Goal: Task Accomplishment & Management: Use online tool/utility

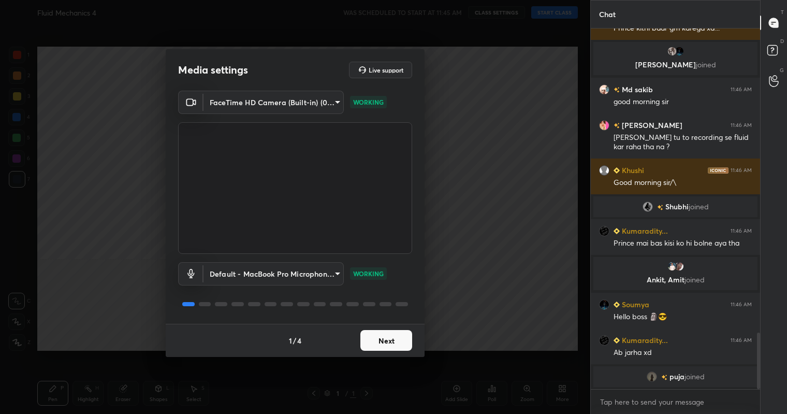
scroll to position [1959, 0]
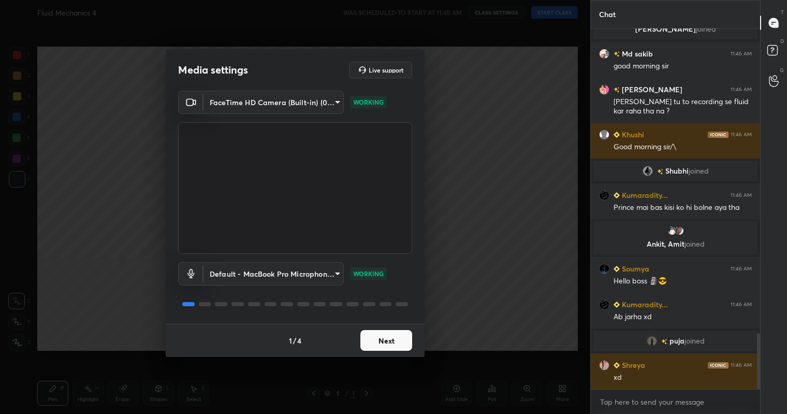
click at [347, 98] on div "FaceTime HD Camera (Built-in) (05ac:8514) 3e7a8b25dc1cb578bbd34c4acb7cee093621a…" at bounding box center [295, 102] width 234 height 23
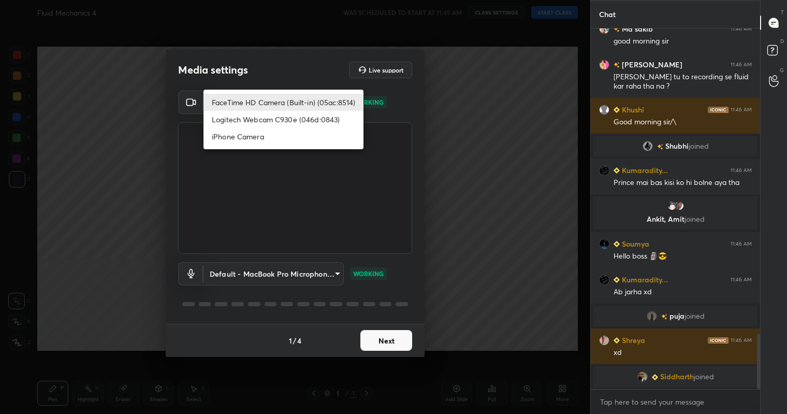
click at [337, 99] on body "1 2 3 4 5 6 7 C X Z C X Z E E Erase all H H Fluid Mechanics 4 WAS SCHEDULED TO …" at bounding box center [393, 207] width 787 height 414
click at [287, 123] on li "Logitech Webcam C930e (046d:0843)" at bounding box center [284, 119] width 160 height 17
type input "6ba7ddc2e3cdbcef9dfc0320c48b5a890beb2c288c21cfeb52751cbae5f06627"
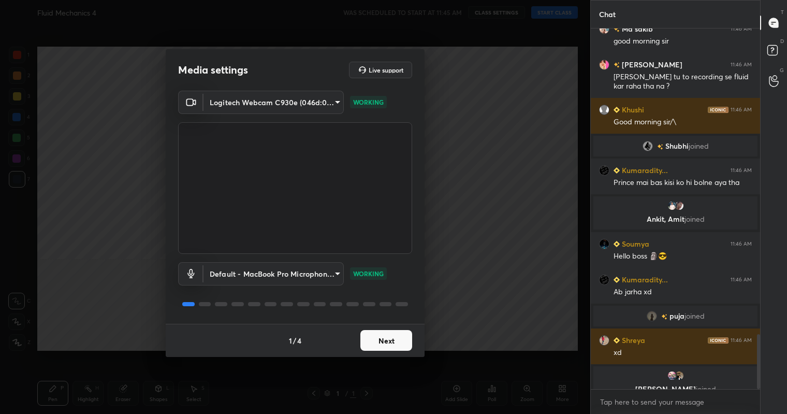
scroll to position [1997, 0]
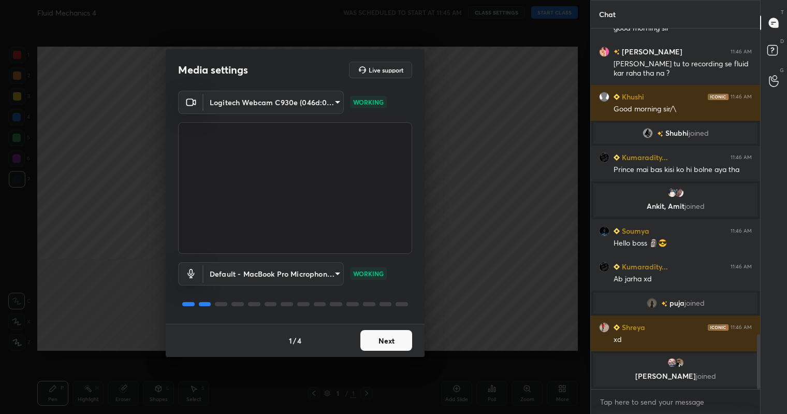
click at [388, 348] on button "Next" at bounding box center [386, 340] width 52 height 21
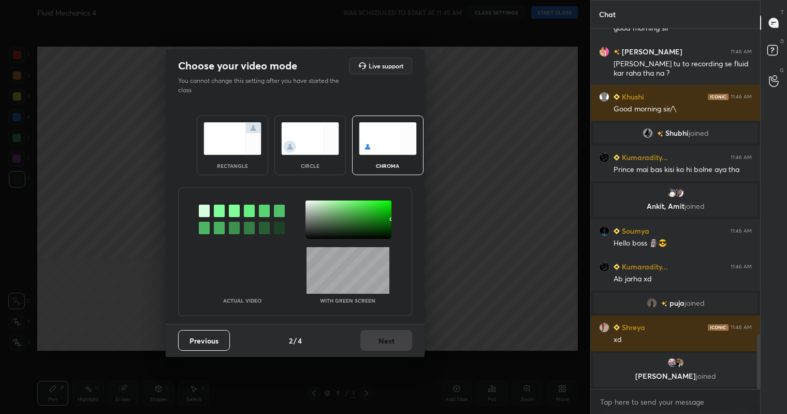
scroll to position [2023, 0]
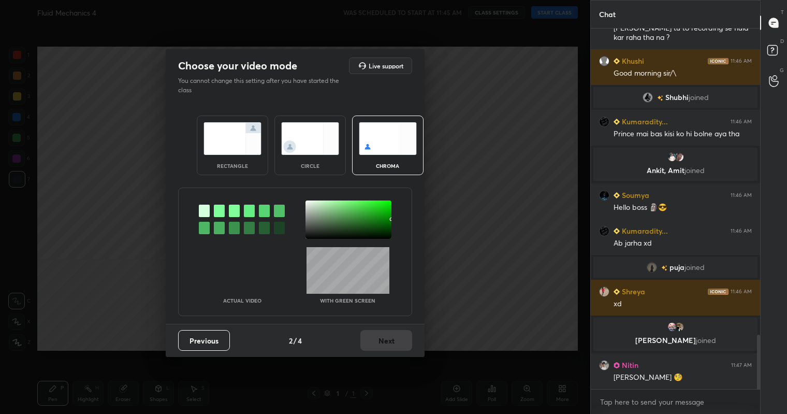
click at [321, 136] on img at bounding box center [310, 138] width 58 height 33
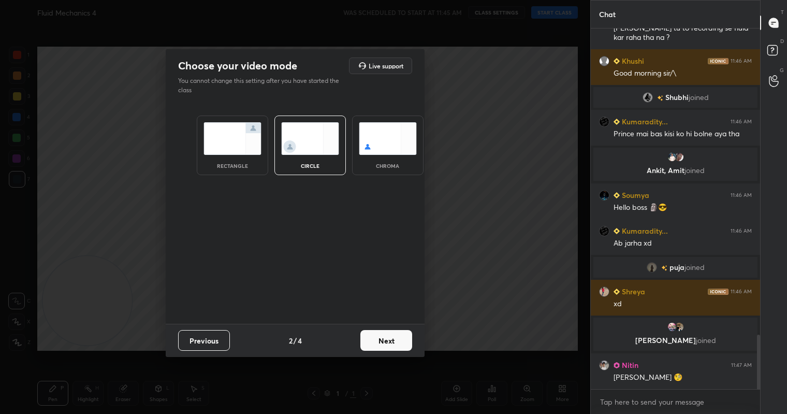
click at [386, 344] on button "Next" at bounding box center [386, 340] width 52 height 21
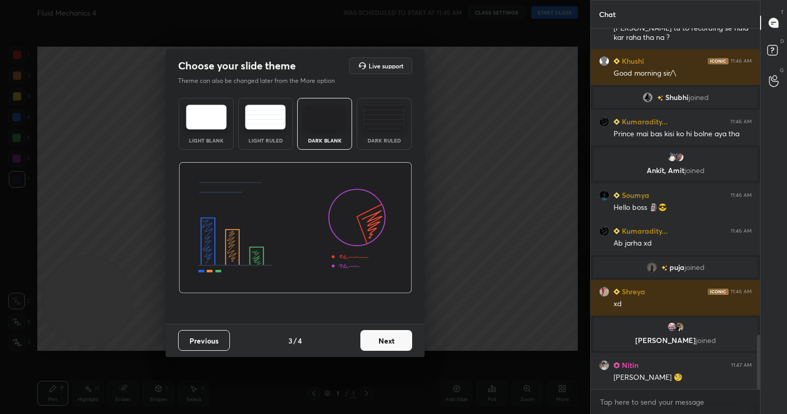
click at [386, 344] on button "Next" at bounding box center [386, 340] width 52 height 21
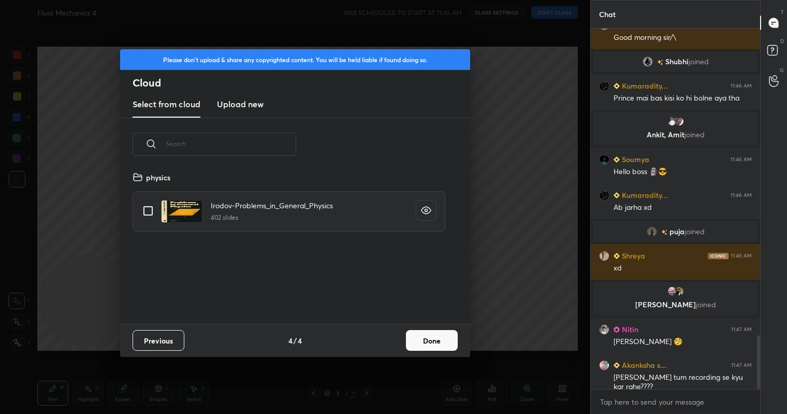
scroll to position [153, 333]
click at [242, 104] on h3 "Upload new" at bounding box center [240, 104] width 47 height 12
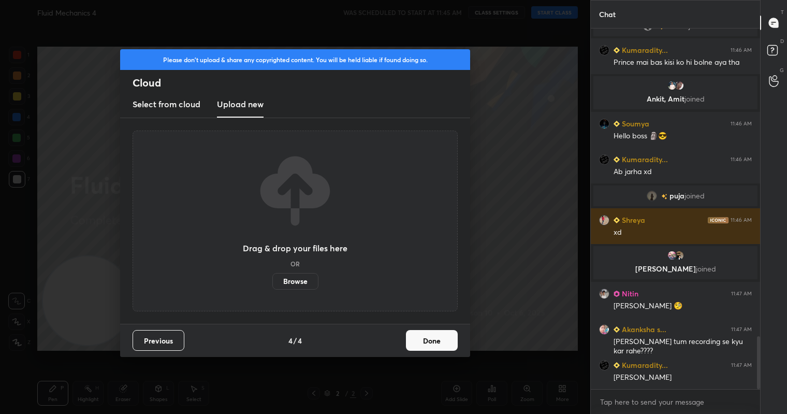
click at [293, 282] on label "Browse" at bounding box center [295, 281] width 46 height 17
click at [272, 282] on input "Browse" at bounding box center [272, 281] width 0 height 17
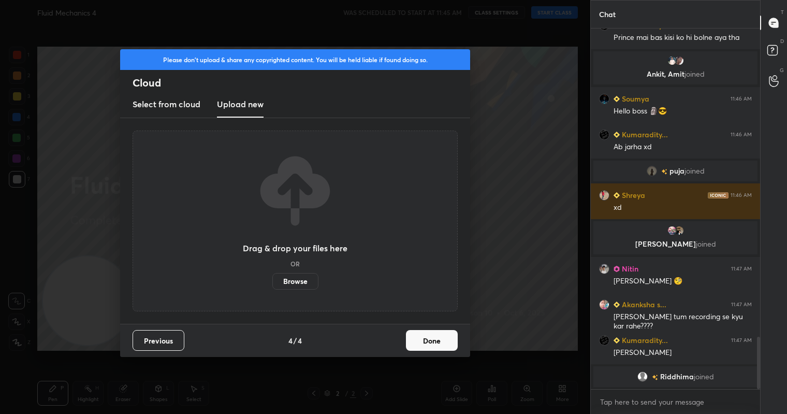
click at [424, 347] on button "Done" at bounding box center [432, 340] width 52 height 21
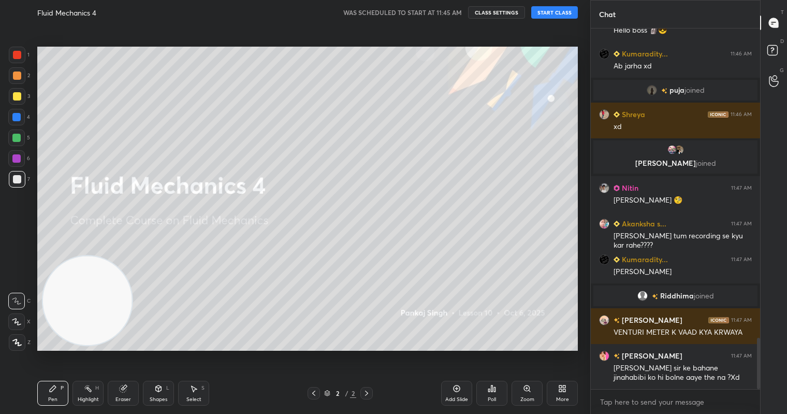
scroll to position [2206, 0]
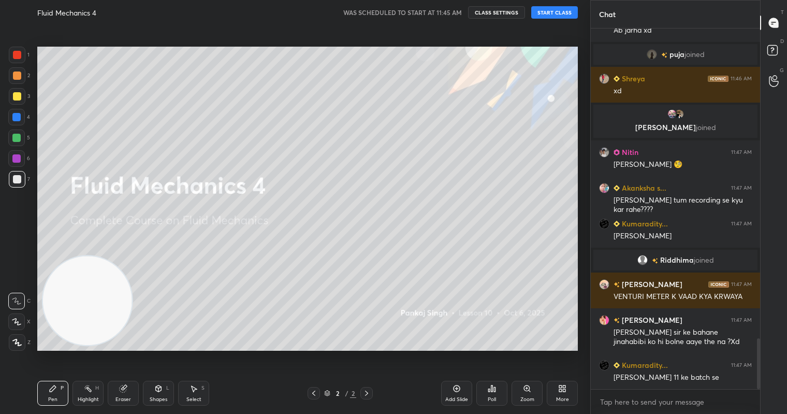
click at [551, 13] on button "START CLASS" at bounding box center [554, 12] width 47 height 12
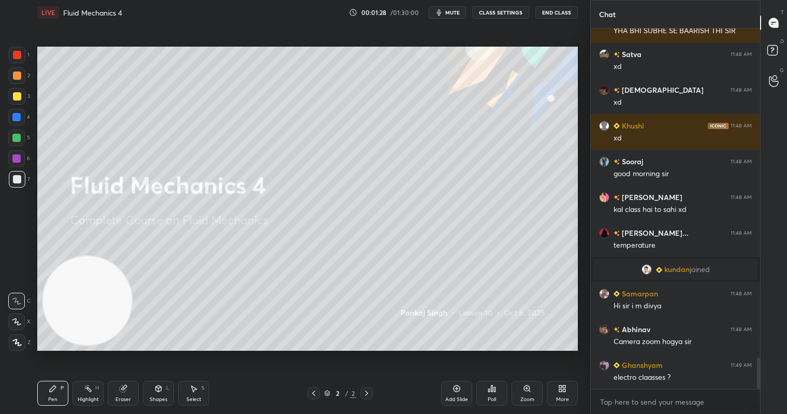
scroll to position [3784, 0]
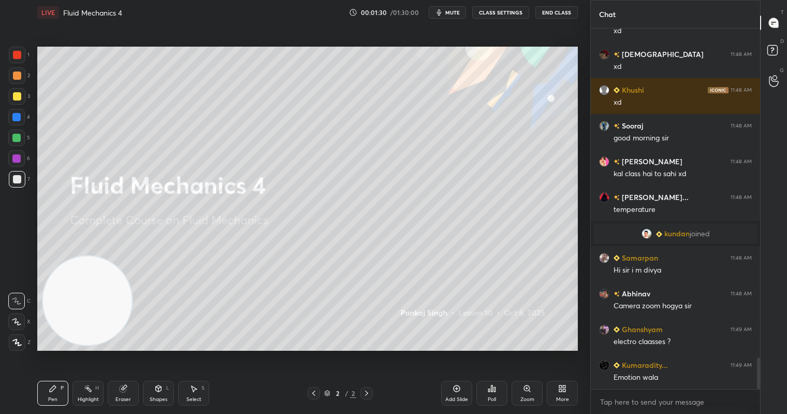
click at [457, 394] on div "Add Slide" at bounding box center [456, 393] width 31 height 25
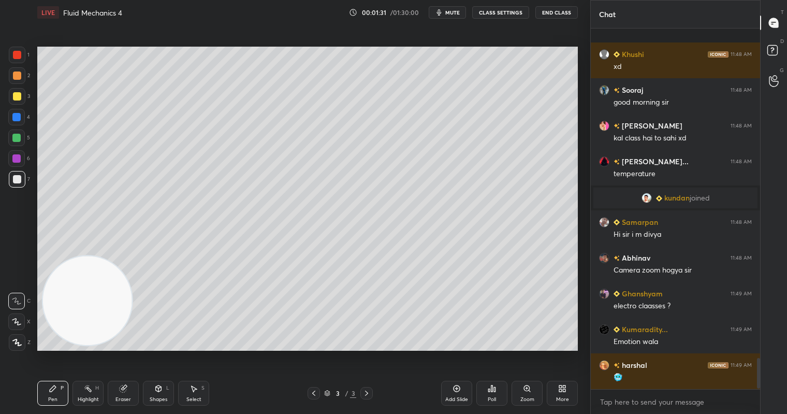
scroll to position [3880, 0]
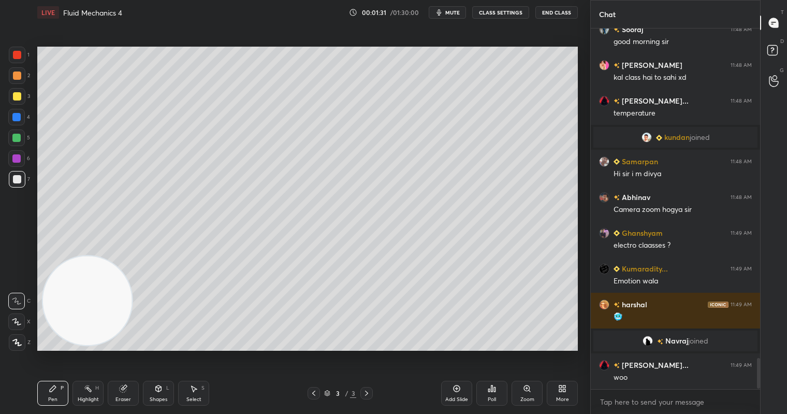
click at [18, 52] on div at bounding box center [17, 55] width 8 height 8
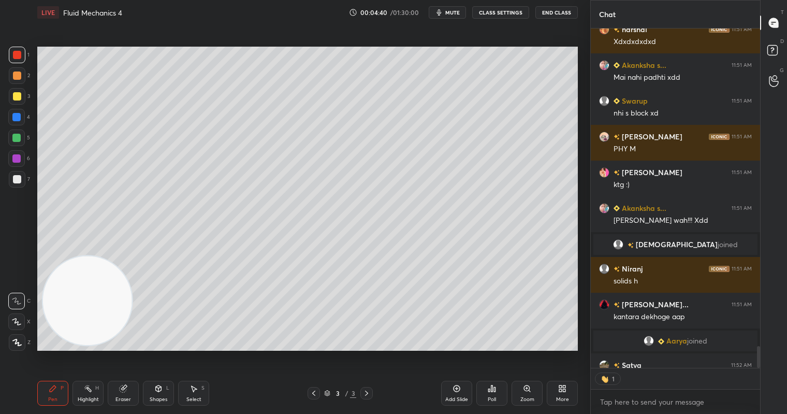
scroll to position [4, 4]
click at [556, 389] on div "More" at bounding box center [562, 393] width 31 height 25
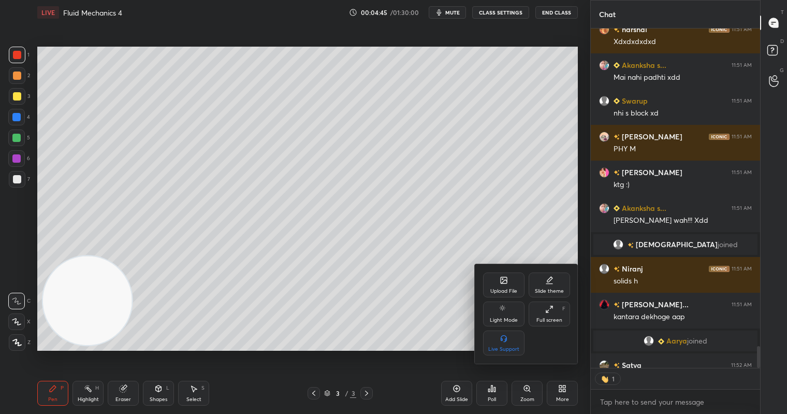
click at [508, 284] on icon at bounding box center [504, 280] width 8 height 8
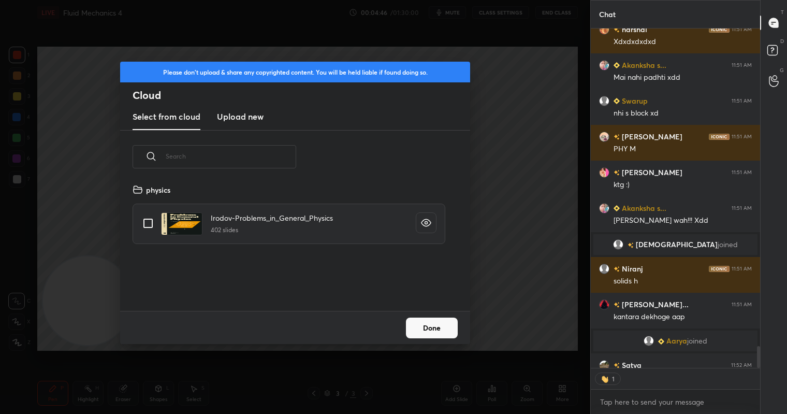
scroll to position [127, 333]
click at [245, 121] on h3 "Upload new" at bounding box center [240, 116] width 47 height 12
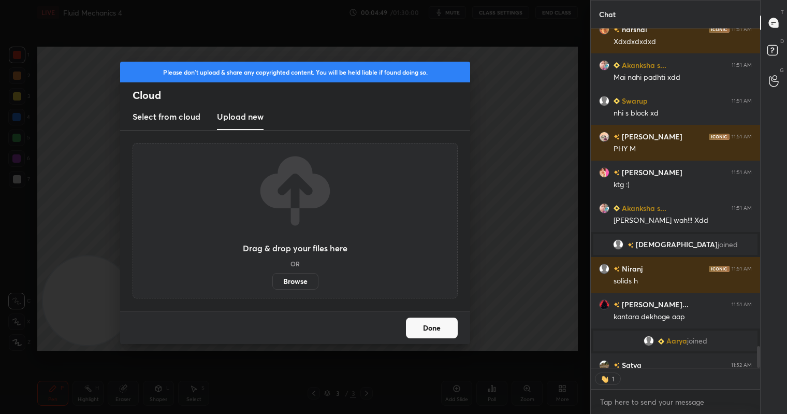
click at [300, 280] on label "Browse" at bounding box center [295, 281] width 46 height 17
click at [272, 280] on input "Browse" at bounding box center [272, 281] width 0 height 17
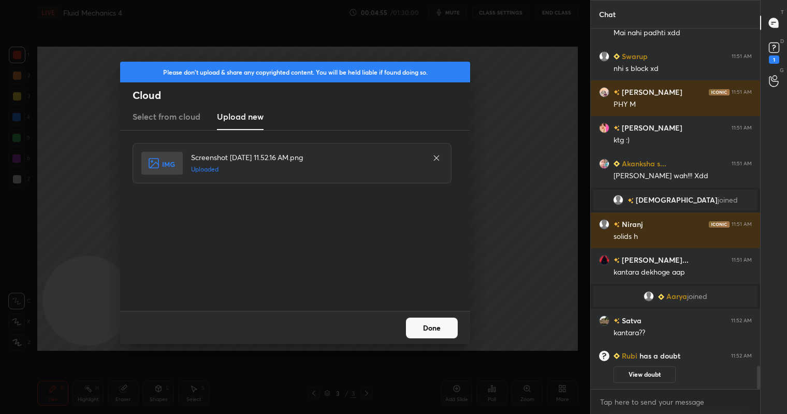
scroll to position [5275, 0]
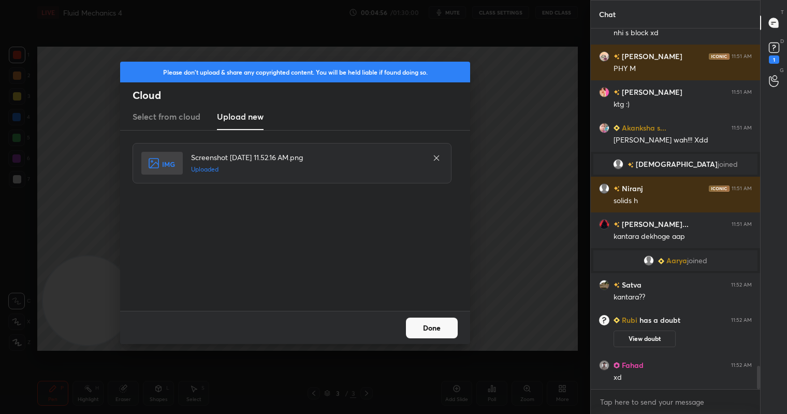
click at [432, 322] on button "Done" at bounding box center [432, 327] width 52 height 21
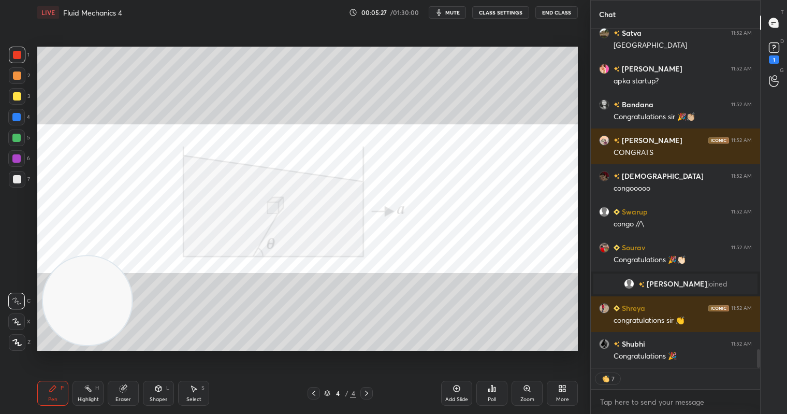
scroll to position [5949, 0]
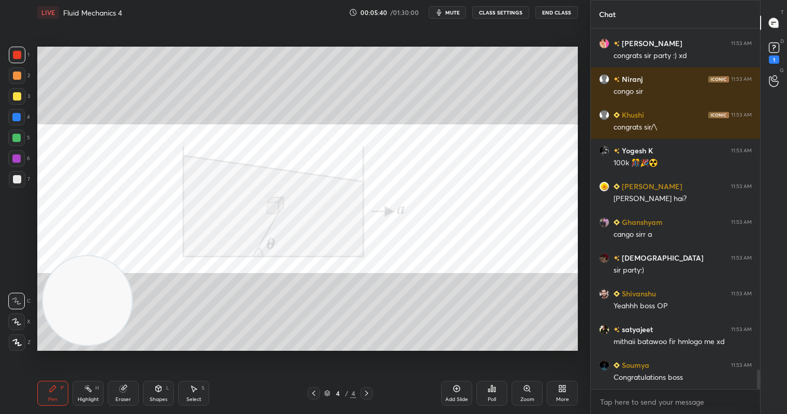
click at [561, 392] on icon at bounding box center [560, 390] width 3 height 3
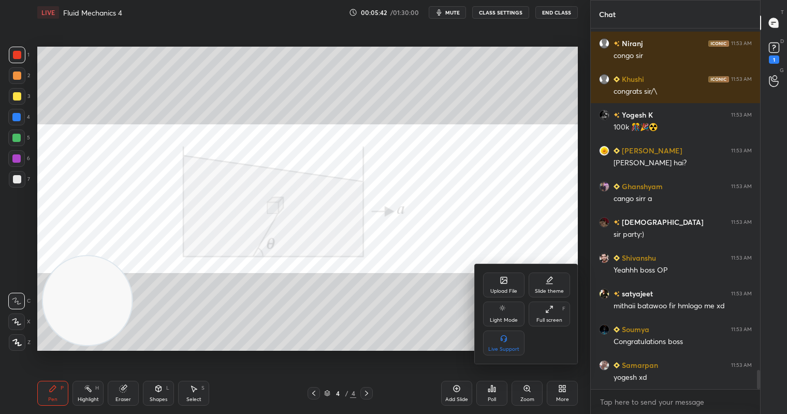
click at [493, 278] on div "Upload File" at bounding box center [503, 284] width 41 height 25
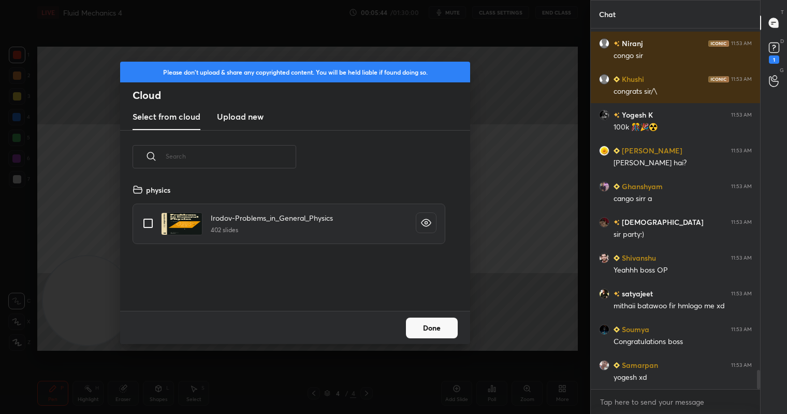
click at [252, 121] on h3 "Upload new" at bounding box center [240, 116] width 47 height 12
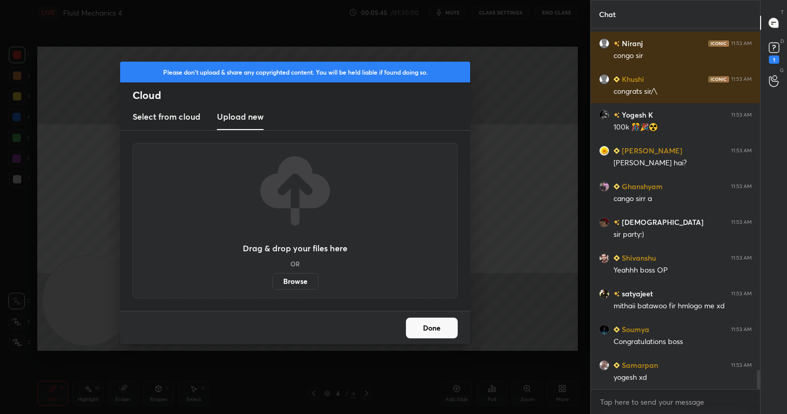
click at [295, 277] on label "Browse" at bounding box center [295, 281] width 46 height 17
click at [272, 277] on input "Browse" at bounding box center [272, 281] width 0 height 17
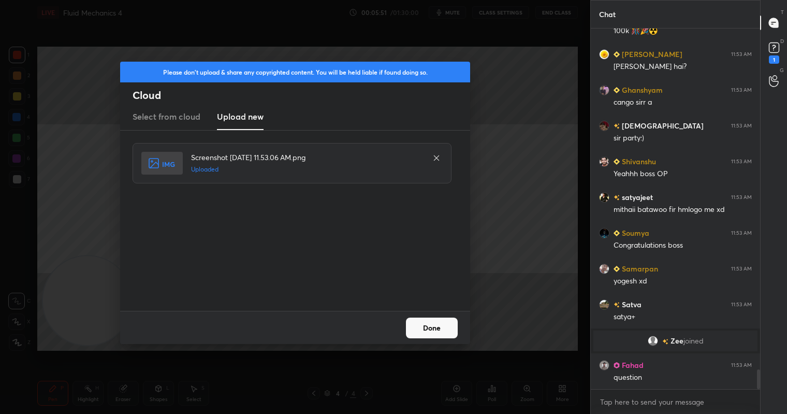
click at [432, 330] on button "Done" at bounding box center [432, 327] width 52 height 21
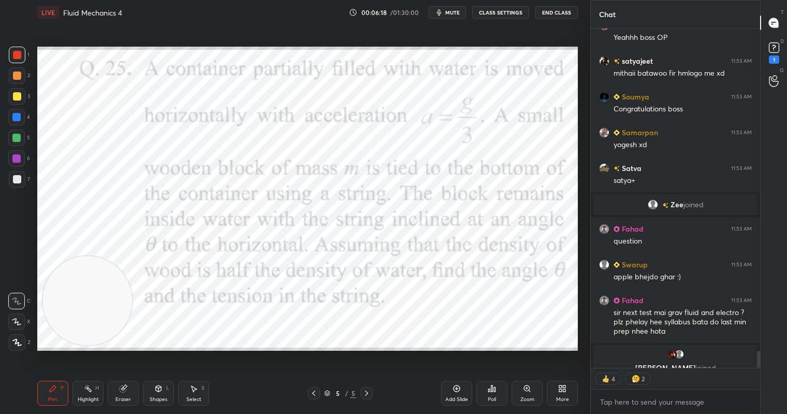
scroll to position [6416, 0]
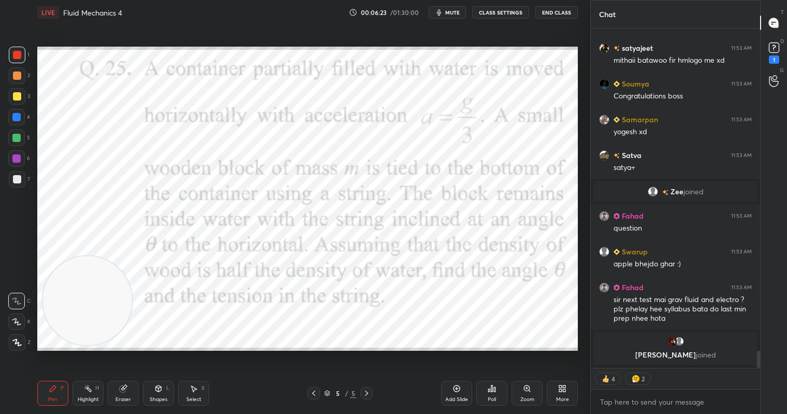
click at [310, 392] on icon at bounding box center [314, 393] width 8 height 8
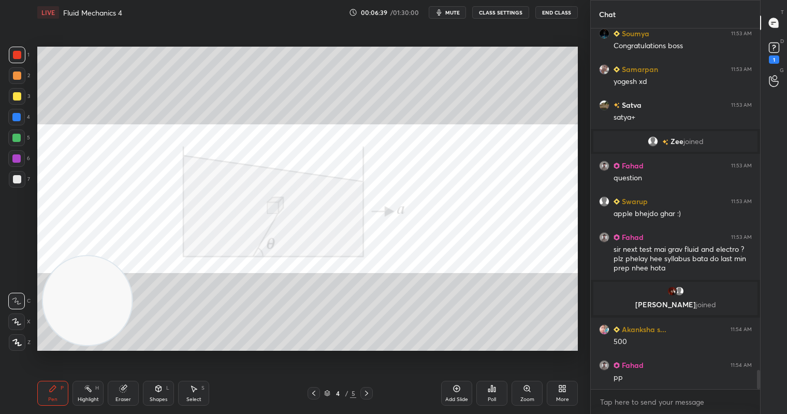
scroll to position [6454, 0]
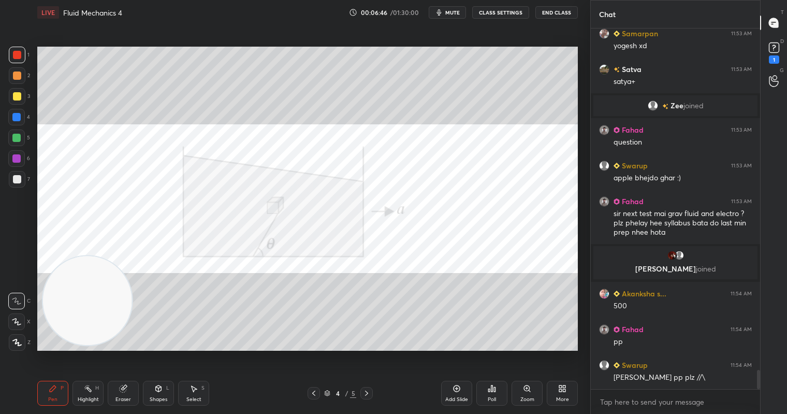
click at [370, 394] on icon at bounding box center [367, 393] width 8 height 8
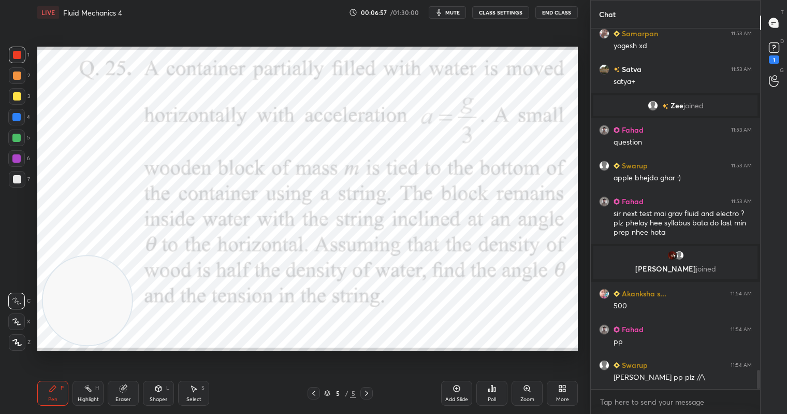
click at [314, 393] on icon at bounding box center [314, 393] width 8 height 8
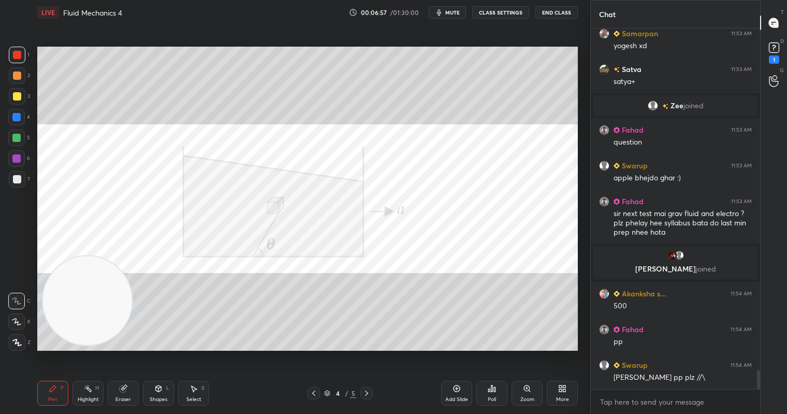
click at [367, 395] on icon at bounding box center [367, 393] width 8 height 8
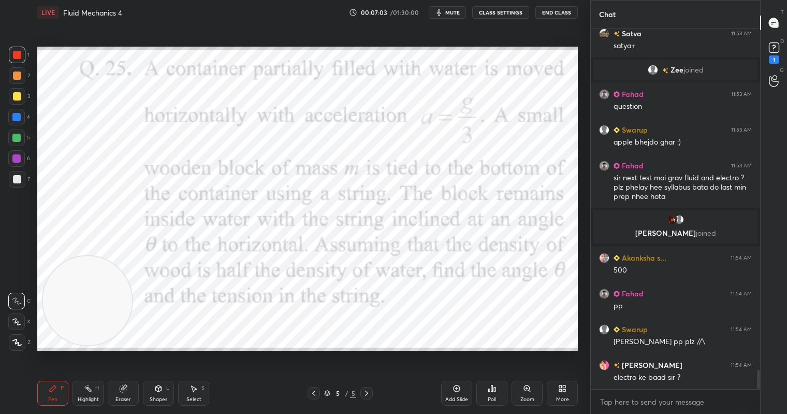
scroll to position [6514, 0]
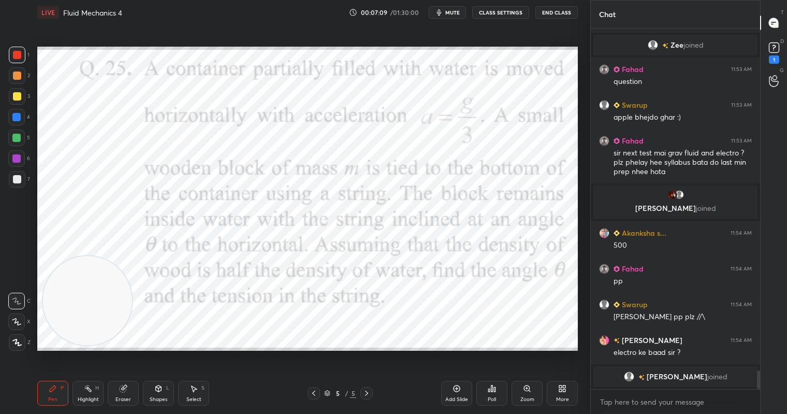
click at [315, 396] on icon at bounding box center [314, 393] width 8 height 8
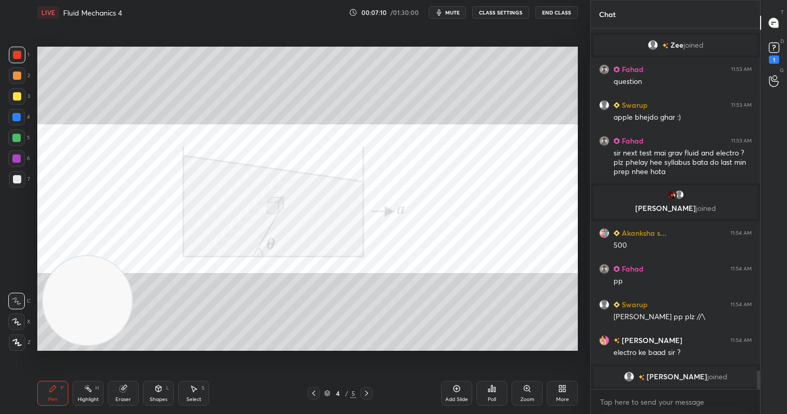
click at [365, 391] on icon at bounding box center [366, 393] width 3 height 5
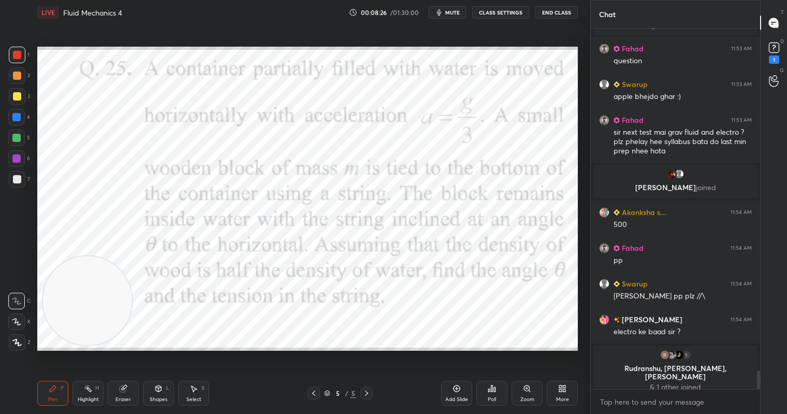
scroll to position [6541, 0]
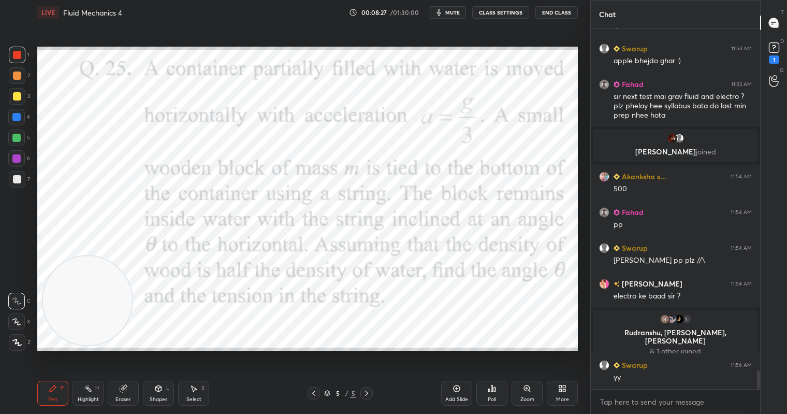
click at [311, 392] on icon at bounding box center [314, 393] width 8 height 8
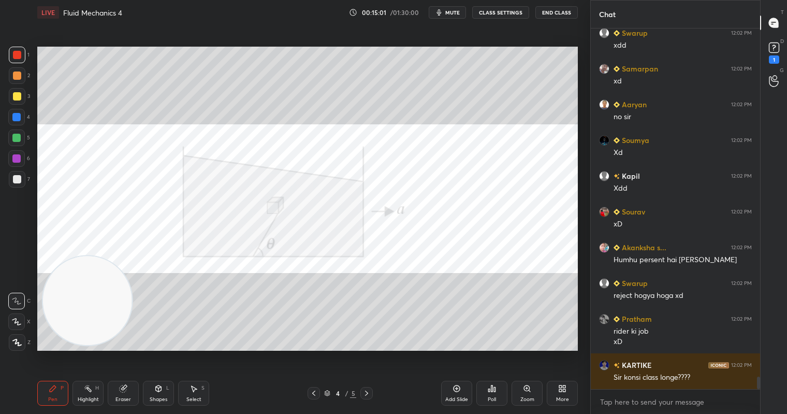
scroll to position [9925, 0]
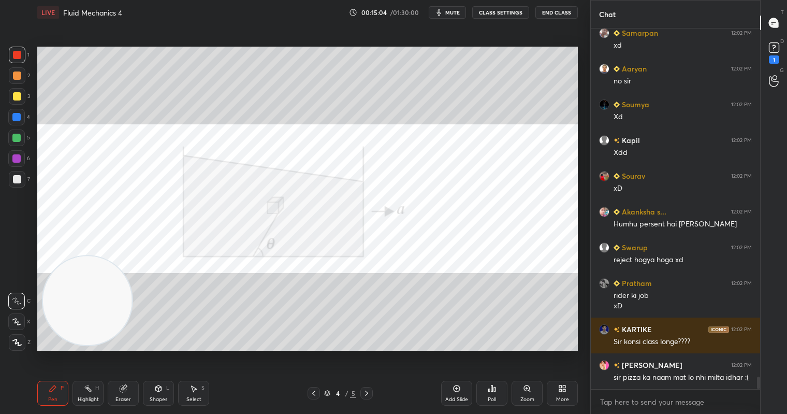
click at [513, 389] on div "Zoom" at bounding box center [527, 393] width 31 height 25
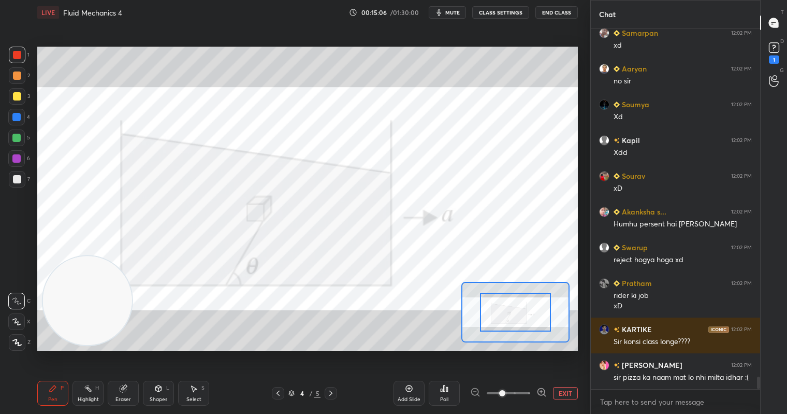
scroll to position [9970, 0]
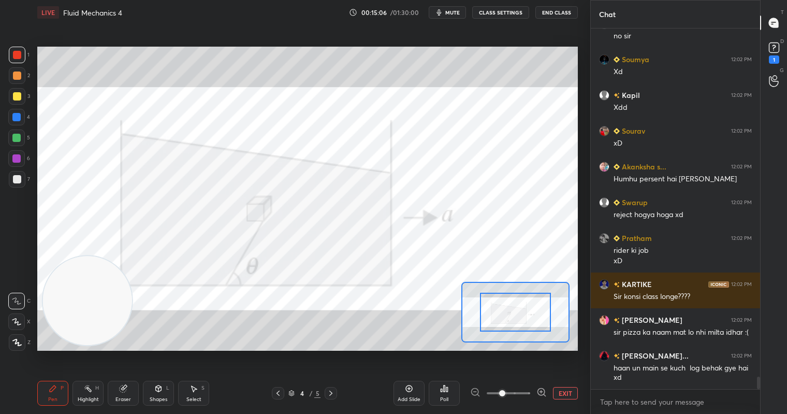
click at [569, 395] on button "EXIT" at bounding box center [565, 393] width 25 height 12
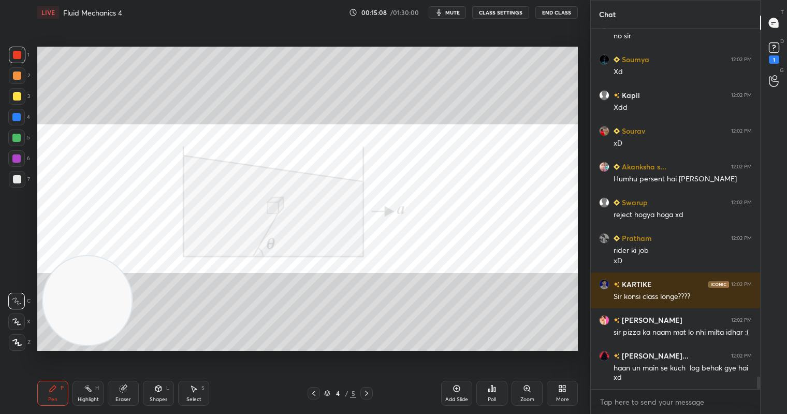
click at [491, 397] on div "Poll" at bounding box center [492, 399] width 8 height 5
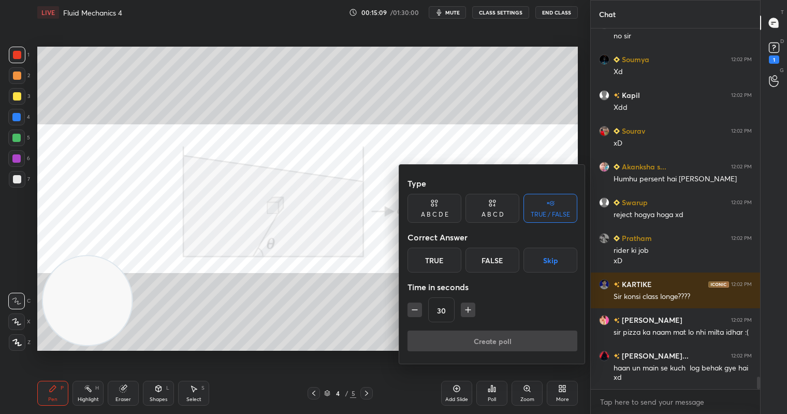
click at [437, 206] on icon at bounding box center [436, 205] width 2 height 3
click at [479, 265] on div "C" at bounding box center [478, 260] width 25 height 25
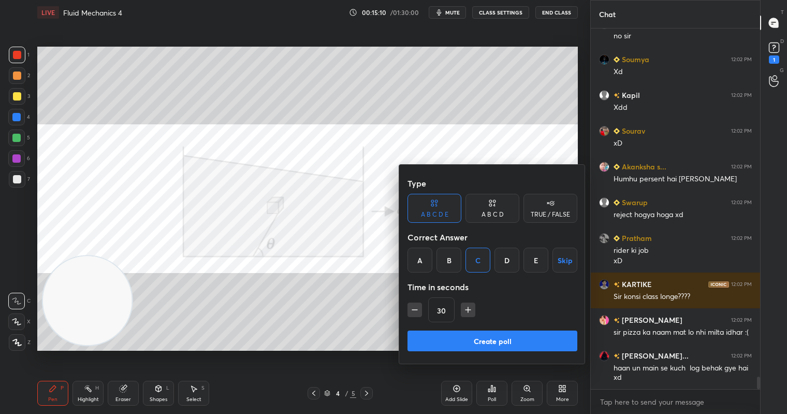
click at [486, 345] on button "Create poll" at bounding box center [493, 340] width 170 height 21
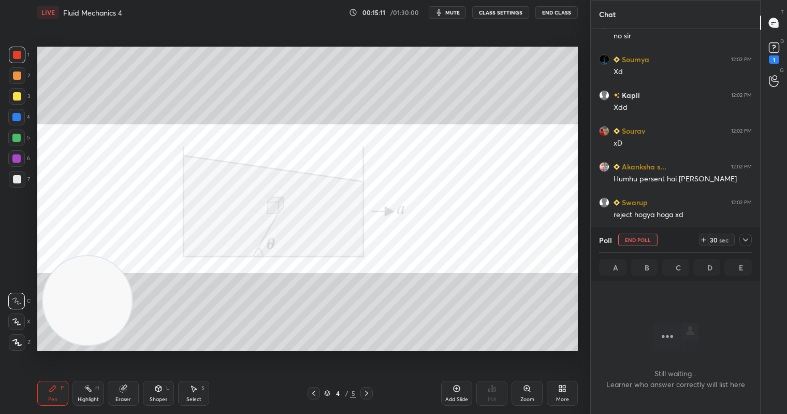
scroll to position [3, 4]
click at [715, 239] on div "29" at bounding box center [714, 240] width 8 height 8
click at [715, 240] on div "43" at bounding box center [714, 240] width 8 height 8
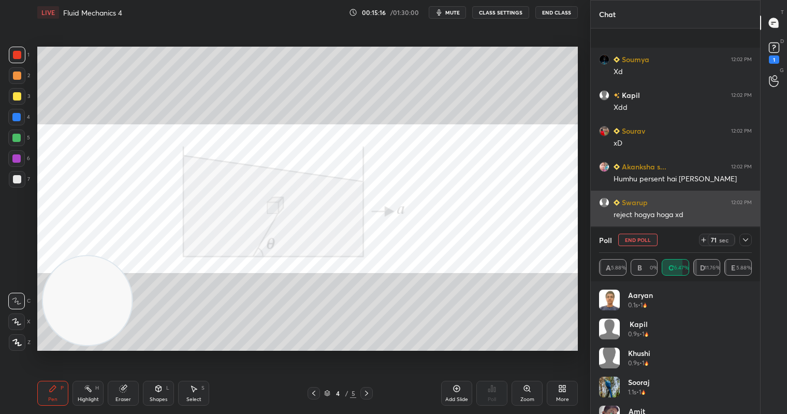
scroll to position [10060, 0]
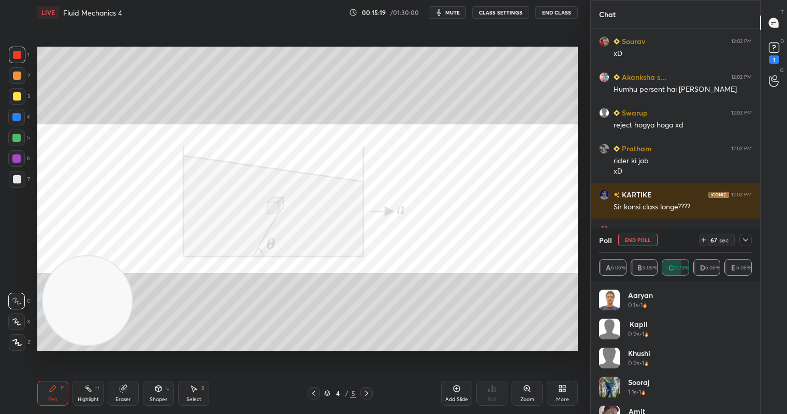
drag, startPoint x: 17, startPoint y: 75, endPoint x: 22, endPoint y: 73, distance: 5.8
click at [19, 73] on div at bounding box center [17, 75] width 8 height 8
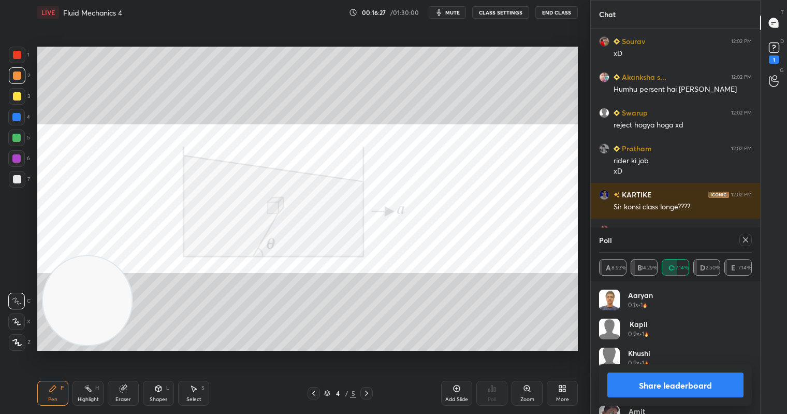
click at [607, 331] on div "Aaryan 0.1s • 1 Kapil 0.9s • 1 Khushi 0.9s • 1 Sooraj 1.1s • 1 Amit 1.1s • 1 [P…" at bounding box center [675, 347] width 169 height 133
drag, startPoint x: 668, startPoint y: 389, endPoint x: 658, endPoint y: 385, distance: 11.2
click at [666, 388] on button "Share leaderboard" at bounding box center [676, 384] width 136 height 25
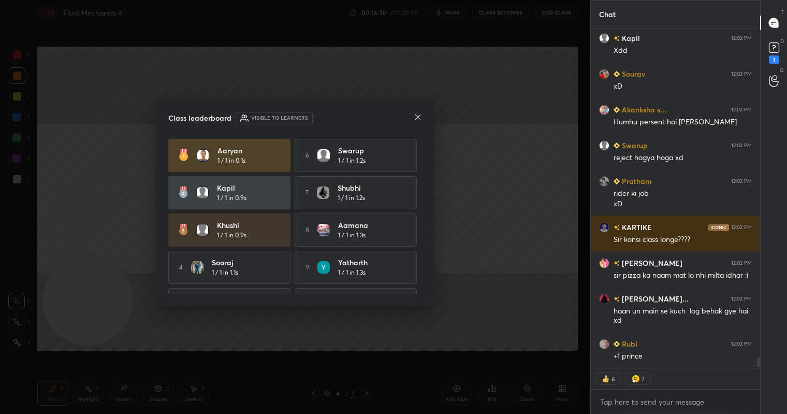
click at [415, 117] on icon at bounding box center [418, 117] width 8 height 8
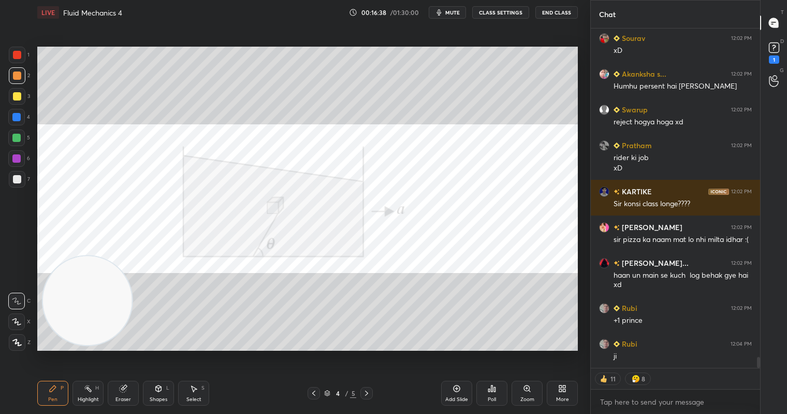
scroll to position [10099, 0]
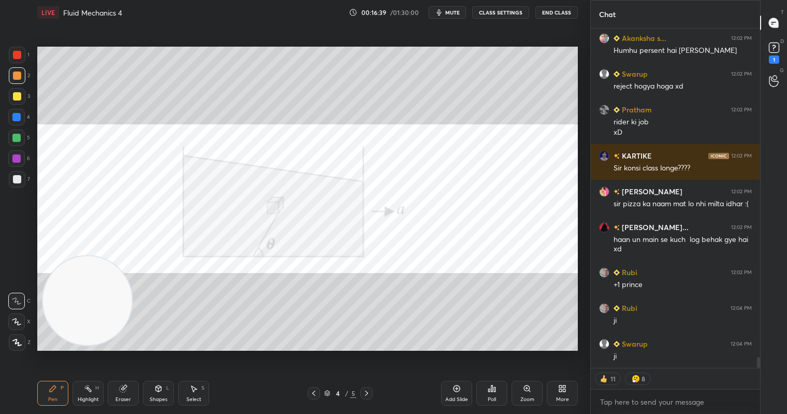
click at [499, 393] on div "Poll" at bounding box center [492, 393] width 31 height 25
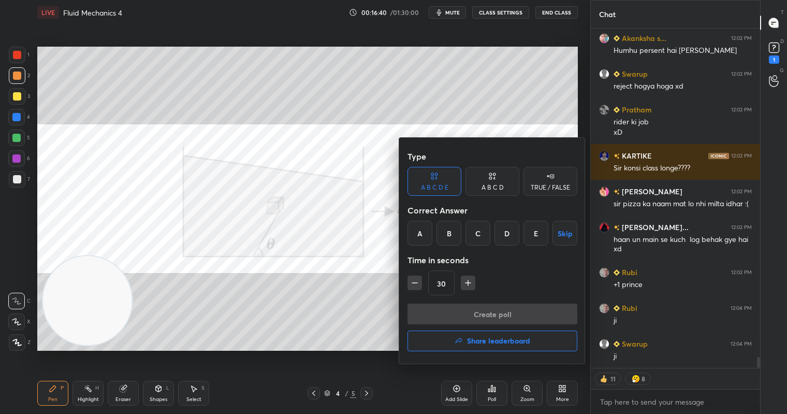
click at [475, 234] on div "C" at bounding box center [478, 233] width 25 height 25
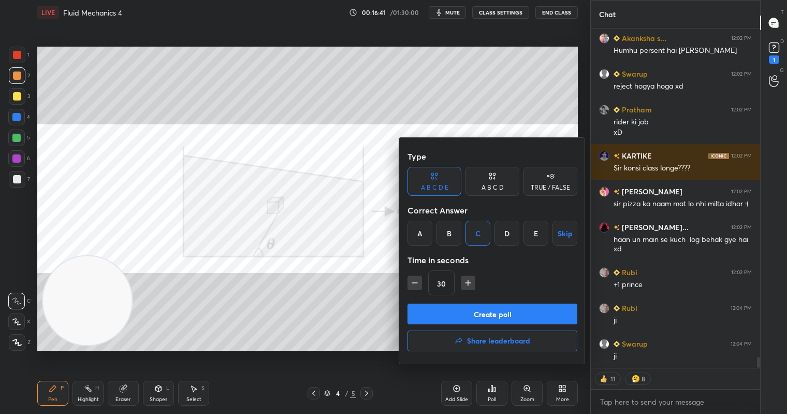
click at [483, 311] on button "Create poll" at bounding box center [493, 314] width 170 height 21
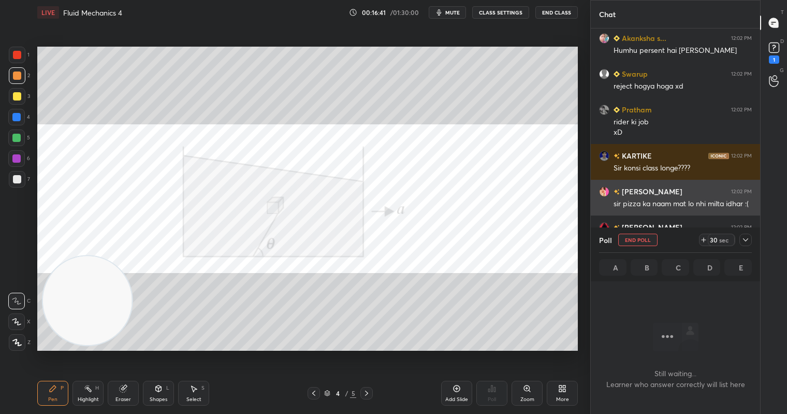
scroll to position [282, 166]
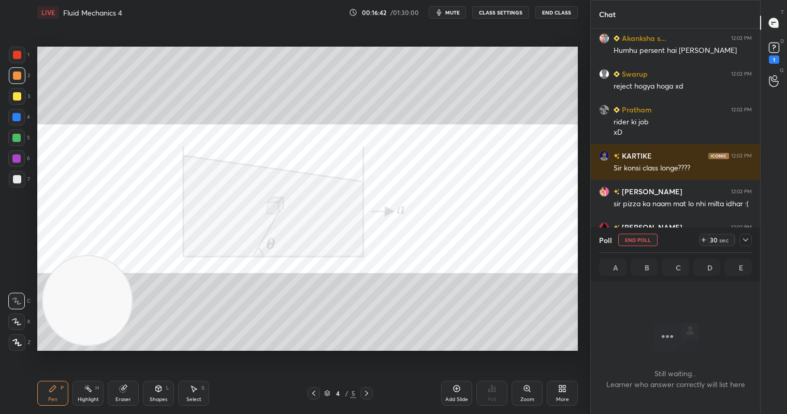
click at [721, 236] on div "sec" at bounding box center [724, 240] width 12 height 8
click at [719, 239] on div "sec" at bounding box center [724, 240] width 12 height 8
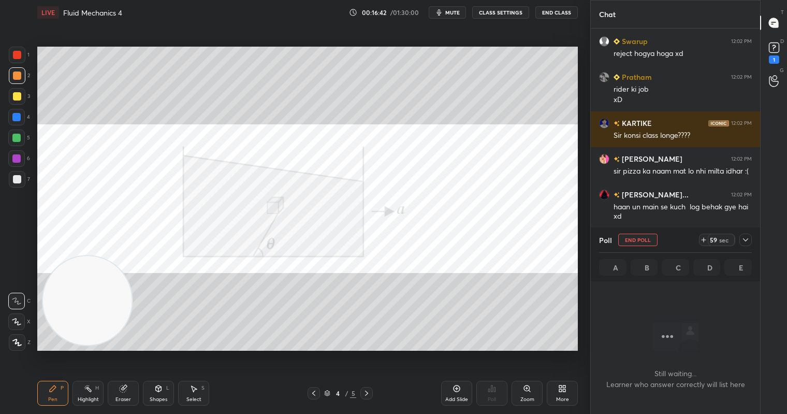
click at [719, 239] on div "sec" at bounding box center [724, 240] width 12 height 8
click at [748, 237] on icon at bounding box center [746, 240] width 8 height 8
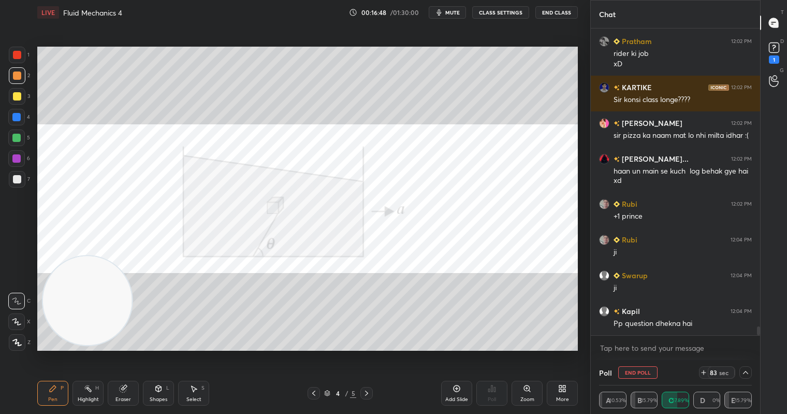
click at [368, 395] on icon at bounding box center [367, 393] width 8 height 8
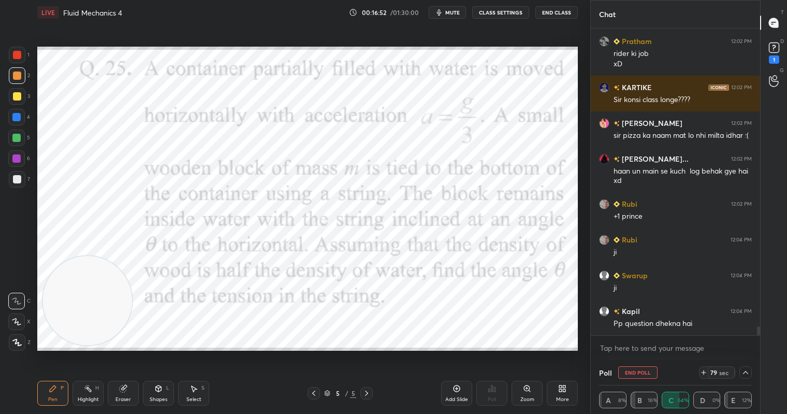
click at [312, 392] on icon at bounding box center [314, 393] width 8 height 8
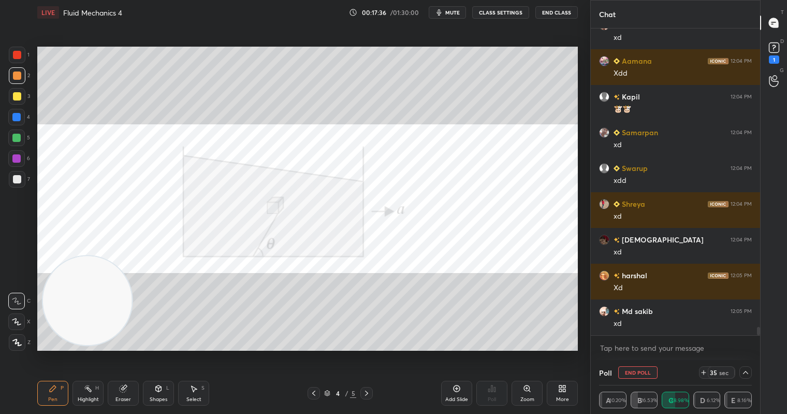
scroll to position [10703, 0]
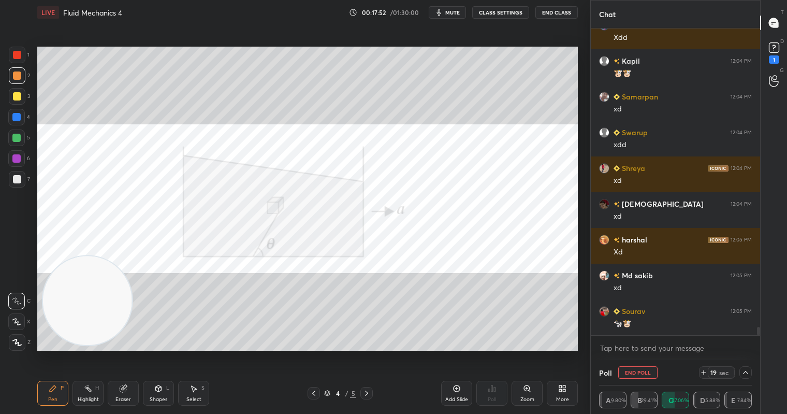
click at [716, 373] on div "19" at bounding box center [714, 372] width 8 height 8
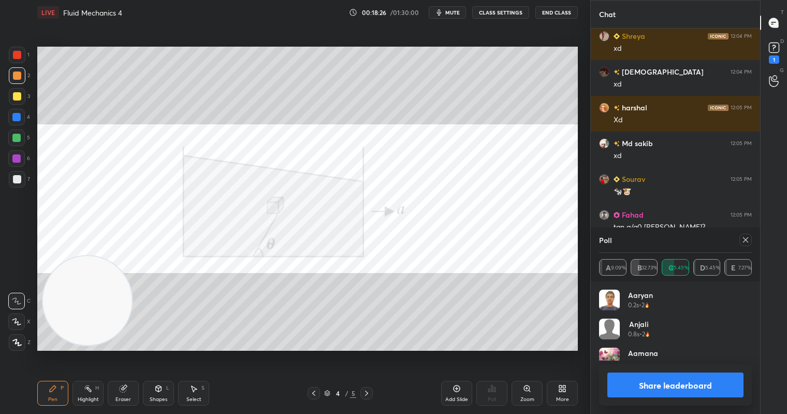
scroll to position [121, 150]
click at [659, 385] on button "Share leaderboard" at bounding box center [676, 384] width 136 height 25
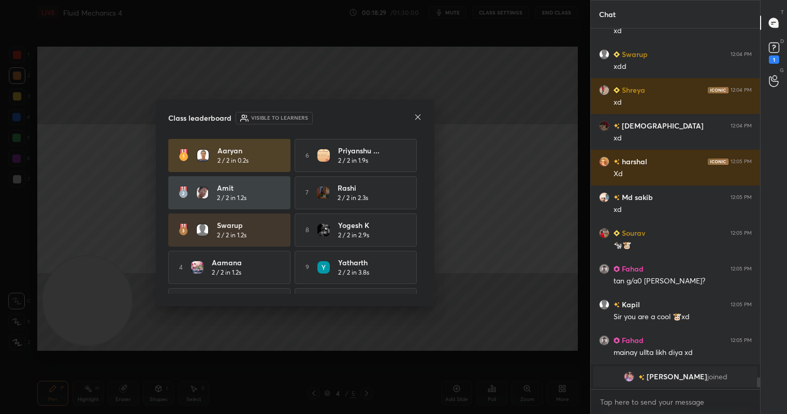
scroll to position [10794, 0]
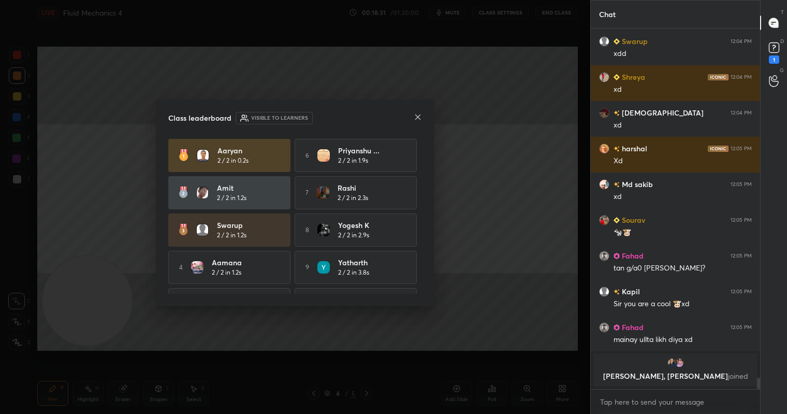
click at [418, 114] on icon at bounding box center [418, 117] width 8 height 8
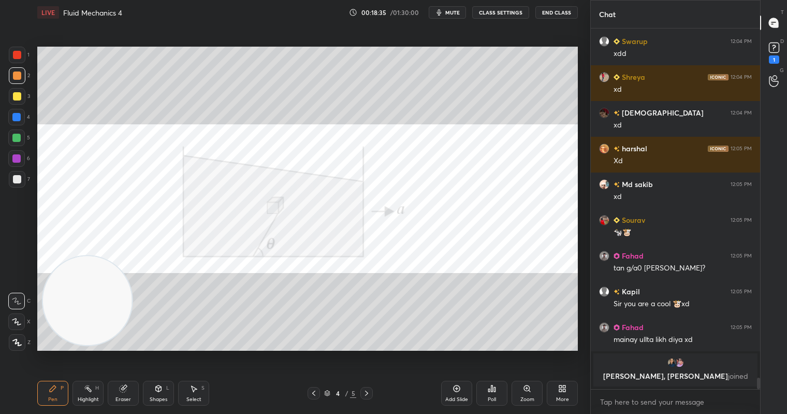
click at [17, 57] on div at bounding box center [17, 55] width 8 height 8
drag, startPoint x: 200, startPoint y: 392, endPoint x: 212, endPoint y: 352, distance: 42.3
click at [198, 393] on div "Select S" at bounding box center [193, 393] width 31 height 25
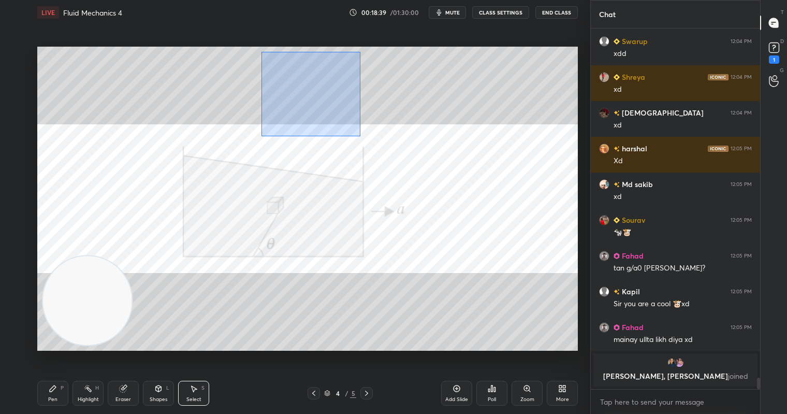
drag, startPoint x: 272, startPoint y: 67, endPoint x: 362, endPoint y: 134, distance: 112.2
click at [364, 138] on div "0 ° Undo Copy Duplicate Duplicate to new slide Delete" at bounding box center [307, 199] width 541 height 304
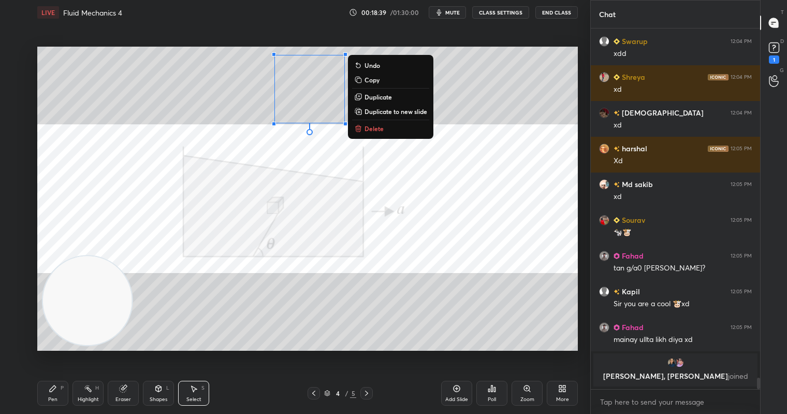
click at [387, 130] on button "Delete" at bounding box center [390, 128] width 77 height 12
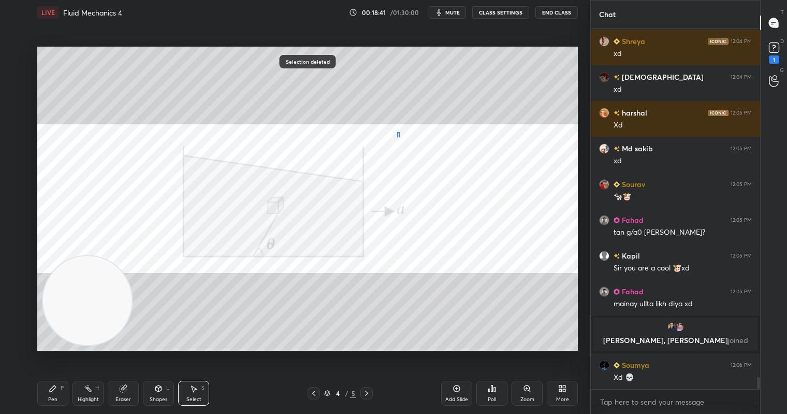
scroll to position [10356, 0]
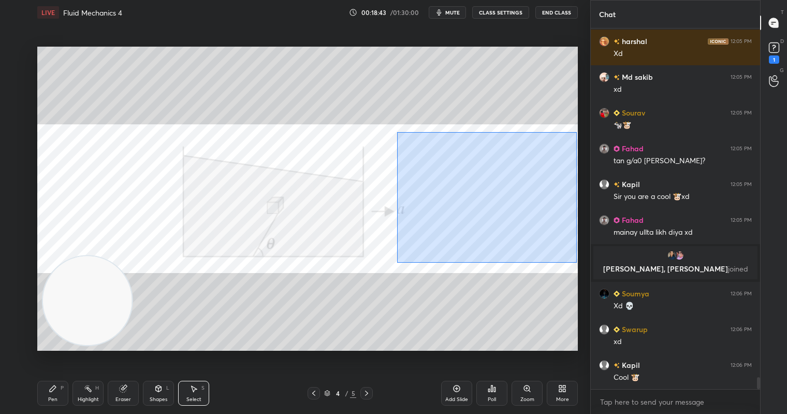
drag, startPoint x: 397, startPoint y: 132, endPoint x: 543, endPoint y: 257, distance: 192.5
click at [576, 262] on div "0 ° Undo Copy Duplicate Duplicate to new slide Delete" at bounding box center [307, 199] width 541 height 304
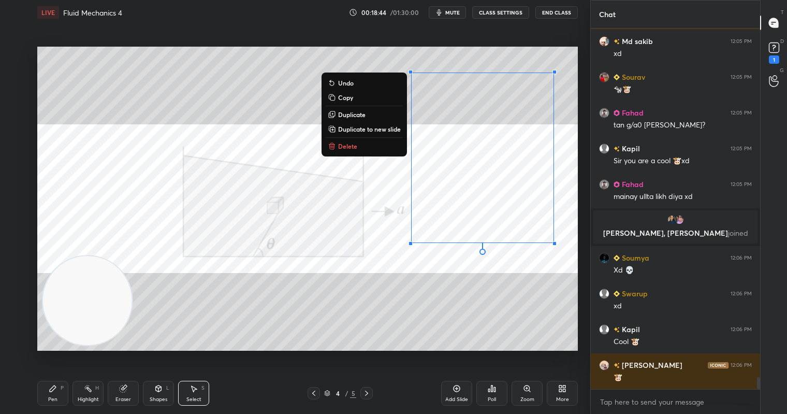
click at [356, 146] on button "Delete" at bounding box center [364, 146] width 77 height 12
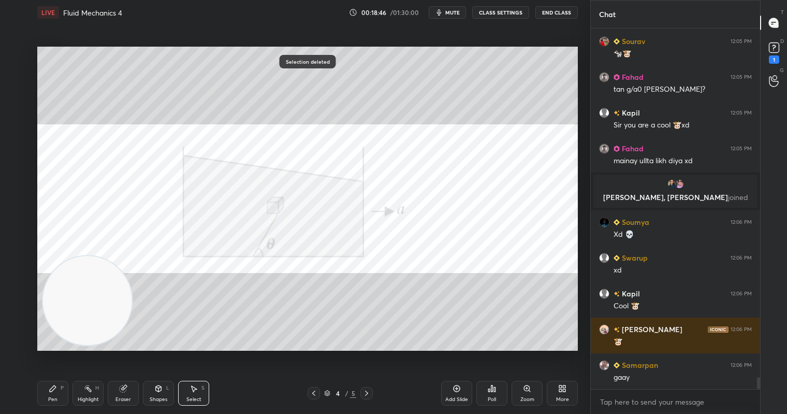
click at [48, 398] on div "Pen" at bounding box center [52, 399] width 9 height 5
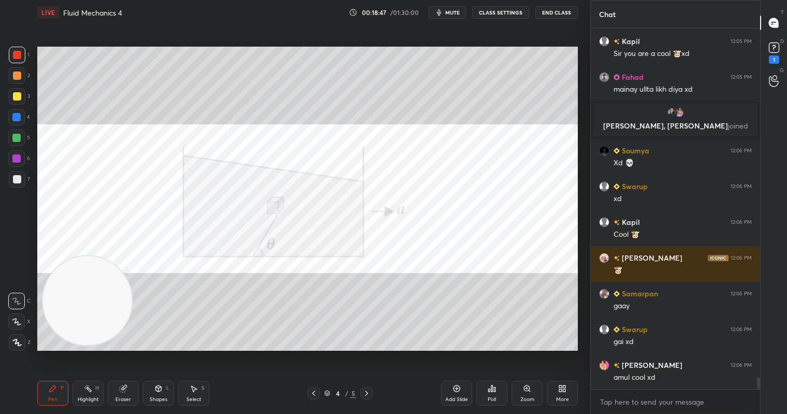
click at [18, 74] on div at bounding box center [17, 75] width 8 height 8
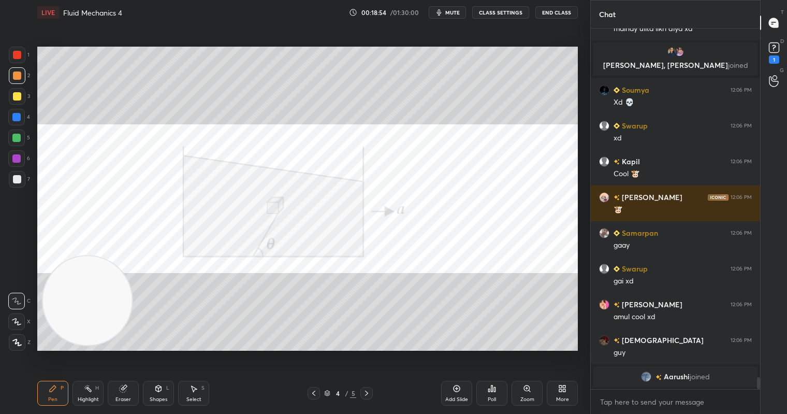
click at [18, 56] on div at bounding box center [17, 55] width 8 height 8
click at [370, 393] on icon at bounding box center [367, 393] width 8 height 8
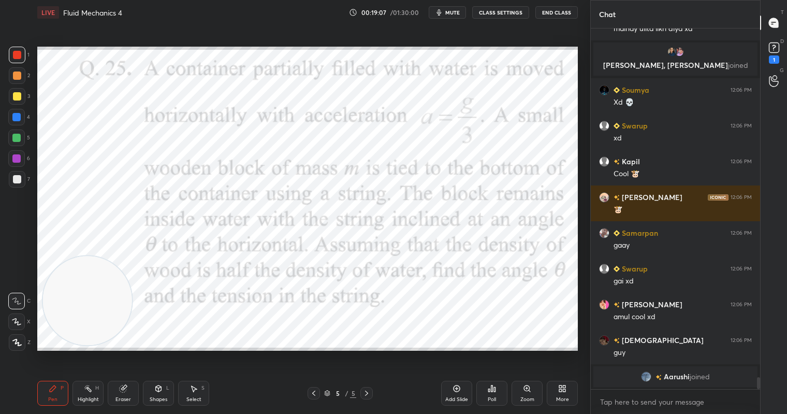
click at [311, 398] on div at bounding box center [314, 393] width 12 height 12
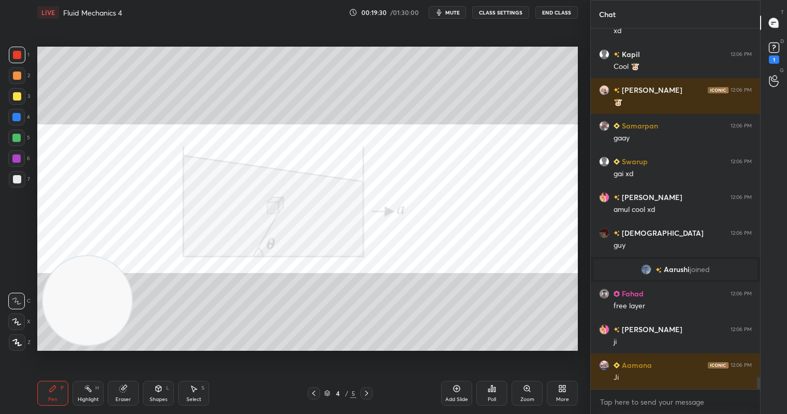
scroll to position [10660, 0]
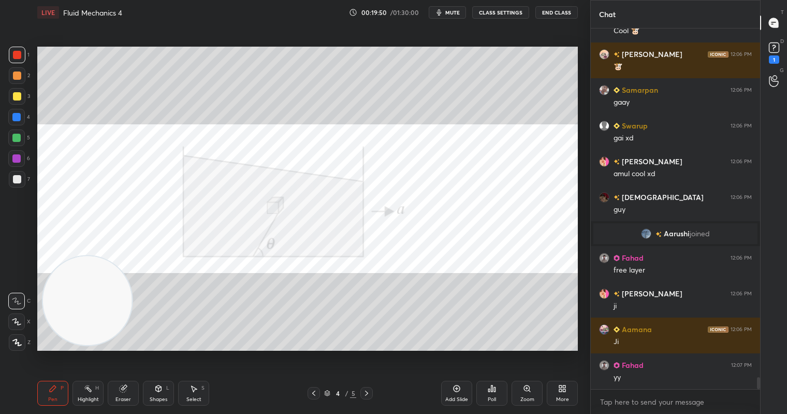
drag, startPoint x: 131, startPoint y: 393, endPoint x: 148, endPoint y: 370, distance: 28.4
click at [133, 390] on div "Eraser" at bounding box center [123, 393] width 31 height 25
click at [55, 398] on div "Pen" at bounding box center [52, 399] width 9 height 5
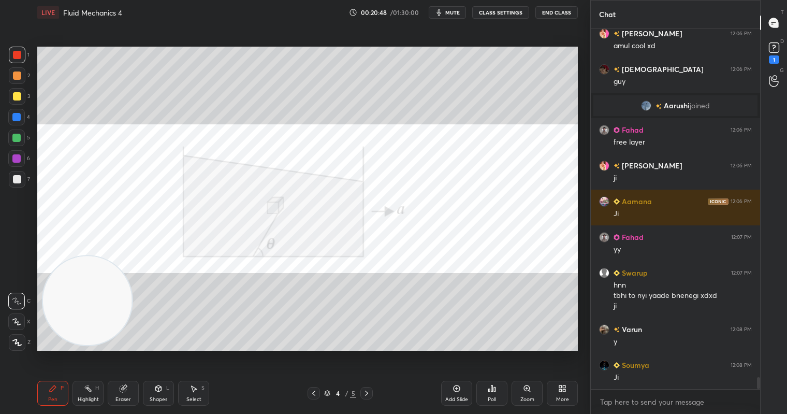
scroll to position [10774, 0]
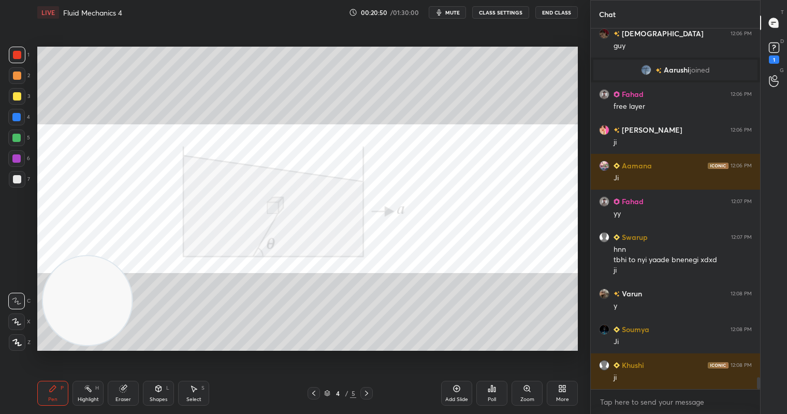
click at [20, 56] on div at bounding box center [17, 55] width 8 height 8
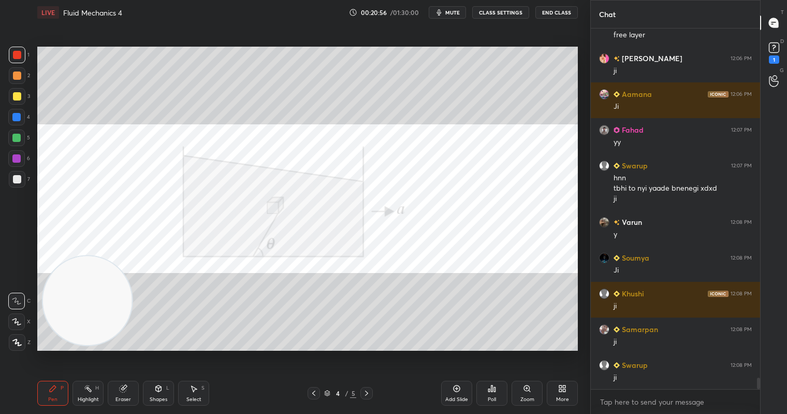
scroll to position [10881, 0]
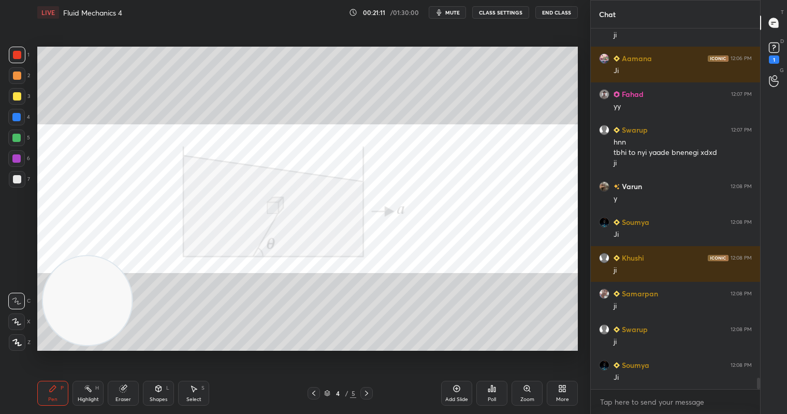
click at [122, 403] on div "Eraser" at bounding box center [123, 393] width 31 height 25
click at [48, 396] on div "Pen P" at bounding box center [52, 393] width 31 height 25
click at [123, 398] on div "Eraser" at bounding box center [124, 399] width 16 height 5
click at [63, 387] on div "P" at bounding box center [62, 387] width 3 height 5
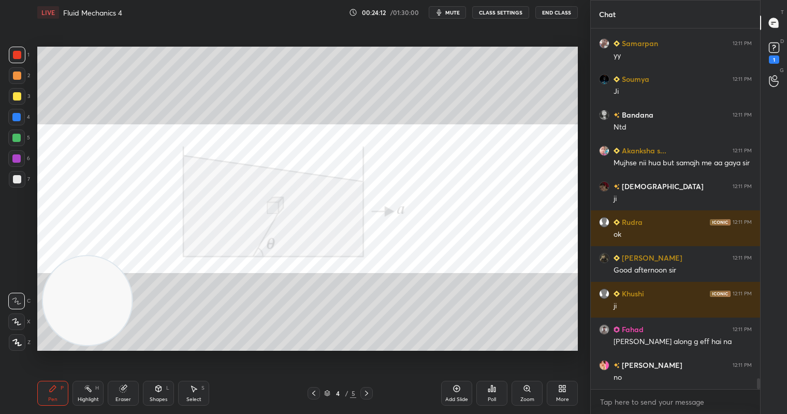
scroll to position [11577, 0]
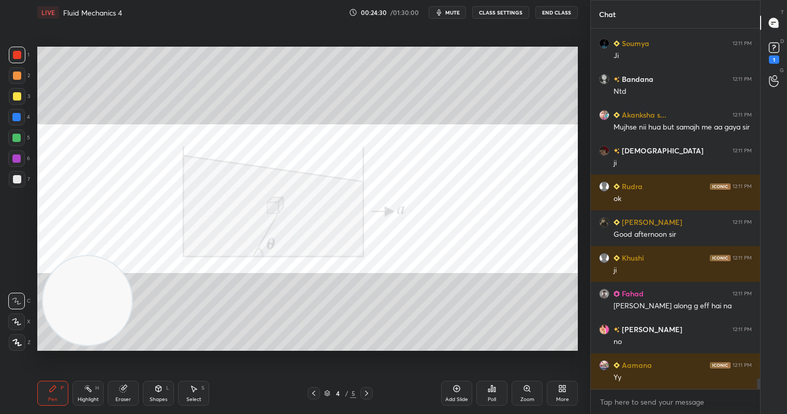
click at [19, 57] on div at bounding box center [17, 55] width 8 height 8
click at [15, 72] on div at bounding box center [17, 75] width 8 height 8
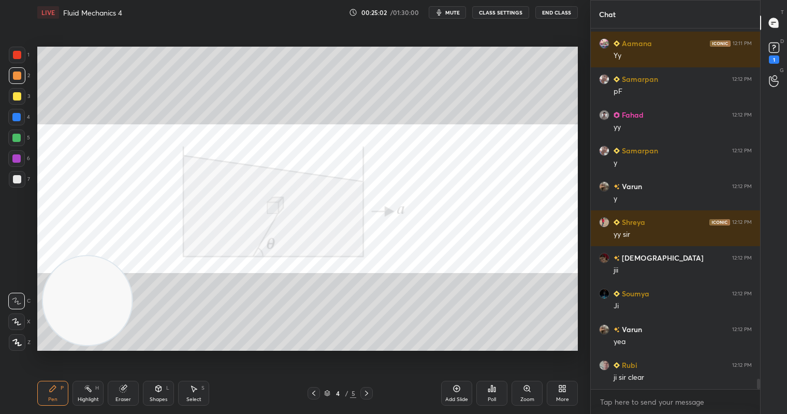
scroll to position [11935, 0]
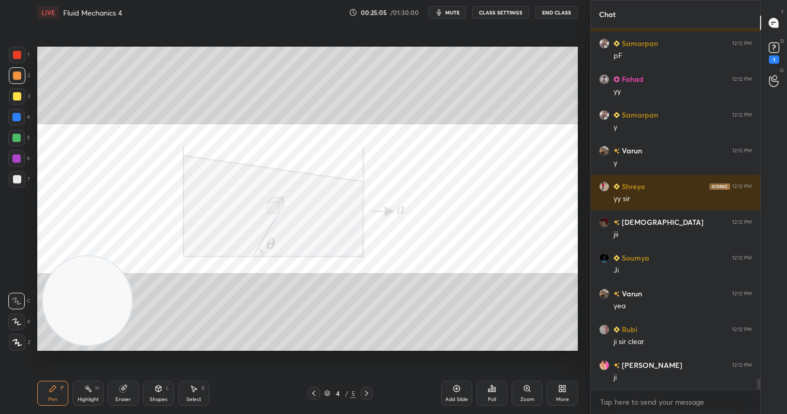
click at [20, 51] on div at bounding box center [17, 55] width 17 height 17
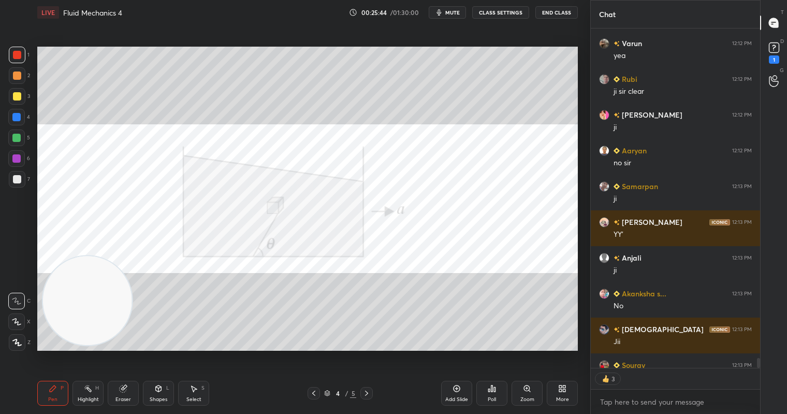
scroll to position [12242, 0]
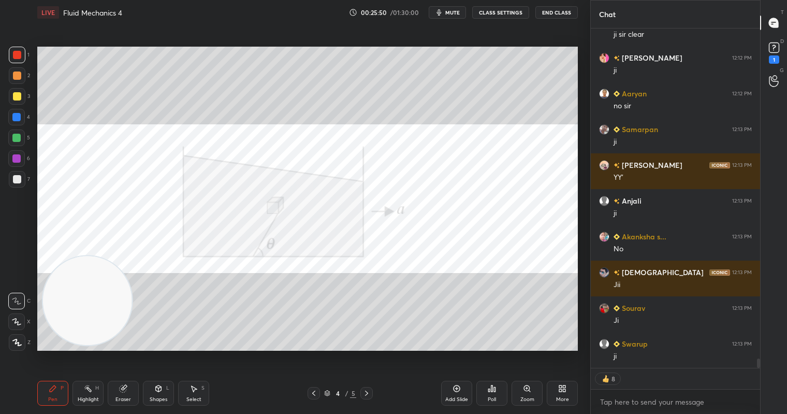
click at [455, 398] on div "Add Slide" at bounding box center [456, 399] width 23 height 5
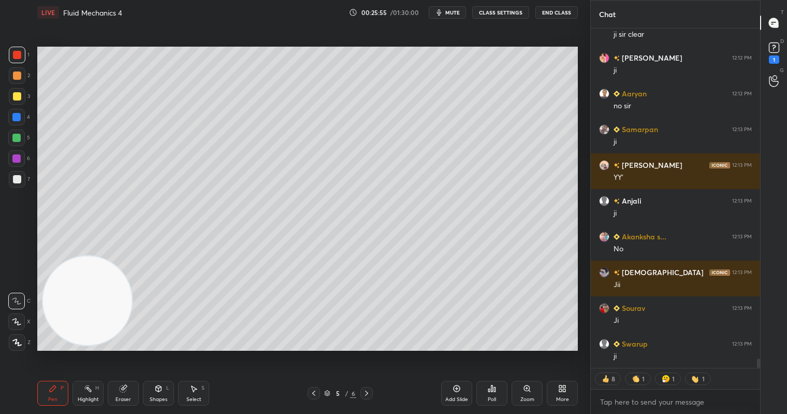
click at [17, 75] on div at bounding box center [17, 75] width 8 height 8
click at [17, 136] on div at bounding box center [16, 137] width 17 height 17
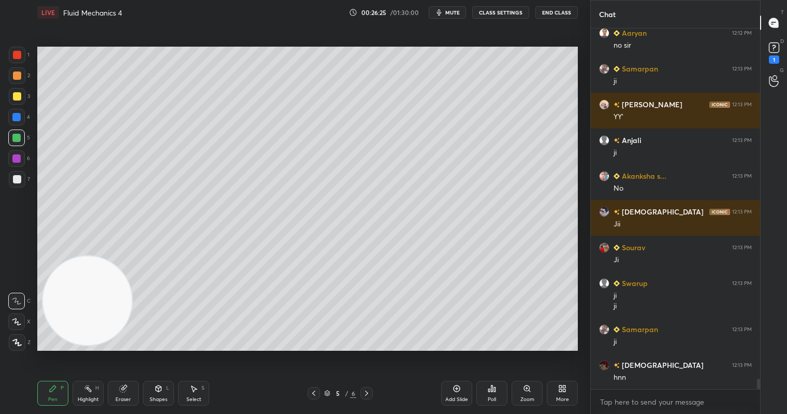
scroll to position [12338, 0]
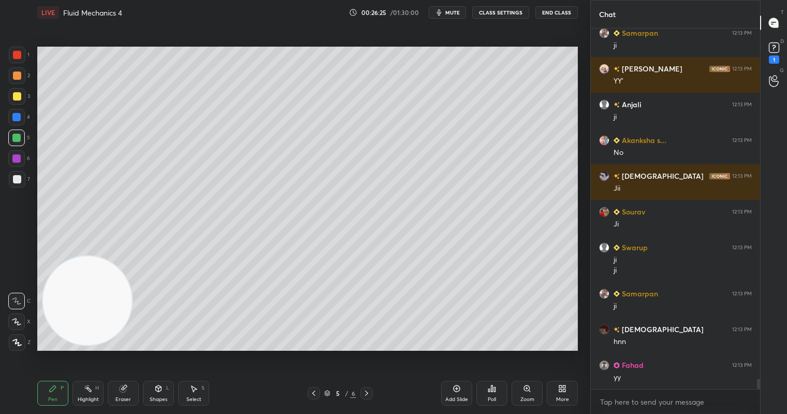
click at [198, 397] on div "Select" at bounding box center [193, 399] width 15 height 5
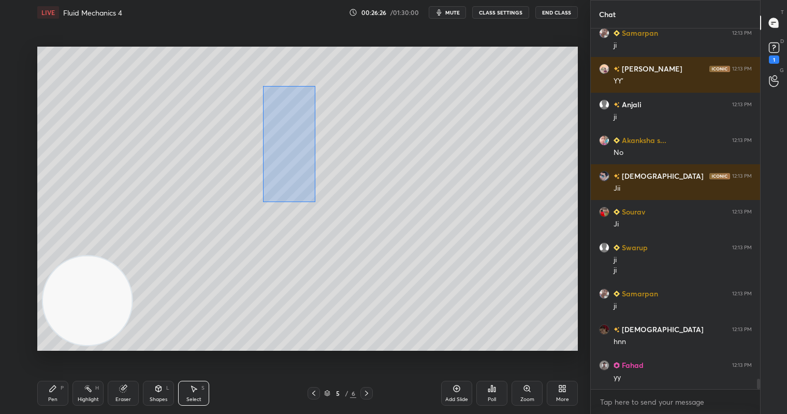
scroll to position [12374, 0]
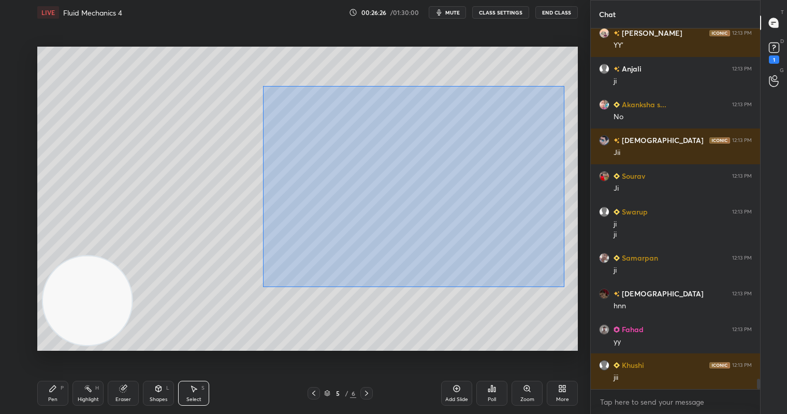
drag, startPoint x: 263, startPoint y: 85, endPoint x: 571, endPoint y: 285, distance: 367.5
click at [572, 288] on div "0 ° Undo Copy Duplicate Duplicate to new slide Delete" at bounding box center [307, 199] width 541 height 304
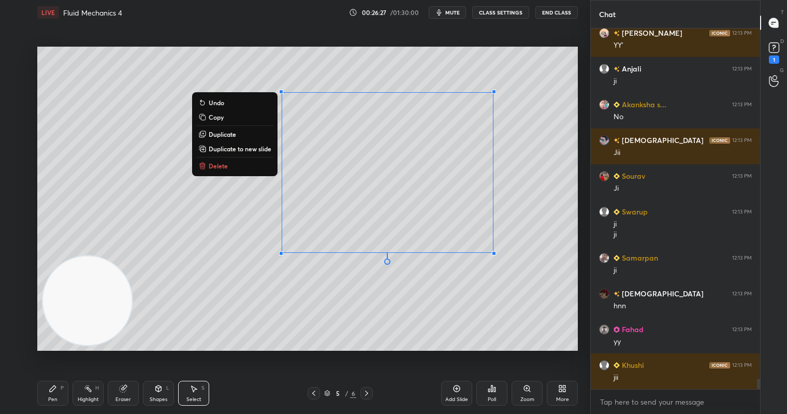
click at [216, 165] on p "Delete" at bounding box center [218, 166] width 19 height 8
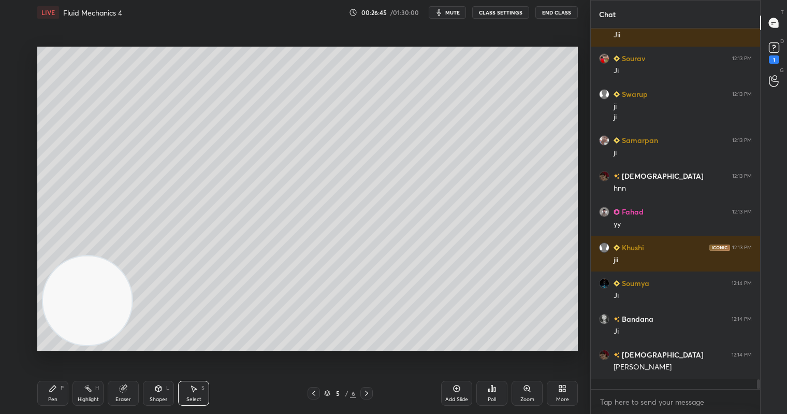
scroll to position [12481, 0]
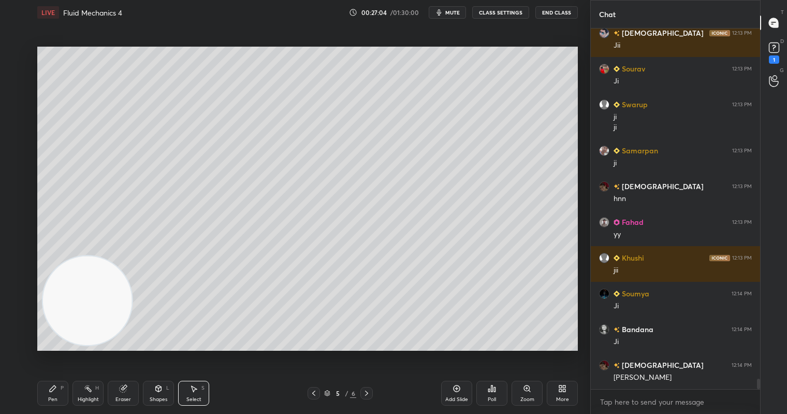
click at [559, 390] on icon at bounding box center [562, 388] width 8 height 8
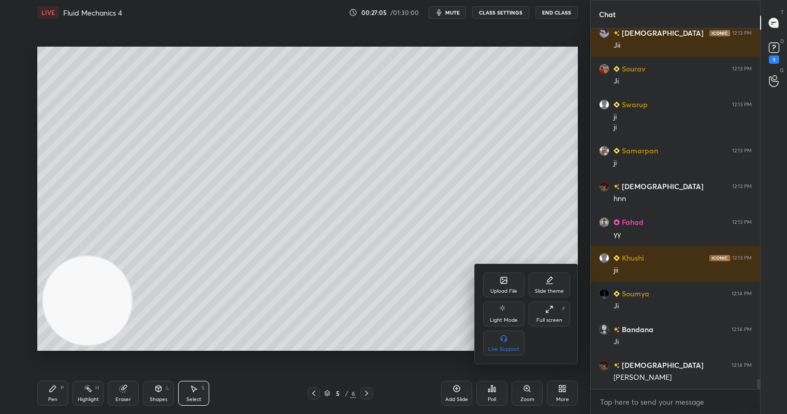
click at [497, 283] on div "Upload File" at bounding box center [503, 284] width 41 height 25
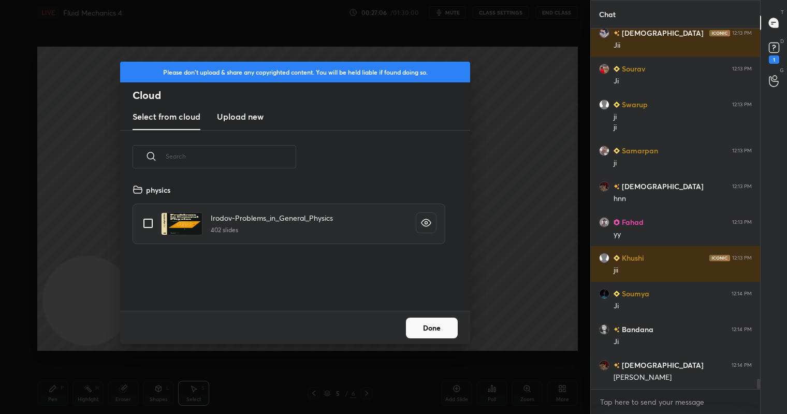
scroll to position [127, 333]
click at [236, 115] on h3 "Upload new" at bounding box center [240, 116] width 47 height 12
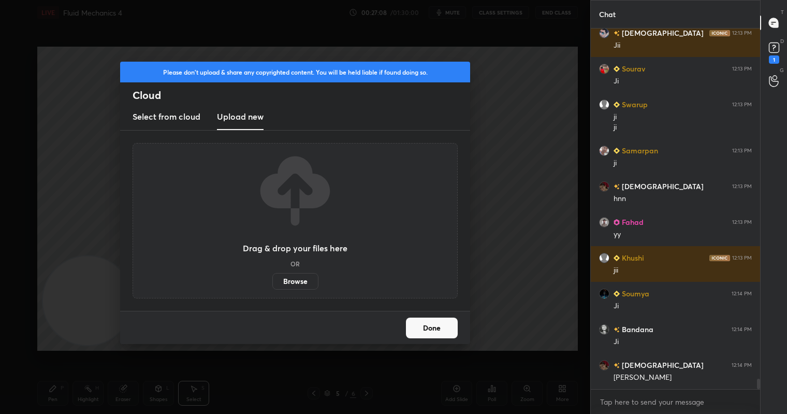
click at [303, 286] on label "Browse" at bounding box center [295, 281] width 46 height 17
click at [272, 286] on input "Browse" at bounding box center [272, 281] width 0 height 17
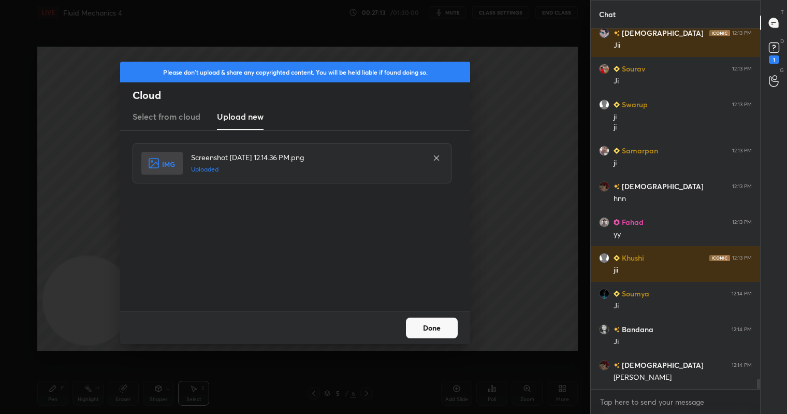
click at [443, 327] on button "Done" at bounding box center [432, 327] width 52 height 21
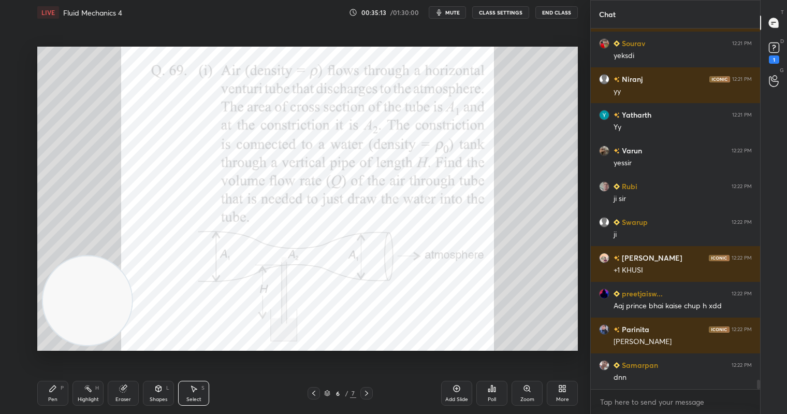
scroll to position [13623, 0]
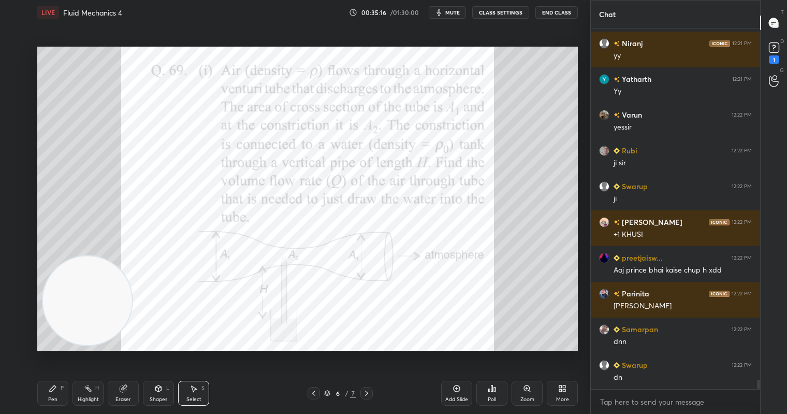
click at [562, 392] on icon at bounding box center [560, 390] width 3 height 3
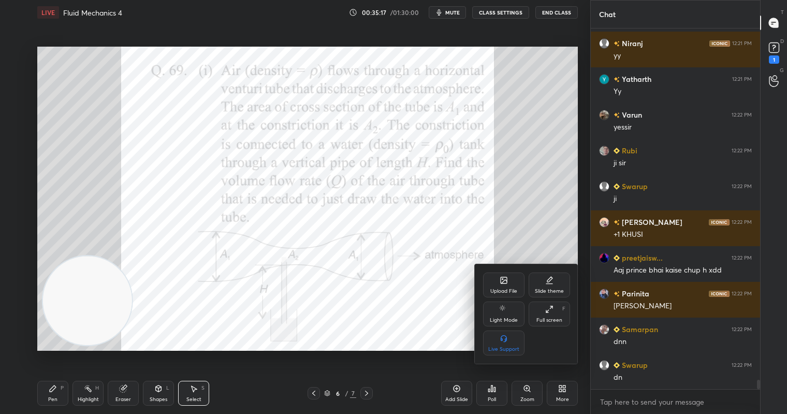
click at [504, 280] on icon at bounding box center [504, 282] width 6 height 4
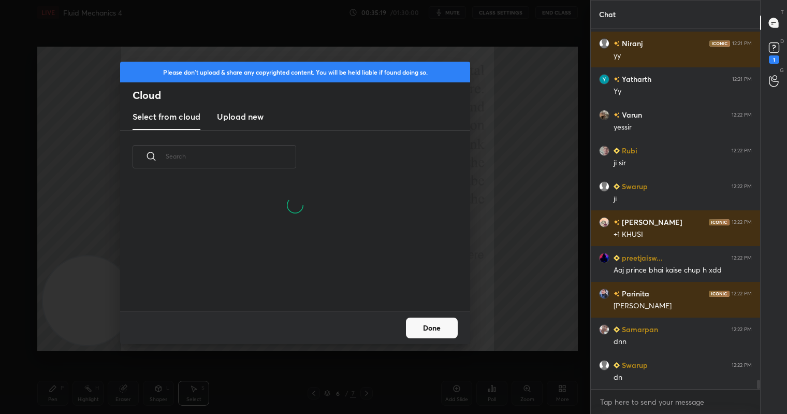
click at [241, 120] on h3 "Upload new" at bounding box center [240, 116] width 47 height 12
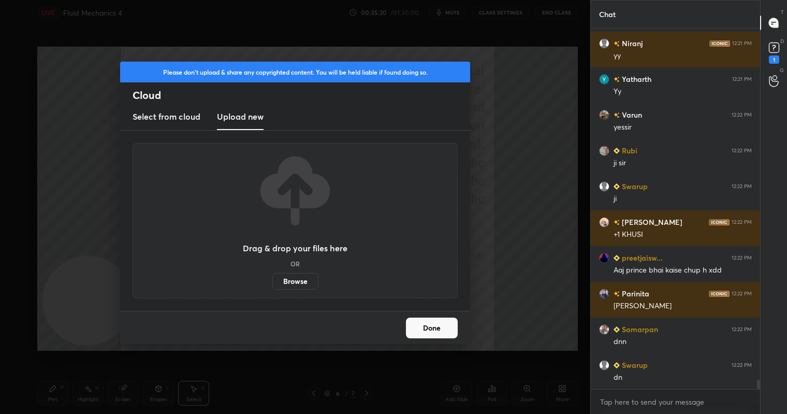
click at [291, 278] on label "Browse" at bounding box center [295, 281] width 46 height 17
click at [272, 278] on input "Browse" at bounding box center [272, 281] width 0 height 17
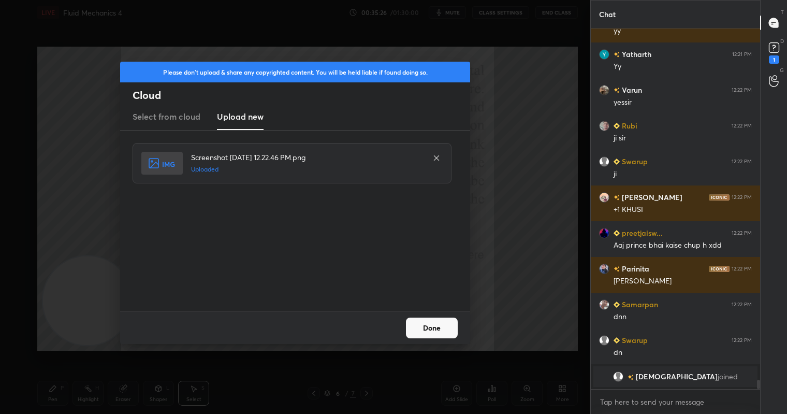
click at [437, 330] on button "Done" at bounding box center [432, 327] width 52 height 21
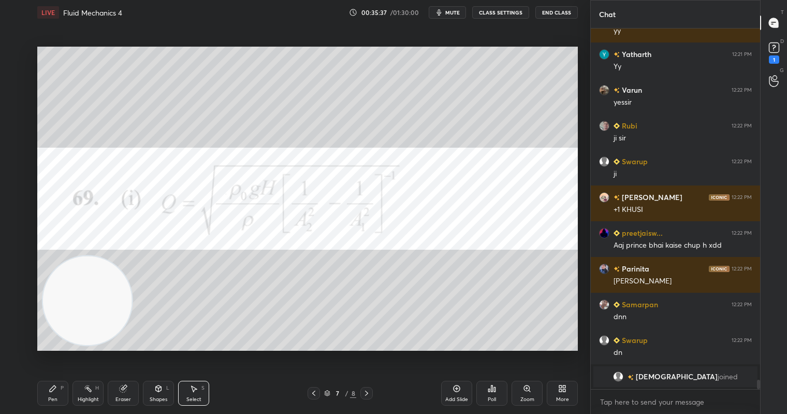
scroll to position [13546, 0]
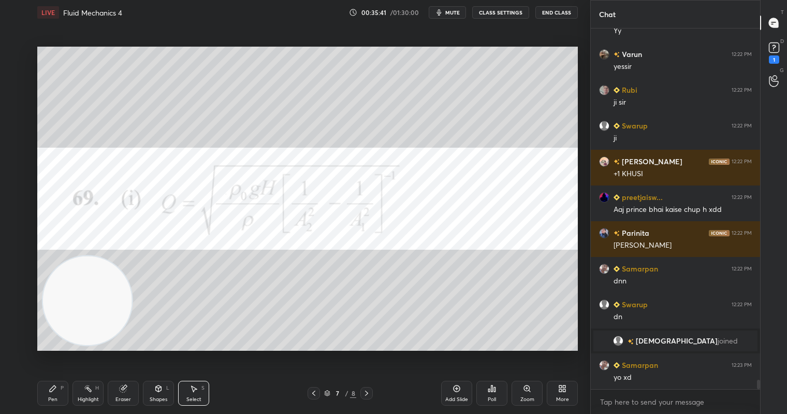
click at [49, 394] on div "Pen P" at bounding box center [52, 393] width 31 height 25
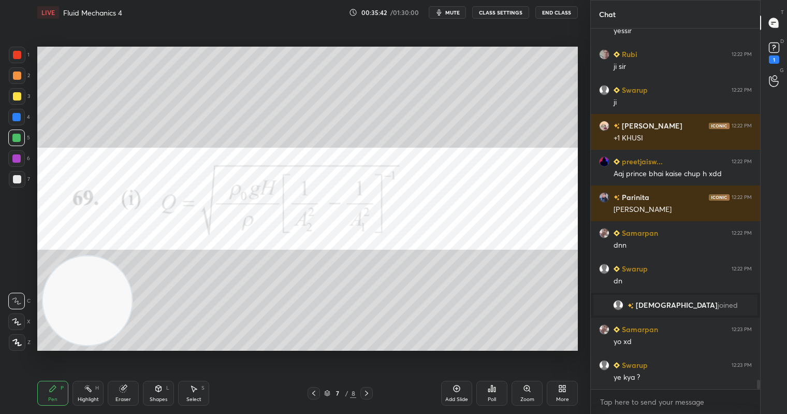
click at [12, 50] on div at bounding box center [17, 55] width 17 height 17
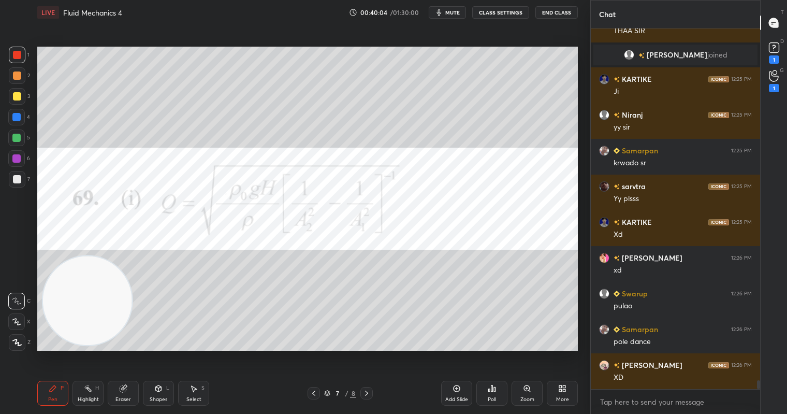
scroll to position [14153, 0]
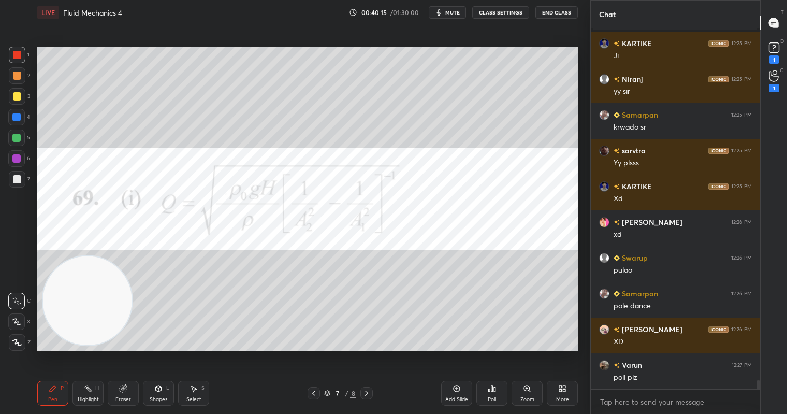
click at [490, 393] on div "Poll" at bounding box center [492, 393] width 31 height 25
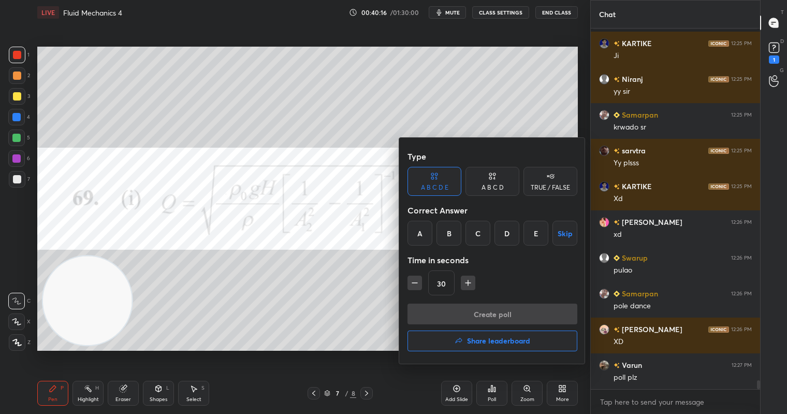
click at [434, 179] on icon at bounding box center [434, 176] width 8 height 10
click at [449, 239] on div "B" at bounding box center [449, 233] width 25 height 25
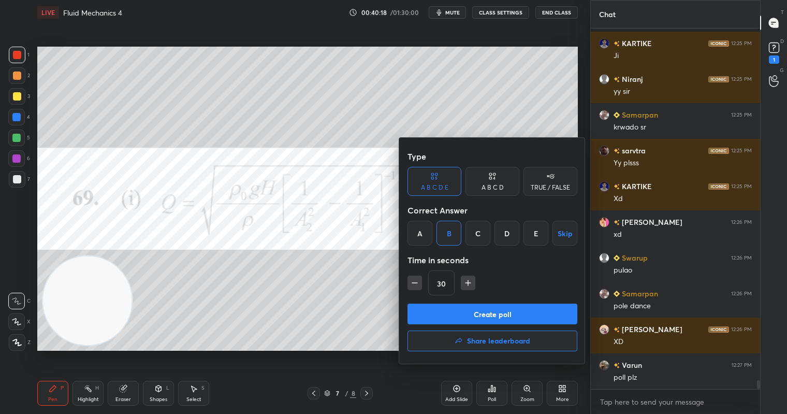
click at [505, 315] on button "Create poll" at bounding box center [493, 314] width 170 height 21
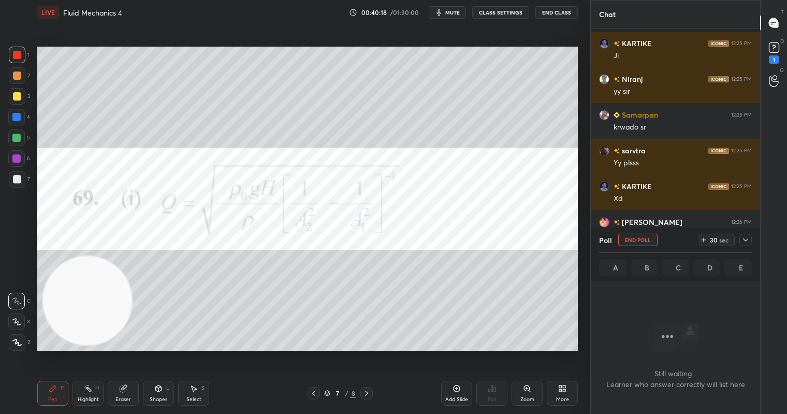
scroll to position [217, 166]
click at [716, 241] on div "29" at bounding box center [714, 240] width 8 height 8
click at [716, 241] on div "43" at bounding box center [714, 240] width 8 height 8
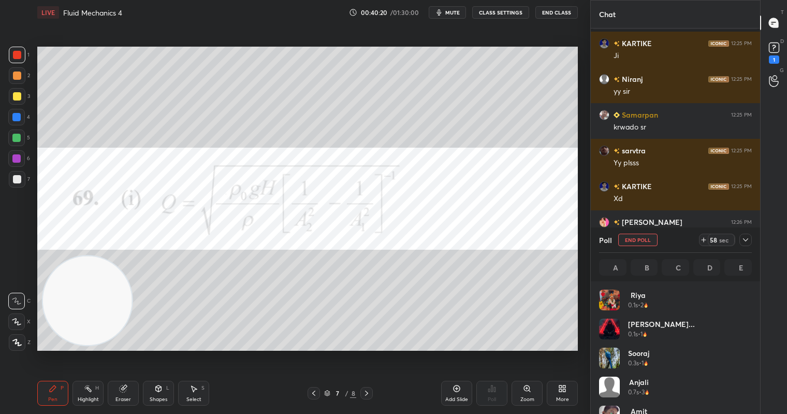
click at [748, 235] on div at bounding box center [746, 240] width 12 height 12
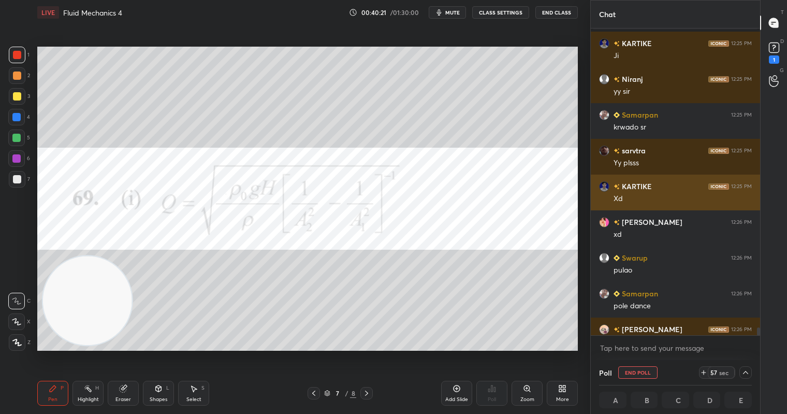
scroll to position [14207, 0]
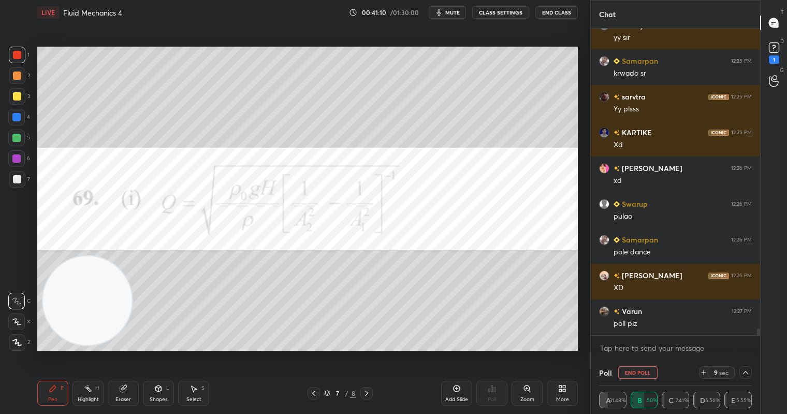
click at [463, 9] on button "mute" at bounding box center [447, 12] width 37 height 12
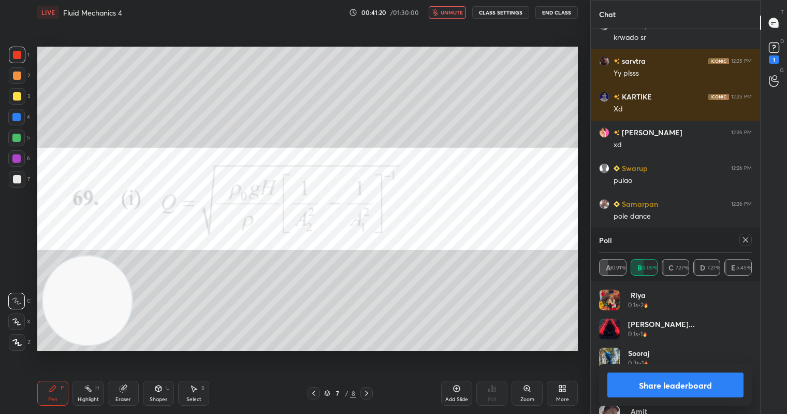
scroll to position [14144, 0]
click at [669, 383] on button "Share leaderboard" at bounding box center [676, 384] width 136 height 25
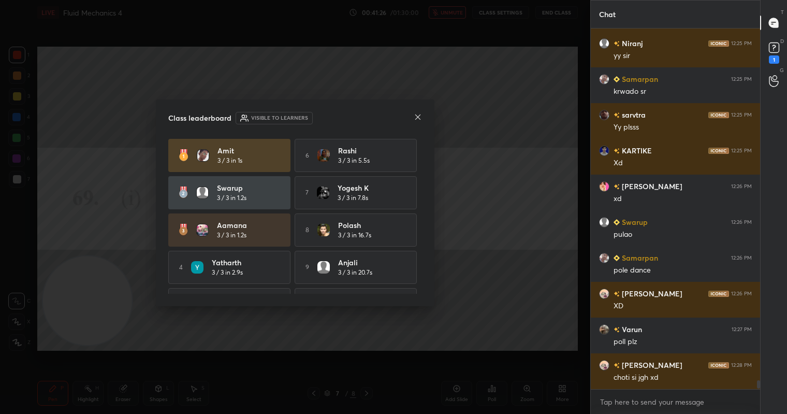
scroll to position [271, 166]
click at [416, 118] on icon at bounding box center [418, 117] width 8 height 8
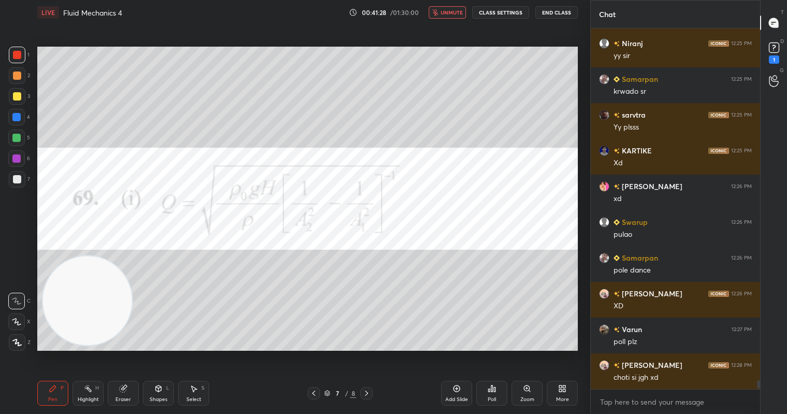
scroll to position [14126, 0]
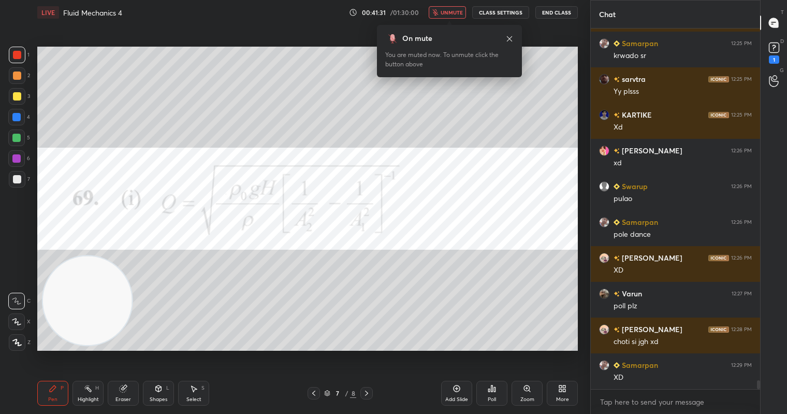
click at [19, 97] on div at bounding box center [17, 96] width 8 height 8
click at [156, 405] on div "Shapes L" at bounding box center [158, 393] width 31 height 25
drag, startPoint x: 120, startPoint y: 391, endPoint x: 147, endPoint y: 351, distance: 47.4
click at [119, 390] on icon at bounding box center [123, 388] width 8 height 8
click at [46, 398] on div "Pen P" at bounding box center [52, 393] width 31 height 25
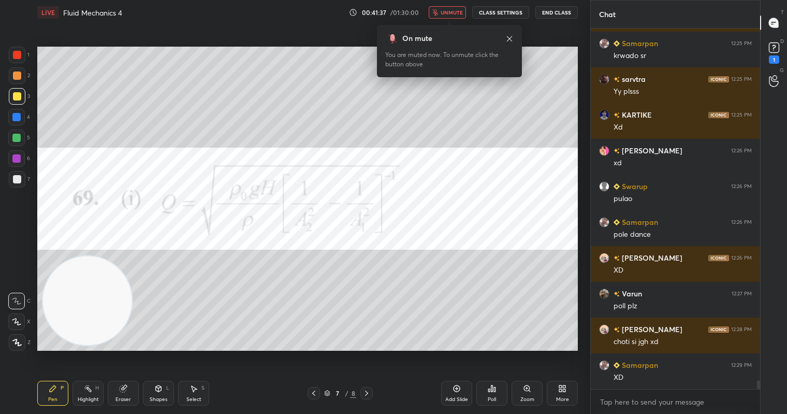
click at [20, 57] on div at bounding box center [17, 55] width 17 height 17
drag, startPoint x: 123, startPoint y: 394, endPoint x: 128, endPoint y: 343, distance: 51.0
click at [124, 392] on div "Eraser" at bounding box center [123, 393] width 31 height 25
click at [54, 384] on icon at bounding box center [53, 388] width 8 height 8
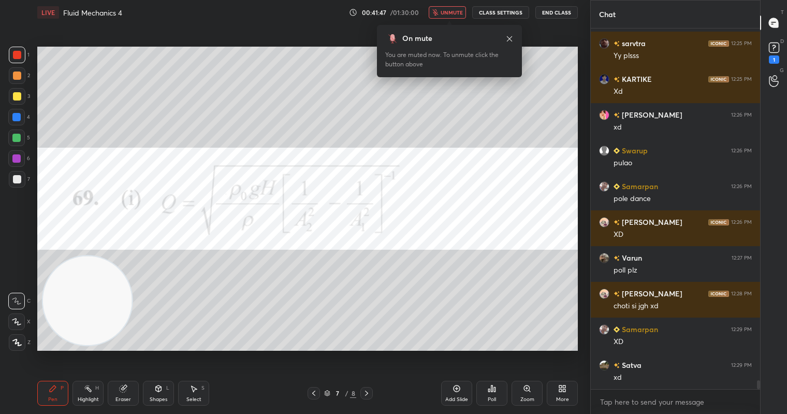
click at [128, 394] on div "Eraser" at bounding box center [123, 393] width 31 height 25
drag, startPoint x: 51, startPoint y: 391, endPoint x: 84, endPoint y: 325, distance: 74.1
click at [53, 392] on icon at bounding box center [53, 388] width 8 height 8
drag, startPoint x: 124, startPoint y: 388, endPoint x: 131, endPoint y: 326, distance: 62.5
click at [124, 383] on div "Eraser" at bounding box center [123, 393] width 31 height 25
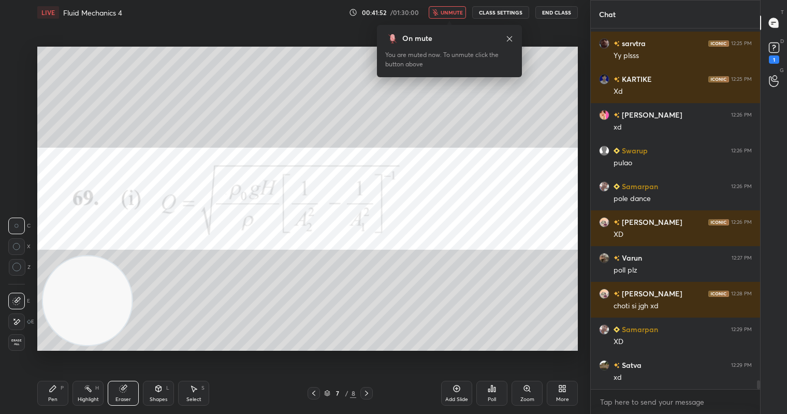
scroll to position [14198, 0]
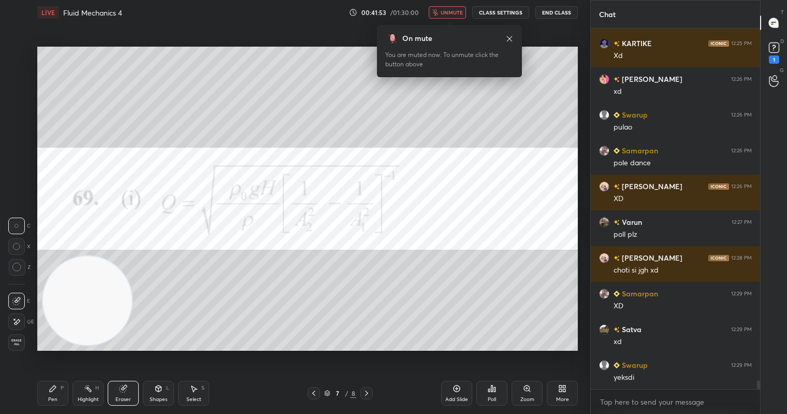
click at [56, 393] on div "Pen P" at bounding box center [52, 393] width 31 height 25
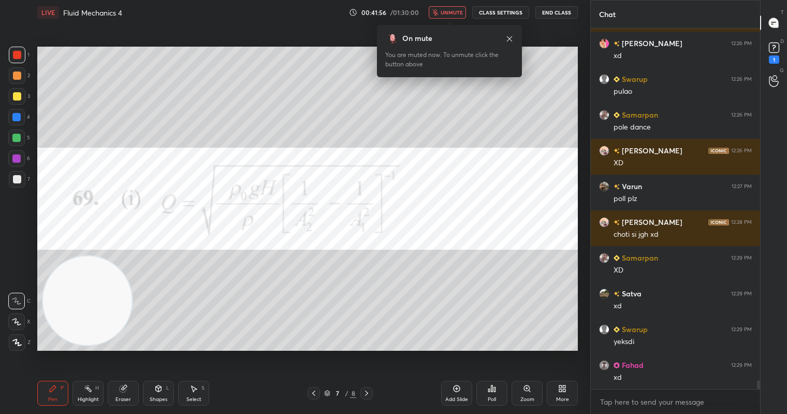
click at [133, 390] on div "Eraser" at bounding box center [123, 393] width 31 height 25
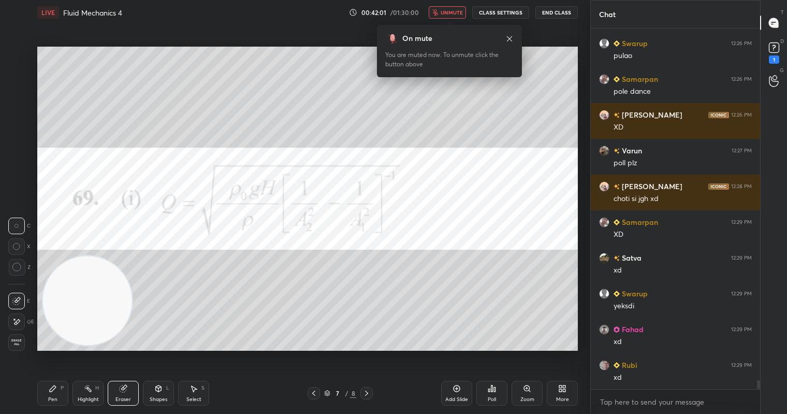
click at [52, 388] on icon at bounding box center [53, 388] width 6 height 6
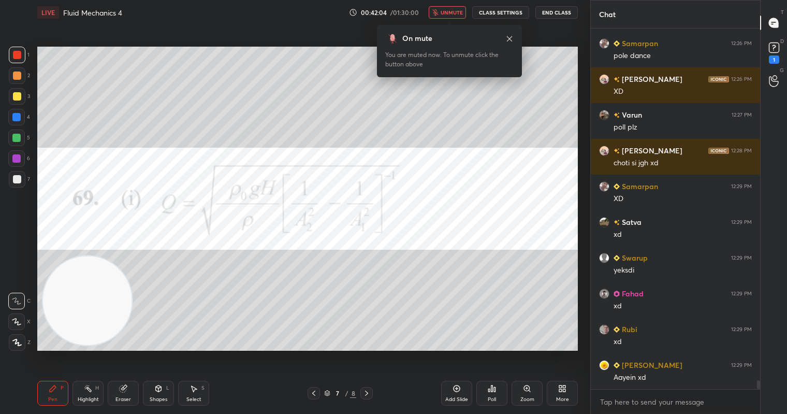
drag, startPoint x: 123, startPoint y: 397, endPoint x: 132, endPoint y: 323, distance: 74.5
click at [123, 395] on div "Eraser" at bounding box center [123, 393] width 31 height 25
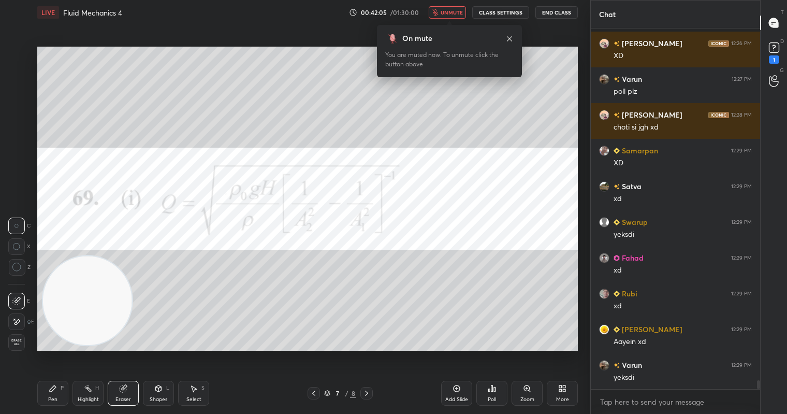
scroll to position [14412, 0]
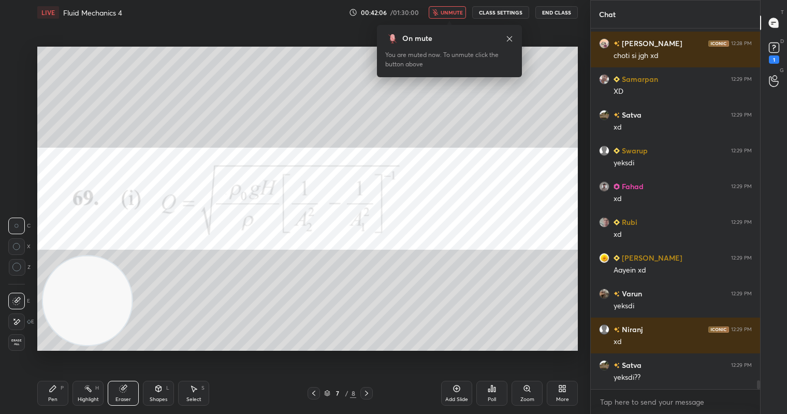
drag, startPoint x: 49, startPoint y: 392, endPoint x: 55, endPoint y: 376, distance: 17.7
click at [51, 388] on icon at bounding box center [53, 388] width 8 height 8
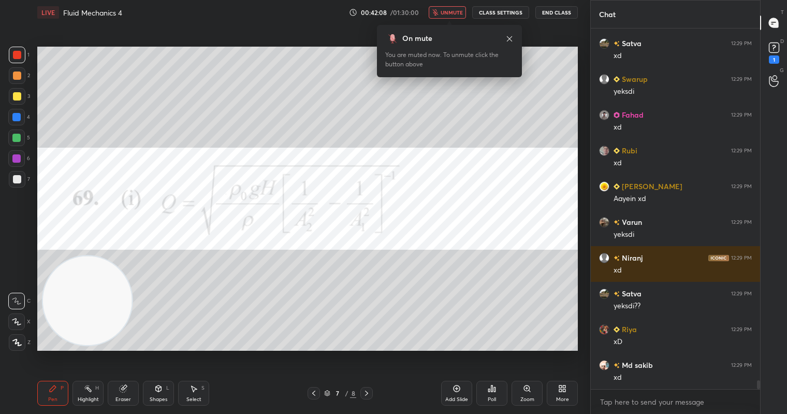
drag, startPoint x: 460, startPoint y: 12, endPoint x: 452, endPoint y: 11, distance: 8.3
click at [459, 12] on span "unmute" at bounding box center [452, 12] width 22 height 7
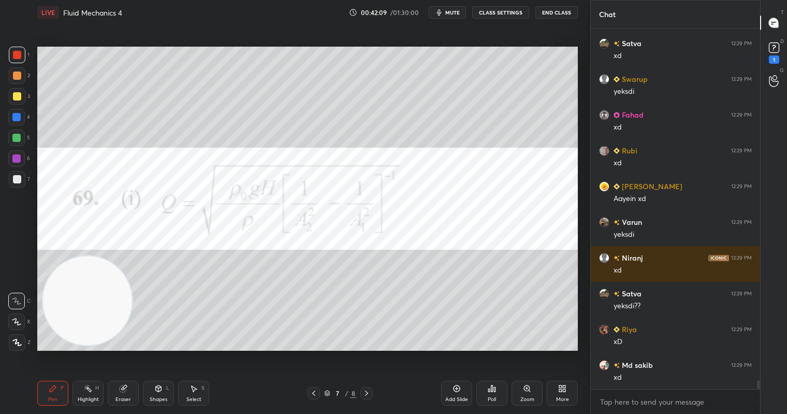
scroll to position [14519, 0]
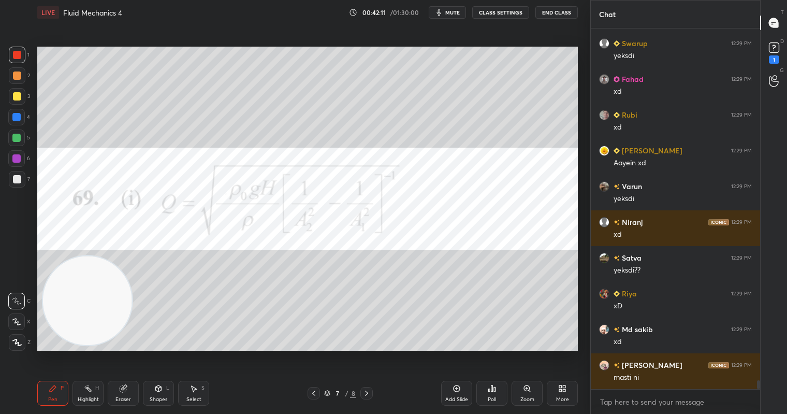
click at [313, 395] on icon at bounding box center [314, 393] width 8 height 8
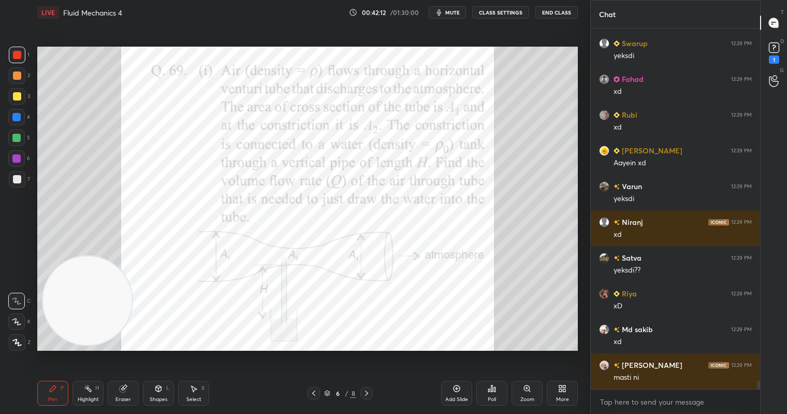
click at [15, 54] on div at bounding box center [17, 55] width 8 height 8
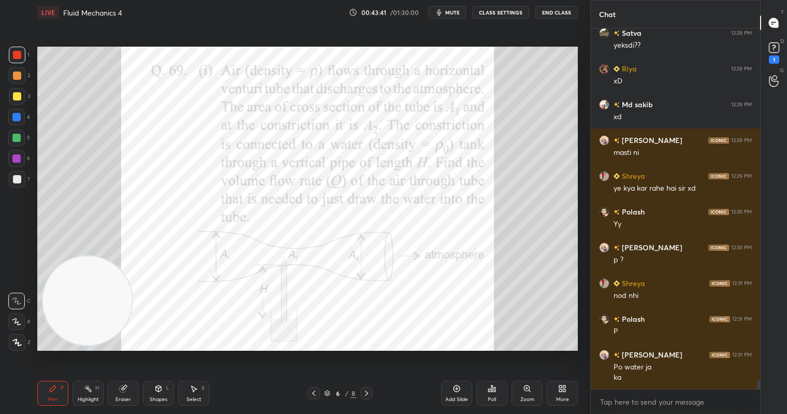
scroll to position [14780, 0]
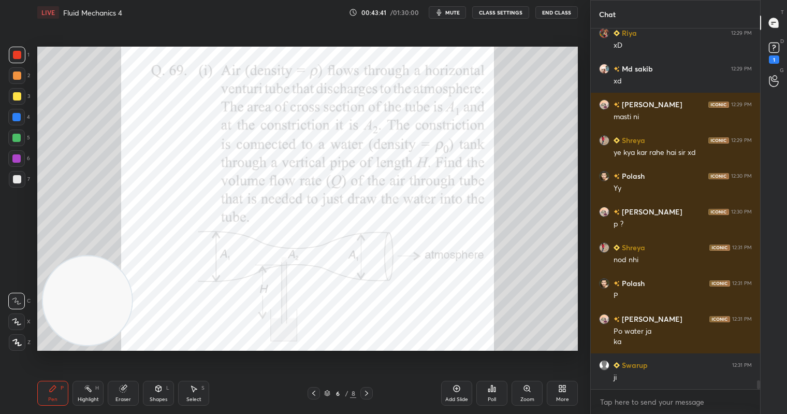
click at [123, 394] on div "Eraser" at bounding box center [123, 393] width 31 height 25
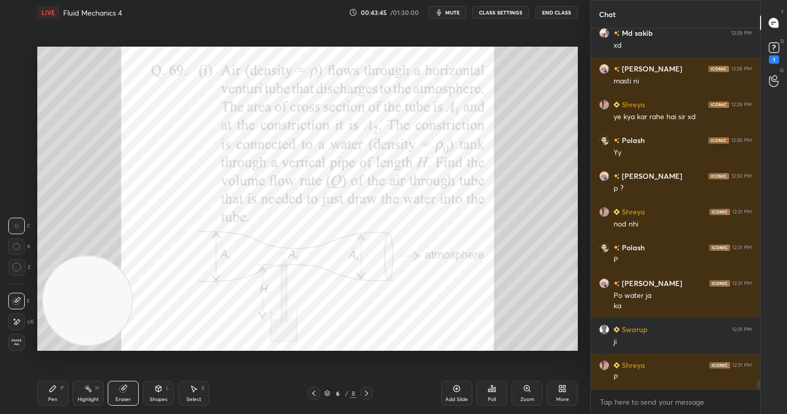
click at [50, 389] on icon at bounding box center [53, 388] width 6 height 6
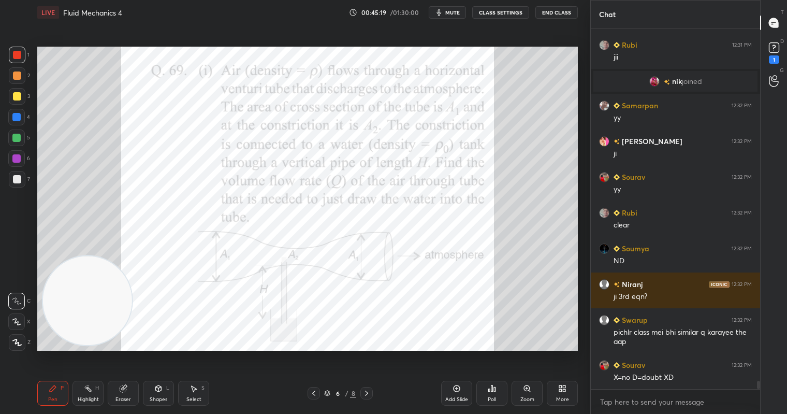
scroll to position [15051, 0]
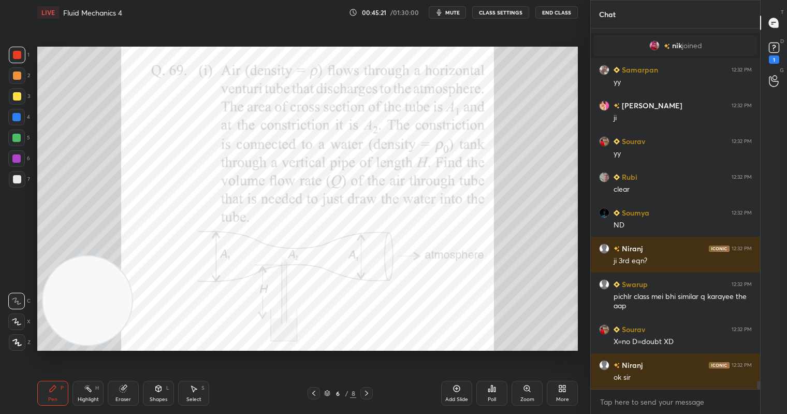
click at [453, 397] on div "Add Slide" at bounding box center [456, 399] width 23 height 5
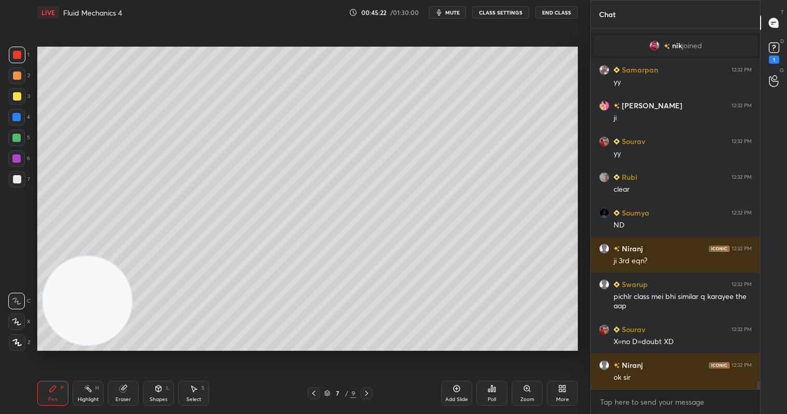
click at [18, 53] on div at bounding box center [17, 55] width 8 height 8
click at [16, 137] on div at bounding box center [16, 138] width 8 height 8
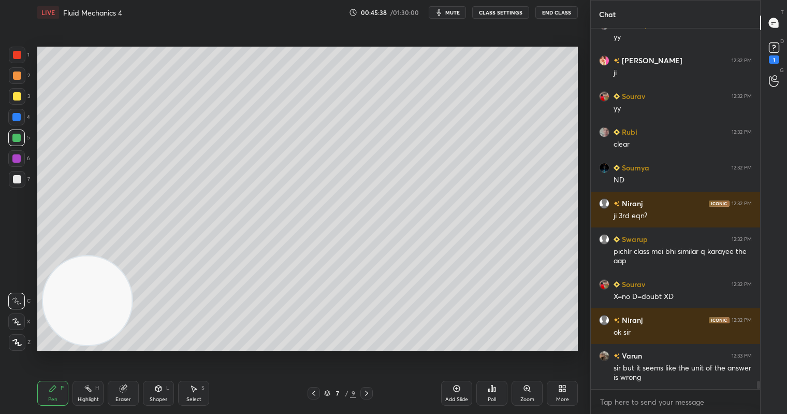
click at [13, 95] on div at bounding box center [17, 96] width 8 height 8
drag, startPoint x: 317, startPoint y: 396, endPoint x: 313, endPoint y: 357, distance: 39.5
click at [316, 395] on icon at bounding box center [314, 393] width 8 height 8
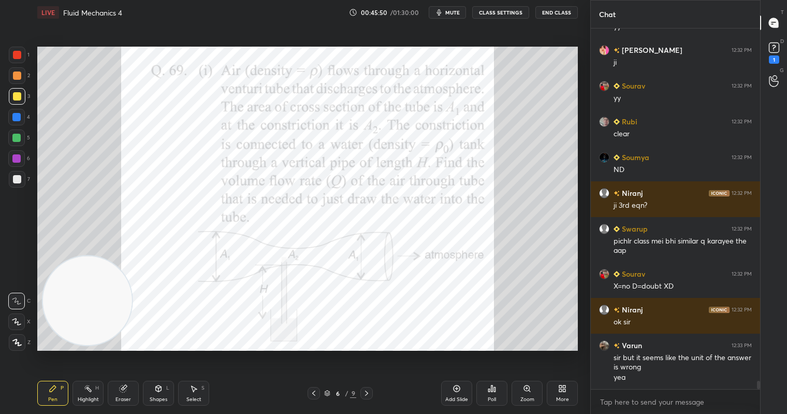
scroll to position [15142, 0]
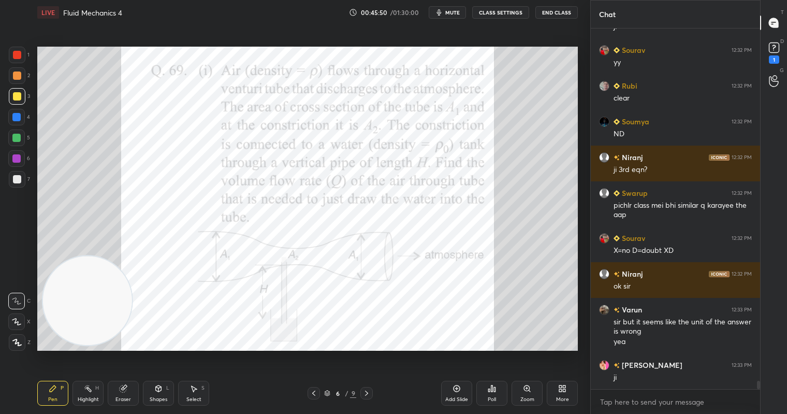
click at [369, 397] on div at bounding box center [366, 393] width 12 height 12
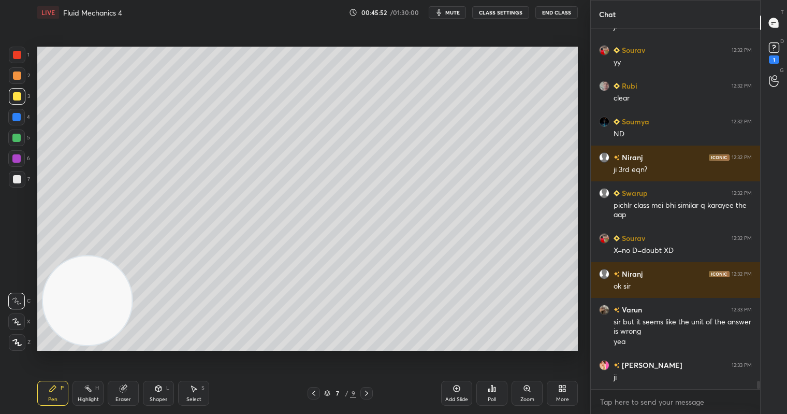
click at [18, 134] on div at bounding box center [16, 138] width 8 height 8
click at [127, 389] on div "Eraser" at bounding box center [123, 393] width 31 height 25
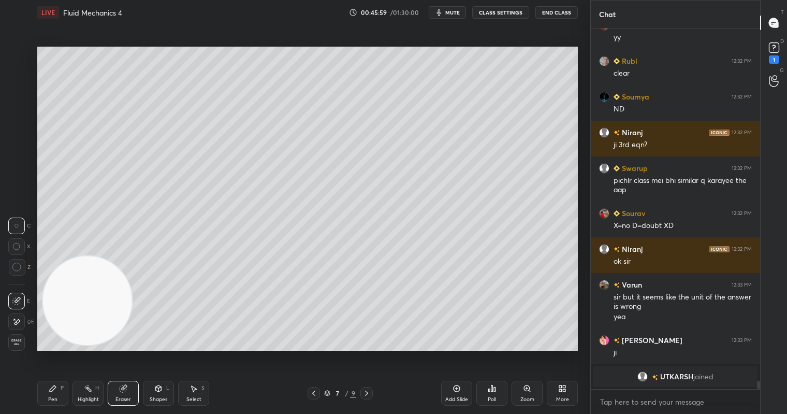
click at [55, 393] on div "Pen P" at bounding box center [52, 393] width 31 height 25
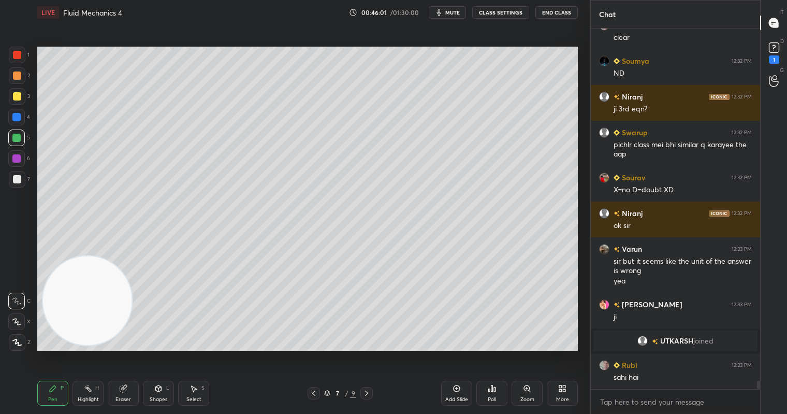
scroll to position [15121, 0]
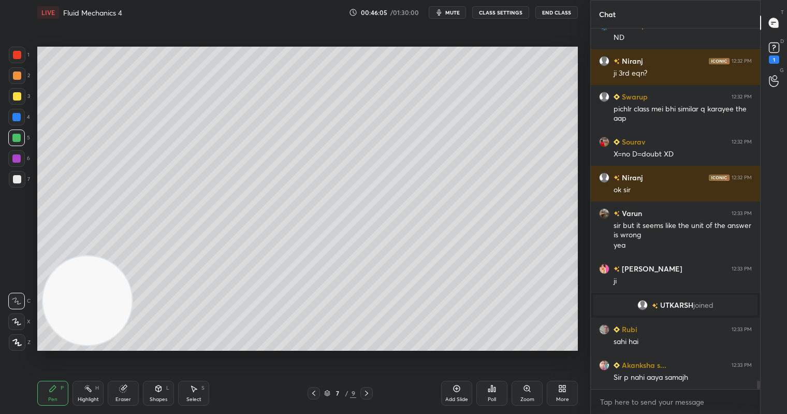
click at [313, 394] on icon at bounding box center [313, 393] width 3 height 5
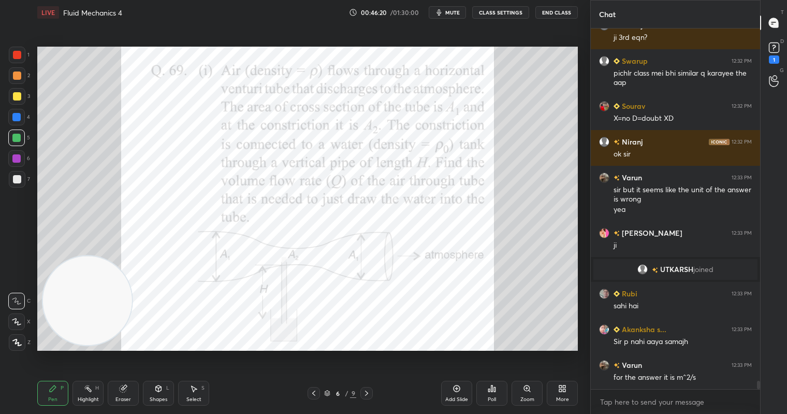
click at [369, 393] on icon at bounding box center [367, 393] width 8 height 8
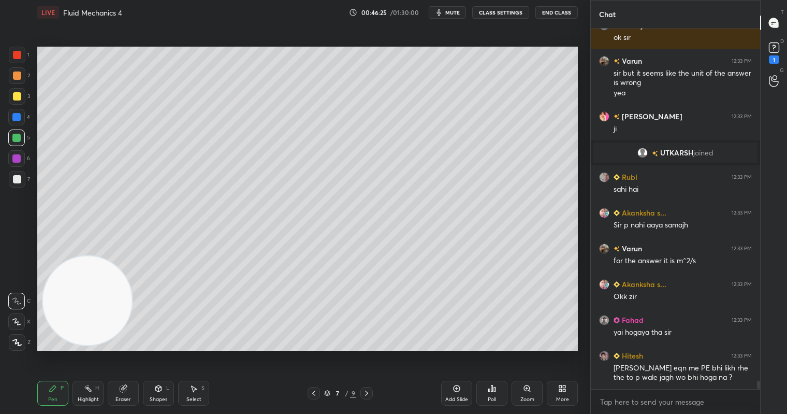
scroll to position [15309, 0]
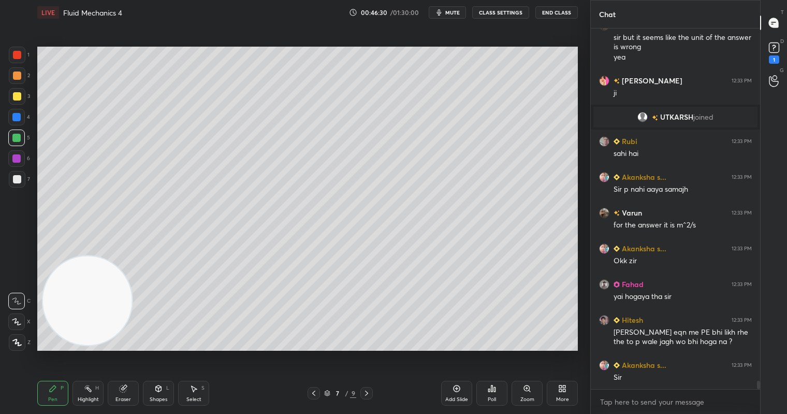
drag, startPoint x: 314, startPoint y: 395, endPoint x: 315, endPoint y: 358, distance: 37.3
click at [316, 396] on icon at bounding box center [314, 393] width 8 height 8
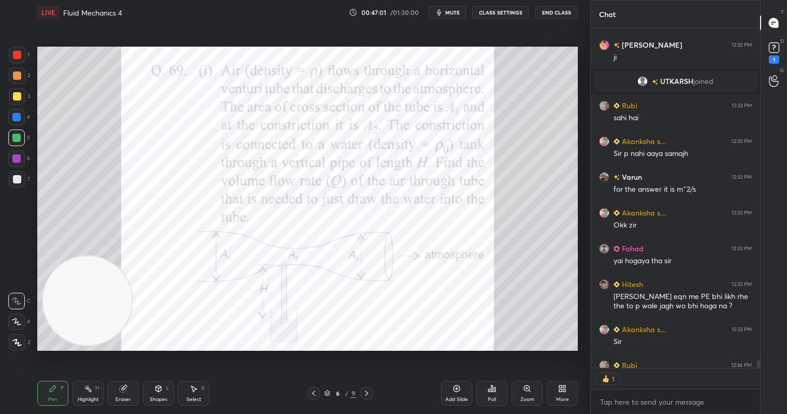
scroll to position [336, 166]
click at [366, 393] on icon at bounding box center [367, 393] width 8 height 8
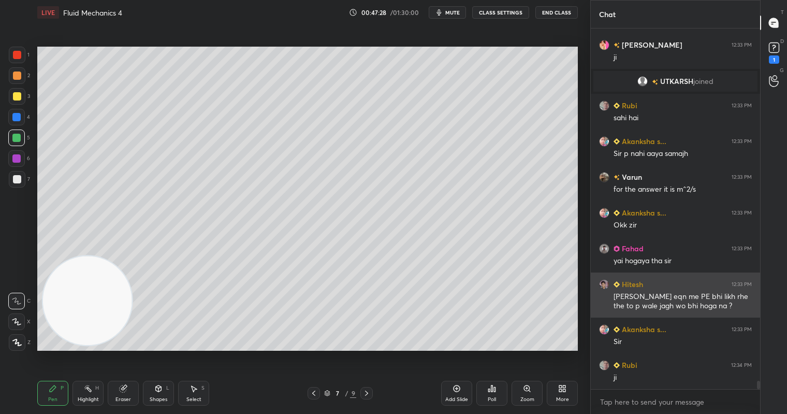
scroll to position [15380, 0]
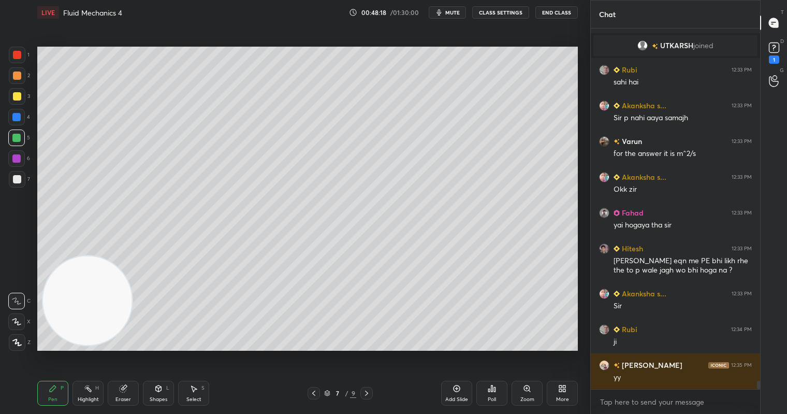
click at [151, 394] on div "Shapes L" at bounding box center [158, 393] width 31 height 25
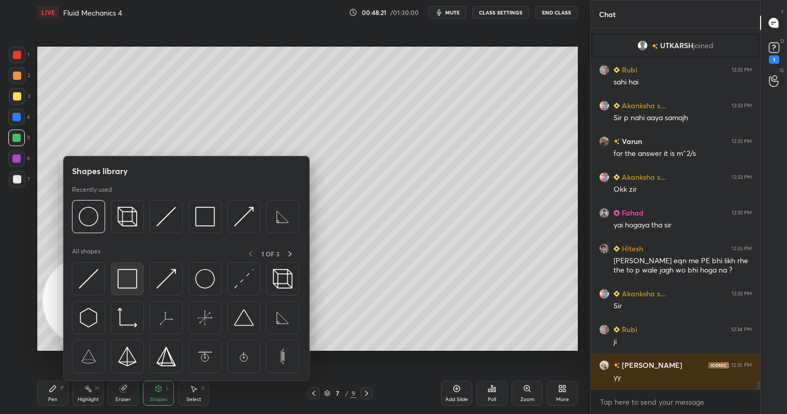
click at [127, 277] on img at bounding box center [128, 279] width 20 height 20
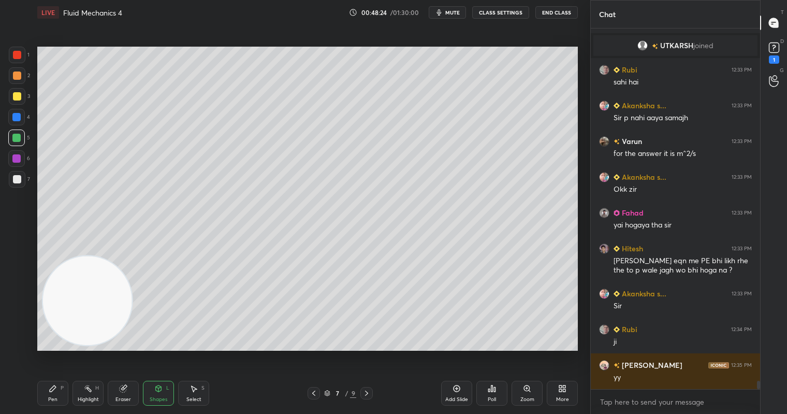
click at [120, 397] on div "Eraser" at bounding box center [124, 399] width 16 height 5
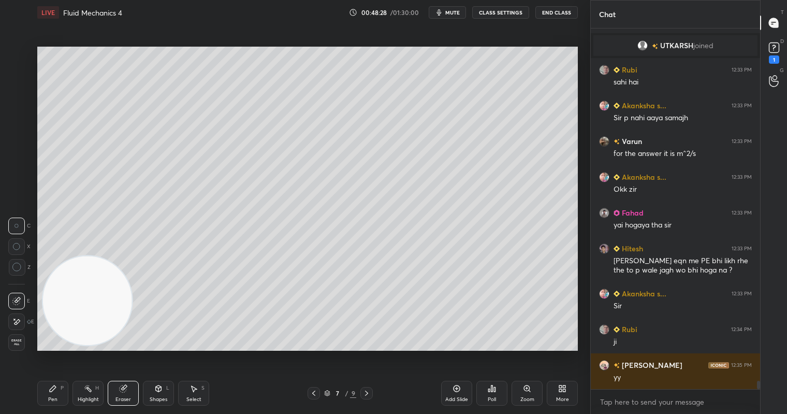
click at [46, 388] on div "Pen P" at bounding box center [52, 393] width 31 height 25
click at [14, 95] on div at bounding box center [17, 96] width 8 height 8
click at [120, 398] on div "Eraser" at bounding box center [124, 399] width 16 height 5
click at [50, 398] on div "Pen" at bounding box center [52, 399] width 9 height 5
click at [13, 140] on div at bounding box center [16, 137] width 17 height 17
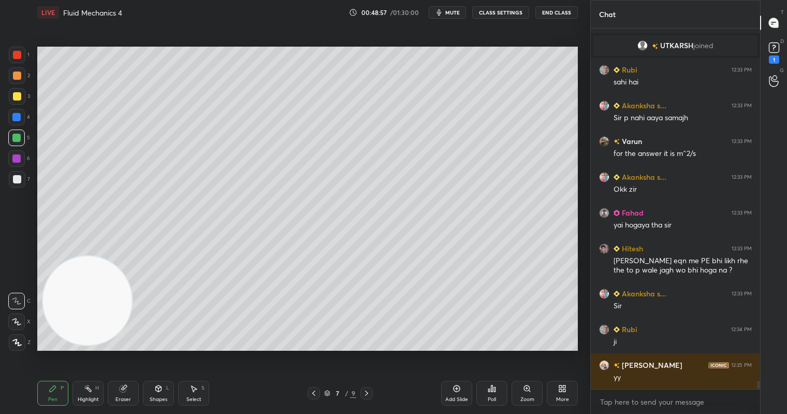
click at [202, 395] on div "Select S" at bounding box center [193, 393] width 31 height 25
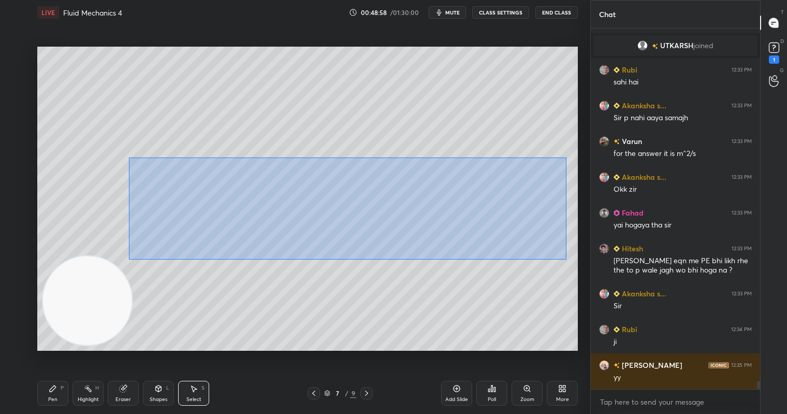
drag, startPoint x: 128, startPoint y: 157, endPoint x: 510, endPoint y: 233, distance: 388.7
click at [565, 257] on div "0 ° Undo Copy Duplicate Duplicate to new slide Delete" at bounding box center [307, 199] width 541 height 304
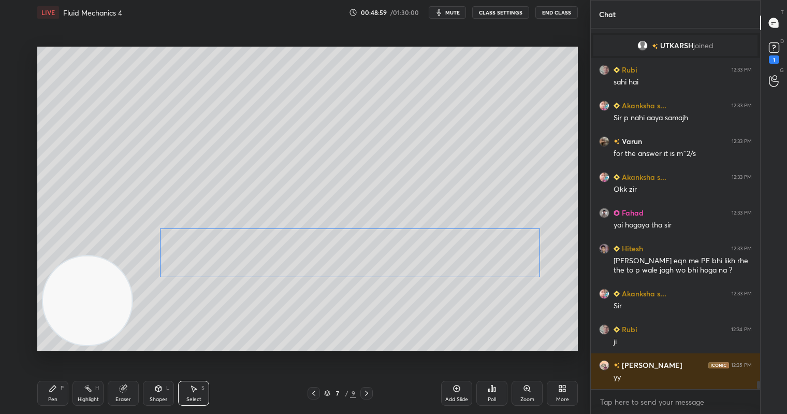
drag, startPoint x: 405, startPoint y: 205, endPoint x: 408, endPoint y: 251, distance: 46.2
click at [409, 252] on div "0 ° Undo Copy Duplicate Duplicate to new slide Delete" at bounding box center [307, 199] width 541 height 304
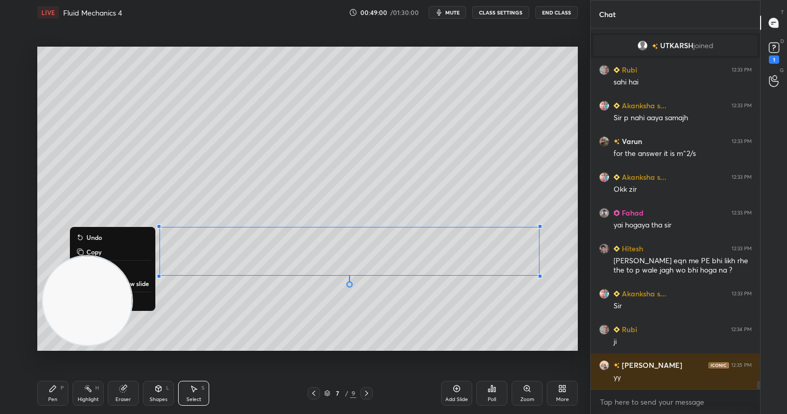
click at [307, 331] on div "0 ° Undo Copy Duplicate Duplicate to new slide Delete" at bounding box center [307, 199] width 541 height 304
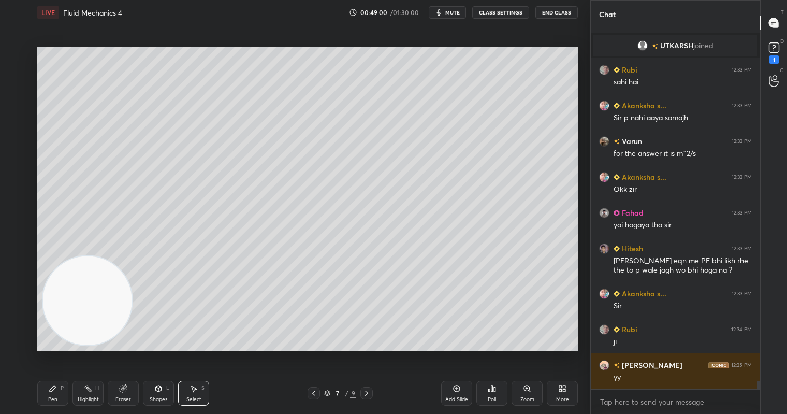
drag, startPoint x: 119, startPoint y: 395, endPoint x: 129, endPoint y: 357, distance: 39.8
click at [120, 392] on div "Eraser" at bounding box center [123, 393] width 31 height 25
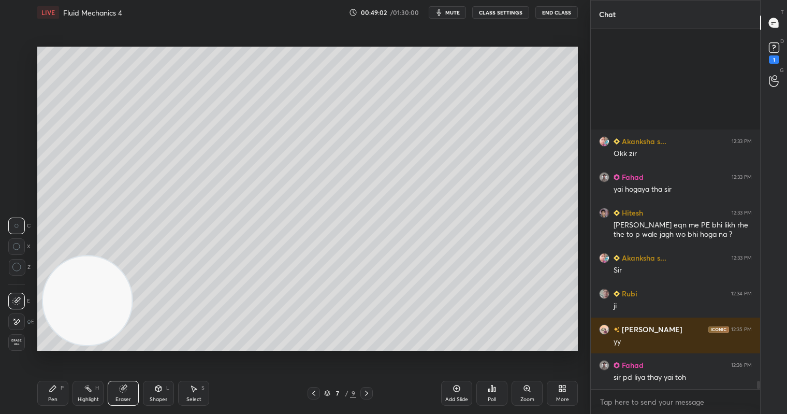
click at [53, 397] on div "Pen" at bounding box center [52, 399] width 9 height 5
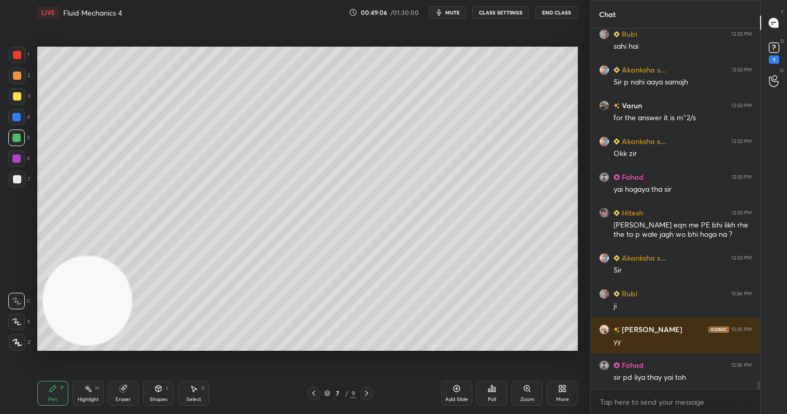
click at [15, 76] on div at bounding box center [17, 75] width 8 height 8
drag, startPoint x: 125, startPoint y: 392, endPoint x: 148, endPoint y: 353, distance: 44.9
click at [128, 386] on div "Eraser" at bounding box center [123, 393] width 31 height 25
click at [55, 388] on icon at bounding box center [53, 388] width 8 height 8
drag, startPoint x: 14, startPoint y: 136, endPoint x: 21, endPoint y: 132, distance: 7.6
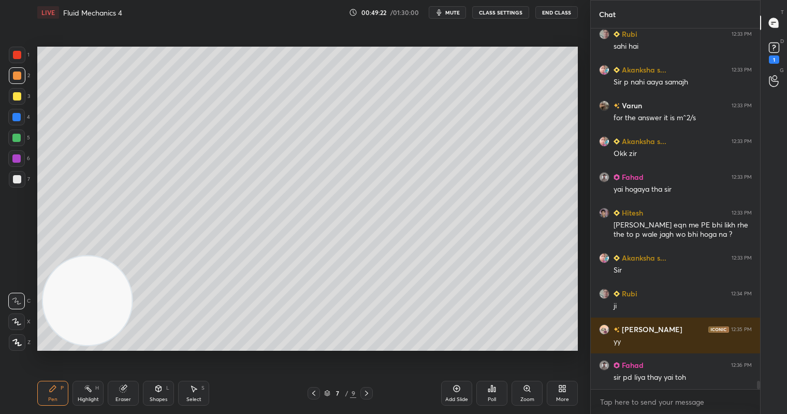
click at [17, 134] on div at bounding box center [16, 138] width 8 height 8
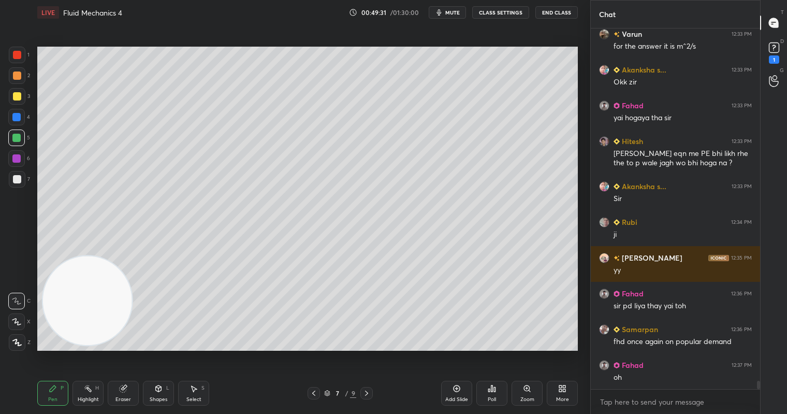
scroll to position [15425, 0]
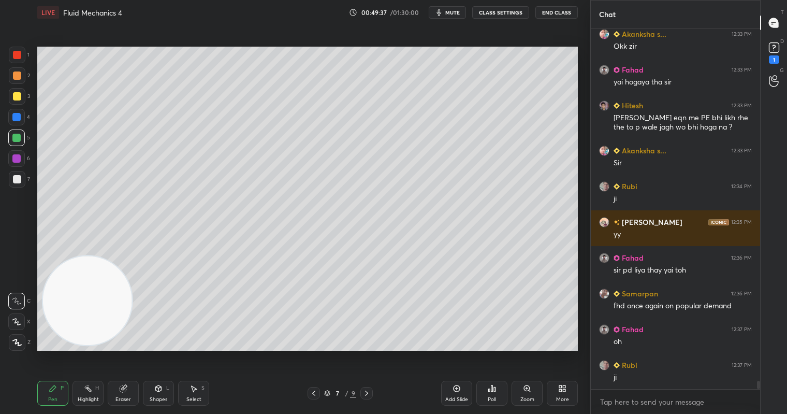
drag, startPoint x: 16, startPoint y: 178, endPoint x: 31, endPoint y: 183, distance: 16.4
click at [17, 178] on div at bounding box center [17, 179] width 8 height 8
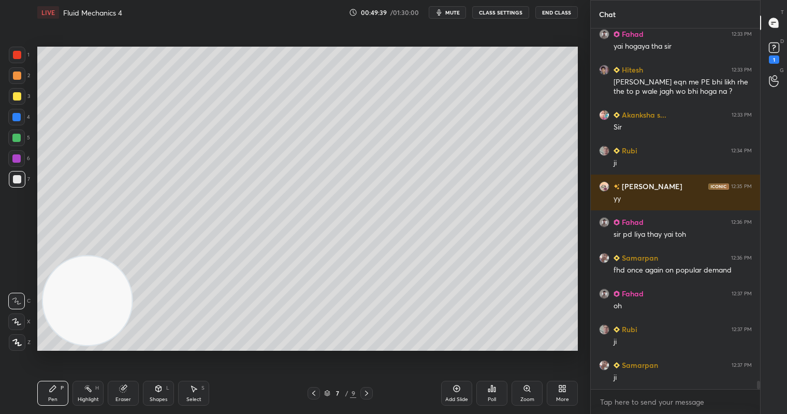
scroll to position [15497, 0]
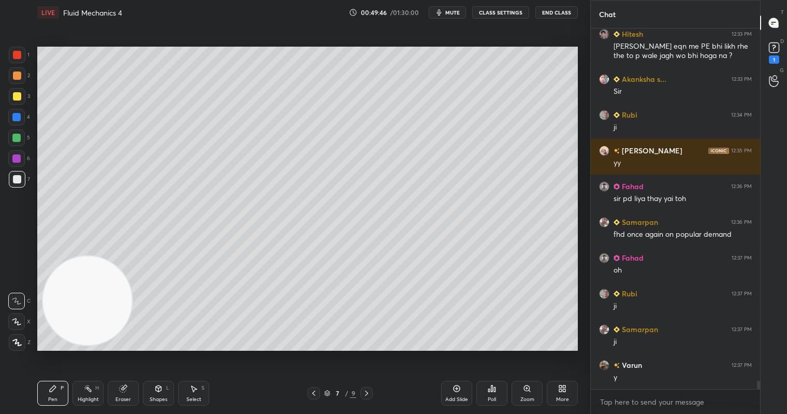
drag, startPoint x: 121, startPoint y: 260, endPoint x: 133, endPoint y: 260, distance: 11.4
click at [130, 261] on video at bounding box center [87, 300] width 89 height 89
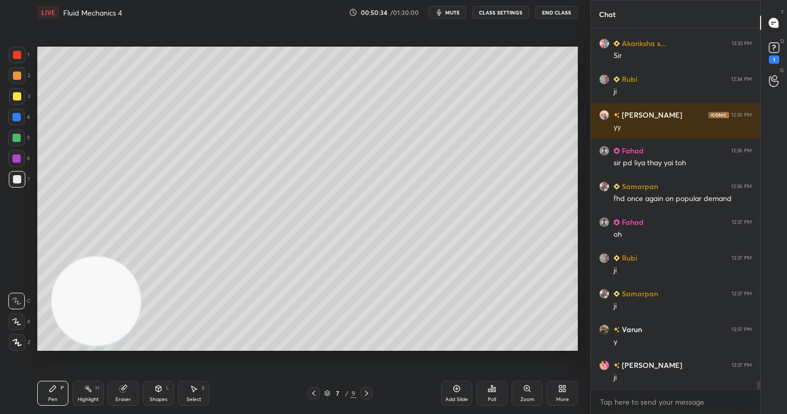
scroll to position [15568, 0]
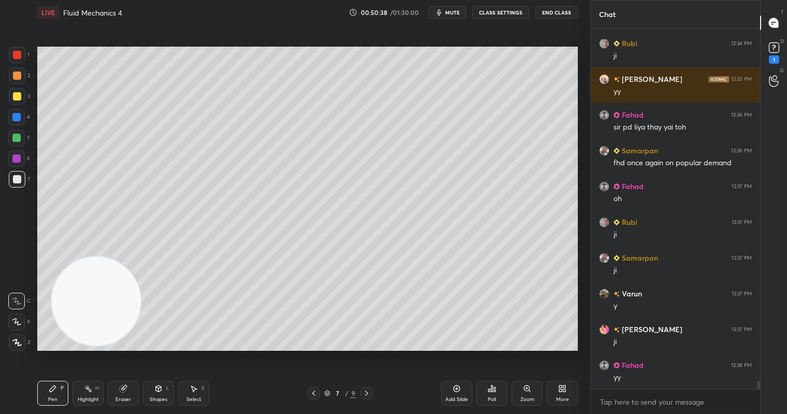
click at [17, 94] on div at bounding box center [17, 96] width 8 height 8
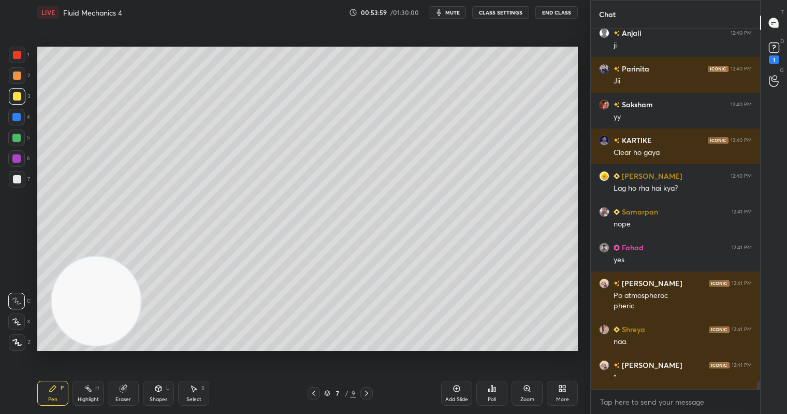
scroll to position [16400, 0]
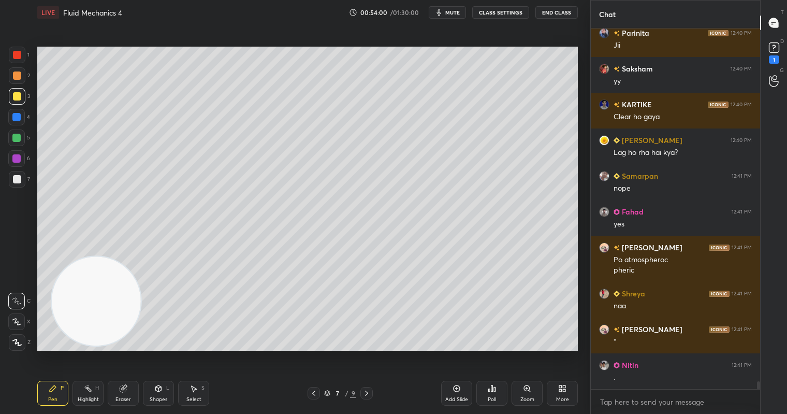
click at [552, 391] on div "More" at bounding box center [562, 393] width 31 height 25
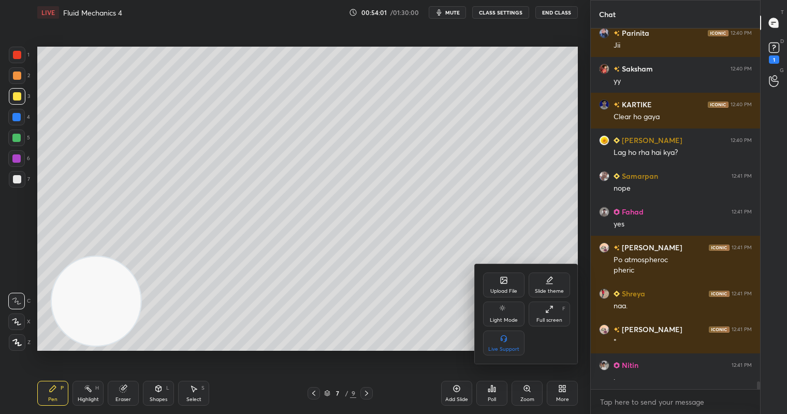
click at [506, 278] on icon at bounding box center [504, 280] width 6 height 6
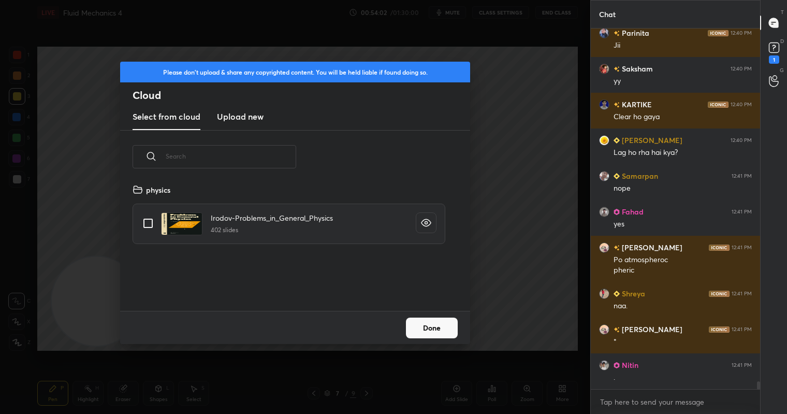
scroll to position [127, 333]
click at [250, 116] on h3 "Upload new" at bounding box center [240, 116] width 47 height 12
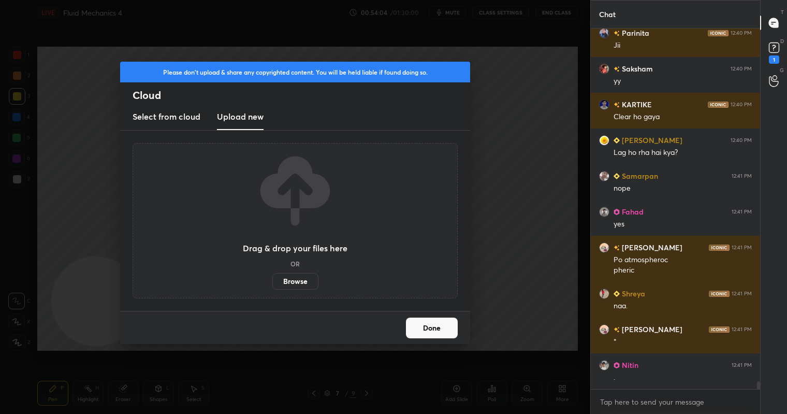
click at [293, 280] on label "Browse" at bounding box center [295, 281] width 46 height 17
click at [272, 280] on input "Browse" at bounding box center [272, 281] width 0 height 17
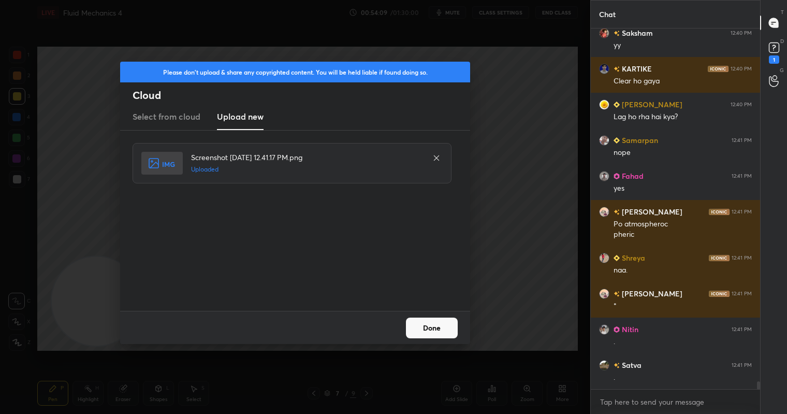
scroll to position [16472, 0]
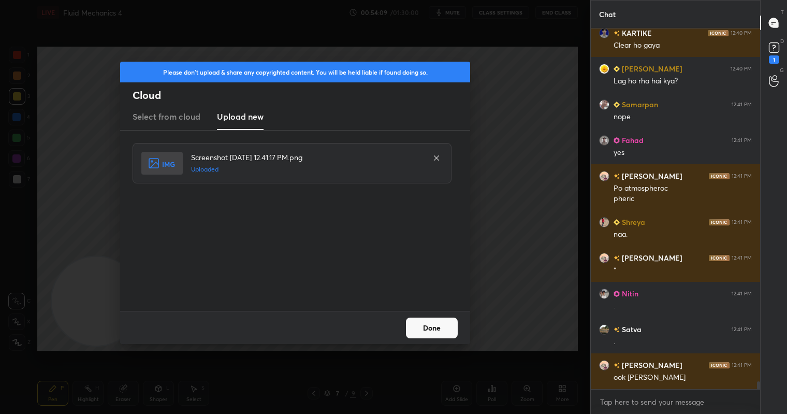
click at [434, 321] on button "Done" at bounding box center [432, 327] width 52 height 21
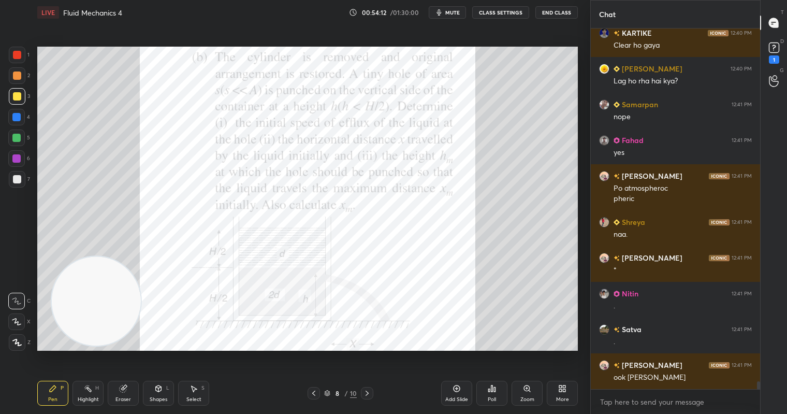
drag, startPoint x: 19, startPoint y: 55, endPoint x: 28, endPoint y: 52, distance: 10.0
click at [18, 56] on div at bounding box center [17, 55] width 8 height 8
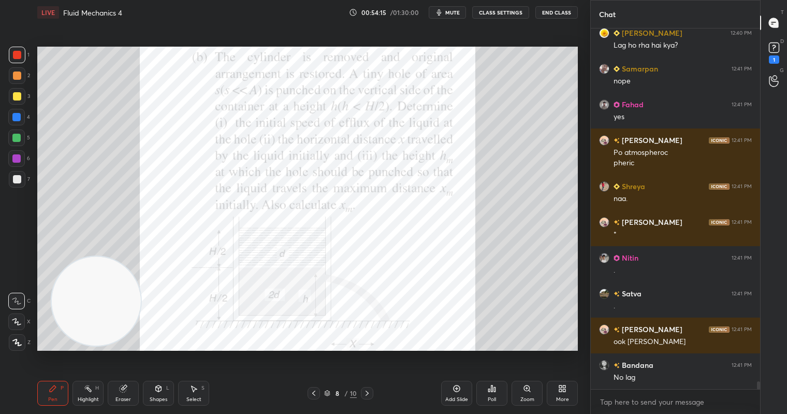
click at [8, 182] on div "1 2 3 4 5 6 7 C X Z C X Z E E Erase all H H" at bounding box center [16, 199] width 33 height 304
click at [13, 182] on div at bounding box center [17, 179] width 8 height 8
click at [13, 345] on icon at bounding box center [16, 342] width 9 height 7
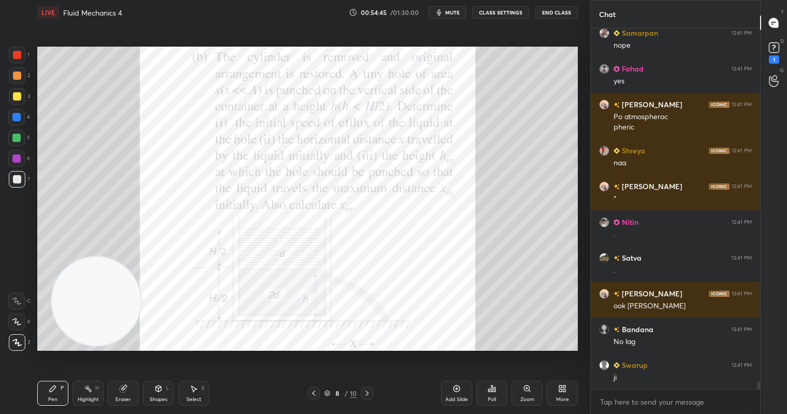
click at [20, 57] on div at bounding box center [17, 55] width 8 height 8
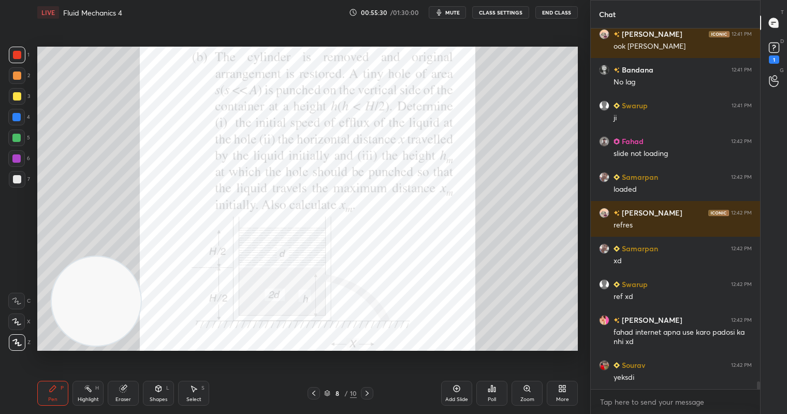
scroll to position [16839, 0]
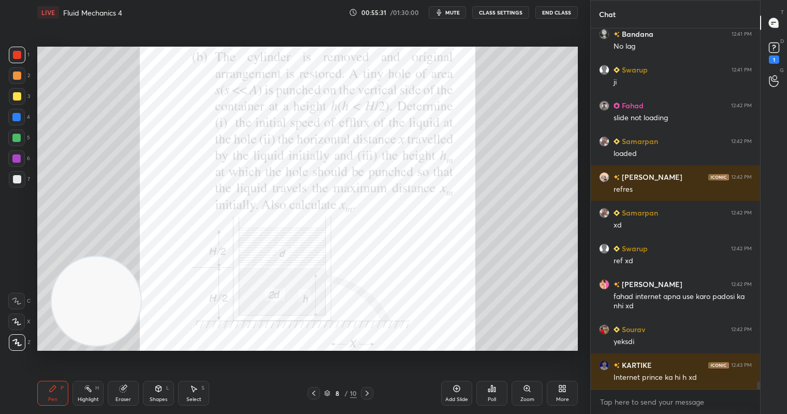
click at [18, 51] on div at bounding box center [17, 55] width 8 height 8
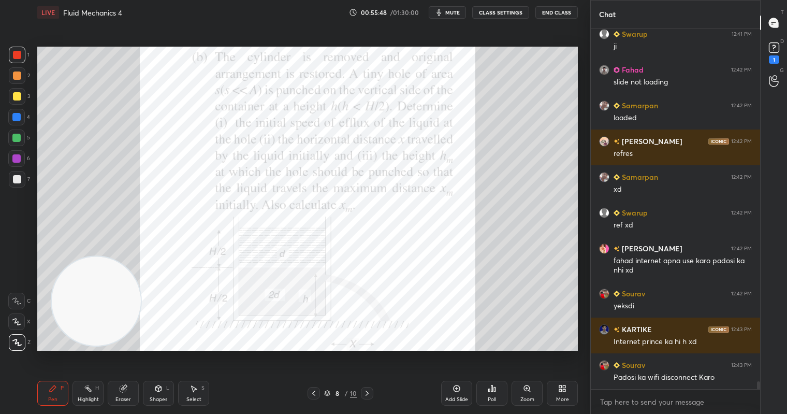
scroll to position [16910, 0]
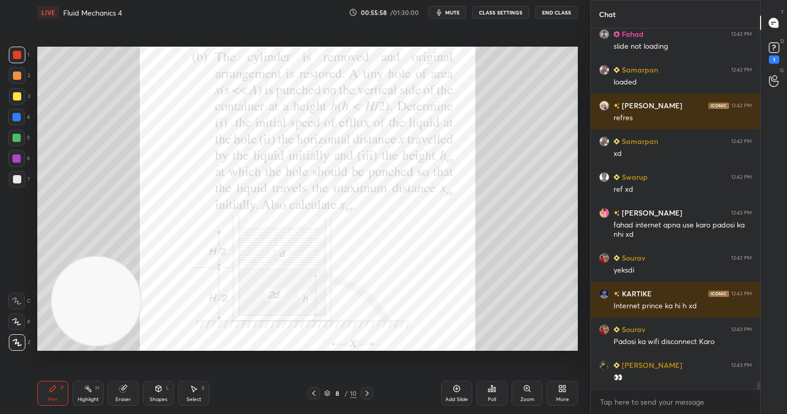
click at [367, 354] on div "Setting up your live class Poll for secs No correct answer Start poll" at bounding box center [307, 199] width 549 height 348
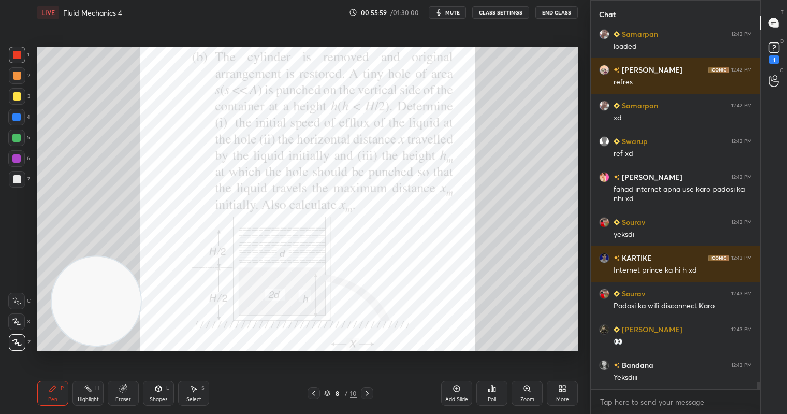
click at [451, 342] on div "Setting up your live class Poll for secs No correct answer Start poll" at bounding box center [307, 199] width 549 height 348
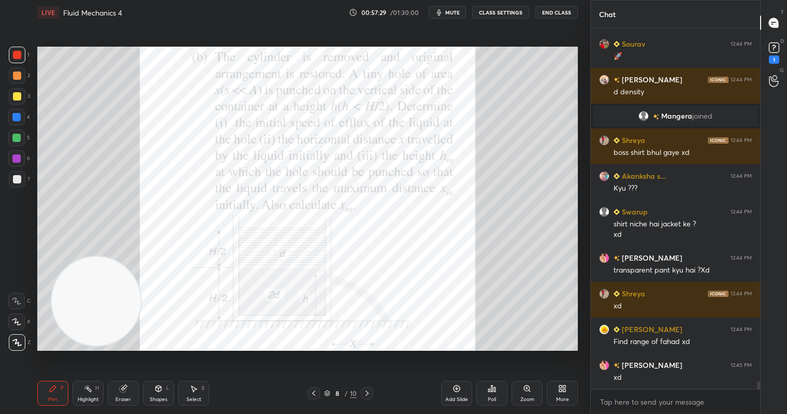
scroll to position [16880, 0]
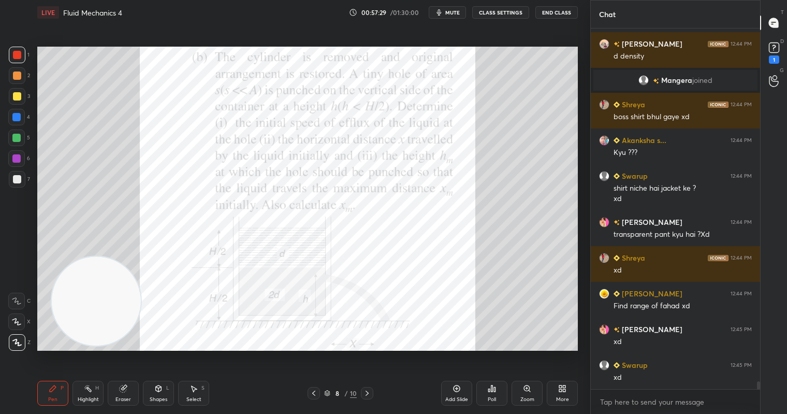
click at [457, 12] on span "mute" at bounding box center [452, 12] width 15 height 7
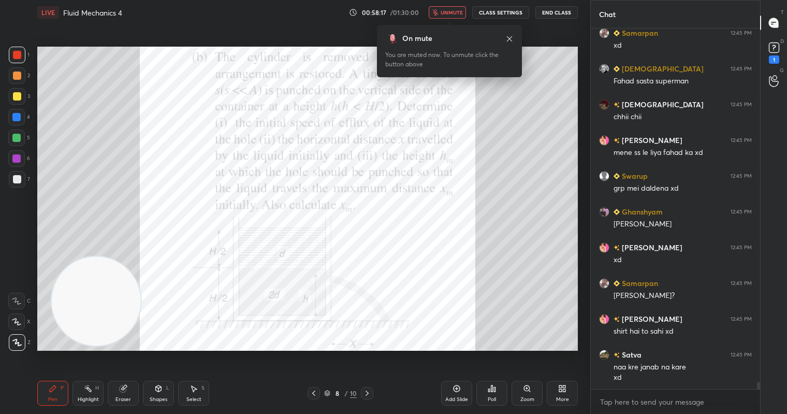
scroll to position [17319, 0]
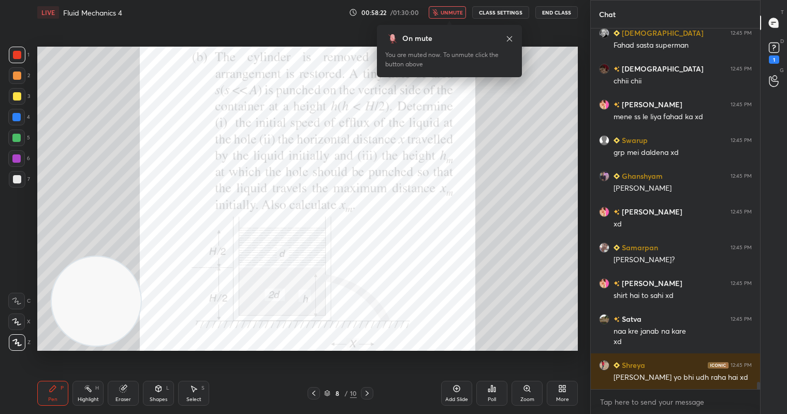
click at [450, 10] on span "unmute" at bounding box center [452, 12] width 22 height 7
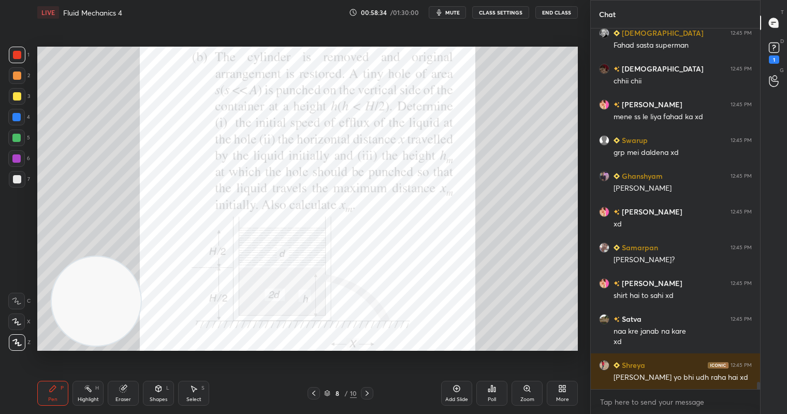
click at [452, 13] on span "mute" at bounding box center [452, 12] width 15 height 7
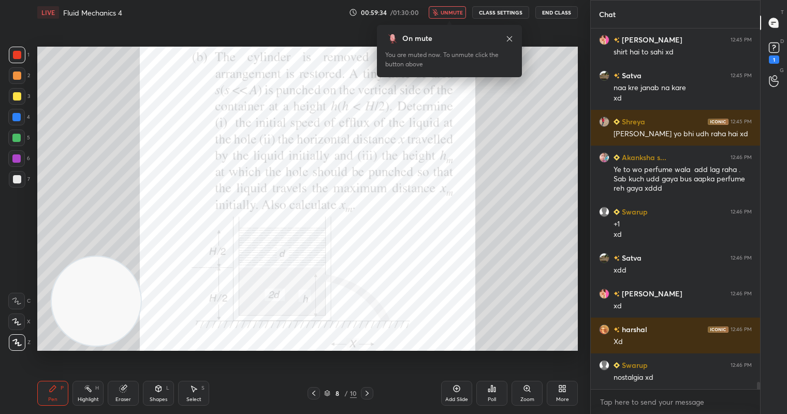
scroll to position [17598, 0]
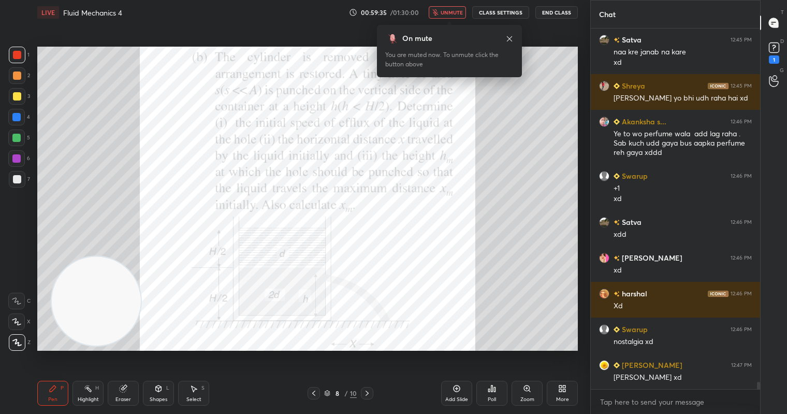
click at [456, 15] on span "unmute" at bounding box center [452, 12] width 22 height 7
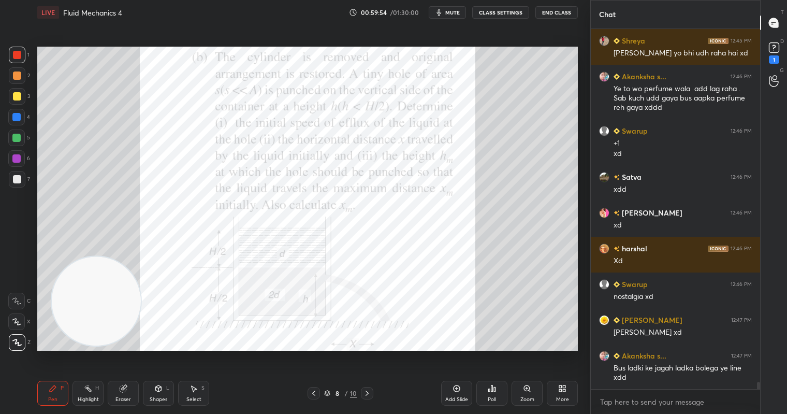
scroll to position [17679, 0]
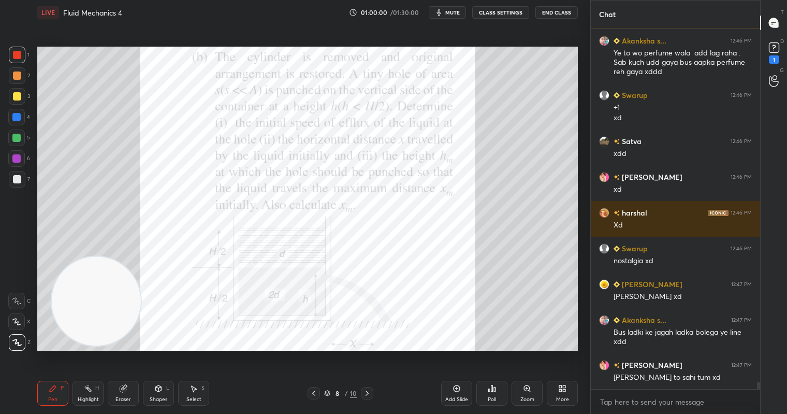
click at [189, 394] on div "Select S" at bounding box center [193, 393] width 31 height 25
click at [453, 15] on span "mute" at bounding box center [452, 12] width 15 height 7
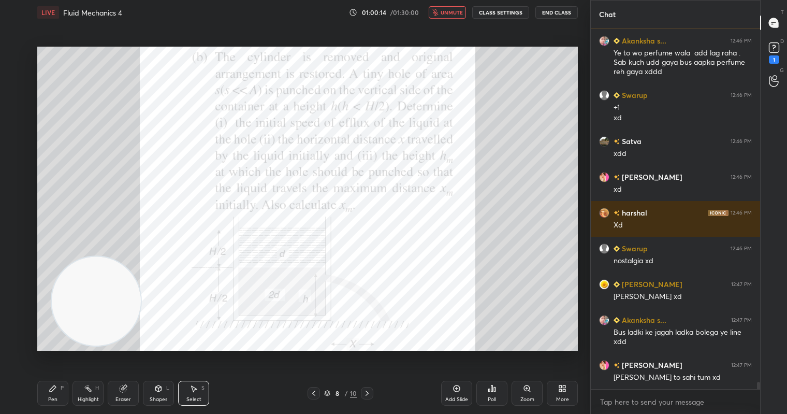
scroll to position [17715, 0]
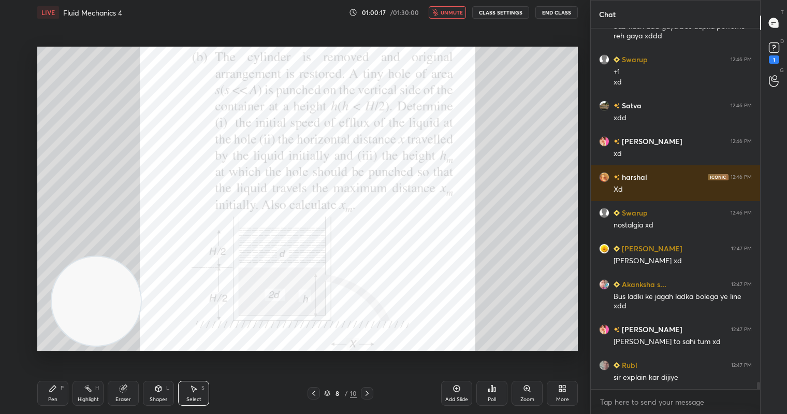
click at [190, 397] on div "Select" at bounding box center [193, 399] width 15 height 5
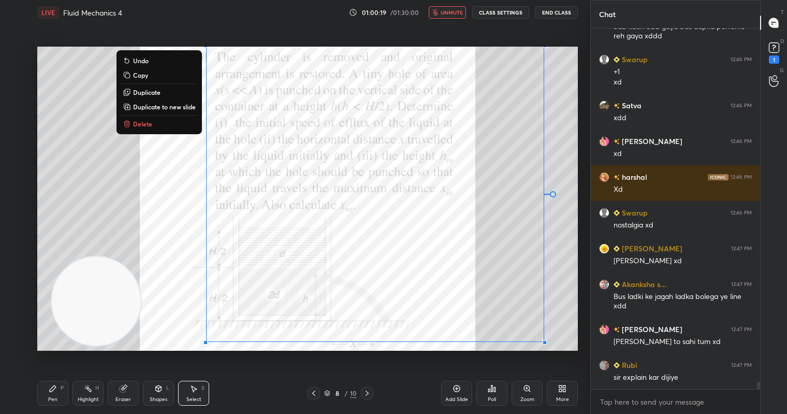
drag, startPoint x: 165, startPoint y: 48, endPoint x: 584, endPoint y: 360, distance: 521.9
click at [584, 360] on div "1 2 3 4 5 6 7 C X Z C X Z E E Erase all H H LIVE Fluid Mechanics 4 01:00:19 / 0…" at bounding box center [295, 207] width 590 height 414
click at [167, 122] on button "Delete" at bounding box center [159, 124] width 77 height 12
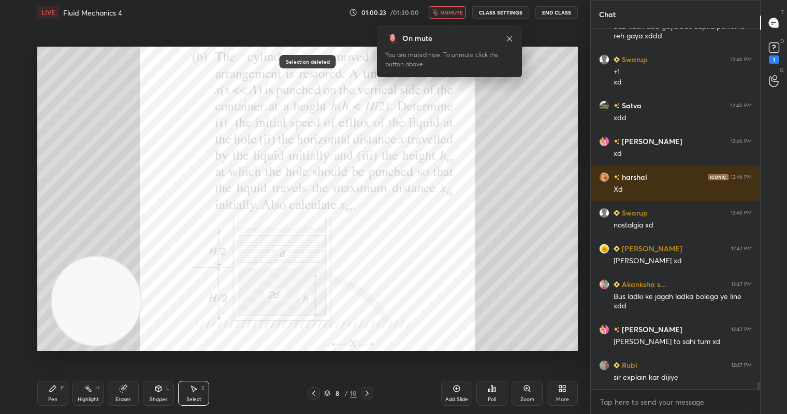
scroll to position [17751, 0]
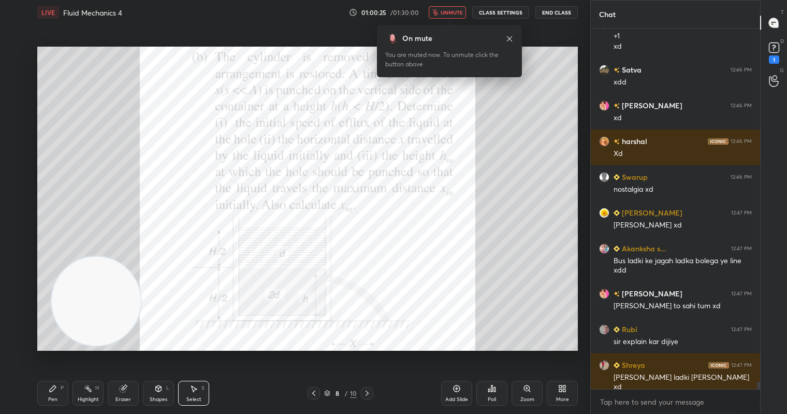
click at [455, 10] on span "unmute" at bounding box center [452, 12] width 22 height 7
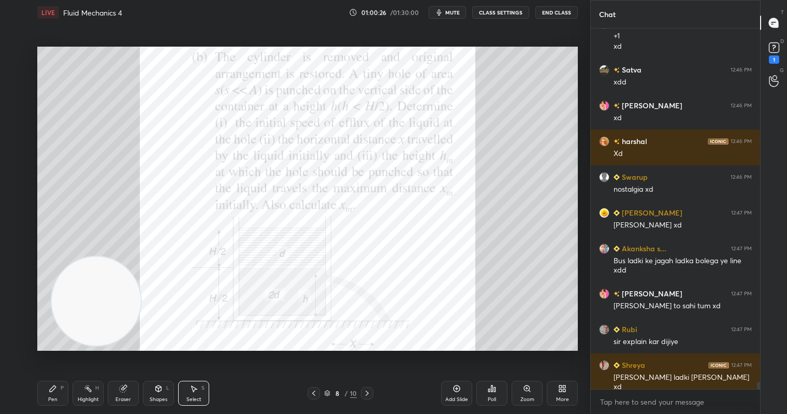
click at [53, 391] on icon at bounding box center [53, 388] width 6 height 6
click at [22, 49] on div at bounding box center [17, 55] width 17 height 17
click at [193, 397] on div "Select" at bounding box center [193, 399] width 15 height 5
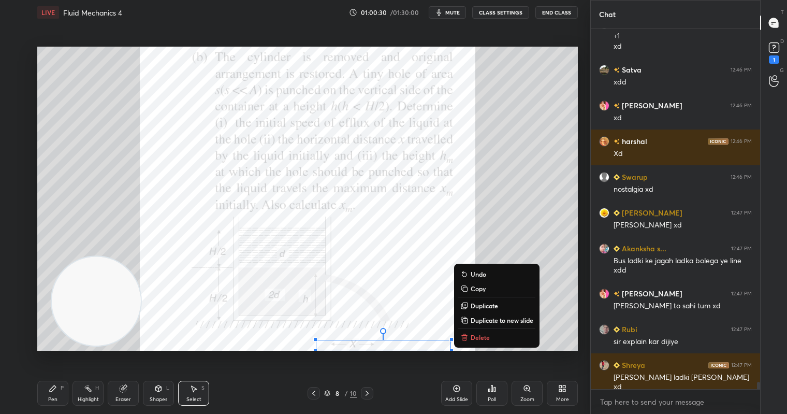
drag, startPoint x: 318, startPoint y: 341, endPoint x: 443, endPoint y: 367, distance: 127.5
click at [443, 367] on div "LIVE Fluid Mechanics 4 01:00:30 / 01:30:00 mute CLASS SETTINGS End Class 0 ° Un…" at bounding box center [307, 207] width 549 height 414
click at [486, 340] on p "Delete" at bounding box center [480, 337] width 19 height 8
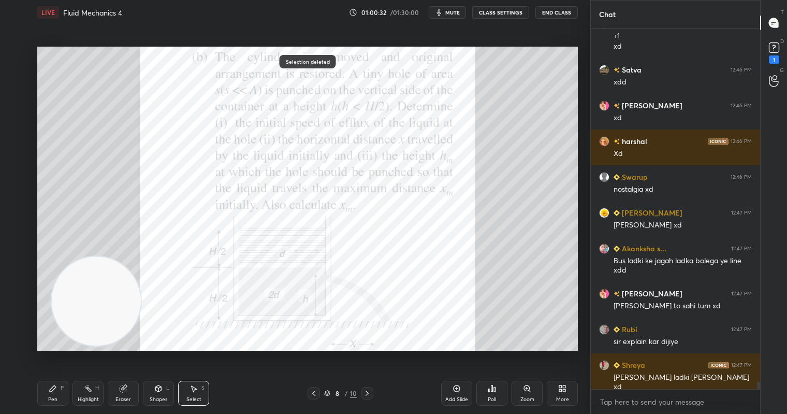
click at [48, 391] on div "Pen P" at bounding box center [52, 393] width 31 height 25
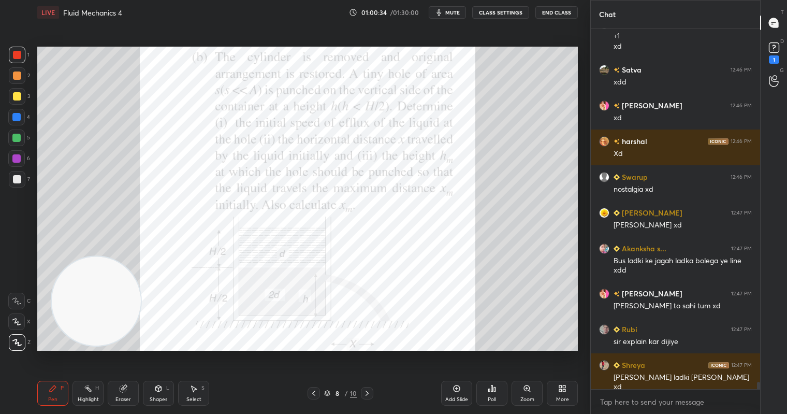
click at [22, 51] on div at bounding box center [17, 55] width 17 height 17
click at [461, 397] on div "Add Slide" at bounding box center [456, 399] width 23 height 5
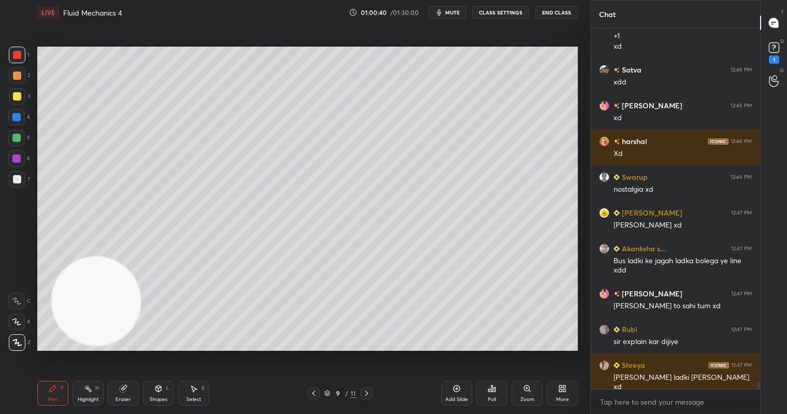
click at [15, 49] on div at bounding box center [17, 55] width 17 height 17
click at [156, 397] on div "Shapes" at bounding box center [159, 399] width 18 height 5
click at [121, 395] on div "Eraser" at bounding box center [123, 393] width 31 height 25
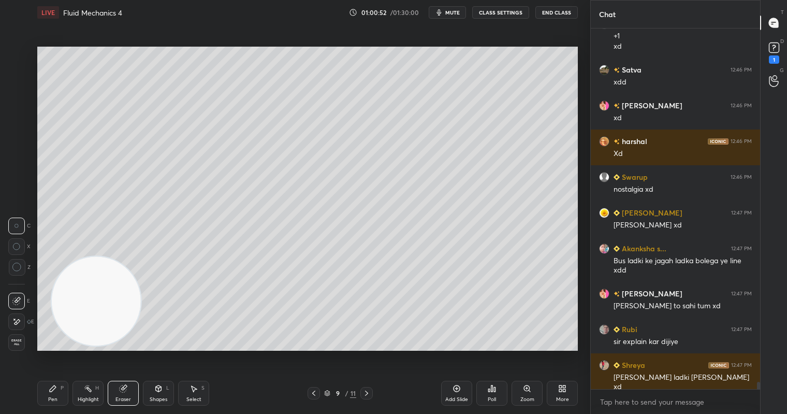
drag, startPoint x: 46, startPoint y: 400, endPoint x: 45, endPoint y: 362, distance: 38.4
click at [47, 396] on div "Pen P" at bounding box center [52, 393] width 31 height 25
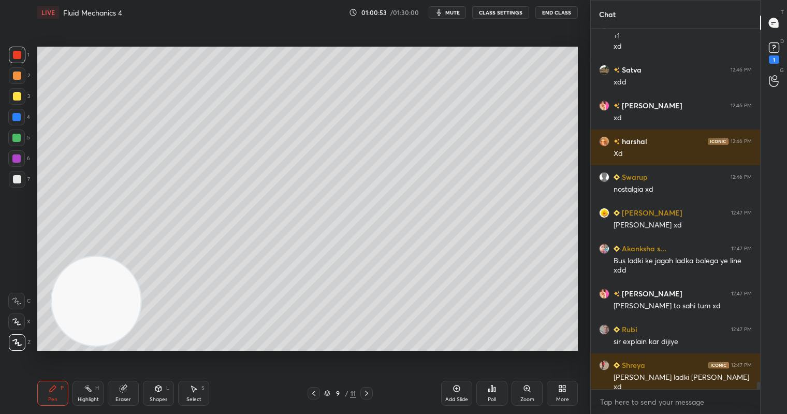
click at [11, 95] on div at bounding box center [17, 96] width 17 height 17
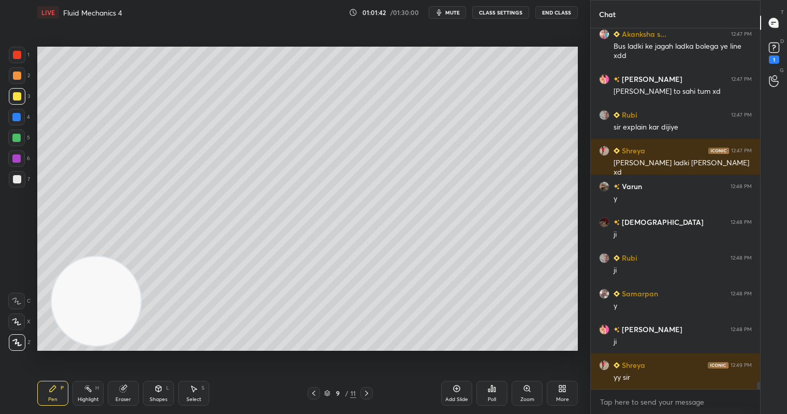
scroll to position [18001, 0]
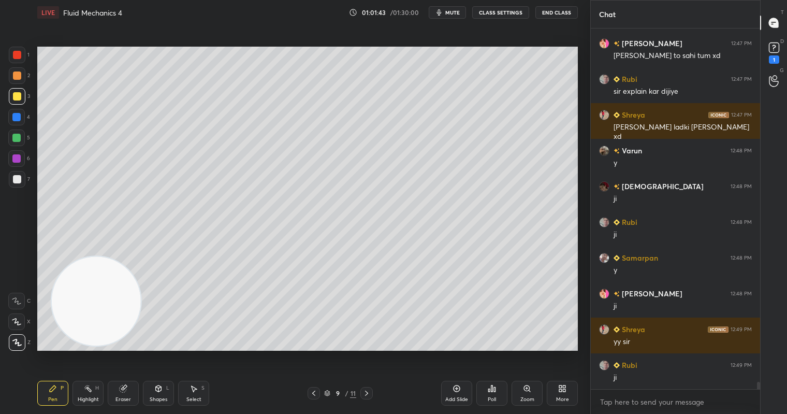
click at [20, 139] on div at bounding box center [16, 138] width 8 height 8
click at [14, 293] on div "C" at bounding box center [19, 298] width 22 height 21
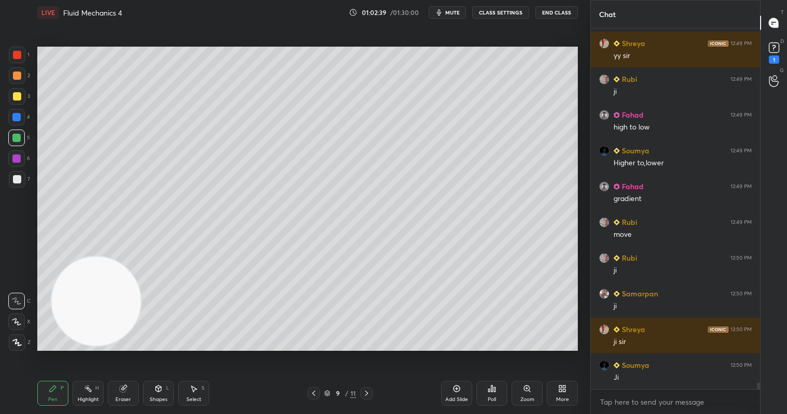
scroll to position [18323, 0]
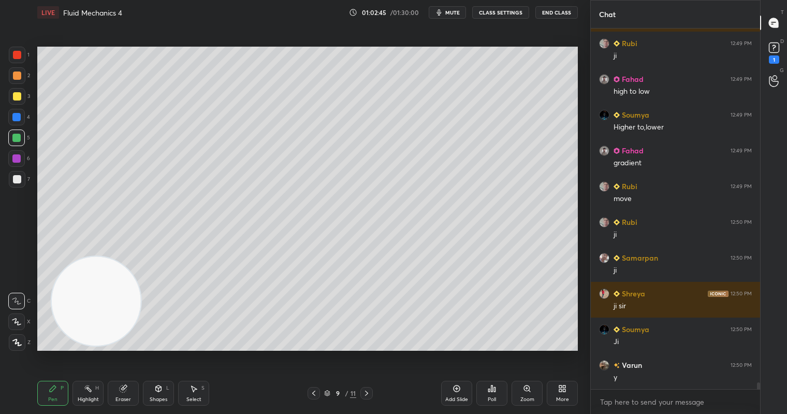
click at [19, 78] on div at bounding box center [17, 75] width 8 height 8
click at [127, 397] on div "Eraser" at bounding box center [124, 399] width 16 height 5
click at [54, 387] on icon at bounding box center [53, 388] width 6 height 6
click at [15, 97] on div at bounding box center [17, 96] width 8 height 8
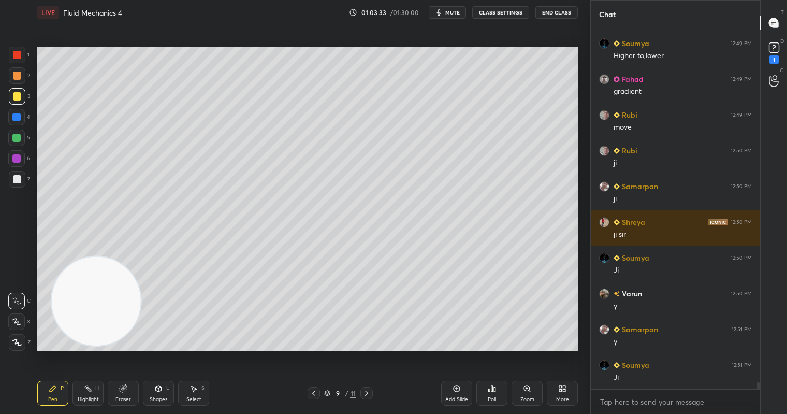
scroll to position [18466, 0]
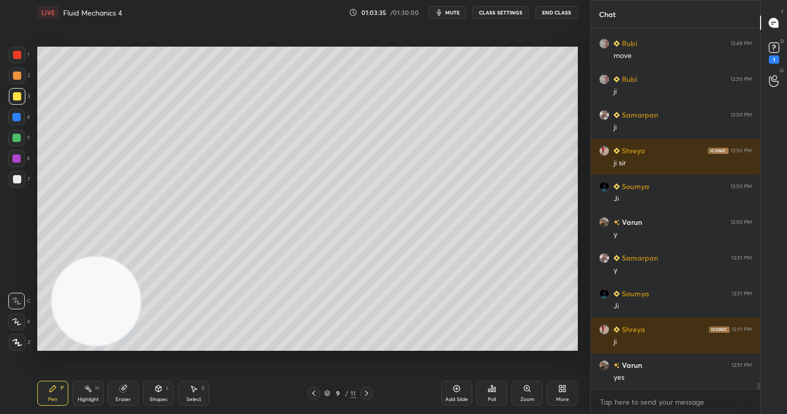
click at [454, 13] on span "mute" at bounding box center [452, 12] width 15 height 7
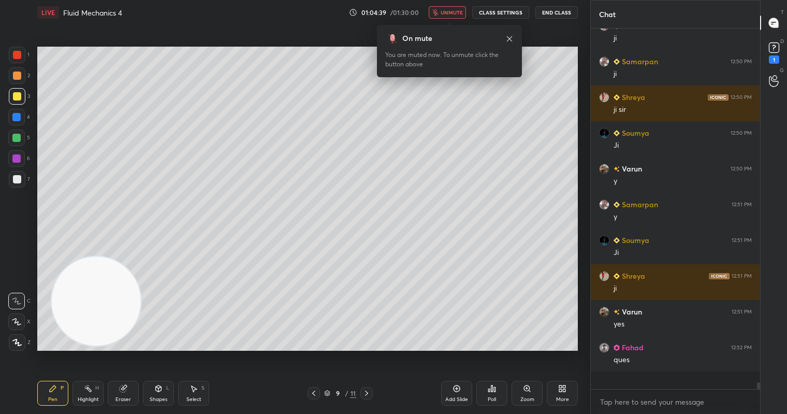
scroll to position [18501, 0]
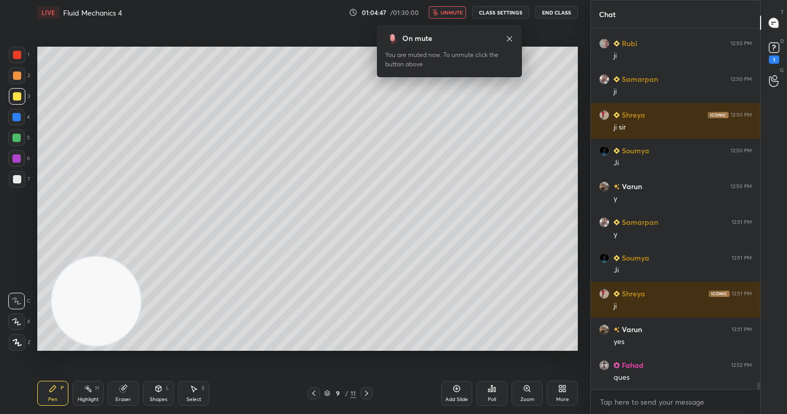
click at [452, 13] on span "unmute" at bounding box center [452, 12] width 22 height 7
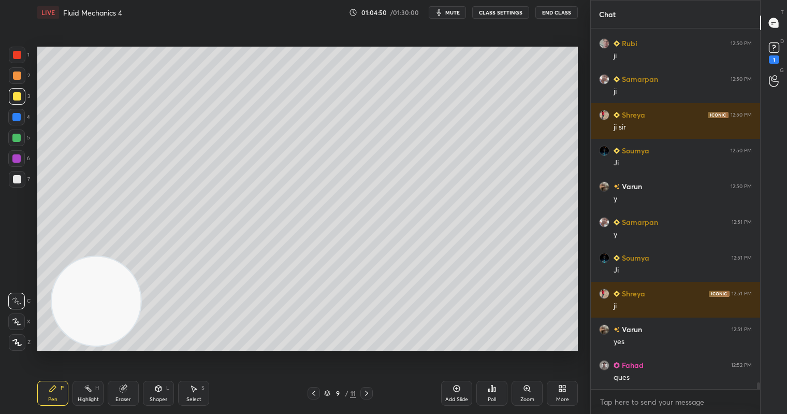
click at [18, 49] on div at bounding box center [17, 55] width 17 height 17
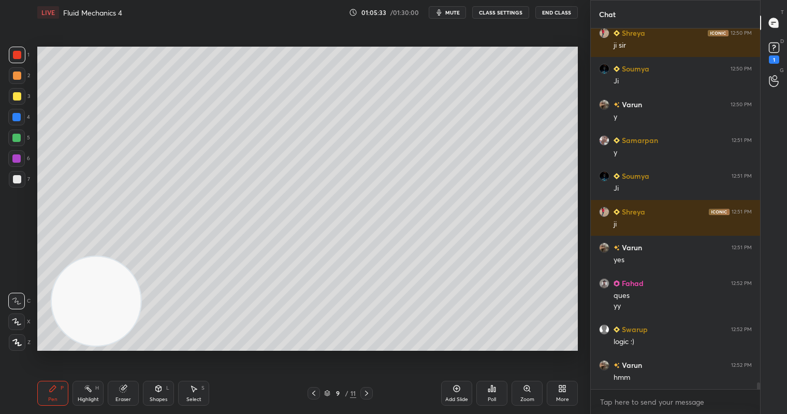
scroll to position [18619, 0]
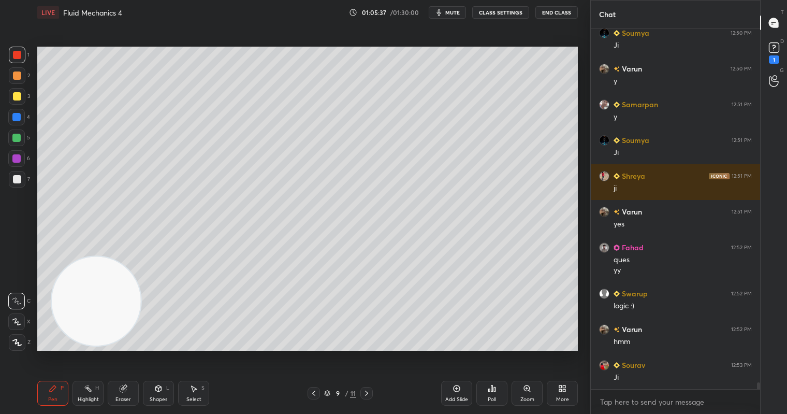
click at [19, 98] on div at bounding box center [17, 96] width 8 height 8
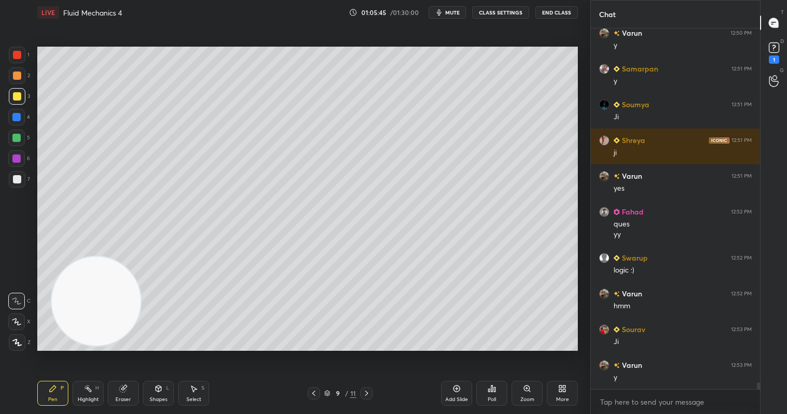
click at [313, 394] on icon at bounding box center [313, 393] width 3 height 5
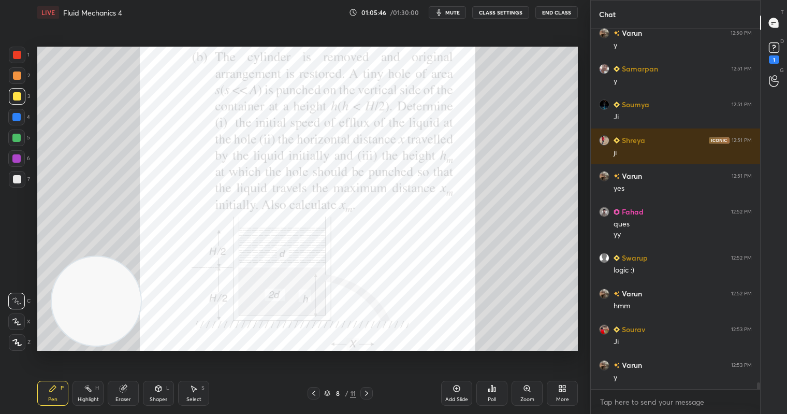
scroll to position [18690, 0]
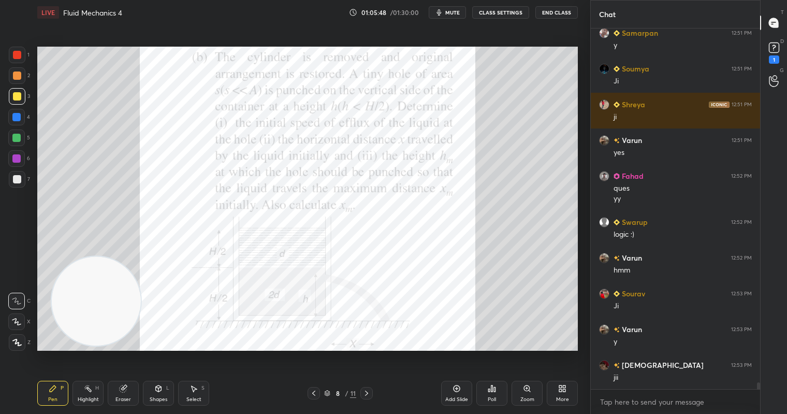
click at [24, 56] on div at bounding box center [17, 55] width 17 height 17
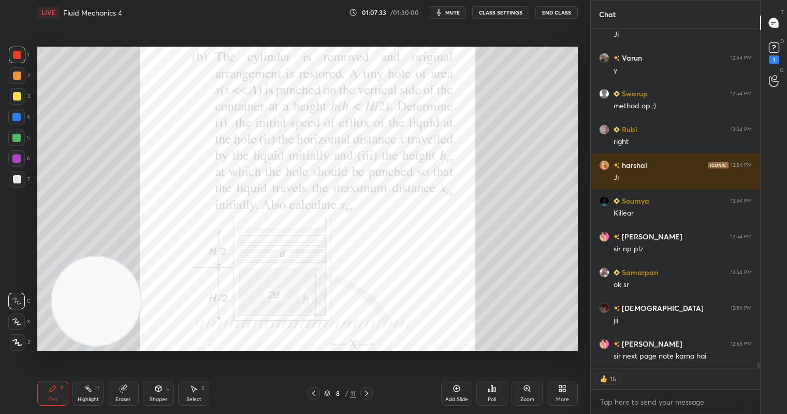
scroll to position [19186, 0]
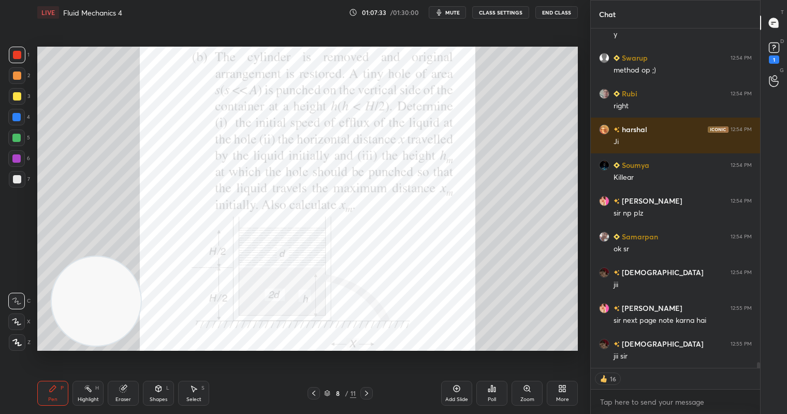
click at [453, 15] on span "mute" at bounding box center [452, 12] width 15 height 7
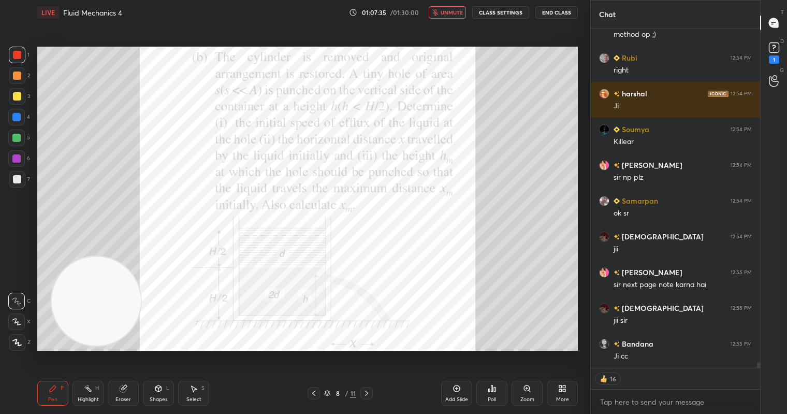
scroll to position [19258, 0]
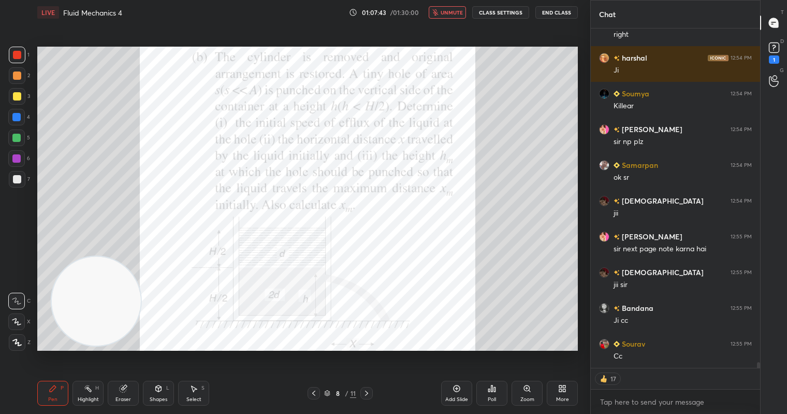
click at [453, 15] on span "unmute" at bounding box center [452, 12] width 22 height 7
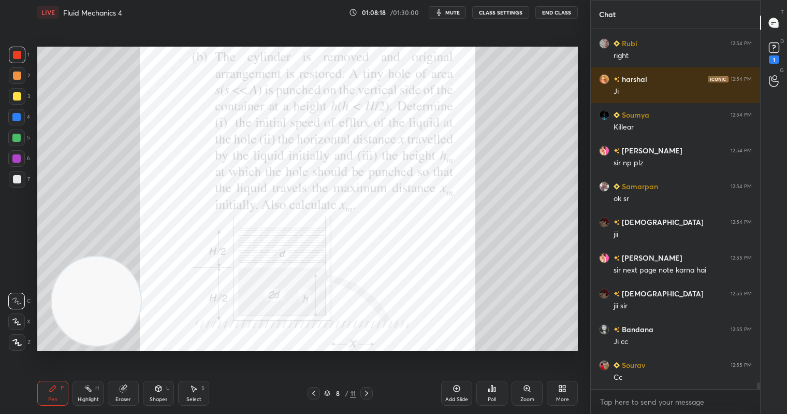
click at [566, 392] on icon at bounding box center [562, 388] width 8 height 8
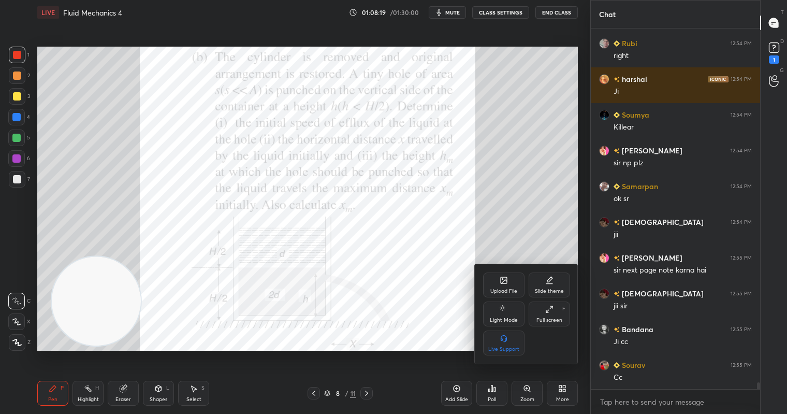
click at [507, 278] on icon at bounding box center [504, 280] width 6 height 6
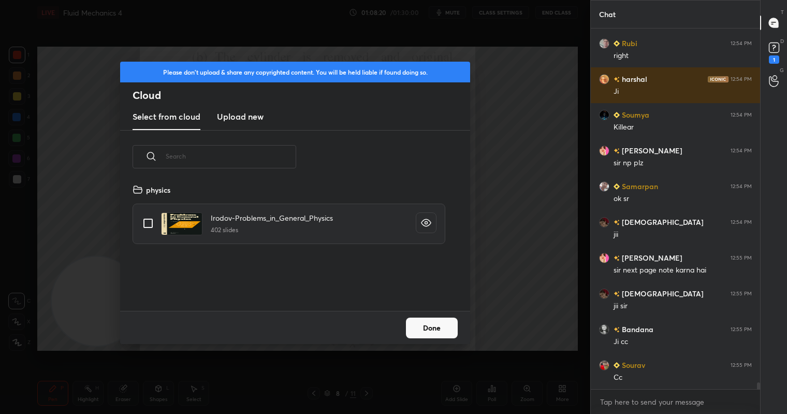
scroll to position [127, 333]
click at [243, 123] on new "Upload new" at bounding box center [240, 117] width 47 height 26
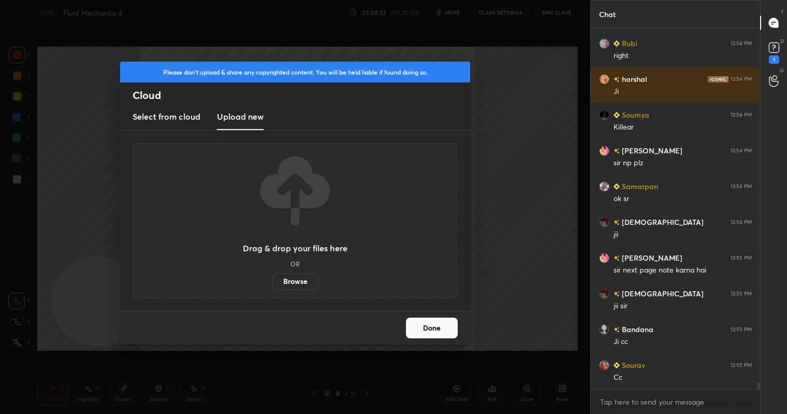
click at [295, 283] on label "Browse" at bounding box center [295, 281] width 46 height 17
click at [272, 283] on input "Browse" at bounding box center [272, 281] width 0 height 17
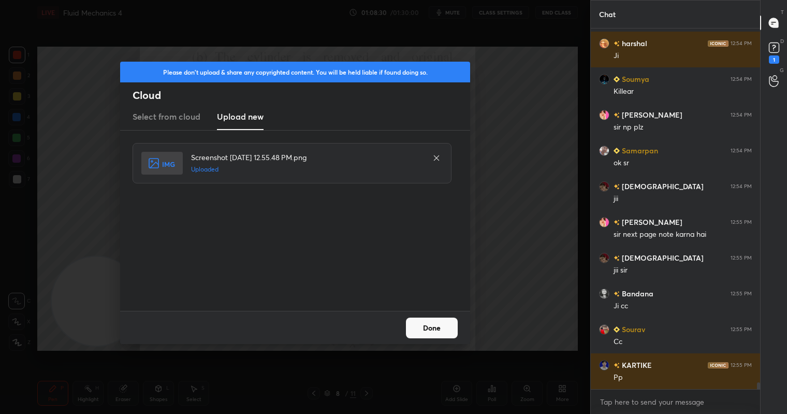
click at [437, 326] on button "Done" at bounding box center [432, 327] width 52 height 21
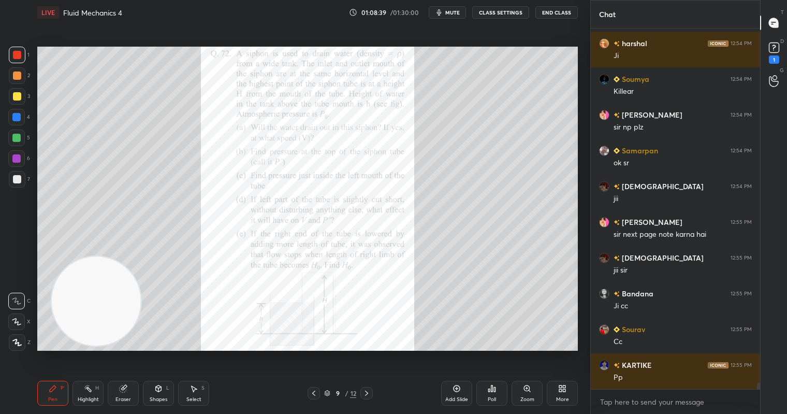
click at [455, 10] on span "mute" at bounding box center [452, 12] width 15 height 7
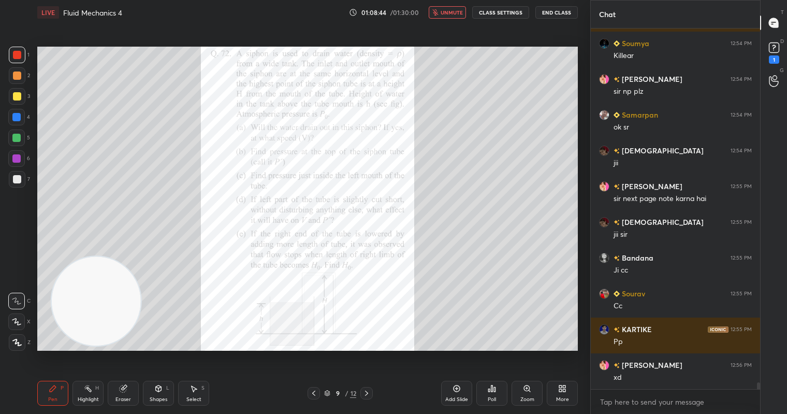
click at [459, 11] on span "unmute" at bounding box center [452, 12] width 22 height 7
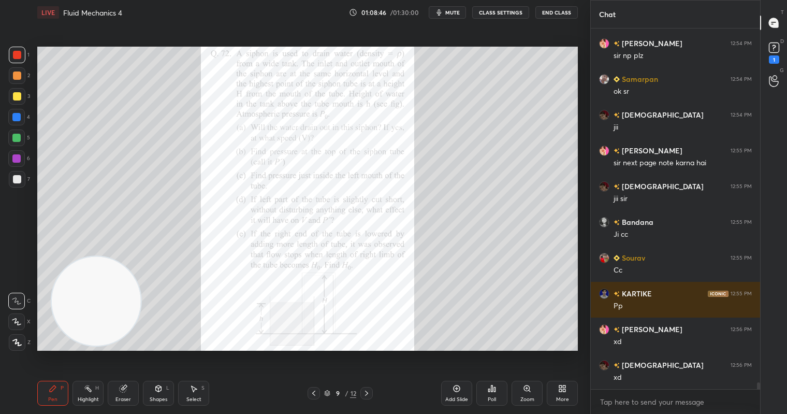
scroll to position [19380, 0]
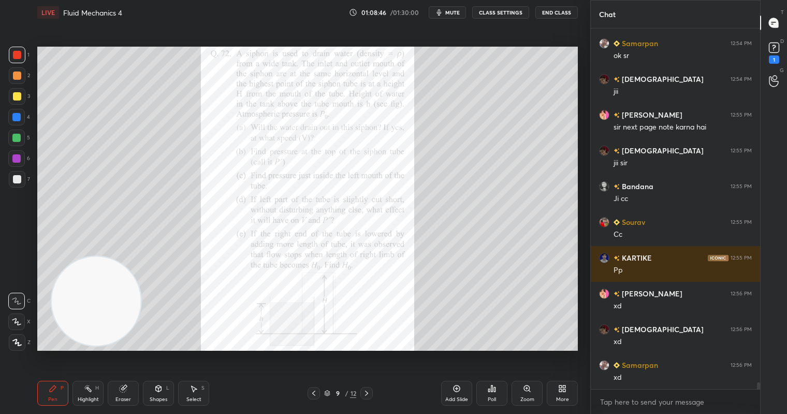
click at [16, 50] on div at bounding box center [17, 55] width 17 height 17
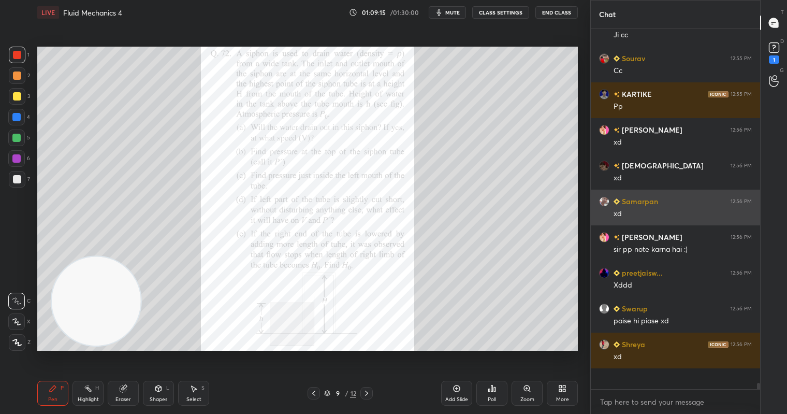
scroll to position [19523, 0]
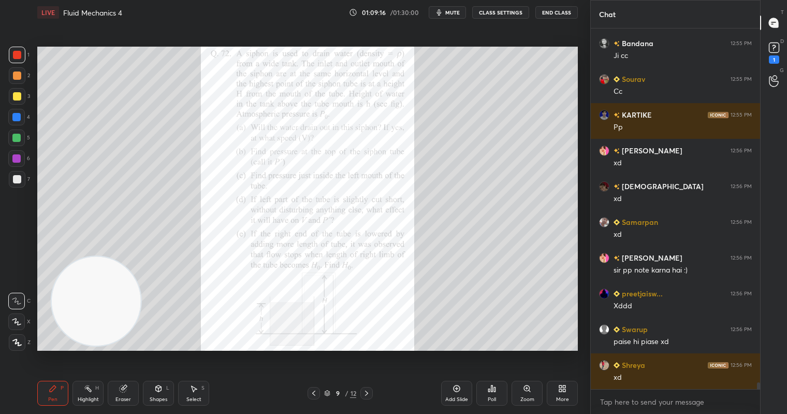
click at [18, 52] on div at bounding box center [17, 55] width 17 height 17
click at [18, 72] on div at bounding box center [17, 75] width 8 height 8
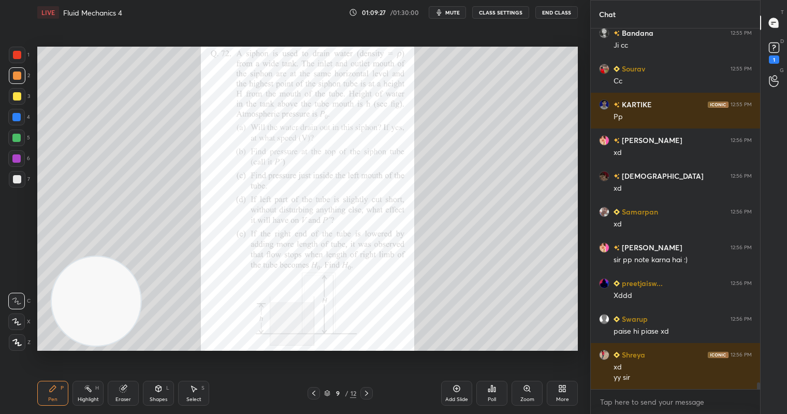
click at [17, 51] on div at bounding box center [17, 55] width 17 height 17
click at [15, 95] on div at bounding box center [17, 96] width 8 height 8
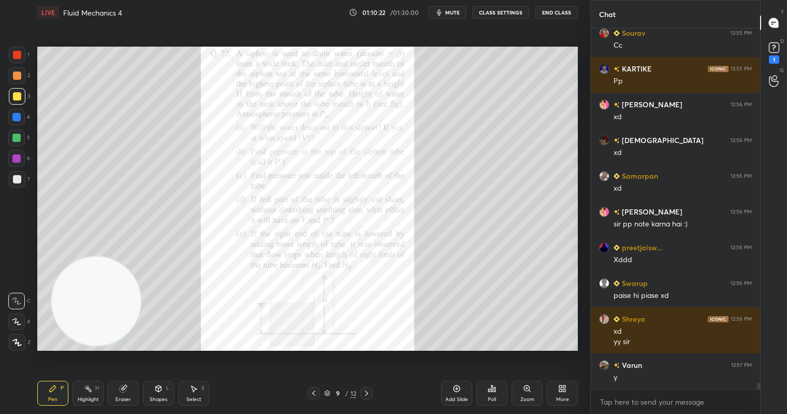
click at [19, 176] on div at bounding box center [17, 179] width 8 height 8
drag, startPoint x: 12, startPoint y: 97, endPoint x: 18, endPoint y: 94, distance: 6.3
click at [15, 95] on div at bounding box center [17, 96] width 8 height 8
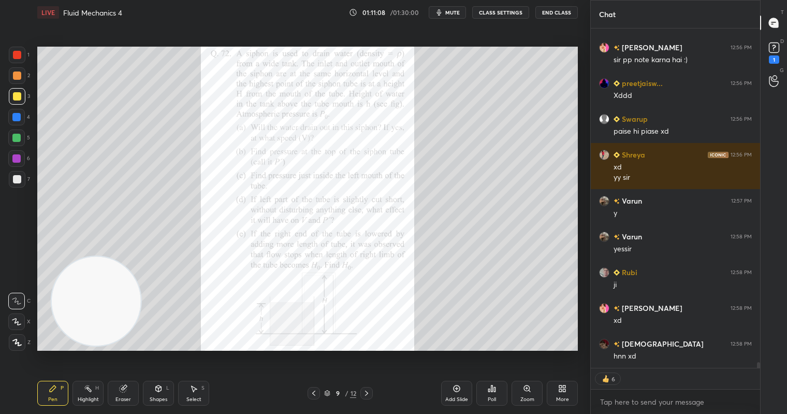
scroll to position [19769, 0]
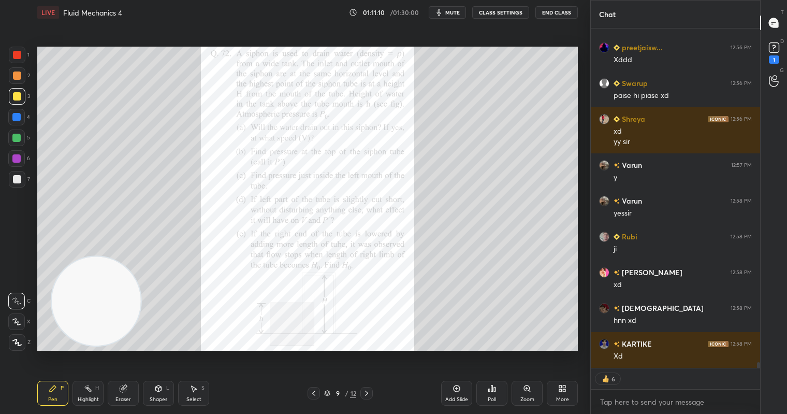
click at [16, 69] on div at bounding box center [17, 75] width 17 height 17
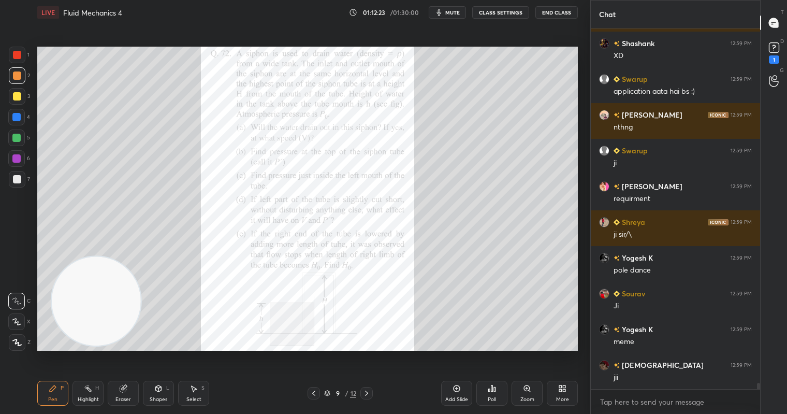
scroll to position [20462, 0]
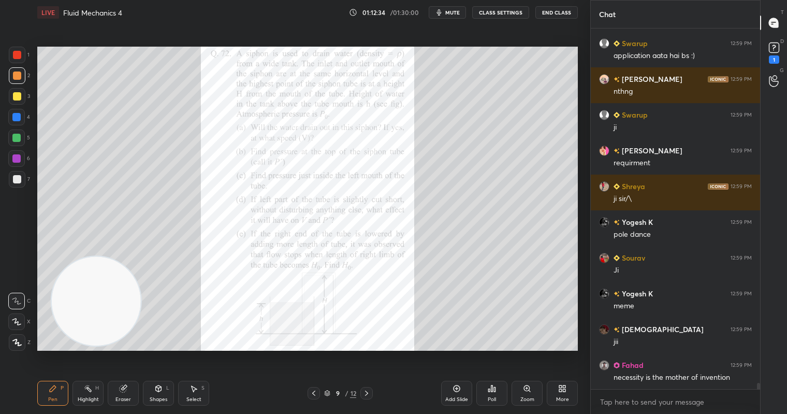
click at [194, 395] on div "Select S" at bounding box center [193, 393] width 31 height 25
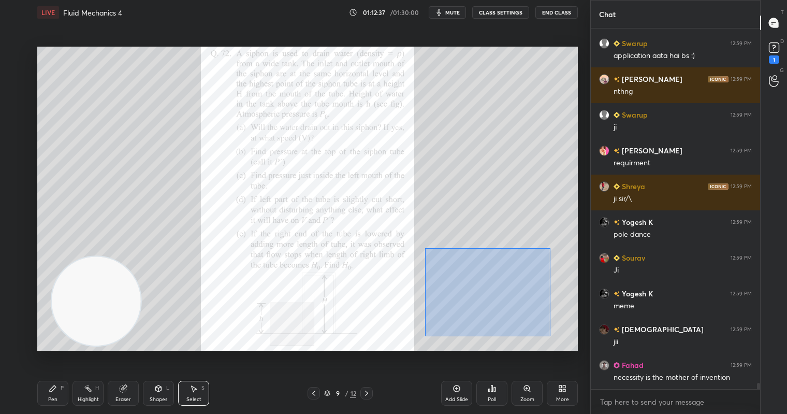
drag, startPoint x: 424, startPoint y: 246, endPoint x: 553, endPoint y: 336, distance: 157.0
click at [553, 336] on div "0 ° Undo Copy Duplicate Duplicate to new slide Delete" at bounding box center [307, 199] width 541 height 304
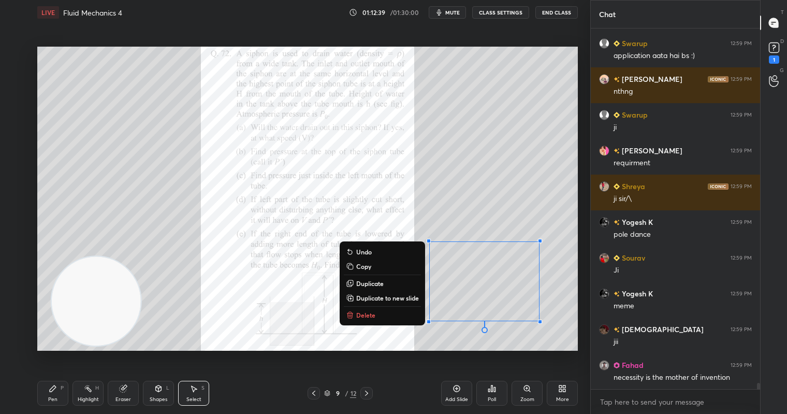
click at [375, 316] on button "Delete" at bounding box center [382, 315] width 77 height 12
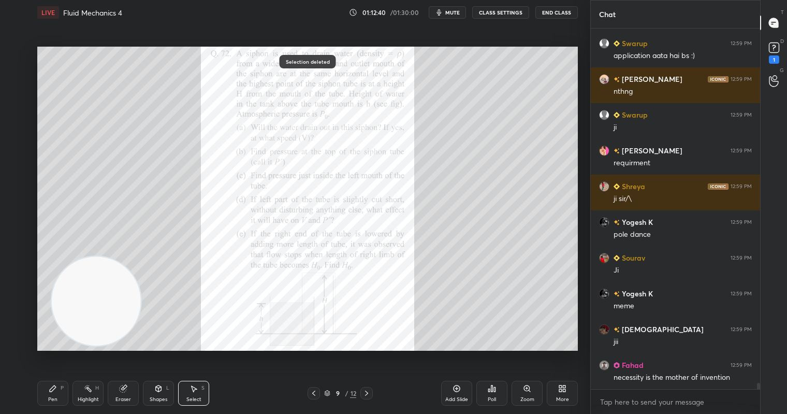
scroll to position [20498, 0]
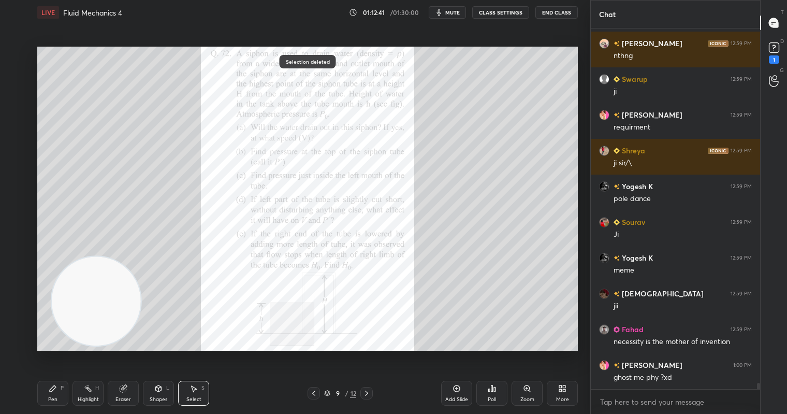
click at [124, 393] on div "Eraser" at bounding box center [123, 393] width 31 height 25
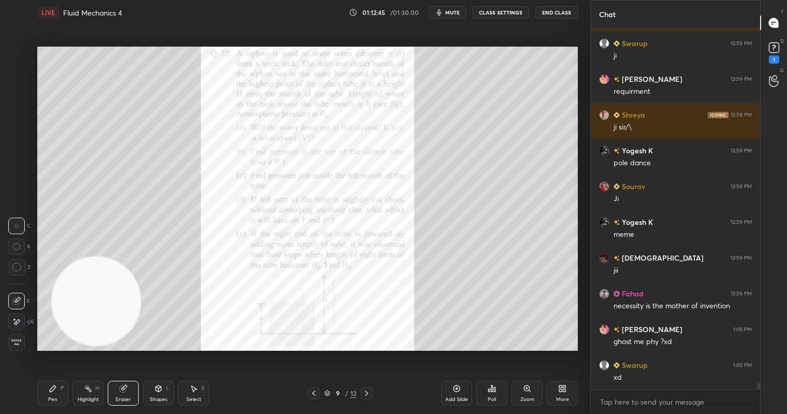
click at [56, 386] on icon at bounding box center [53, 388] width 8 height 8
drag, startPoint x: 457, startPoint y: 12, endPoint x: 408, endPoint y: 41, distance: 57.1
click at [456, 14] on span "mute" at bounding box center [452, 12] width 15 height 7
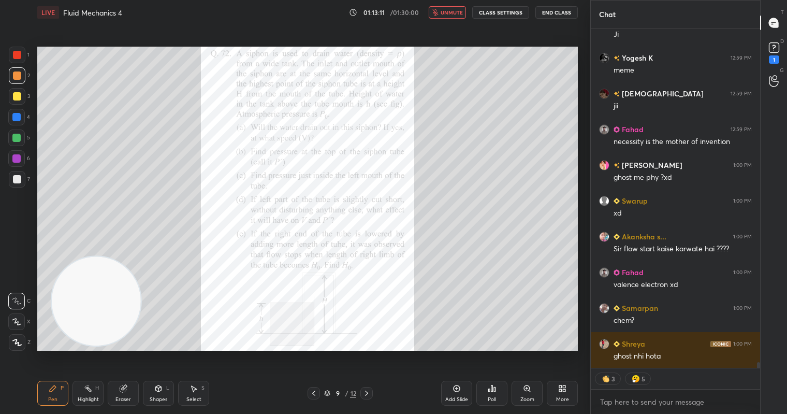
scroll to position [20734, 0]
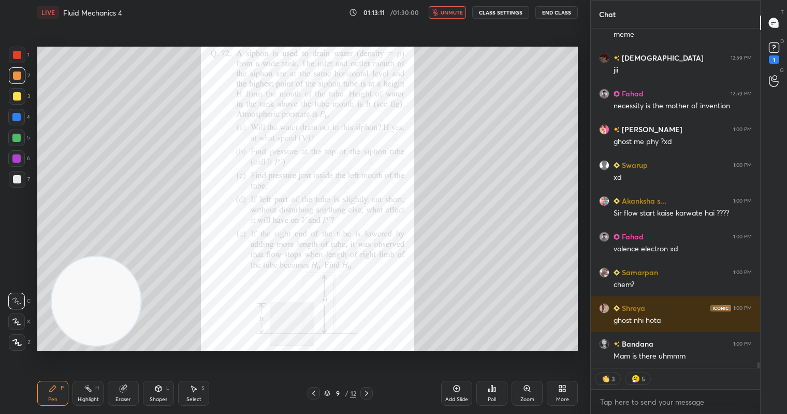
click at [451, 15] on span "unmute" at bounding box center [452, 12] width 22 height 7
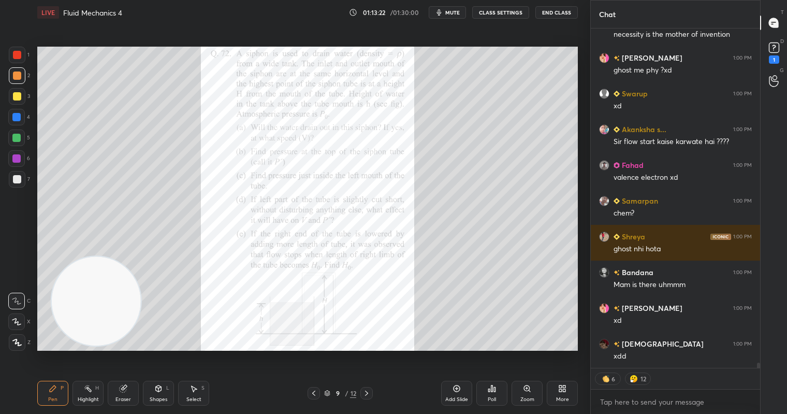
scroll to position [20850, 0]
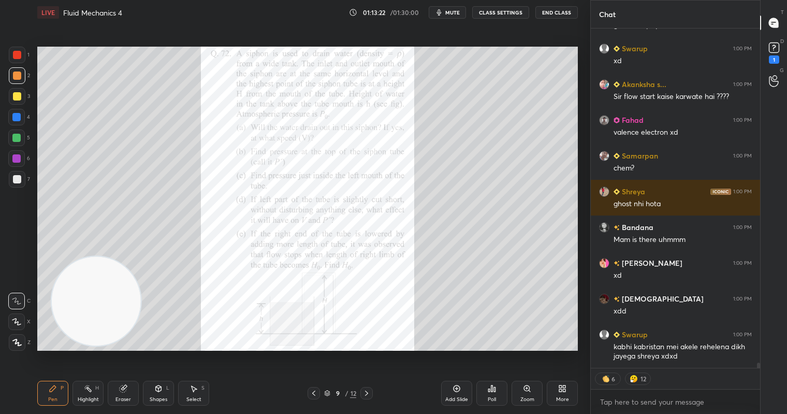
click at [17, 97] on div at bounding box center [17, 96] width 8 height 8
click at [22, 80] on div at bounding box center [17, 75] width 17 height 17
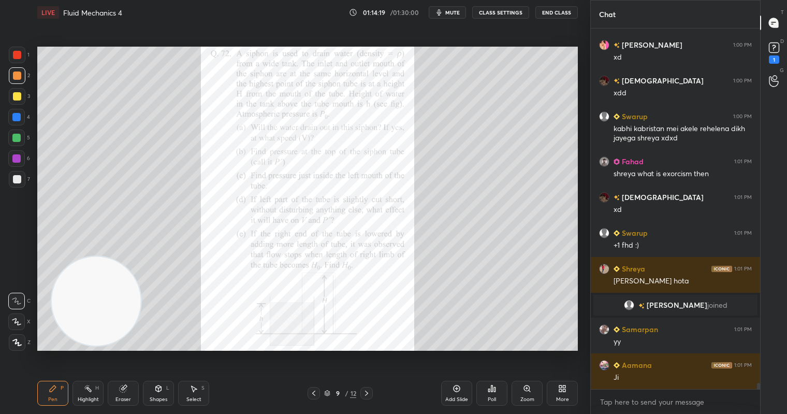
scroll to position [19825, 0]
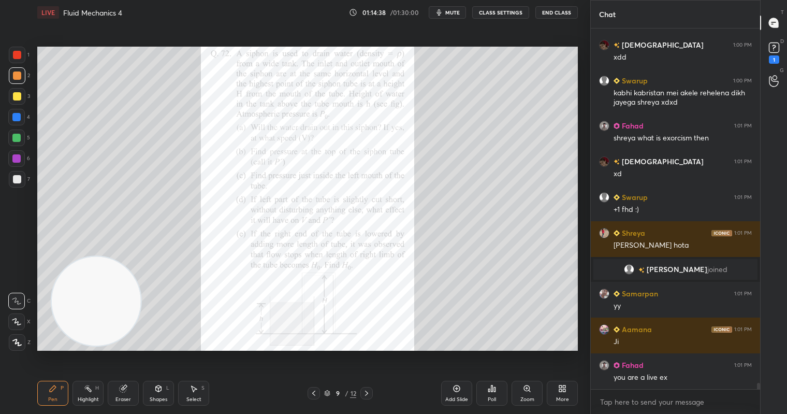
drag, startPoint x: 197, startPoint y: 394, endPoint x: 235, endPoint y: 354, distance: 54.2
click at [200, 391] on div "Select S" at bounding box center [193, 393] width 31 height 25
drag, startPoint x: 431, startPoint y: 263, endPoint x: 498, endPoint y: 349, distance: 108.9
click at [498, 349] on div "0 ° Undo Copy Duplicate Duplicate to new slide Delete" at bounding box center [307, 199] width 541 height 304
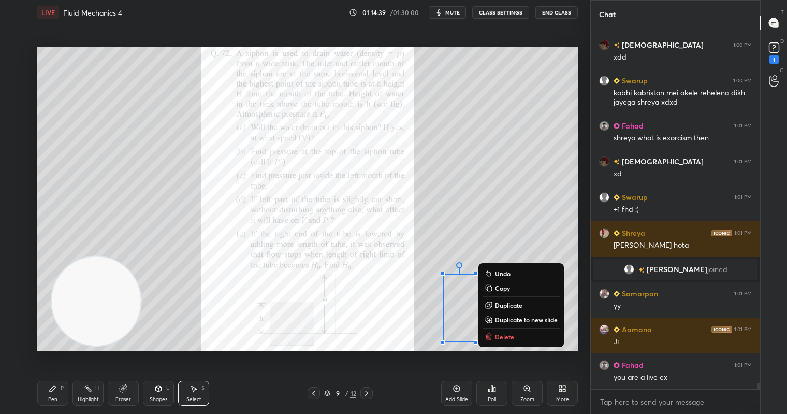
scroll to position [19860, 0]
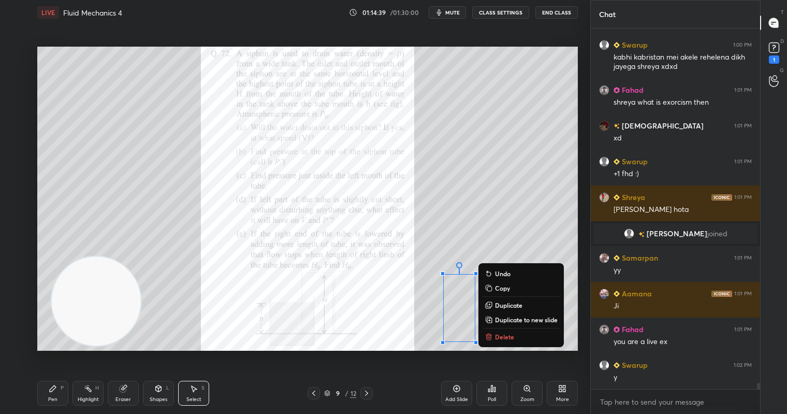
drag, startPoint x: 518, startPoint y: 340, endPoint x: 484, endPoint y: 334, distance: 34.7
click at [516, 338] on button "Delete" at bounding box center [521, 336] width 77 height 12
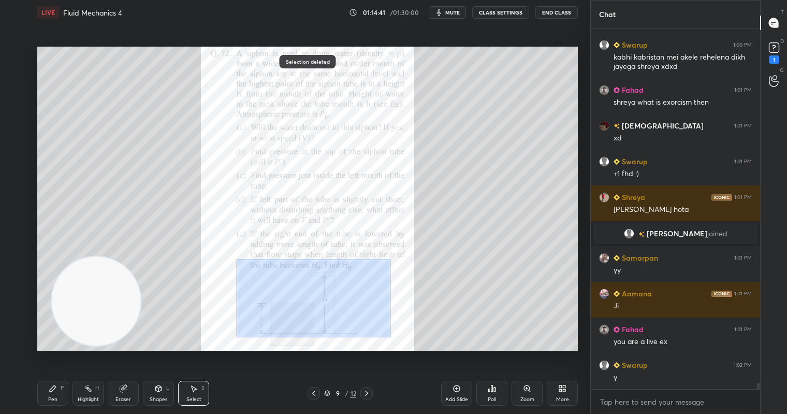
drag, startPoint x: 236, startPoint y: 259, endPoint x: 339, endPoint y: 345, distance: 134.2
click at [385, 338] on div "0 ° Undo Copy Duplicate Duplicate to new slide Delete" at bounding box center [307, 199] width 541 height 304
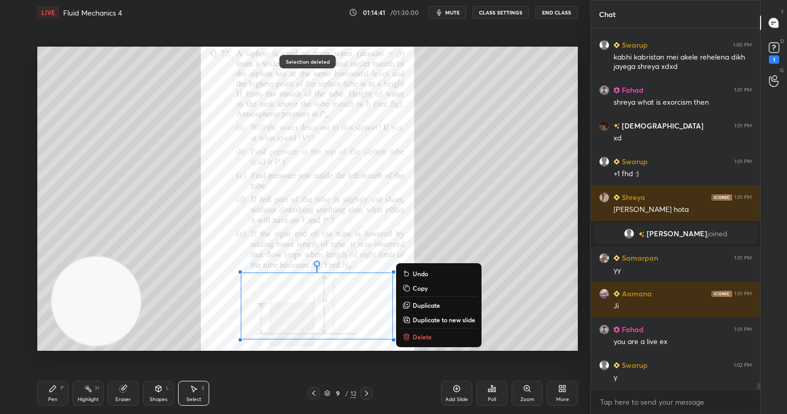
click at [427, 334] on button "Delete" at bounding box center [438, 336] width 77 height 12
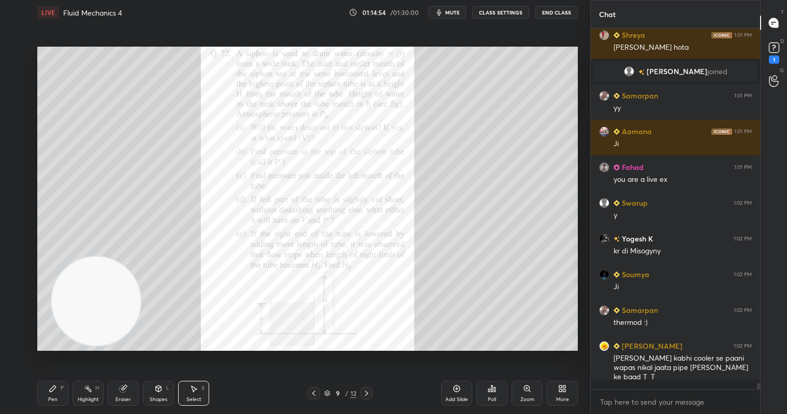
scroll to position [20013, 0]
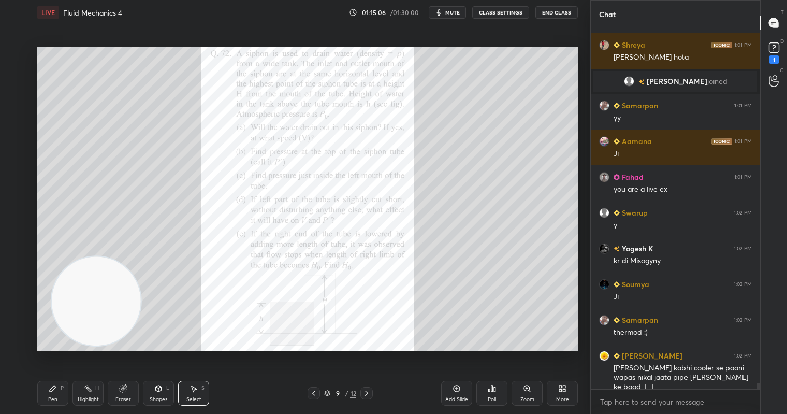
drag, startPoint x: 201, startPoint y: 396, endPoint x: 208, endPoint y: 351, distance: 45.1
click at [204, 397] on div "Select S" at bounding box center [193, 393] width 31 height 25
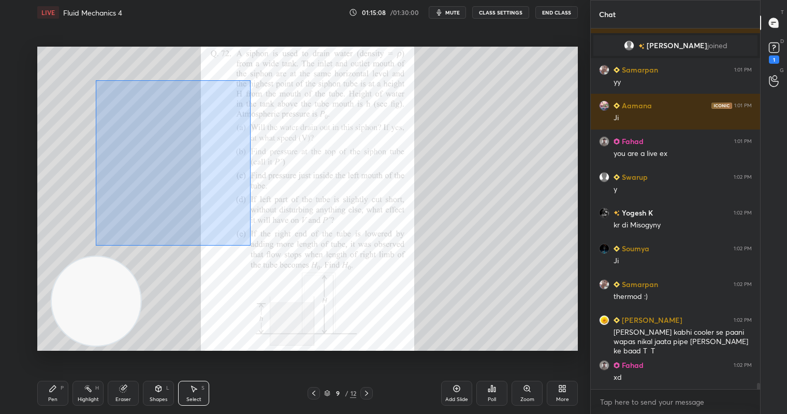
drag, startPoint x: 95, startPoint y: 80, endPoint x: 254, endPoint y: 245, distance: 228.6
click at [254, 246] on div "0 ° Undo Copy Duplicate Duplicate to new slide Delete" at bounding box center [307, 199] width 541 height 304
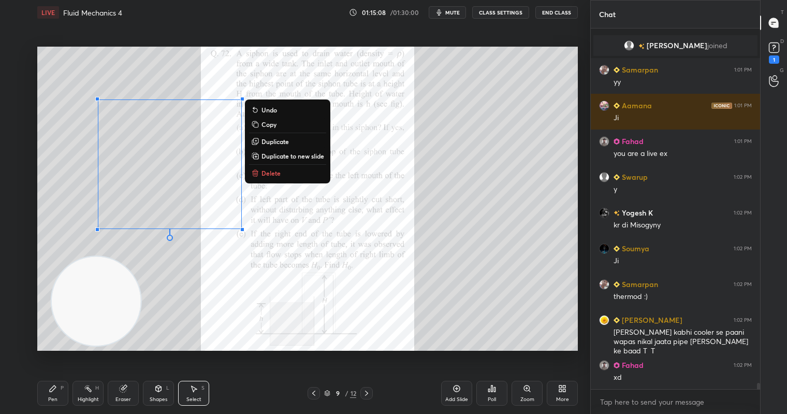
scroll to position [20084, 0]
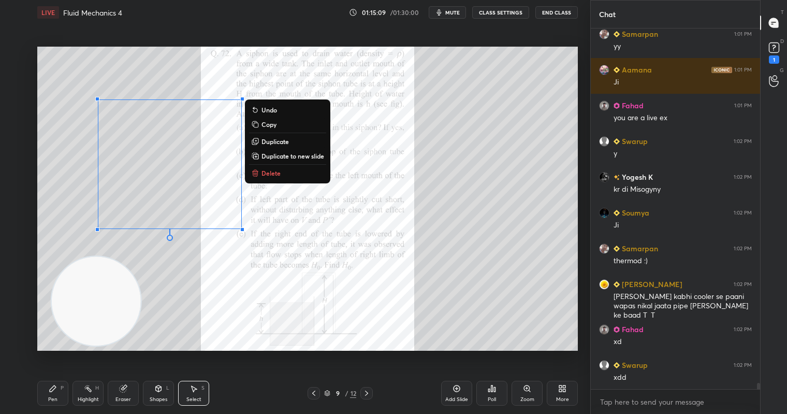
click at [284, 171] on div "0 ° Undo Copy Duplicate Duplicate to new slide Delete" at bounding box center [307, 199] width 541 height 304
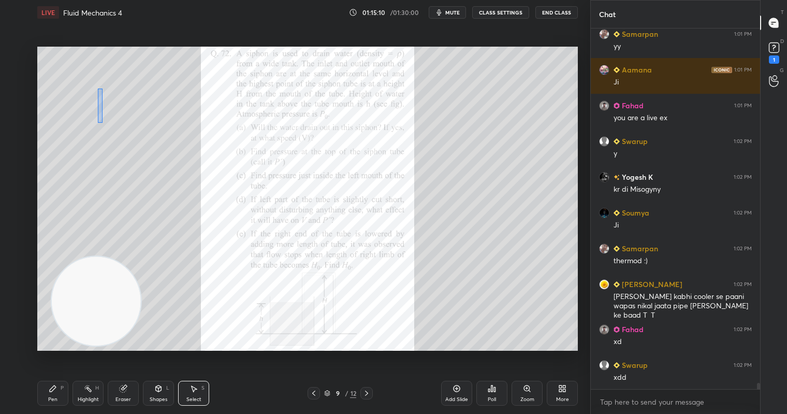
scroll to position [20120, 0]
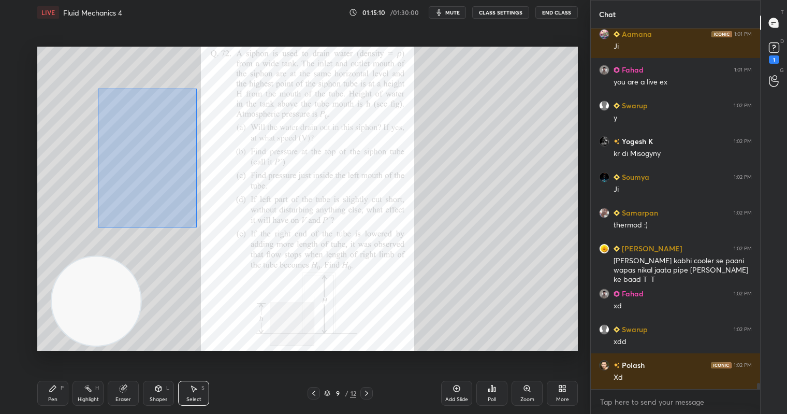
drag, startPoint x: 101, startPoint y: 113, endPoint x: 252, endPoint y: 249, distance: 203.2
click at [253, 248] on div "0 ° Undo Copy Duplicate Duplicate to new slide Delete" at bounding box center [307, 199] width 541 height 304
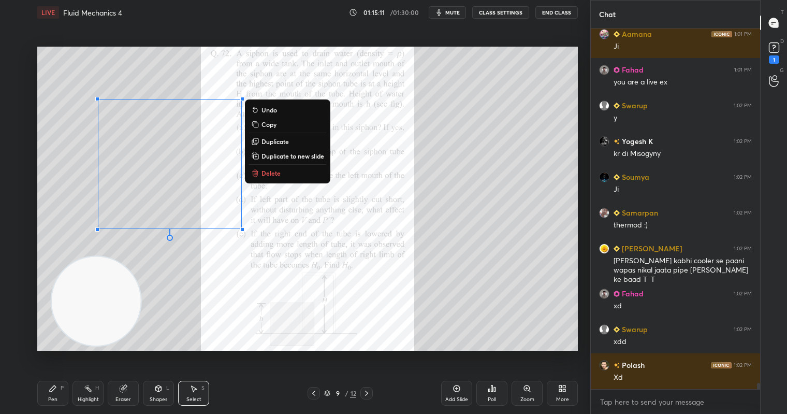
click at [273, 170] on p "Delete" at bounding box center [271, 173] width 19 height 8
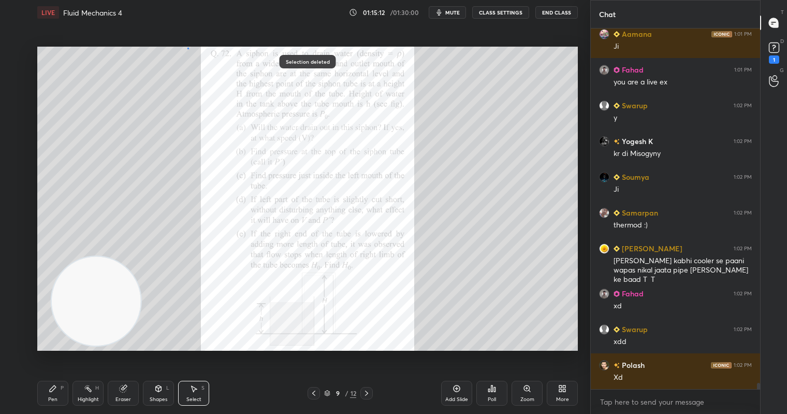
drag, startPoint x: 187, startPoint y: 48, endPoint x: 247, endPoint y: 94, distance: 75.3
click at [264, 87] on div "0 ° Undo Copy Duplicate Duplicate to new slide Delete" at bounding box center [307, 199] width 541 height 304
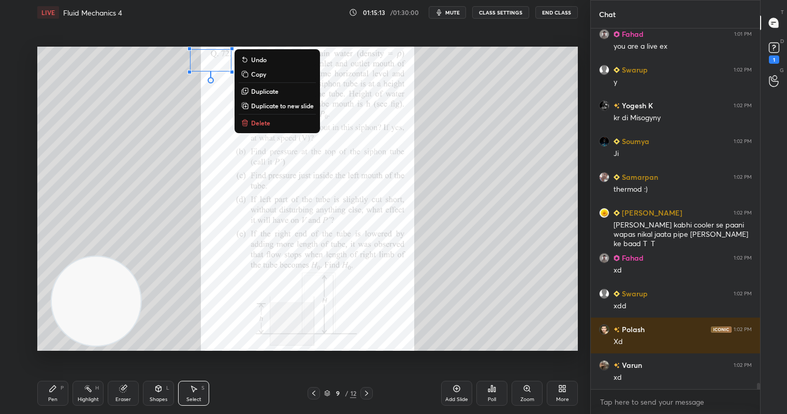
click at [282, 123] on button "Delete" at bounding box center [277, 123] width 77 height 12
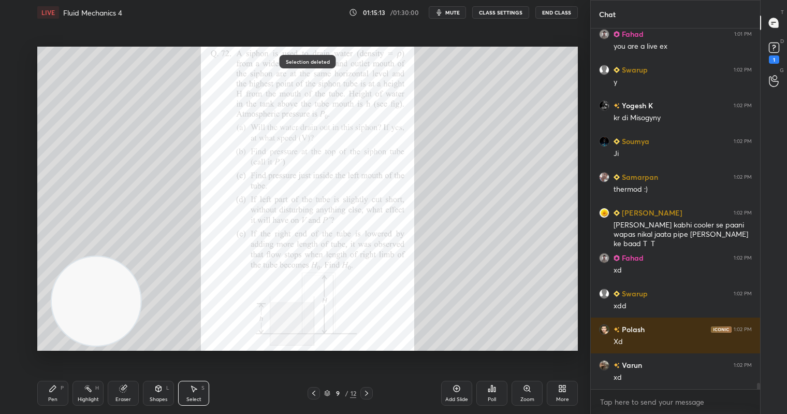
scroll to position [20191, 0]
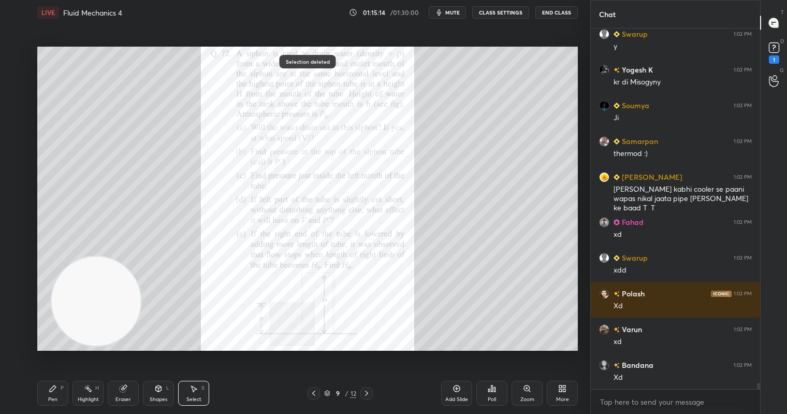
click at [456, 11] on button "mute" at bounding box center [447, 12] width 37 height 12
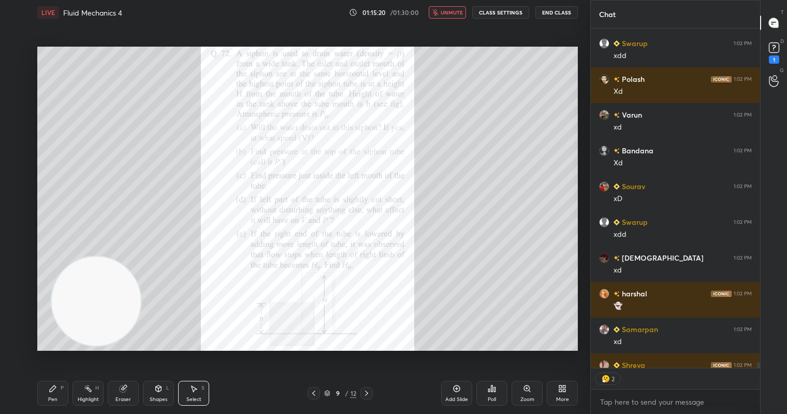
scroll to position [4, 4]
click at [449, 9] on span "unmute" at bounding box center [452, 12] width 22 height 7
drag, startPoint x: 224, startPoint y: 61, endPoint x: 233, endPoint y: 264, distance: 203.7
click at [232, 263] on div "0 ° Undo Copy Duplicate Duplicate to new slide Delete" at bounding box center [307, 199] width 541 height 304
click at [243, 311] on div "0 ° Undo Copy Duplicate Duplicate to new slide Delete" at bounding box center [307, 199] width 541 height 304
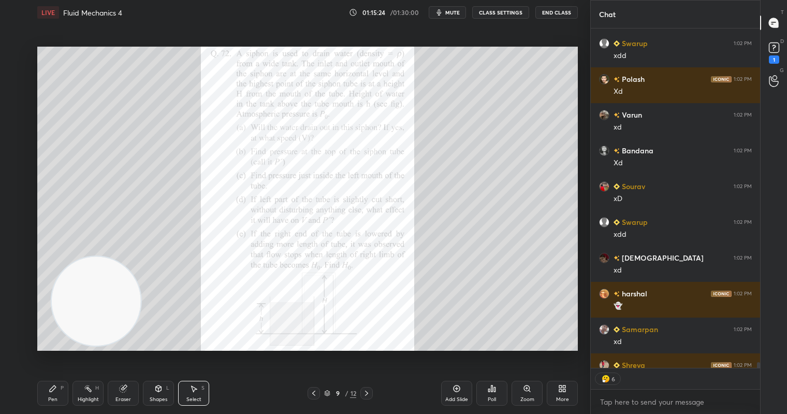
click at [53, 384] on icon at bounding box center [53, 388] width 8 height 8
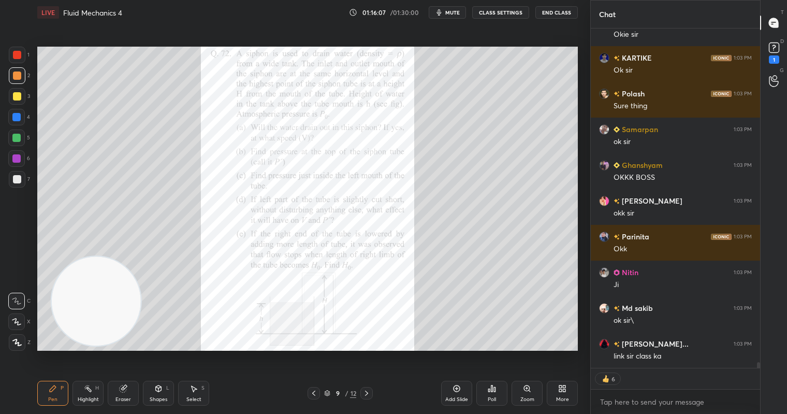
click at [17, 97] on div at bounding box center [17, 96] width 8 height 8
click at [200, 391] on div "Select S" at bounding box center [193, 393] width 31 height 25
drag, startPoint x: 296, startPoint y: 248, endPoint x: 399, endPoint y: 342, distance: 139.6
click at [407, 342] on div "0 ° Undo Copy Duplicate Duplicate to new slide Delete" at bounding box center [307, 199] width 541 height 304
click at [381, 331] on div "0 ° Undo Copy Duplicate Duplicate to new slide Delete" at bounding box center [307, 199] width 541 height 304
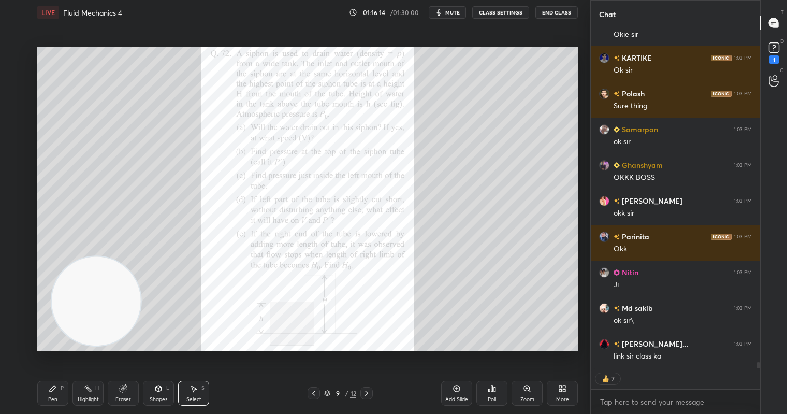
drag, startPoint x: 316, startPoint y: 324, endPoint x: 390, endPoint y: 329, distance: 73.7
click at [389, 329] on div "0 ° Undo Copy Duplicate Duplicate to new slide Delete" at bounding box center [307, 199] width 541 height 304
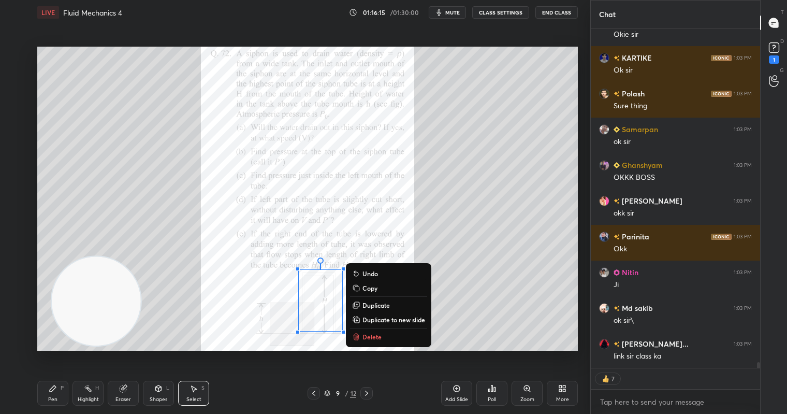
scroll to position [20708, 0]
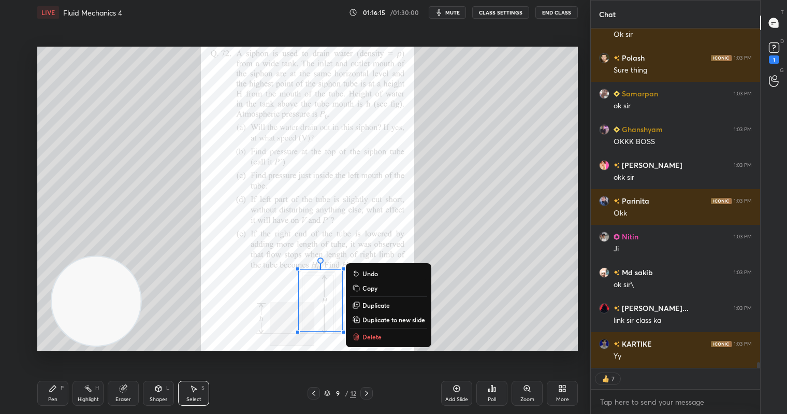
click at [387, 325] on button "Duplicate to new slide" at bounding box center [388, 319] width 77 height 12
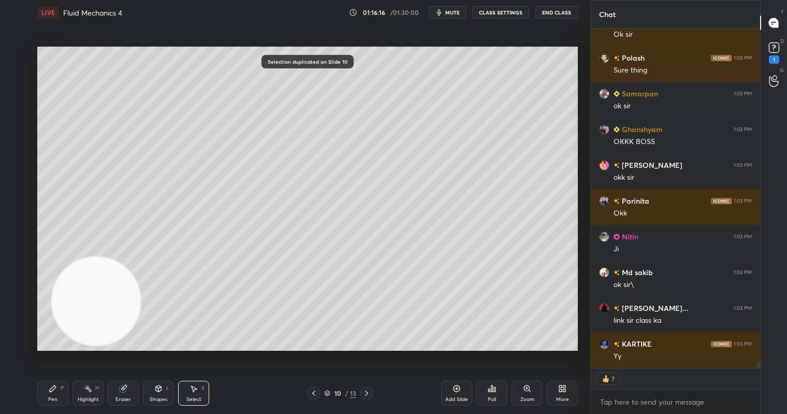
scroll to position [20744, 0]
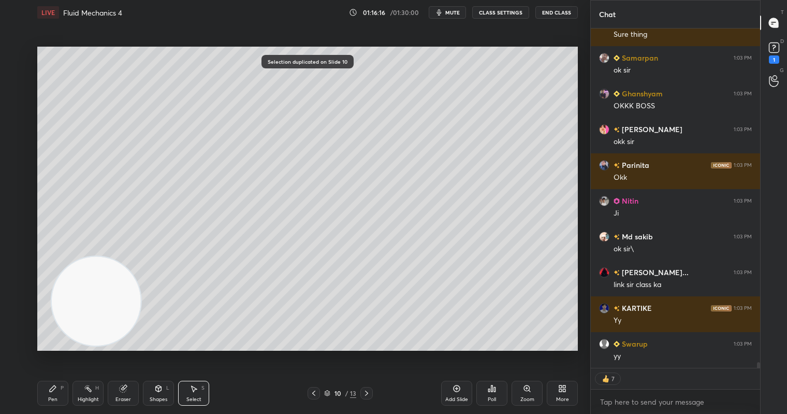
click at [307, 392] on div "10 / 13" at bounding box center [340, 393] width 202 height 12
click at [316, 390] on icon at bounding box center [314, 393] width 8 height 8
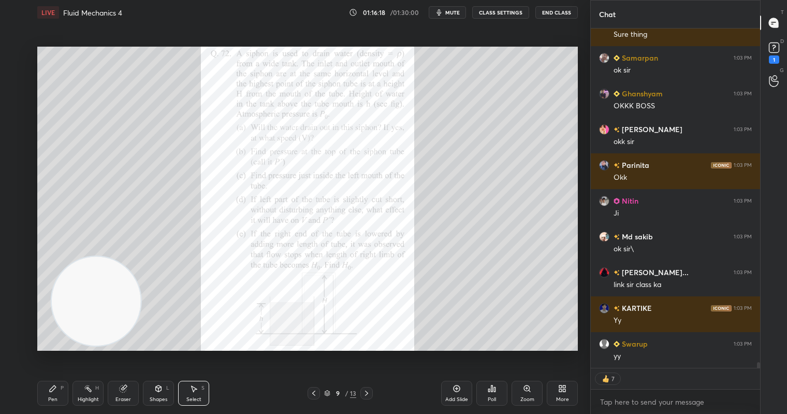
drag, startPoint x: 574, startPoint y: 288, endPoint x: 377, endPoint y: 220, distance: 208.7
click at [543, 273] on div "1 2 3 4 5 6 7 C X Z C X Z E E Erase all H H LIVE Fluid Mechanics 4 01:16:18 / 0…" at bounding box center [295, 207] width 590 height 414
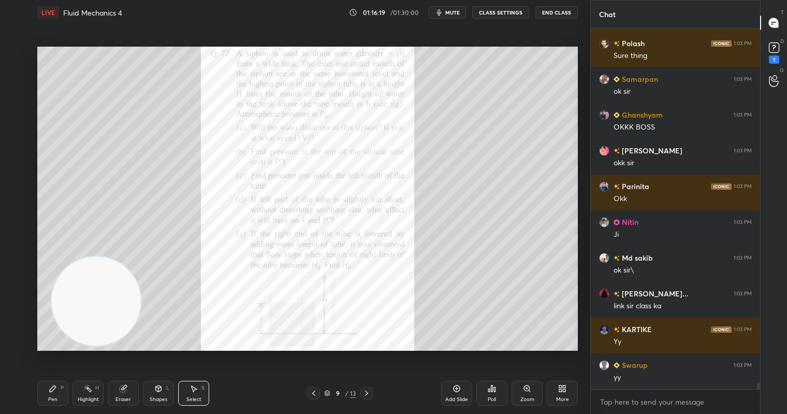
scroll to position [20723, 0]
click at [49, 394] on div "Pen P" at bounding box center [52, 393] width 31 height 25
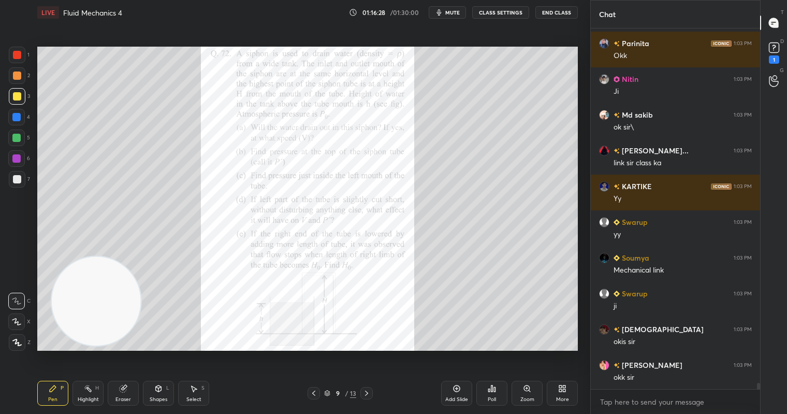
drag, startPoint x: 16, startPoint y: 56, endPoint x: 28, endPoint y: 52, distance: 13.6
click at [21, 56] on div at bounding box center [17, 55] width 17 height 17
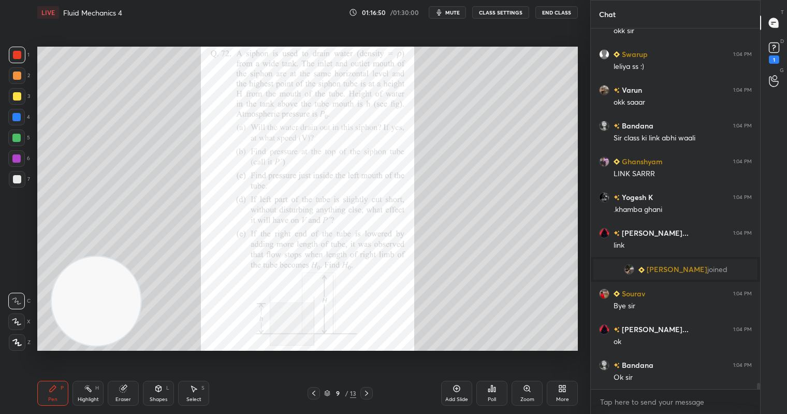
click at [455, 17] on button "mute" at bounding box center [447, 12] width 37 height 12
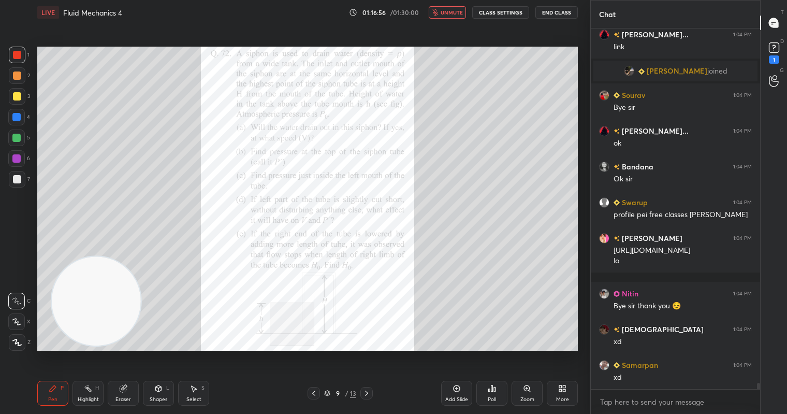
click at [459, 11] on span "unmute" at bounding box center [452, 12] width 22 height 7
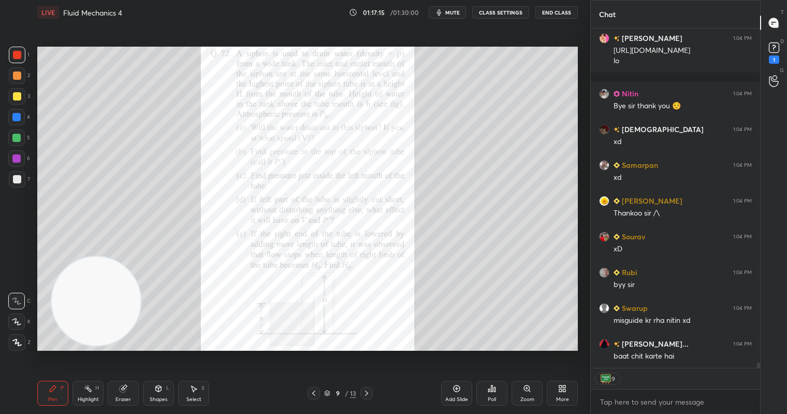
click at [560, 390] on icon at bounding box center [560, 390] width 3 height 3
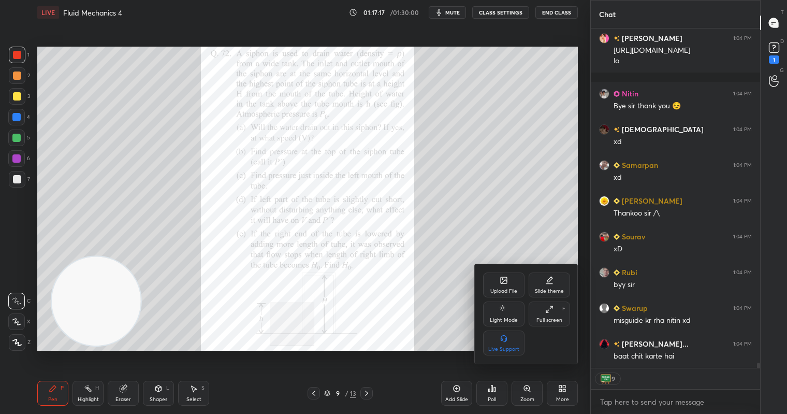
click at [499, 283] on div "Upload File" at bounding box center [503, 284] width 41 height 25
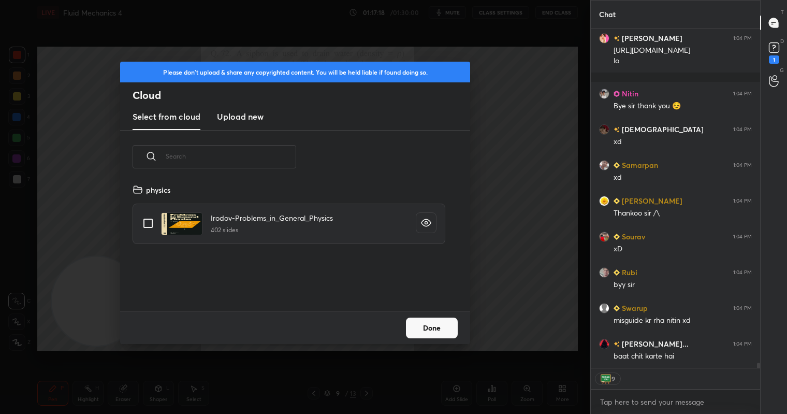
click at [238, 126] on new "Upload new" at bounding box center [240, 117] width 47 height 26
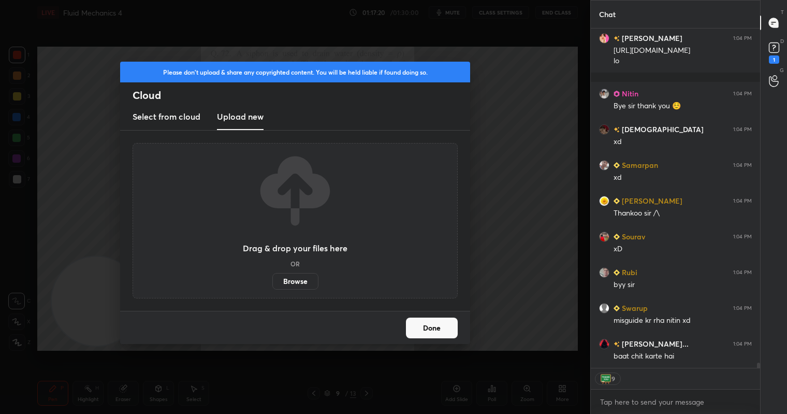
click at [297, 283] on label "Browse" at bounding box center [295, 281] width 46 height 17
click at [272, 283] on input "Browse" at bounding box center [272, 281] width 0 height 17
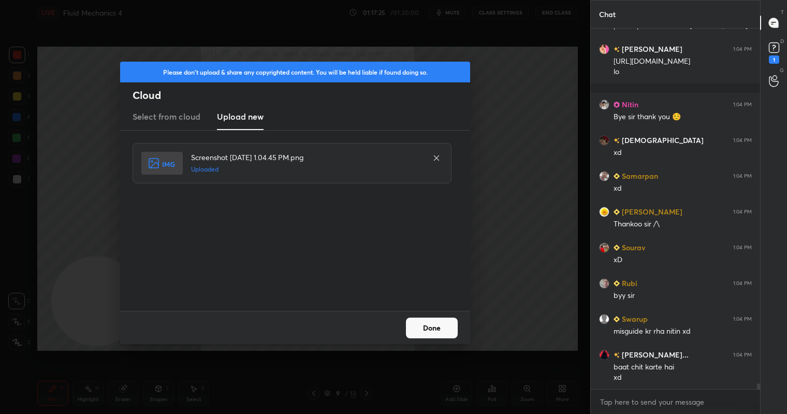
click at [451, 331] on button "Done" at bounding box center [432, 327] width 52 height 21
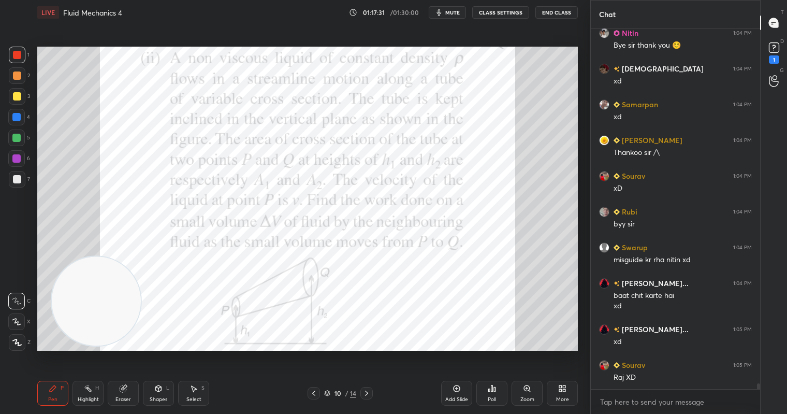
click at [18, 53] on div at bounding box center [17, 55] width 17 height 17
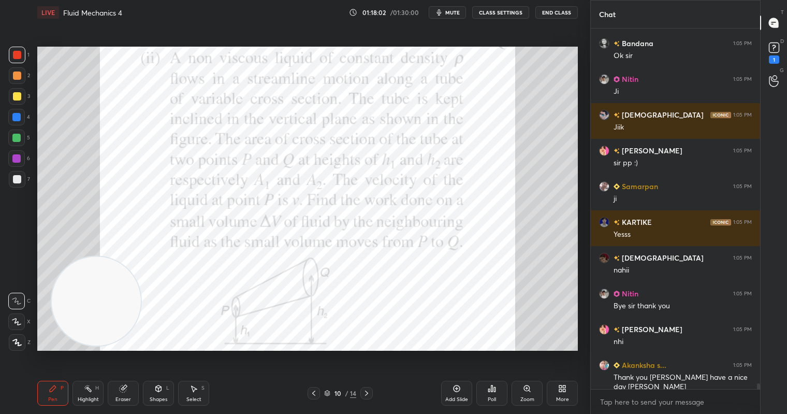
scroll to position [22258, 0]
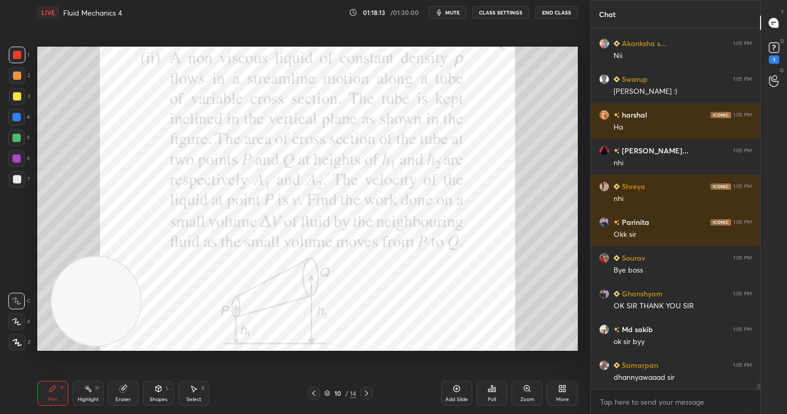
click at [316, 393] on icon at bounding box center [314, 393] width 8 height 8
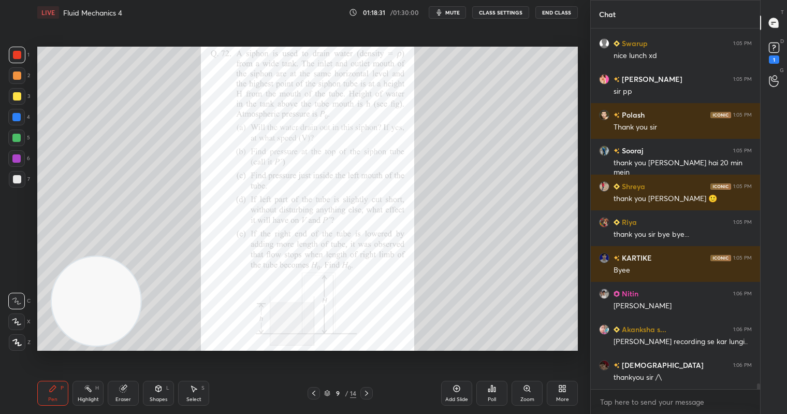
scroll to position [23045, 0]
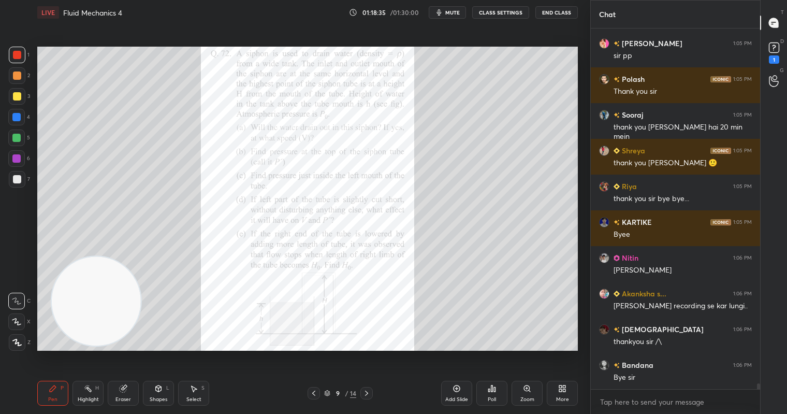
click at [451, 13] on span "mute" at bounding box center [452, 12] width 15 height 7
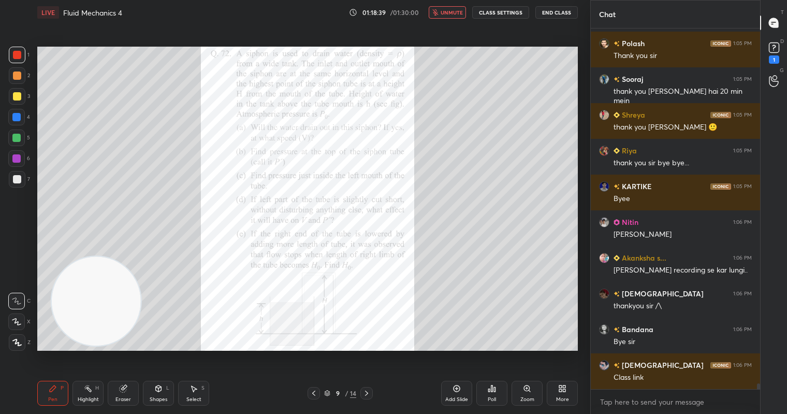
click at [452, 15] on span "unmute" at bounding box center [452, 12] width 22 height 7
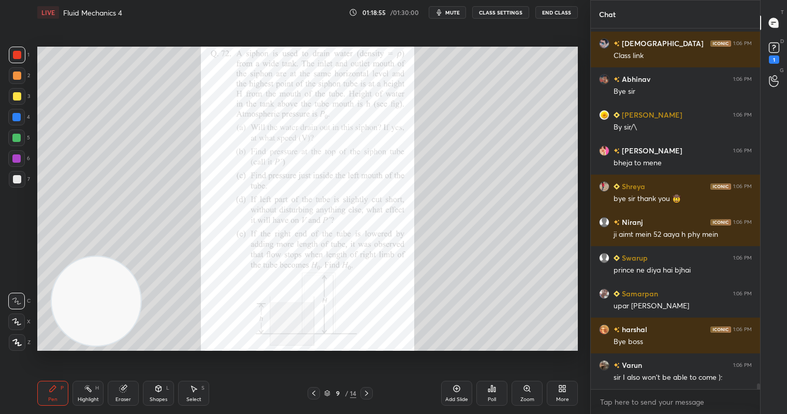
scroll to position [23447, 0]
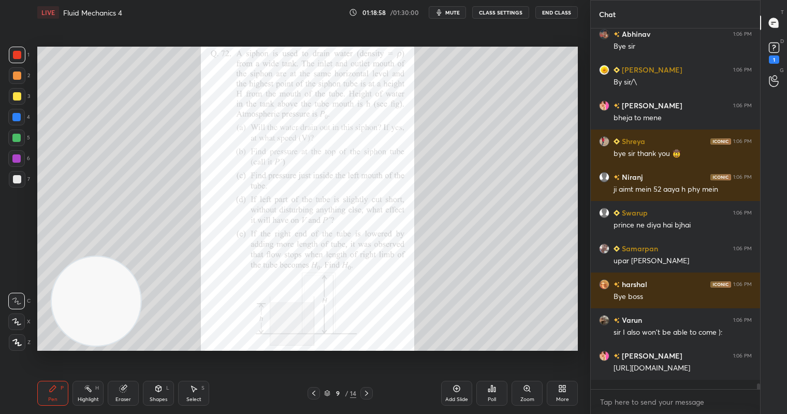
click at [455, 13] on span "mute" at bounding box center [452, 12] width 15 height 7
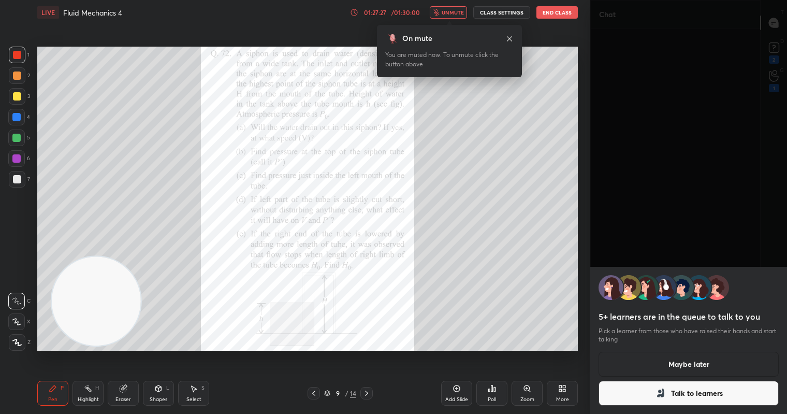
scroll to position [23877, 0]
click at [510, 38] on icon at bounding box center [509, 38] width 5 height 5
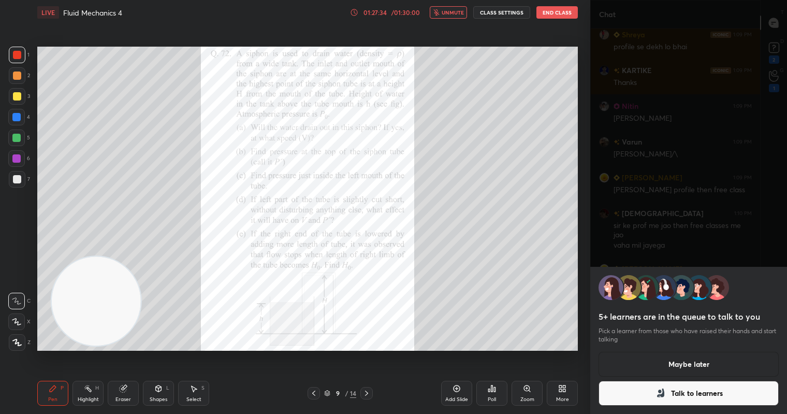
click at [689, 357] on button "Maybe later" at bounding box center [689, 364] width 180 height 25
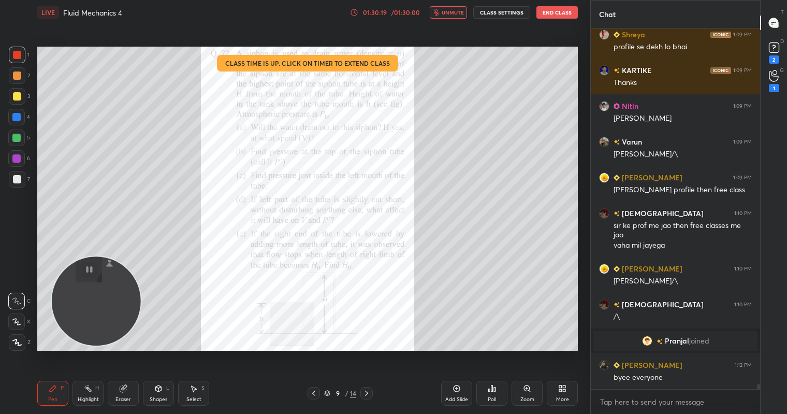
scroll to position [23922, 0]
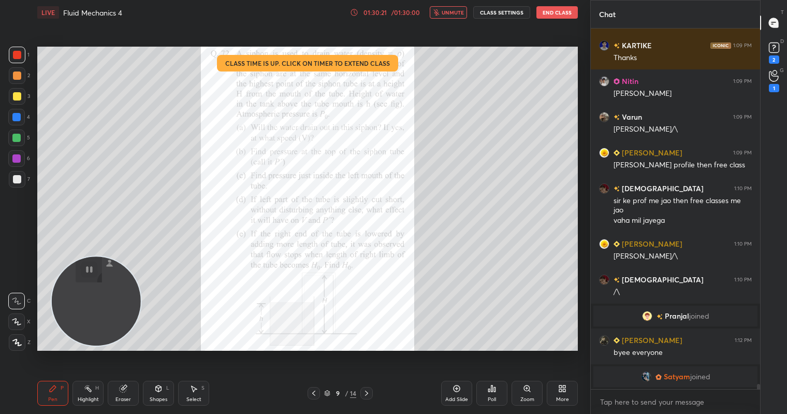
click at [564, 9] on button "End Class" at bounding box center [557, 12] width 41 height 12
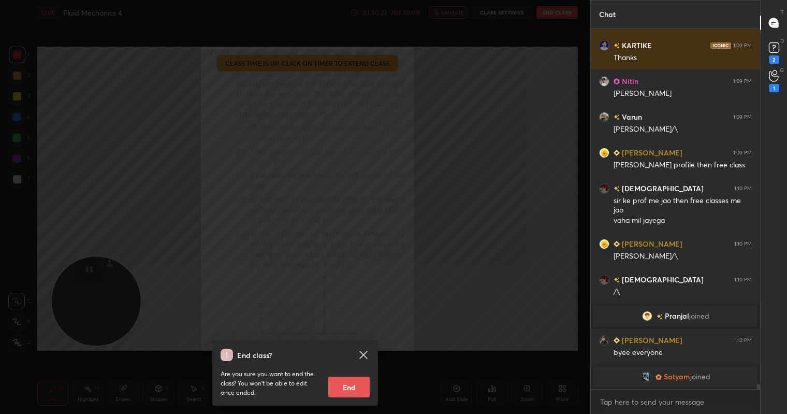
click at [348, 384] on button "End" at bounding box center [348, 387] width 41 height 21
type textarea "x"
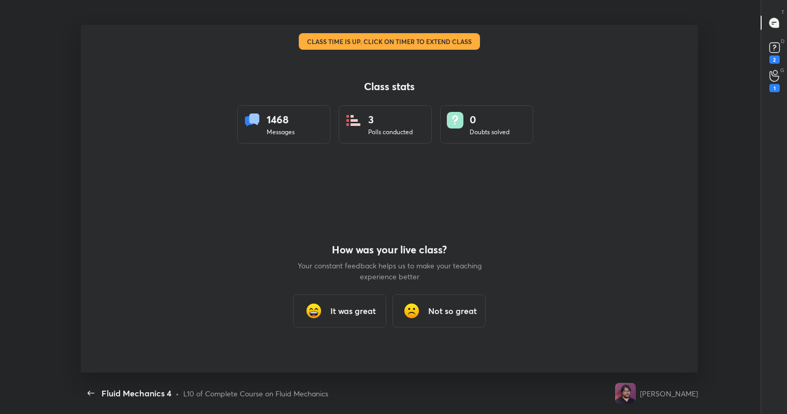
scroll to position [51446, 51015]
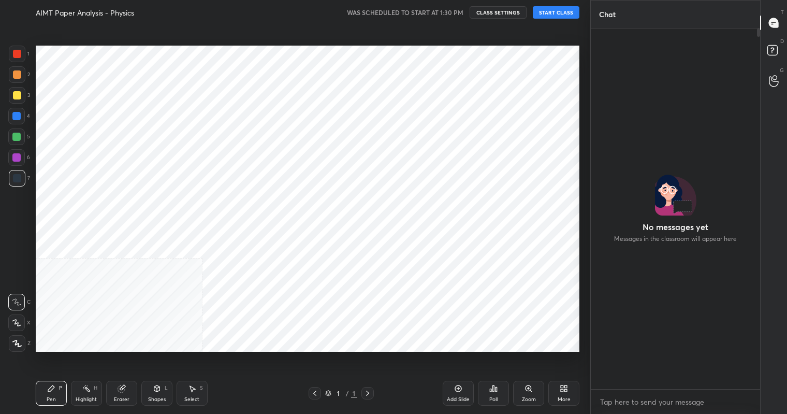
scroll to position [348, 549]
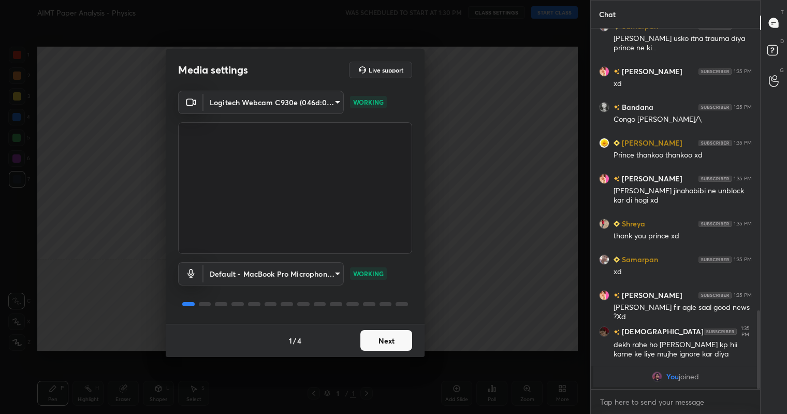
click at [388, 338] on button "Next" at bounding box center [386, 340] width 52 height 21
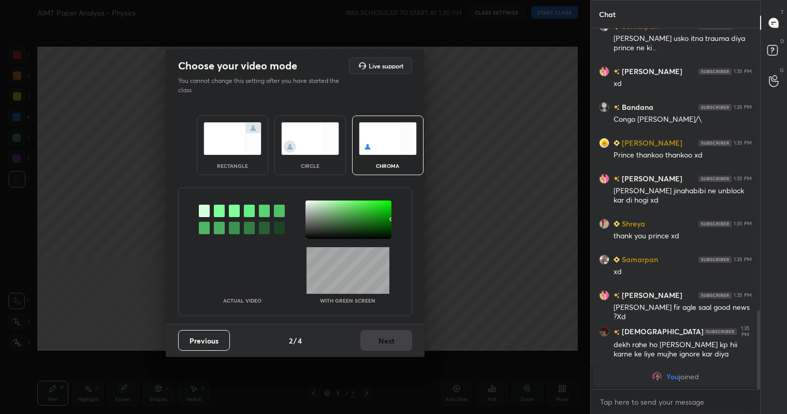
scroll to position [1192, 0]
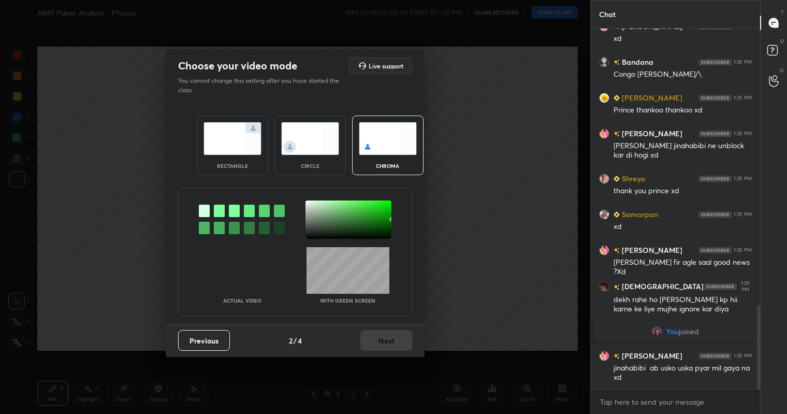
click at [308, 146] on img at bounding box center [310, 138] width 58 height 33
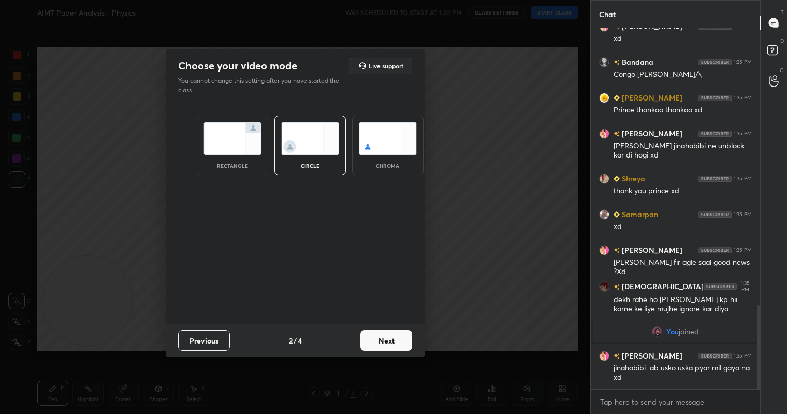
click at [391, 341] on button "Next" at bounding box center [386, 340] width 52 height 21
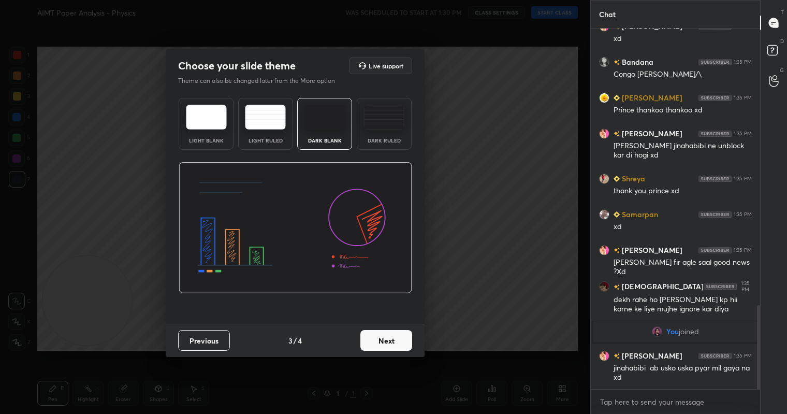
click at [400, 343] on button "Next" at bounding box center [386, 340] width 52 height 21
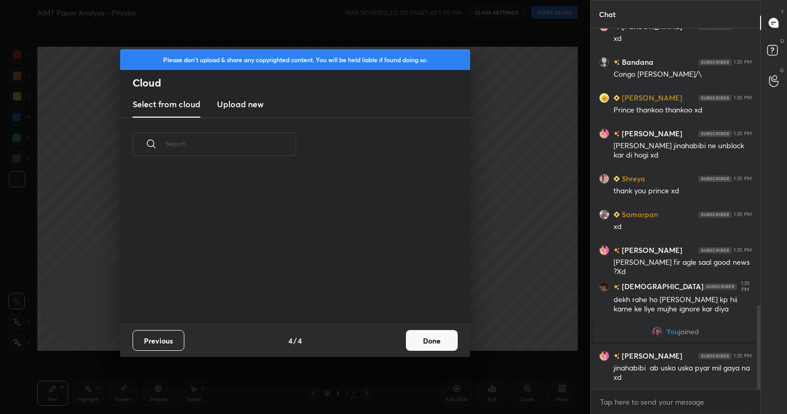
click at [400, 343] on div "Previous 4 / 4 Done" at bounding box center [295, 340] width 350 height 33
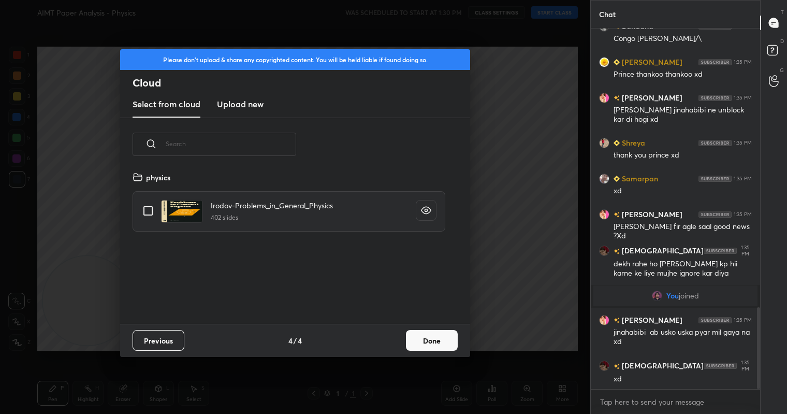
scroll to position [153, 333]
click at [426, 343] on button "Done" at bounding box center [432, 340] width 52 height 21
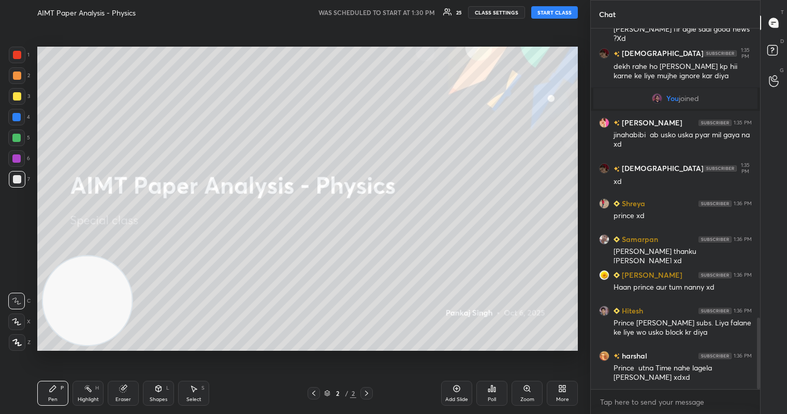
scroll to position [1461, 0]
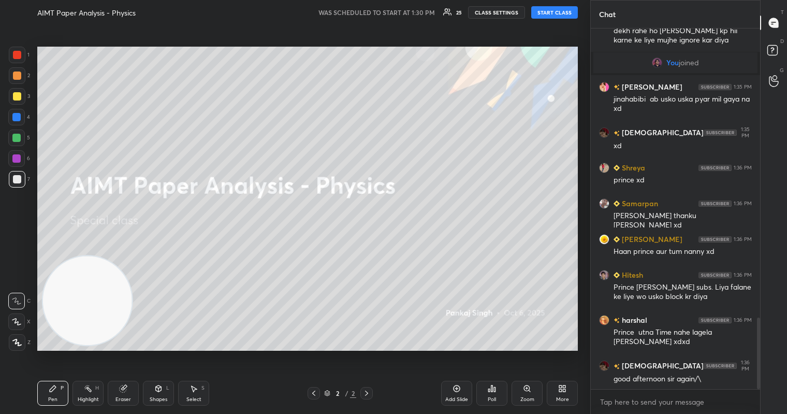
click at [546, 13] on button "START CLASS" at bounding box center [554, 12] width 47 height 12
click at [555, 385] on div "More" at bounding box center [562, 393] width 31 height 25
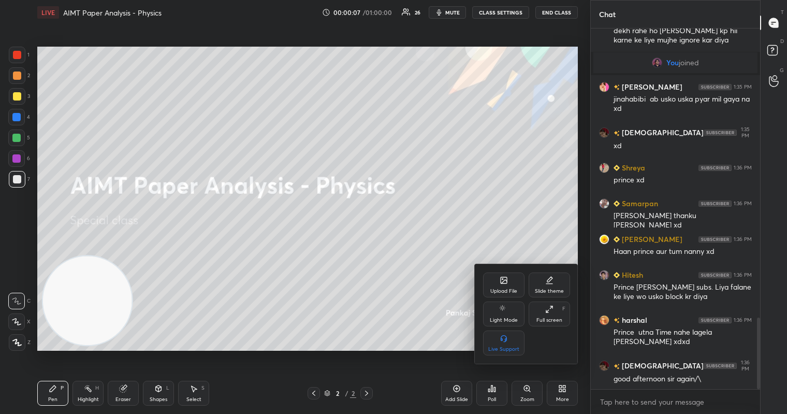
click at [502, 295] on div "Upload File" at bounding box center [503, 284] width 41 height 25
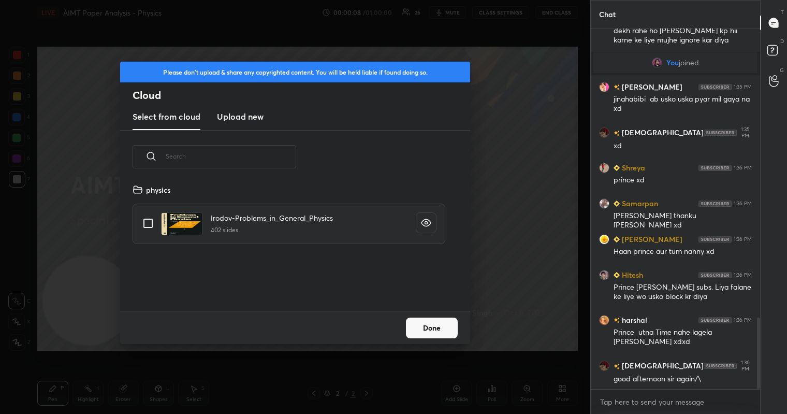
scroll to position [127, 333]
click at [243, 122] on h3 "Upload new" at bounding box center [240, 116] width 47 height 12
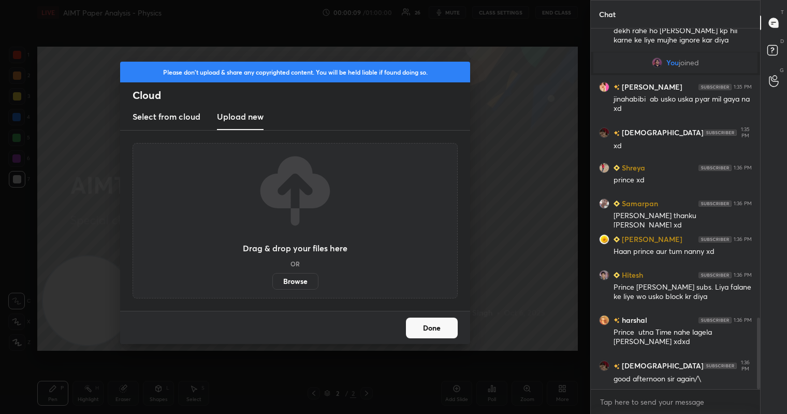
click at [297, 284] on label "Browse" at bounding box center [295, 281] width 46 height 17
click at [272, 284] on input "Browse" at bounding box center [272, 281] width 0 height 17
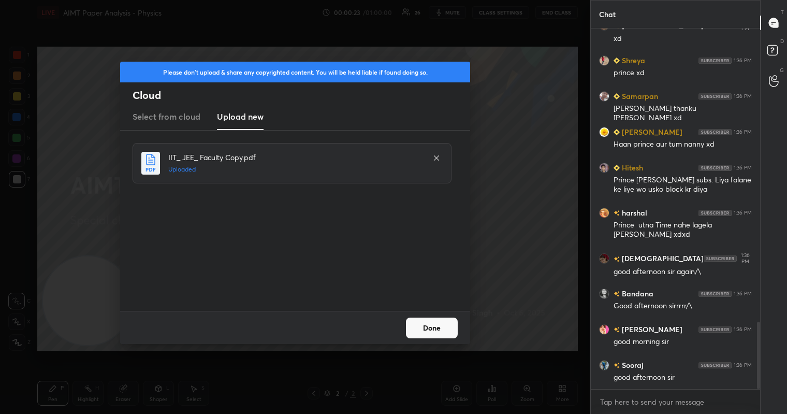
click at [436, 324] on button "Done" at bounding box center [432, 327] width 52 height 21
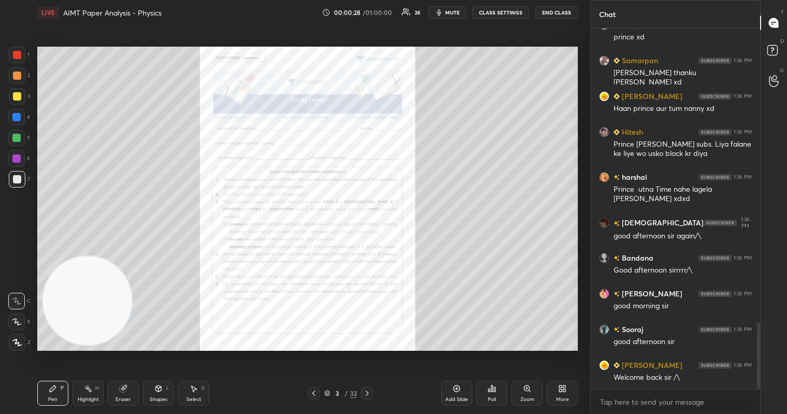
click at [369, 393] on icon at bounding box center [367, 393] width 8 height 8
click at [531, 390] on icon at bounding box center [527, 388] width 8 height 8
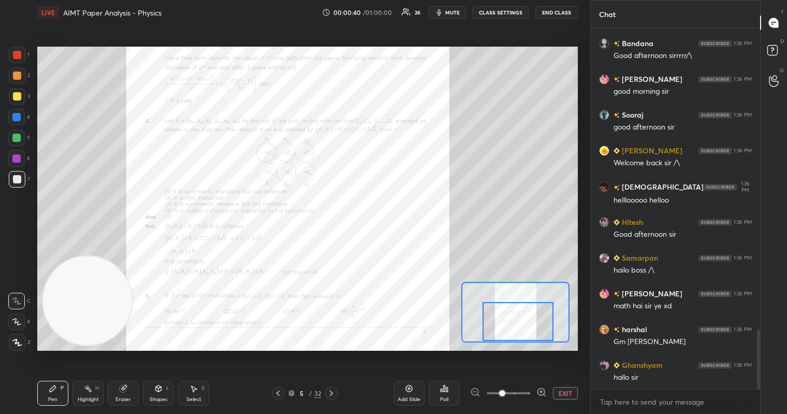
scroll to position [1854, 0]
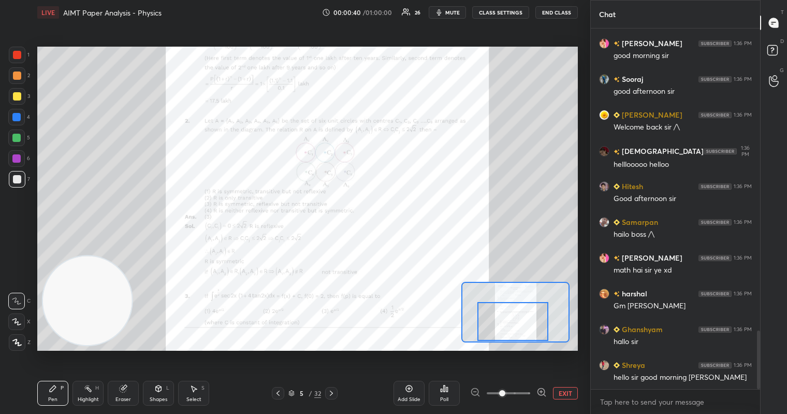
drag, startPoint x: 516, startPoint y: 312, endPoint x: 514, endPoint y: 322, distance: 10.2
click at [514, 322] on div at bounding box center [513, 321] width 71 height 39
click at [332, 394] on icon at bounding box center [331, 393] width 8 height 8
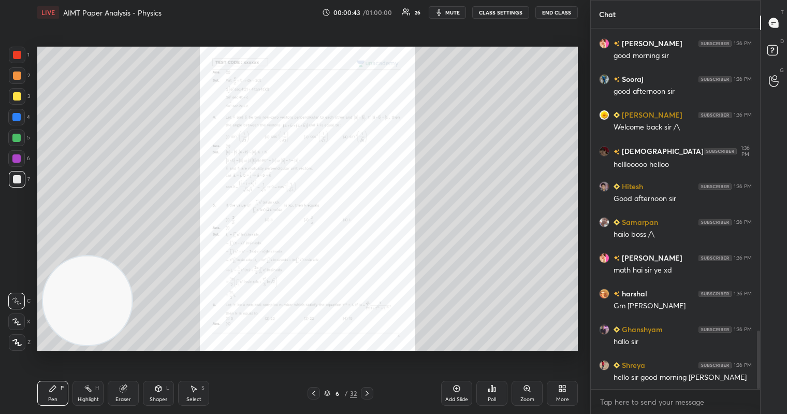
click at [333, 394] on div "6" at bounding box center [338, 393] width 10 height 6
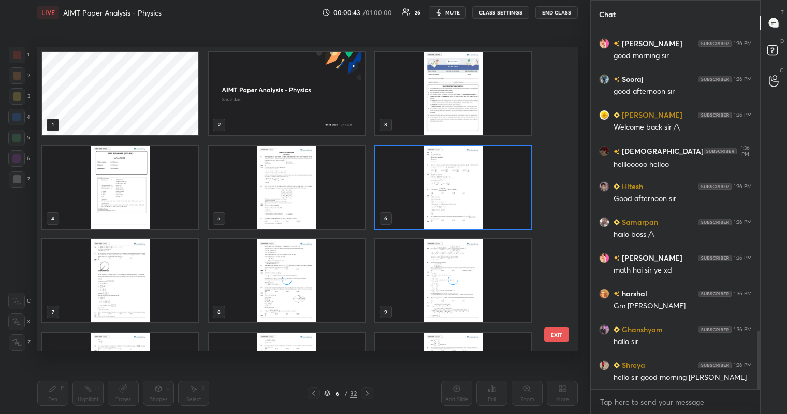
scroll to position [301, 536]
click at [563, 330] on button "EXIT" at bounding box center [556, 334] width 25 height 15
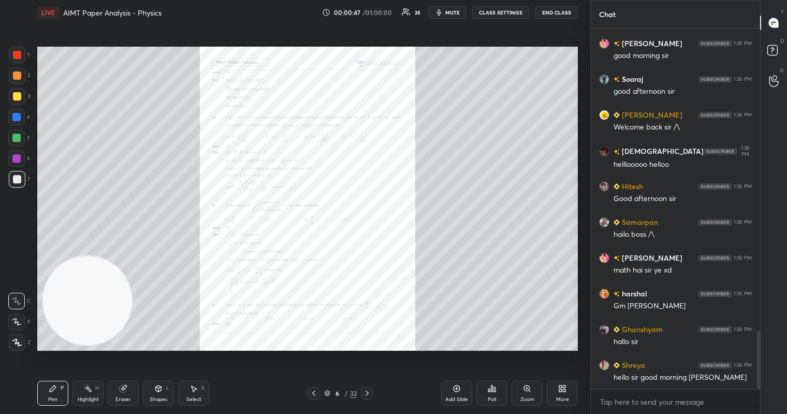
click at [371, 389] on div at bounding box center [367, 393] width 12 height 12
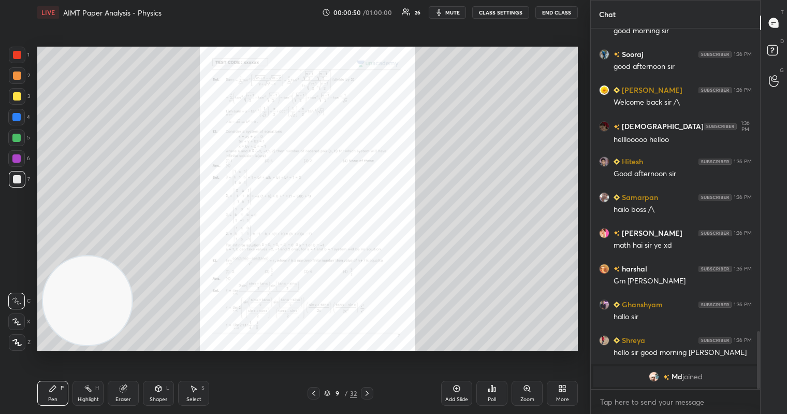
click at [371, 389] on div at bounding box center [367, 393] width 12 height 12
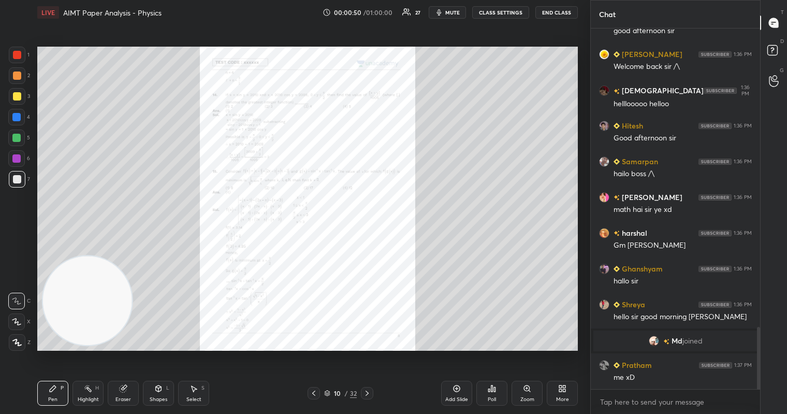
scroll to position [1730, 0]
click at [371, 389] on div at bounding box center [367, 393] width 12 height 12
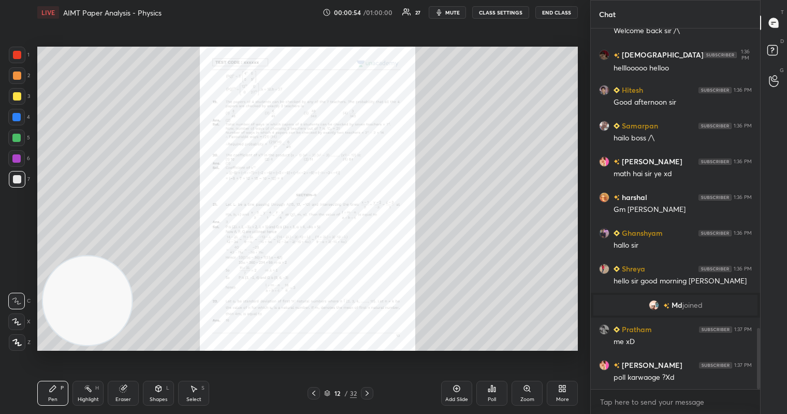
click at [371, 389] on div at bounding box center [367, 393] width 12 height 12
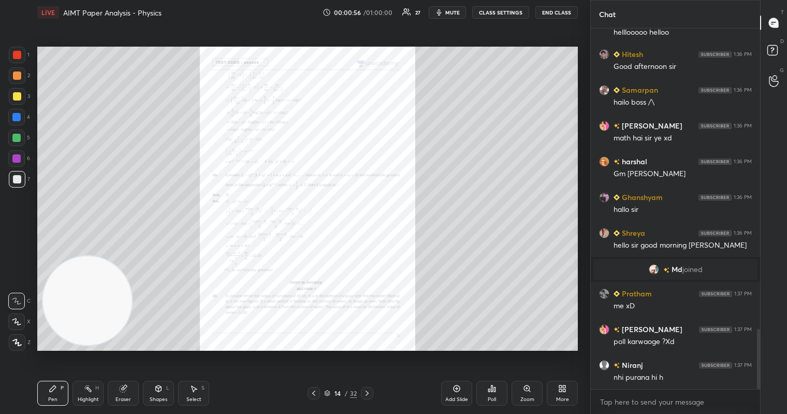
click at [371, 389] on div at bounding box center [367, 393] width 12 height 12
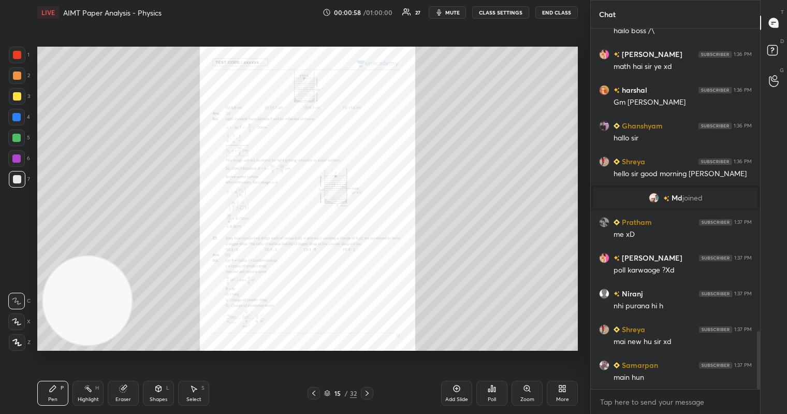
scroll to position [1909, 0]
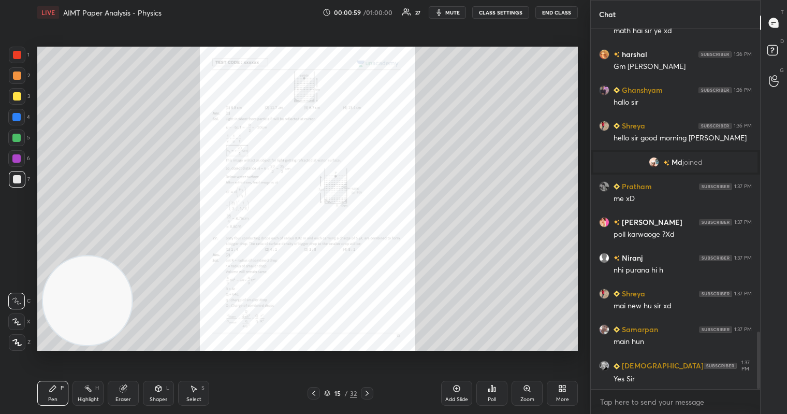
click at [519, 393] on div "Zoom" at bounding box center [527, 393] width 31 height 25
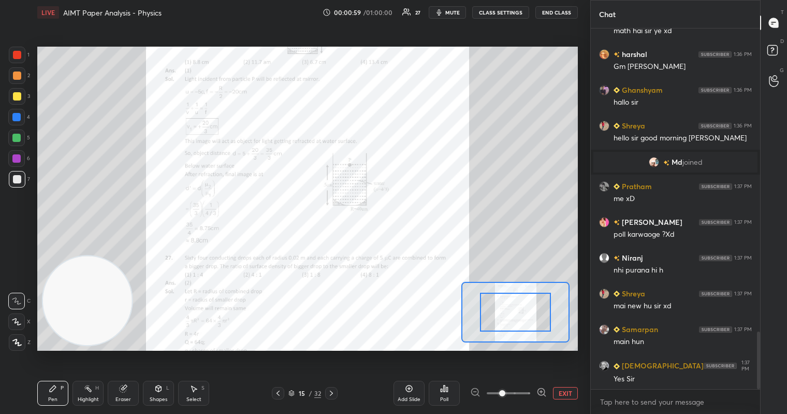
scroll to position [1944, 0]
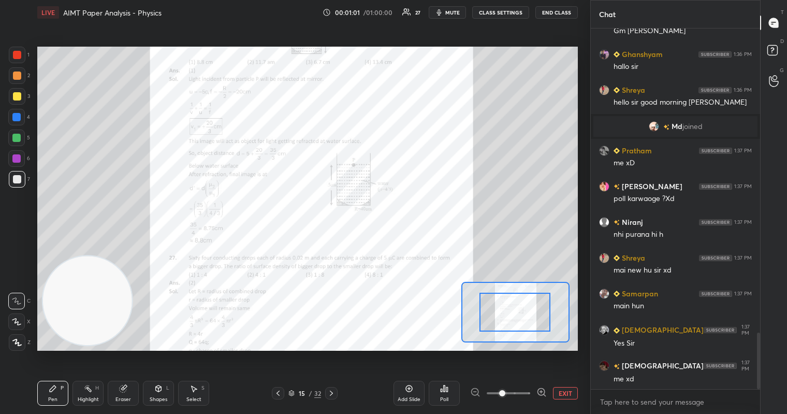
drag, startPoint x: 512, startPoint y: 309, endPoint x: 490, endPoint y: 311, distance: 21.9
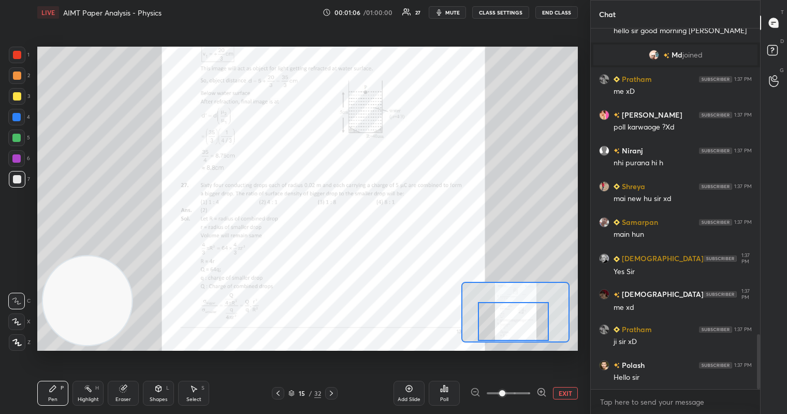
scroll to position [2052, 0]
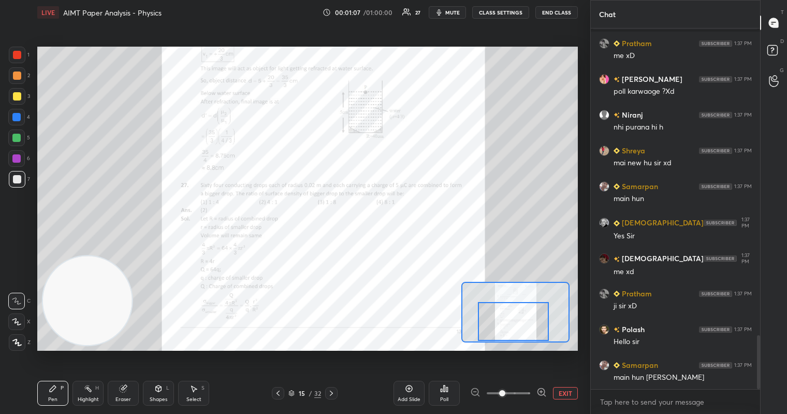
drag, startPoint x: 509, startPoint y: 310, endPoint x: 508, endPoint y: 326, distance: 15.6
click at [508, 326] on div at bounding box center [513, 321] width 71 height 39
click at [16, 52] on div at bounding box center [17, 55] width 8 height 8
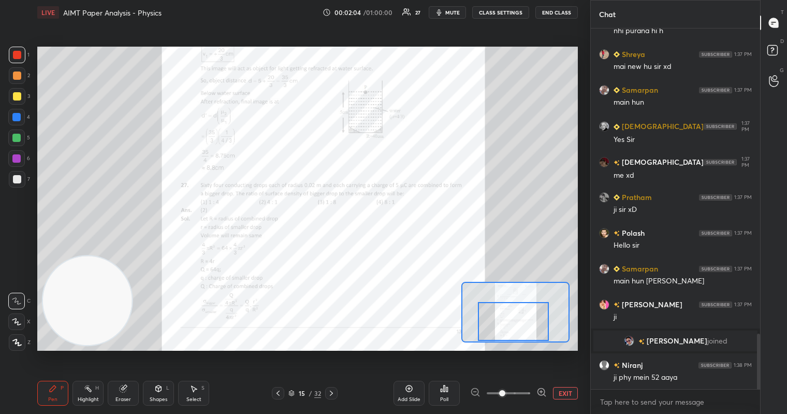
scroll to position [2018, 0]
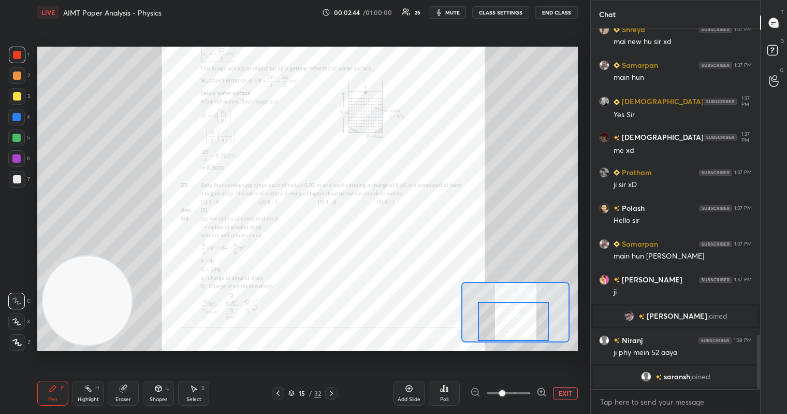
click at [331, 393] on icon at bounding box center [331, 393] width 8 height 8
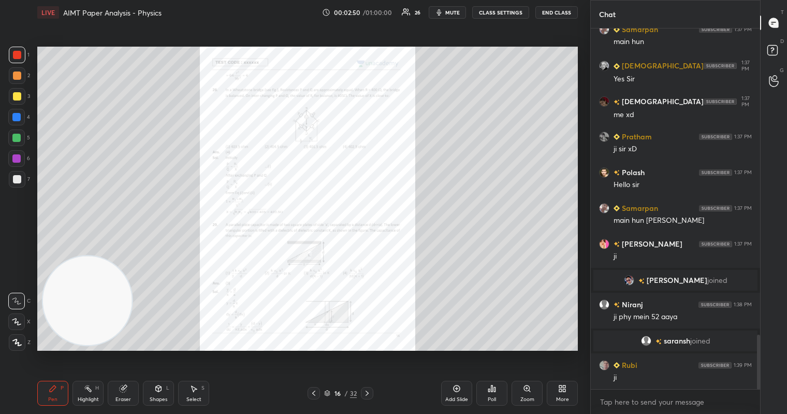
scroll to position [2070, 0]
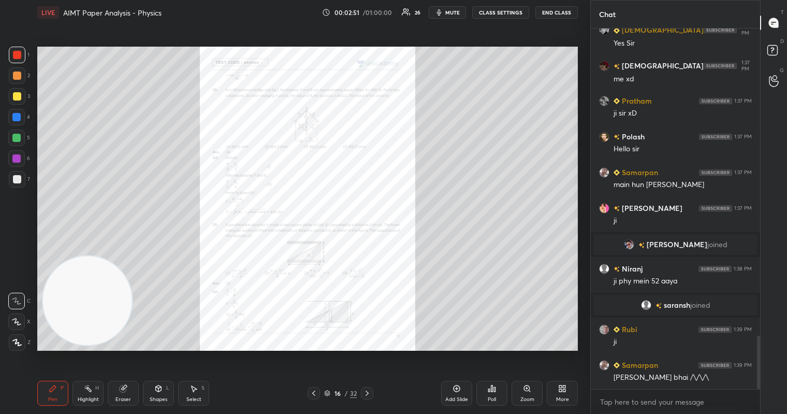
click at [529, 393] on div "Zoom" at bounding box center [527, 393] width 31 height 25
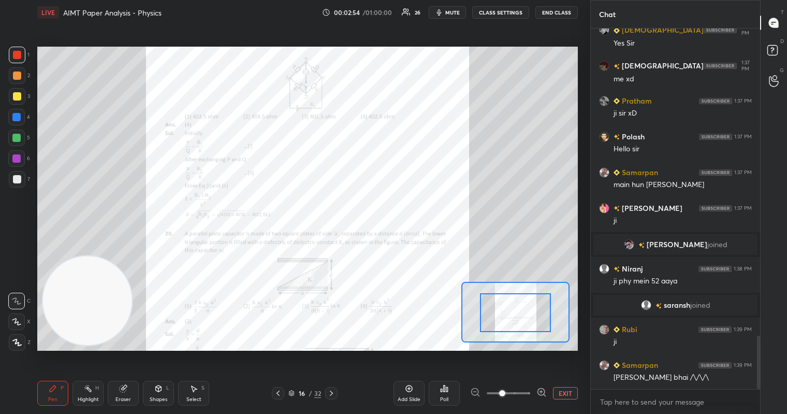
drag, startPoint x: 524, startPoint y: 316, endPoint x: 528, endPoint y: 306, distance: 11.2
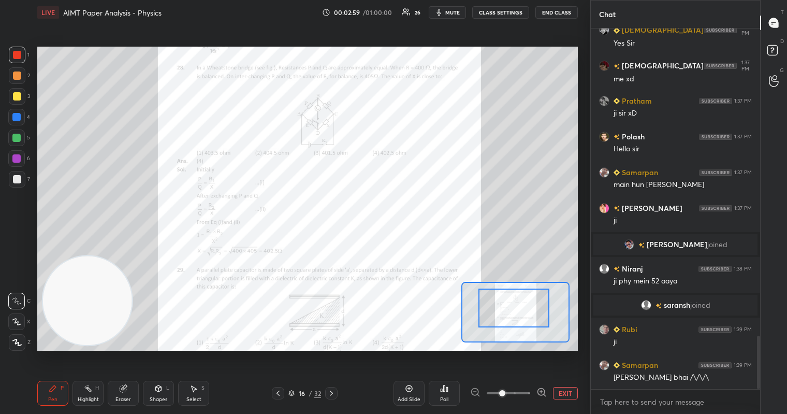
click at [513, 304] on div at bounding box center [514, 307] width 71 height 39
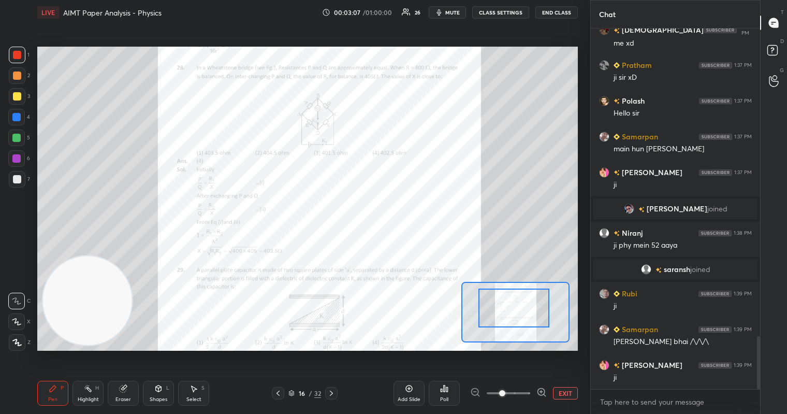
click at [457, 11] on span "mute" at bounding box center [452, 12] width 15 height 7
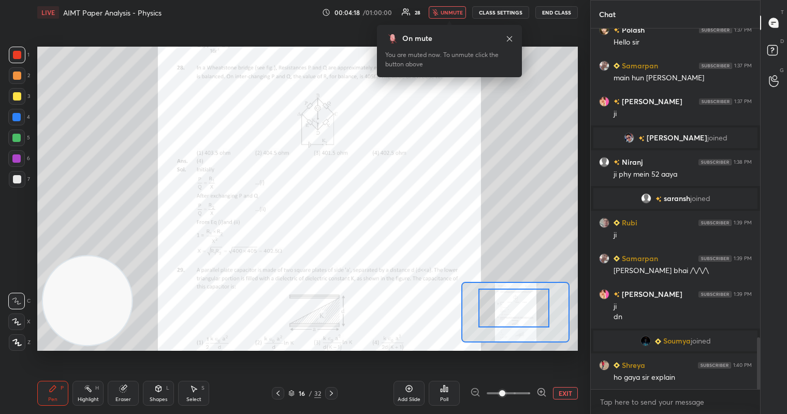
scroll to position [2138, 0]
click at [11, 56] on div at bounding box center [17, 55] width 17 height 17
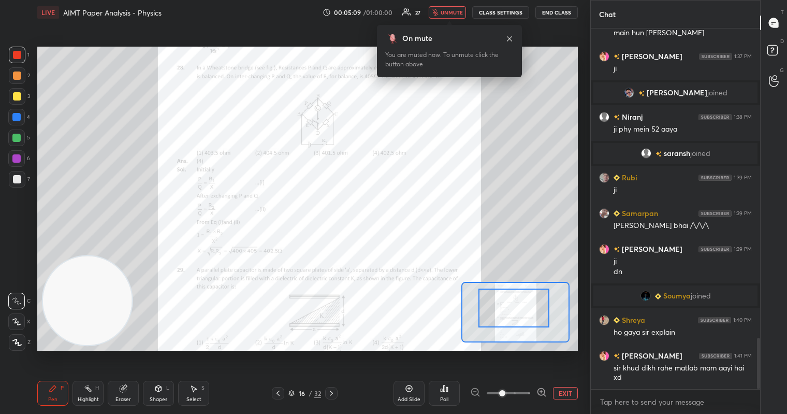
scroll to position [2193, 0]
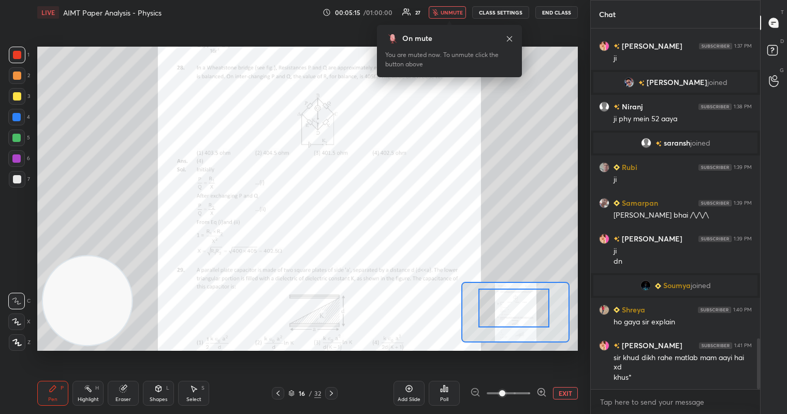
drag, startPoint x: 452, startPoint y: 9, endPoint x: 449, endPoint y: 3, distance: 6.9
click at [451, 10] on button "unmute" at bounding box center [447, 12] width 37 height 12
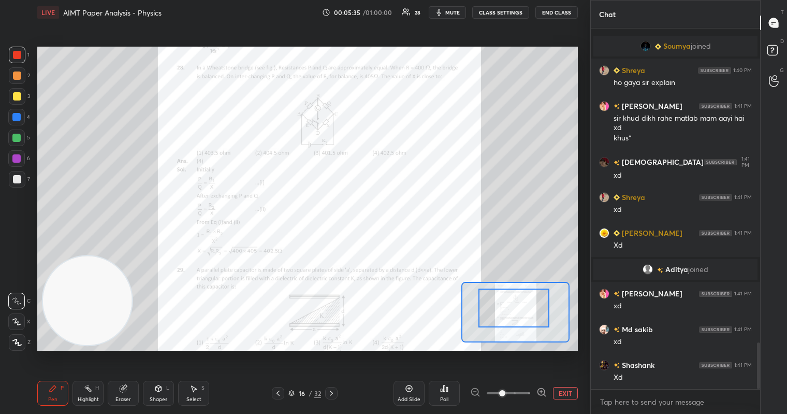
scroll to position [2420, 0]
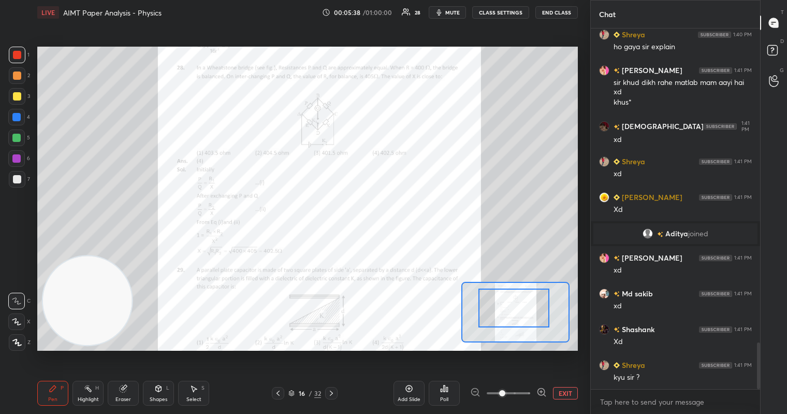
click at [17, 51] on div at bounding box center [17, 55] width 8 height 8
click at [412, 390] on icon at bounding box center [409, 388] width 7 height 7
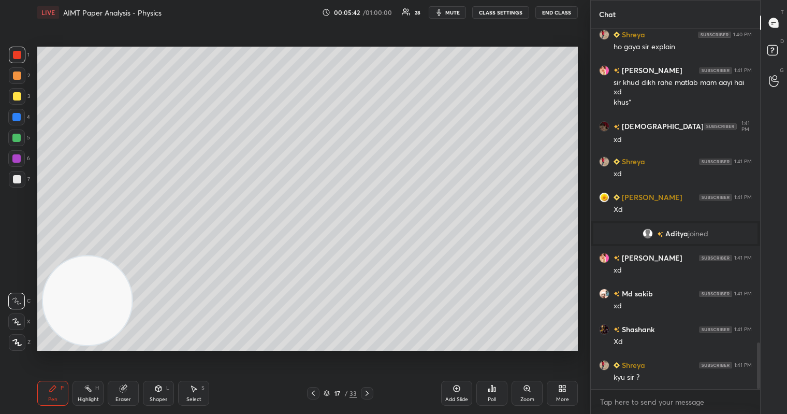
click at [314, 395] on icon at bounding box center [313, 393] width 8 height 8
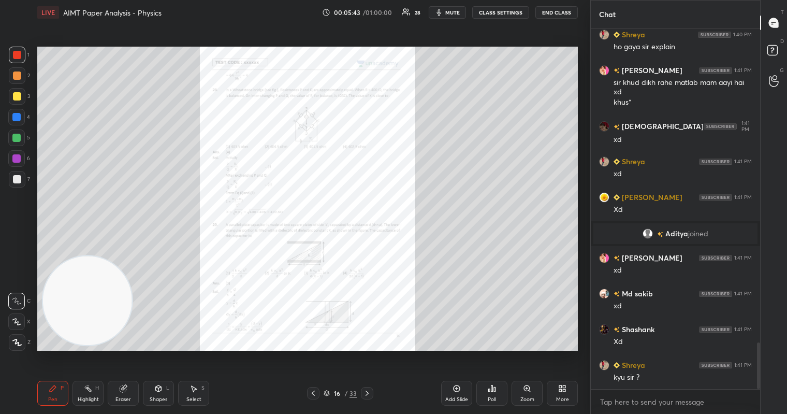
scroll to position [2445, 0]
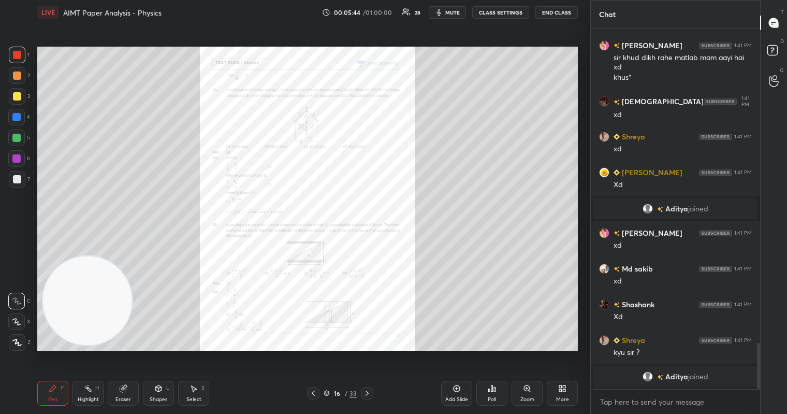
click at [529, 387] on icon at bounding box center [527, 388] width 6 height 6
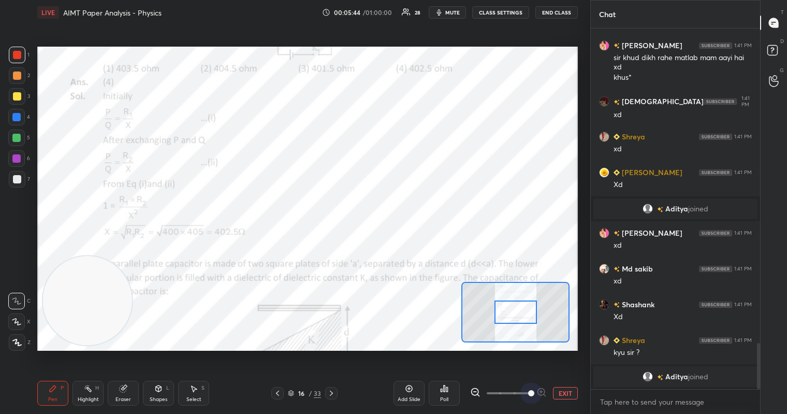
click at [529, 387] on span at bounding box center [509, 393] width 44 height 16
drag, startPoint x: 520, startPoint y: 315, endPoint x: 513, endPoint y: 289, distance: 27.3
click at [516, 300] on div at bounding box center [516, 311] width 42 height 23
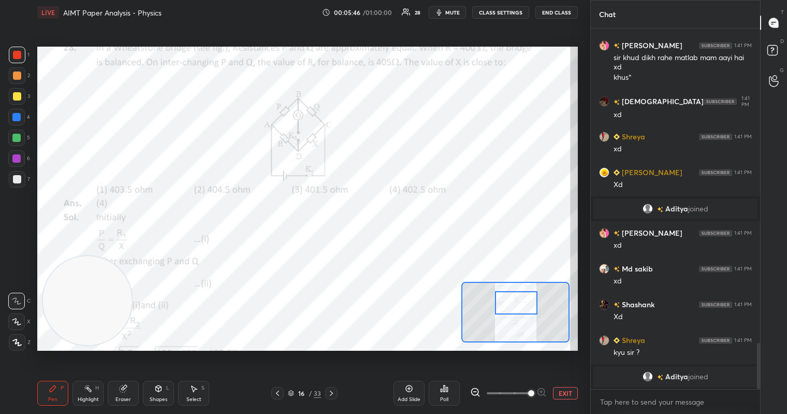
drag, startPoint x: 514, startPoint y: 304, endPoint x: 516, endPoint y: 310, distance: 6.6
click at [517, 310] on div at bounding box center [516, 302] width 42 height 23
drag, startPoint x: 469, startPoint y: 391, endPoint x: 471, endPoint y: 384, distance: 7.5
click at [470, 391] on div "Add Slide Poll EXIT" at bounding box center [486, 393] width 184 height 58
click at [473, 393] on icon at bounding box center [475, 392] width 10 height 10
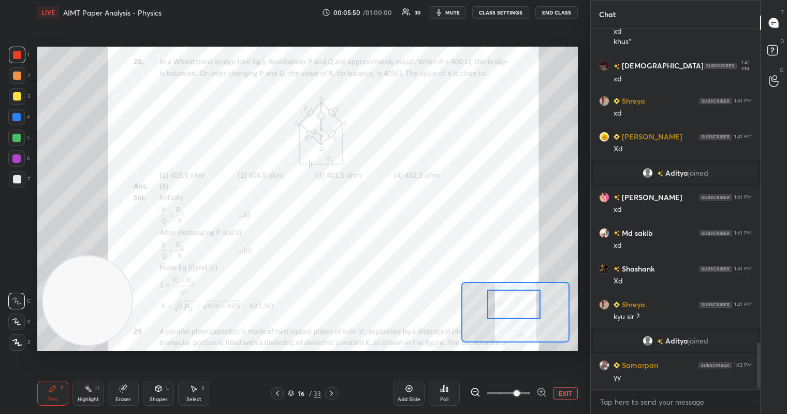
scroll to position [2467, 0]
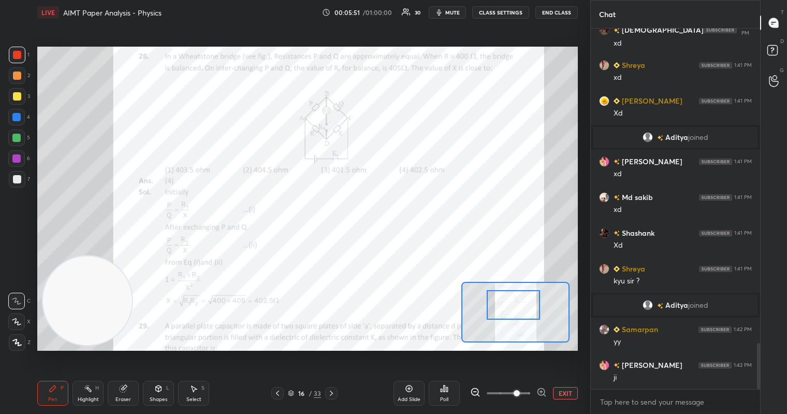
click at [506, 314] on div at bounding box center [513, 305] width 53 height 30
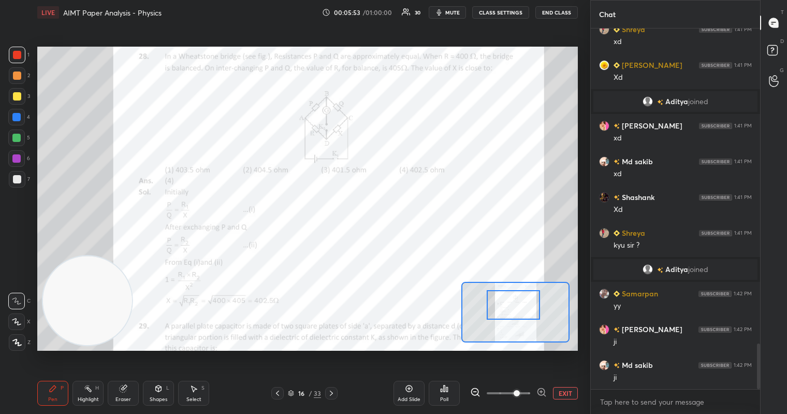
click at [17, 55] on div at bounding box center [17, 55] width 8 height 8
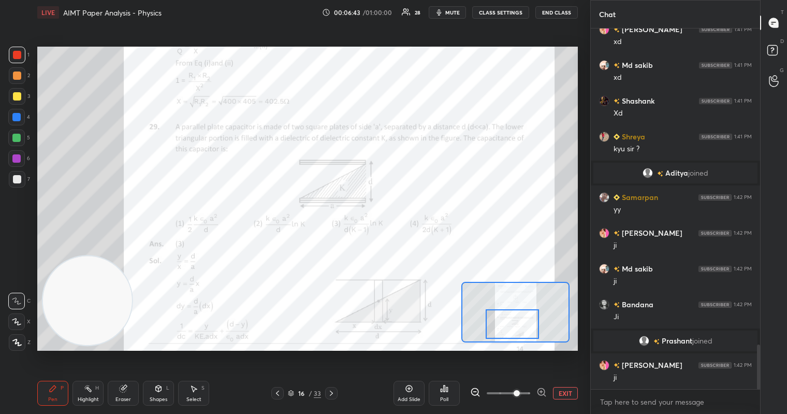
scroll to position [2595, 0]
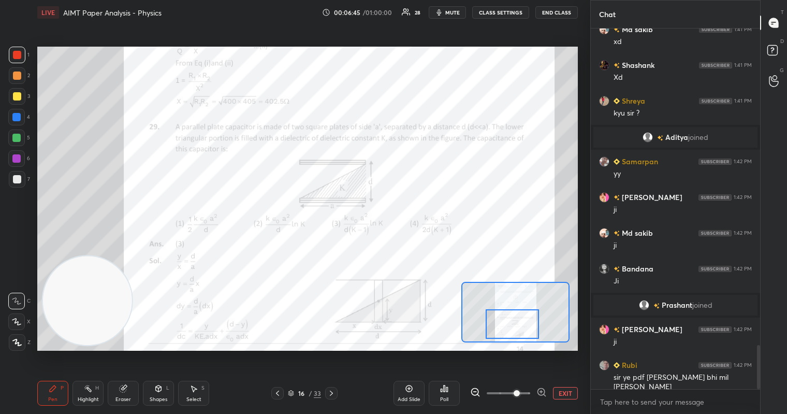
drag, startPoint x: 518, startPoint y: 310, endPoint x: 517, endPoint y: 329, distance: 19.2
click at [517, 329] on div at bounding box center [512, 324] width 53 height 30
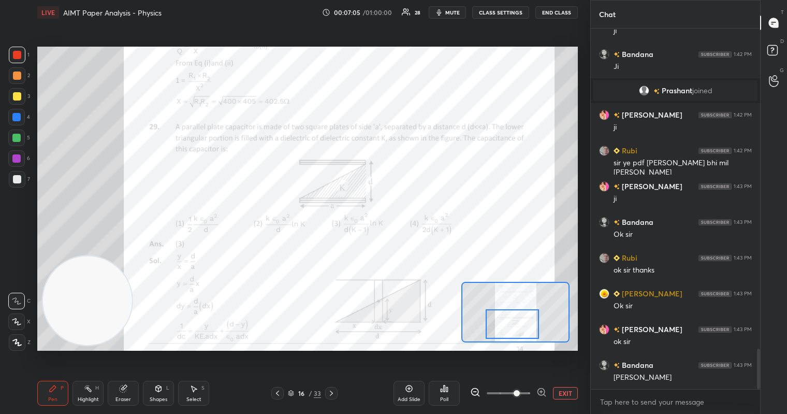
scroll to position [2846, 0]
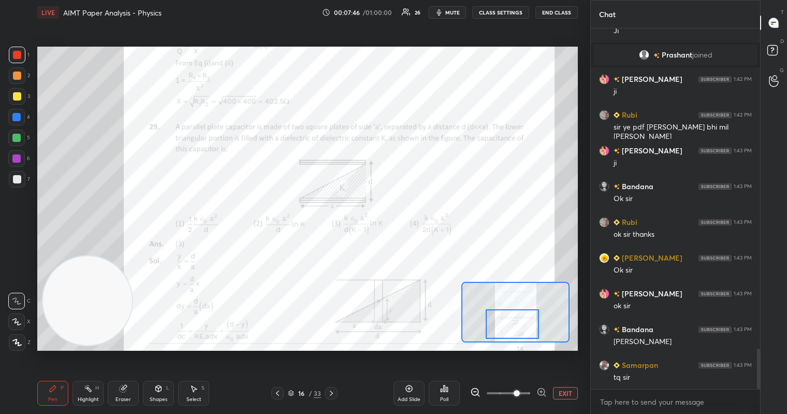
click at [17, 58] on div at bounding box center [17, 55] width 8 height 8
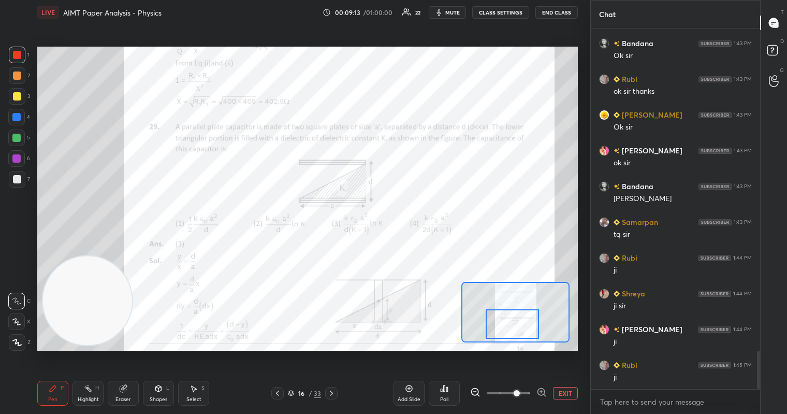
scroll to position [3024, 0]
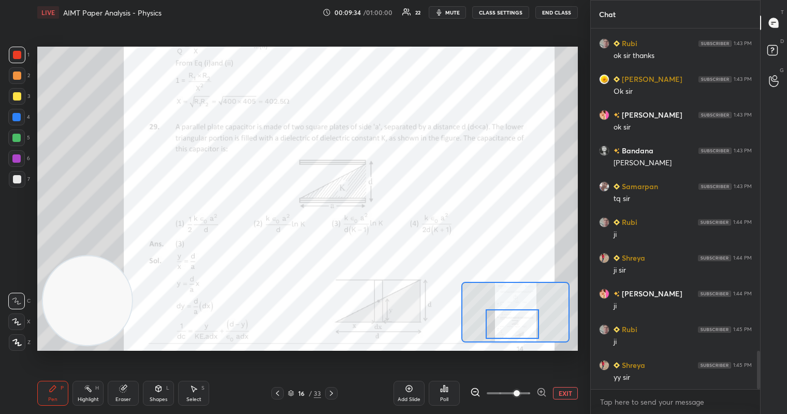
click at [335, 394] on icon at bounding box center [331, 393] width 8 height 8
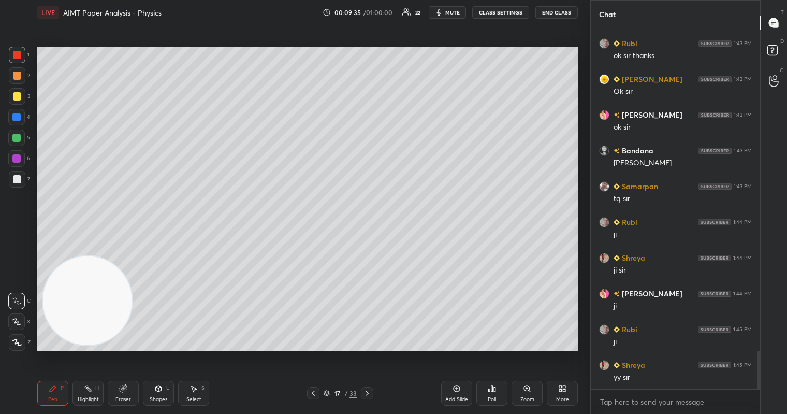
click at [335, 394] on div "17" at bounding box center [337, 393] width 10 height 6
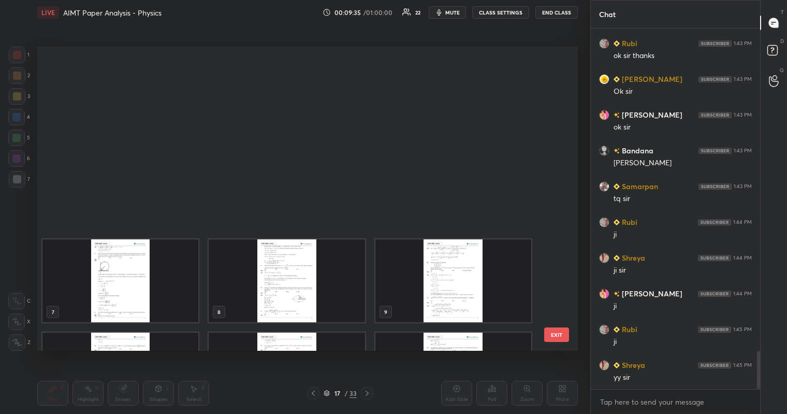
scroll to position [301, 536]
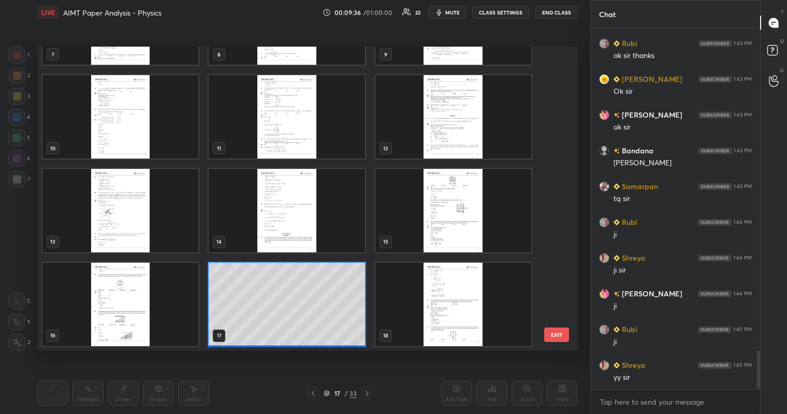
click at [557, 329] on button "EXIT" at bounding box center [556, 334] width 25 height 15
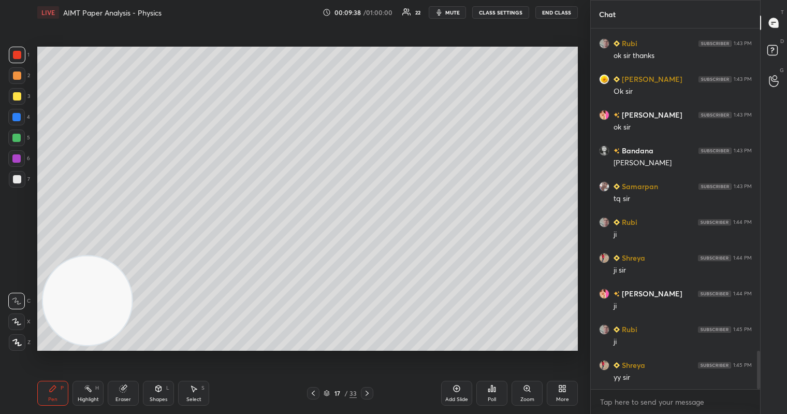
scroll to position [3060, 0]
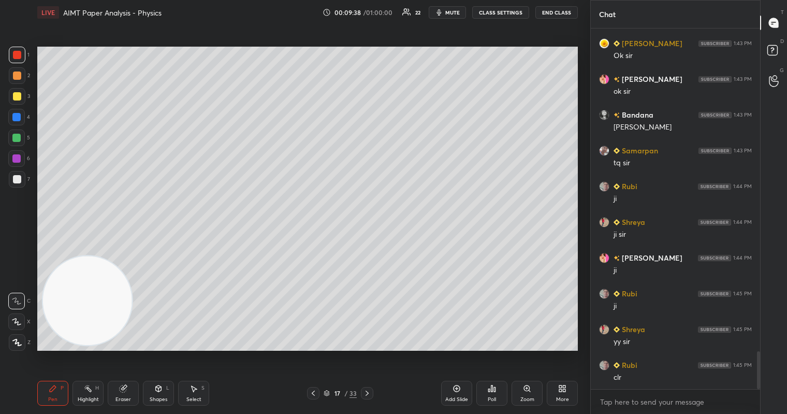
click at [368, 394] on icon at bounding box center [367, 393] width 8 height 8
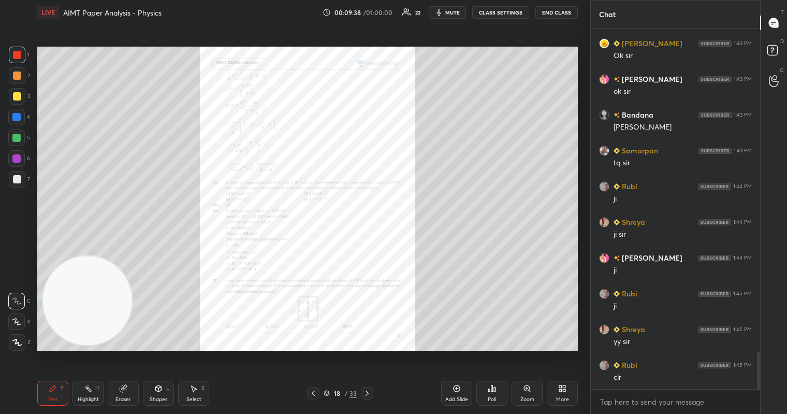
click at [368, 394] on icon at bounding box center [367, 393] width 8 height 8
click at [312, 397] on icon at bounding box center [313, 393] width 8 height 8
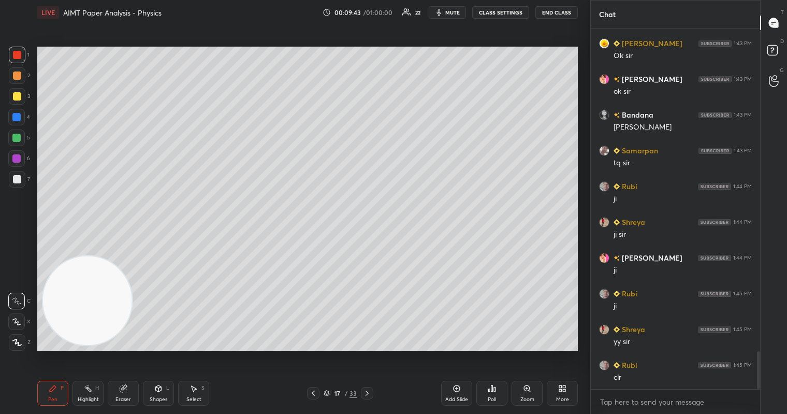
click at [368, 394] on icon at bounding box center [367, 393] width 8 height 8
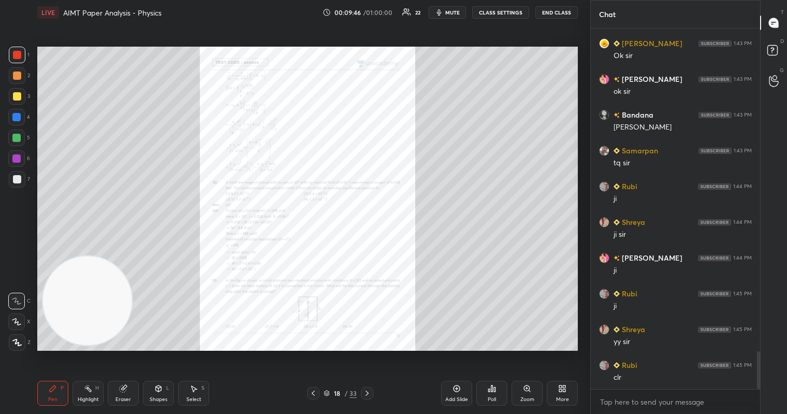
scroll to position [3085, 0]
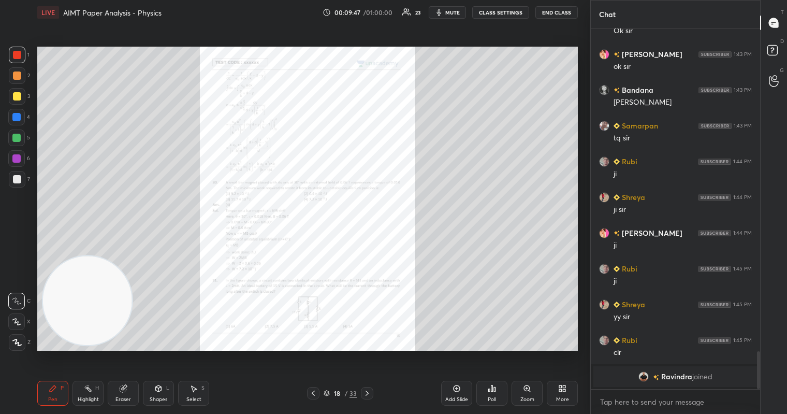
click at [523, 397] on div "Zoom" at bounding box center [528, 399] width 14 height 5
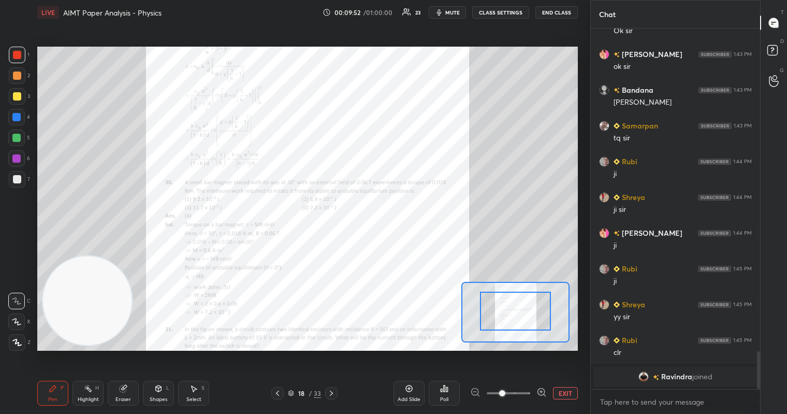
drag, startPoint x: 507, startPoint y: 310, endPoint x: 513, endPoint y: 314, distance: 7.5
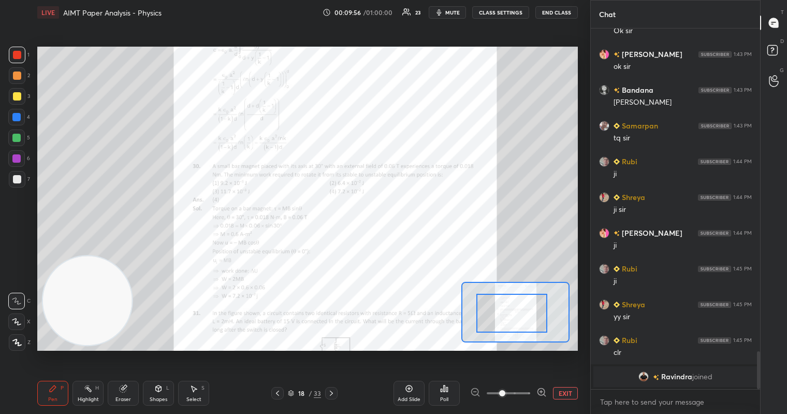
click at [507, 310] on div at bounding box center [512, 313] width 71 height 39
click at [16, 51] on div at bounding box center [17, 55] width 8 height 8
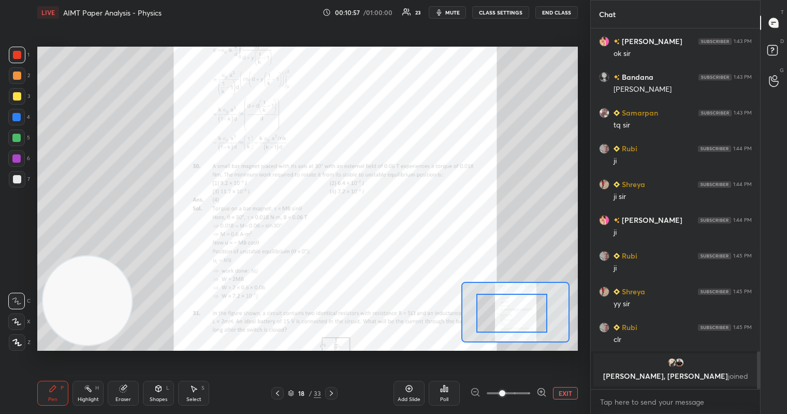
scroll to position [2980, 0]
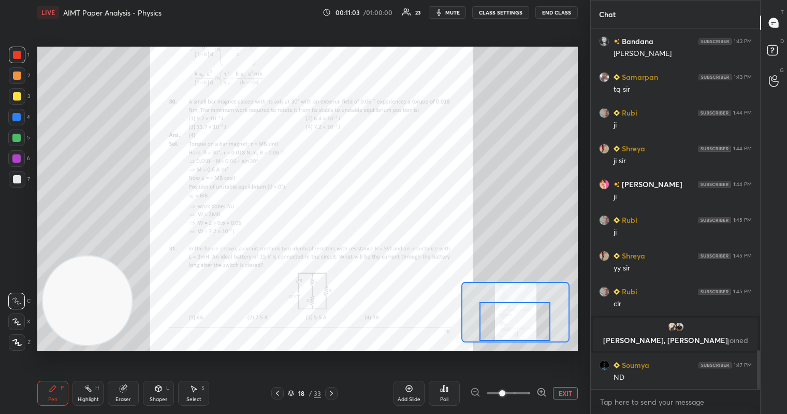
drag, startPoint x: 513, startPoint y: 313, endPoint x: 516, endPoint y: 324, distance: 10.8
click at [516, 324] on div at bounding box center [515, 321] width 71 height 39
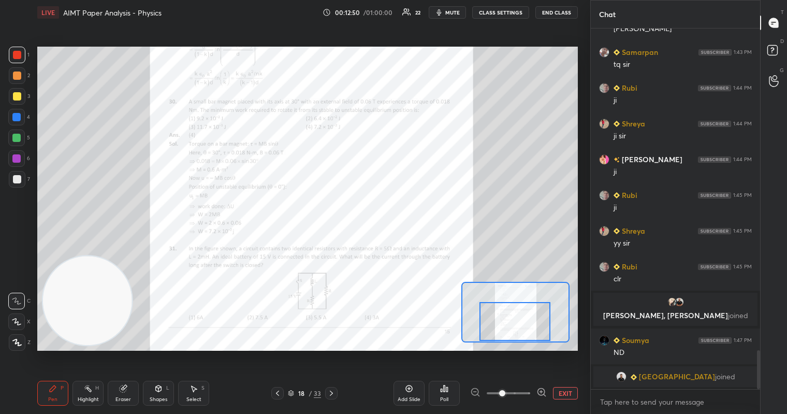
click at [18, 50] on div at bounding box center [17, 55] width 17 height 17
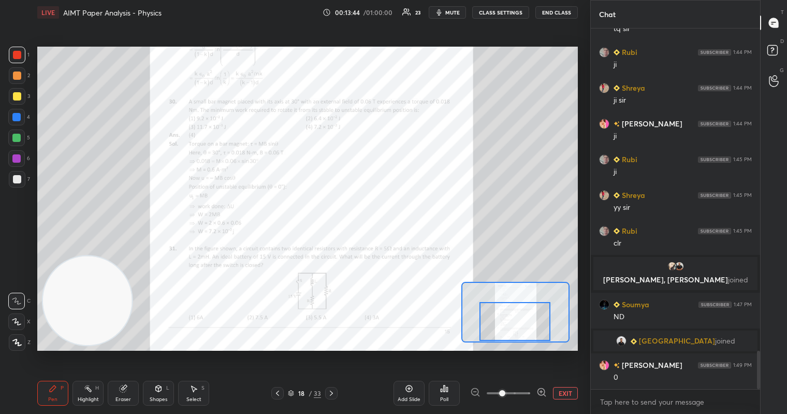
click at [451, 11] on span "mute" at bounding box center [452, 12] width 15 height 7
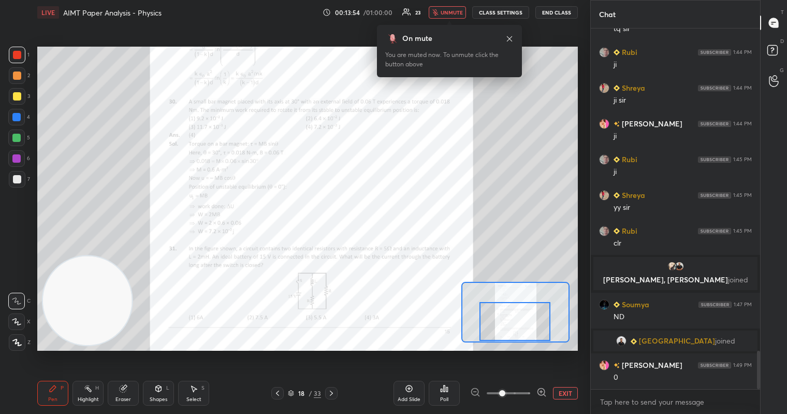
click at [449, 18] on body "1 2 3 4 5 6 7 C X Z C X Z E E Erase all H H LIVE AIMT Paper Analysis - Physics …" at bounding box center [393, 207] width 787 height 414
click at [457, 14] on span "unmute" at bounding box center [452, 12] width 22 height 7
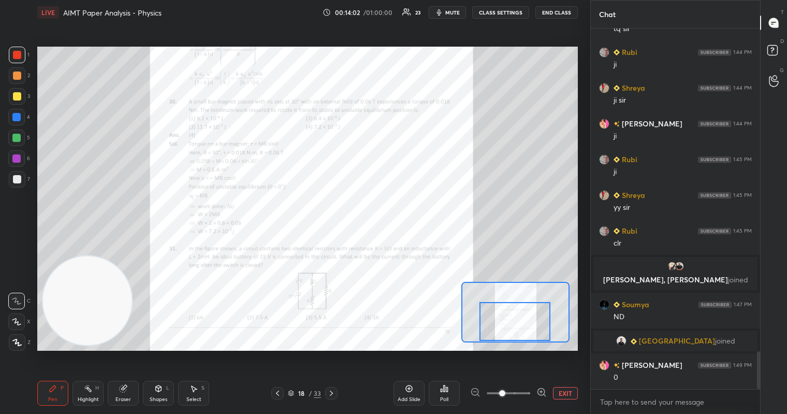
scroll to position [3067, 0]
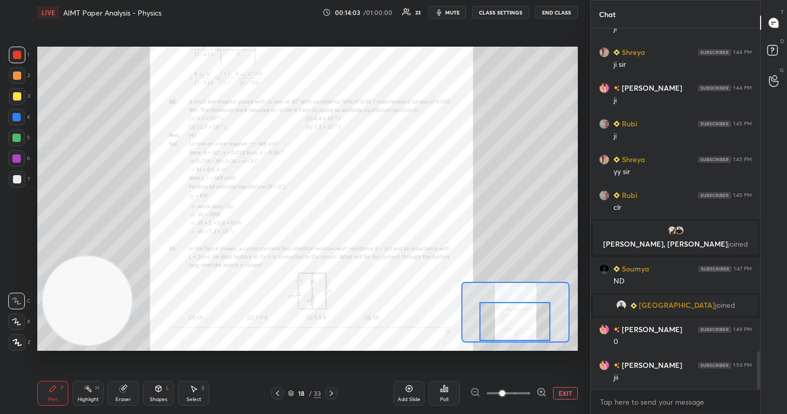
click at [453, 14] on span "mute" at bounding box center [452, 12] width 15 height 7
click at [453, 15] on span "unmute" at bounding box center [452, 12] width 22 height 7
drag, startPoint x: 456, startPoint y: 9, endPoint x: 430, endPoint y: 37, distance: 38.1
click at [456, 12] on span "mute" at bounding box center [452, 12] width 15 height 7
click at [455, 9] on span "unmute" at bounding box center [452, 12] width 22 height 7
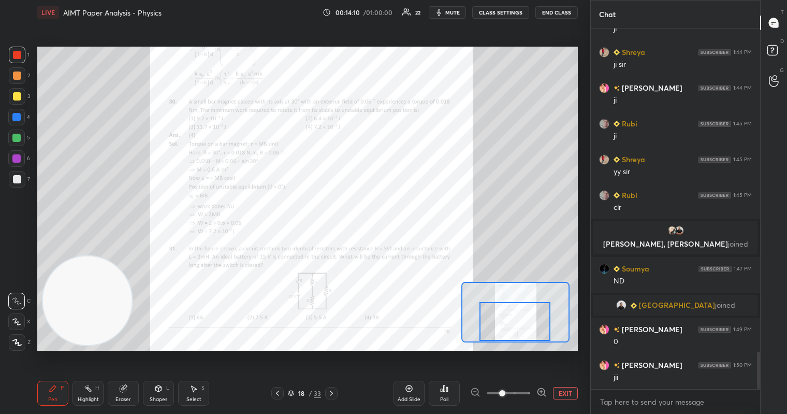
scroll to position [3103, 0]
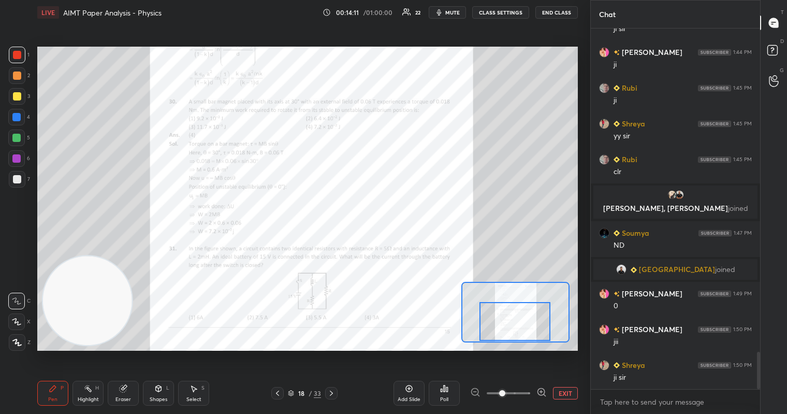
click at [334, 392] on icon at bounding box center [331, 393] width 8 height 8
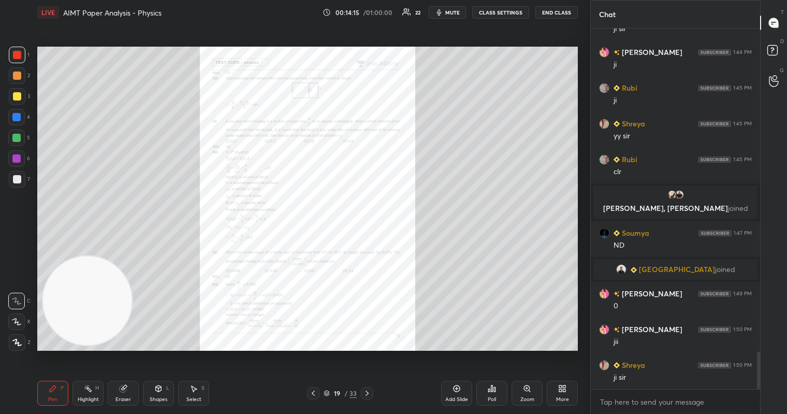
click at [528, 391] on icon at bounding box center [527, 388] width 6 height 6
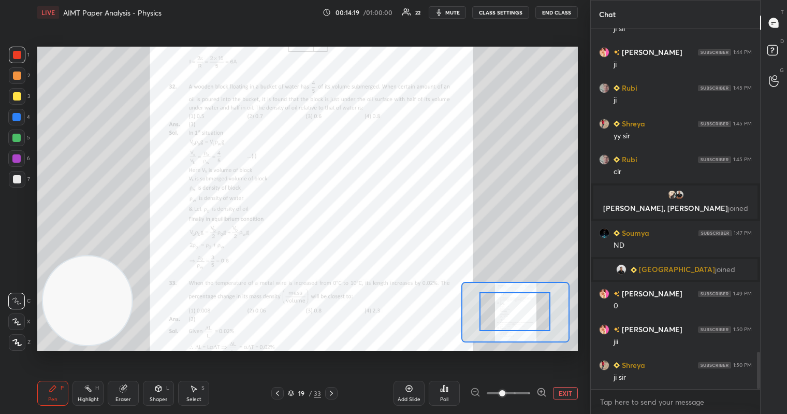
drag, startPoint x: 522, startPoint y: 307, endPoint x: 513, endPoint y: 302, distance: 10.7
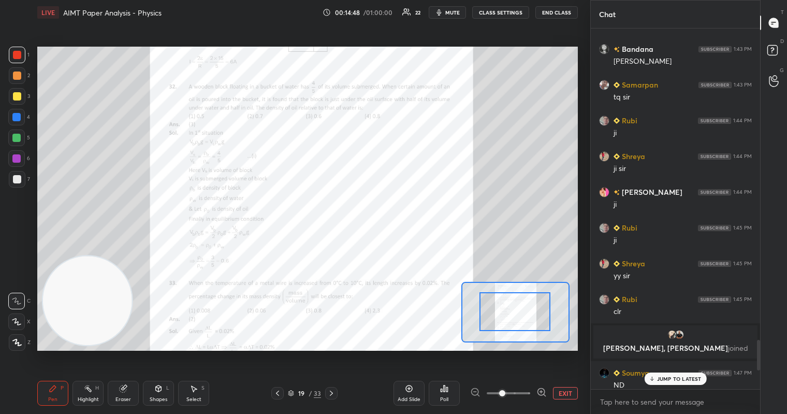
scroll to position [3945, 0]
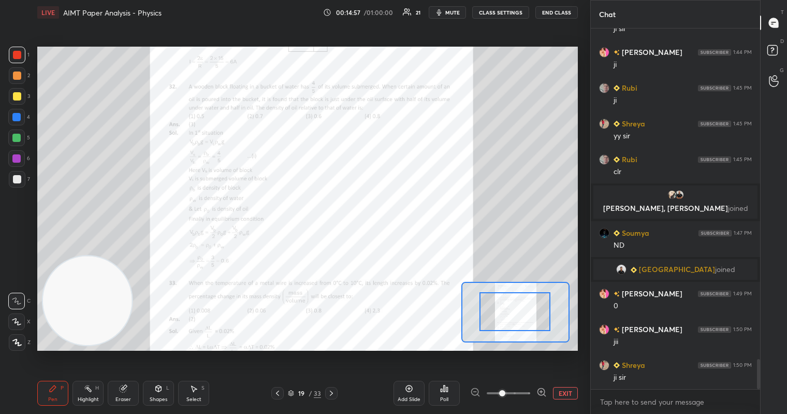
click at [451, 15] on span "mute" at bounding box center [452, 12] width 15 height 7
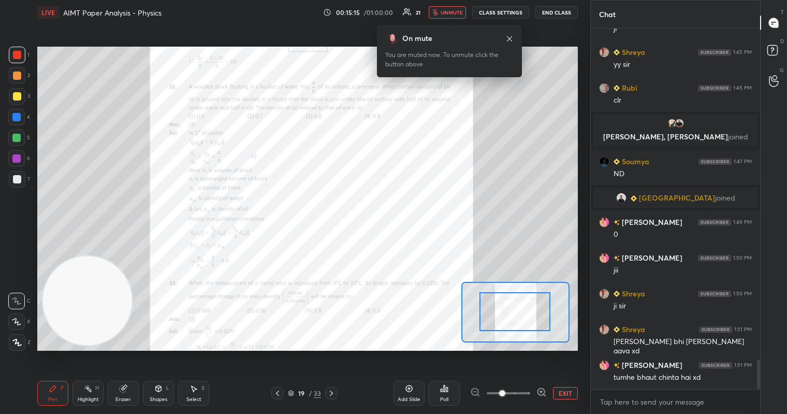
scroll to position [4052, 0]
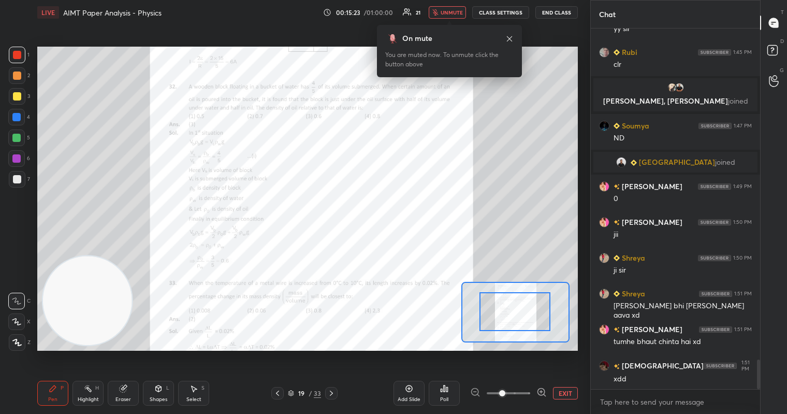
click at [447, 12] on span "unmute" at bounding box center [452, 12] width 22 height 7
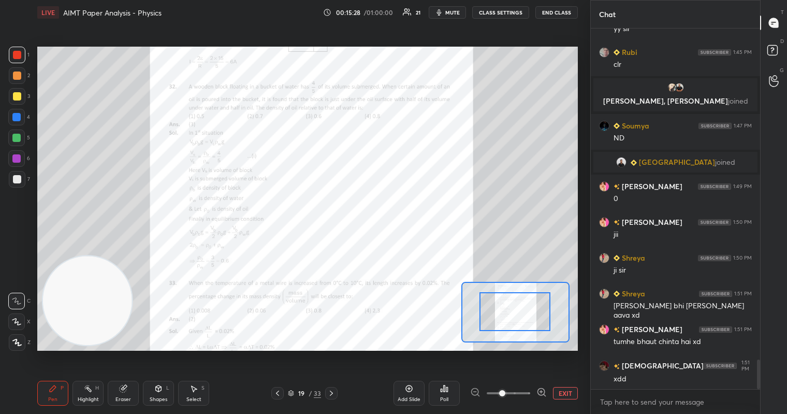
click at [17, 50] on div at bounding box center [17, 55] width 17 height 17
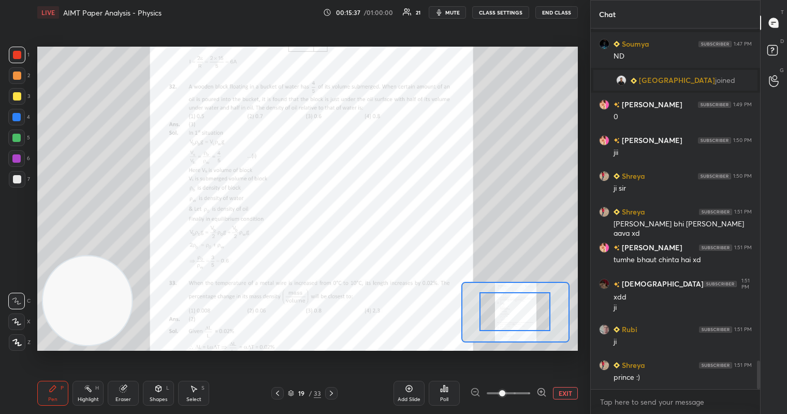
scroll to position [4169, 0]
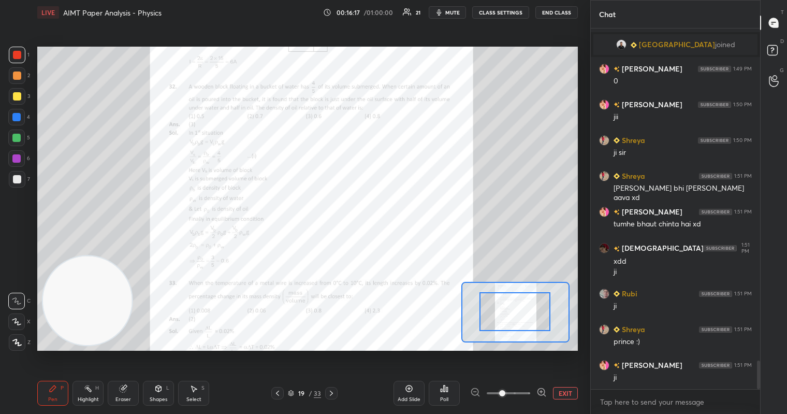
click at [16, 136] on div at bounding box center [16, 138] width 8 height 8
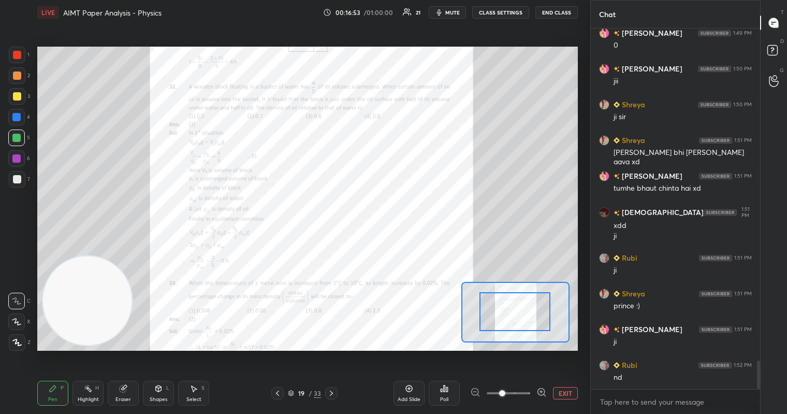
click at [22, 54] on div at bounding box center [17, 55] width 17 height 17
click at [16, 94] on div at bounding box center [17, 96] width 8 height 8
click at [126, 397] on div "Eraser" at bounding box center [124, 399] width 16 height 5
click at [53, 392] on icon at bounding box center [53, 388] width 8 height 8
click at [18, 55] on div at bounding box center [17, 55] width 8 height 8
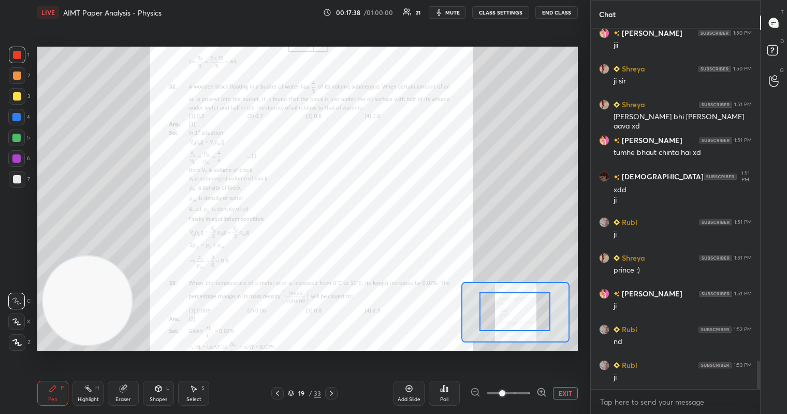
scroll to position [4277, 0]
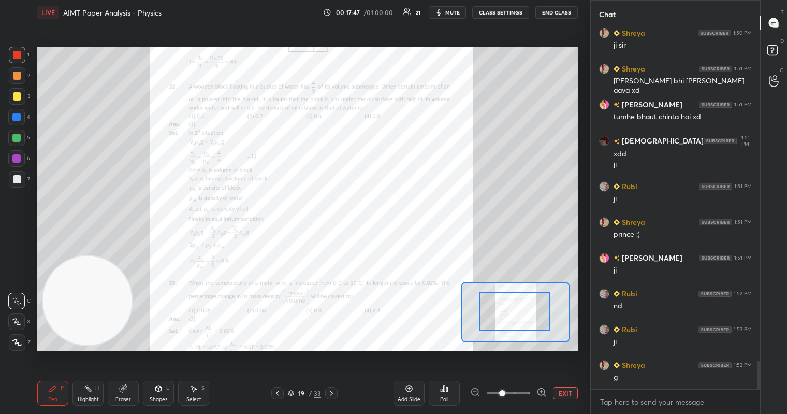
drag, startPoint x: 15, startPoint y: 55, endPoint x: 23, endPoint y: 61, distance: 10.1
click at [18, 56] on div at bounding box center [17, 55] width 8 height 8
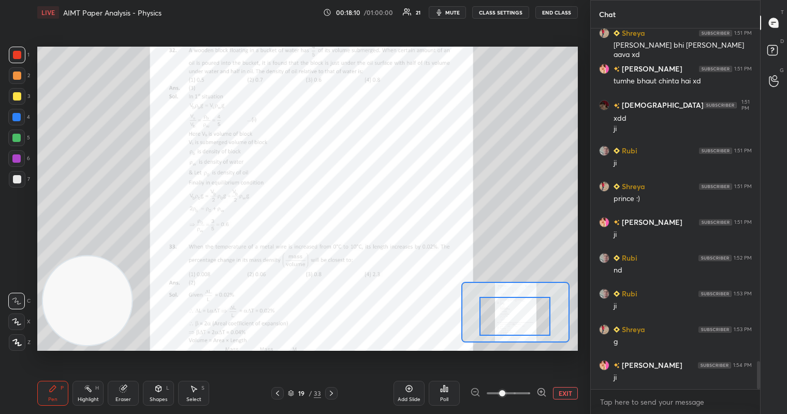
scroll to position [4348, 0]
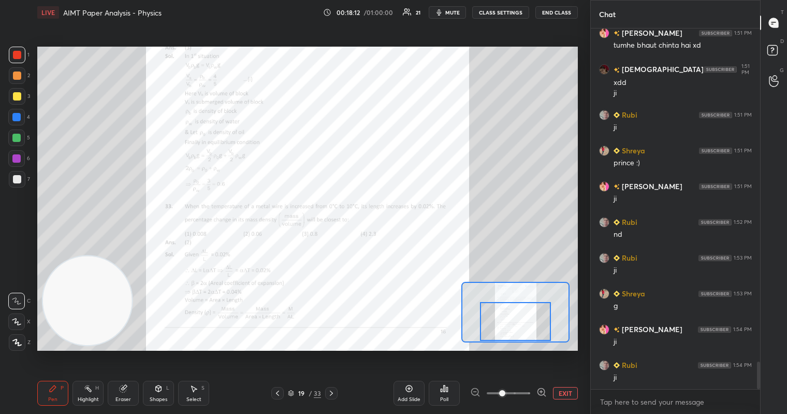
drag, startPoint x: 514, startPoint y: 311, endPoint x: 514, endPoint y: 329, distance: 17.6
click at [514, 329] on div at bounding box center [515, 321] width 71 height 39
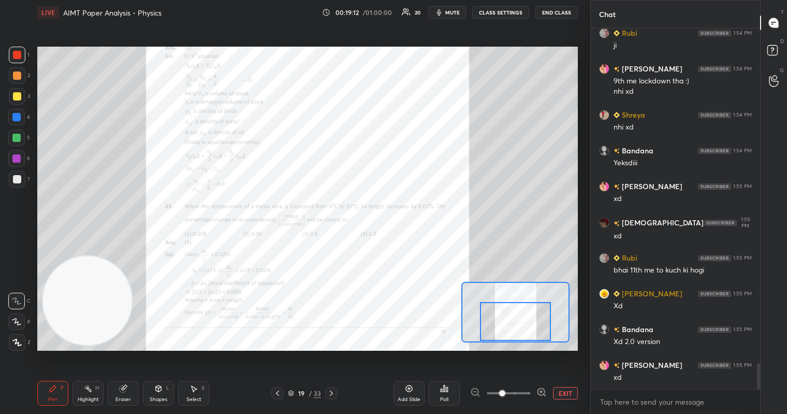
scroll to position [4716, 0]
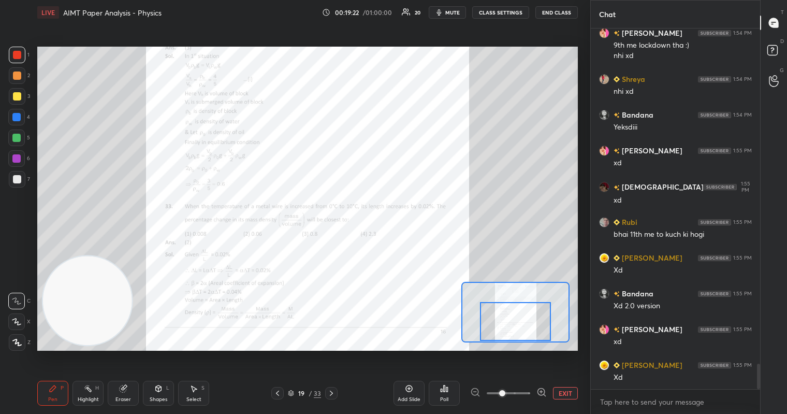
drag, startPoint x: 16, startPoint y: 74, endPoint x: 36, endPoint y: 67, distance: 21.1
click at [15, 74] on div at bounding box center [17, 75] width 8 height 8
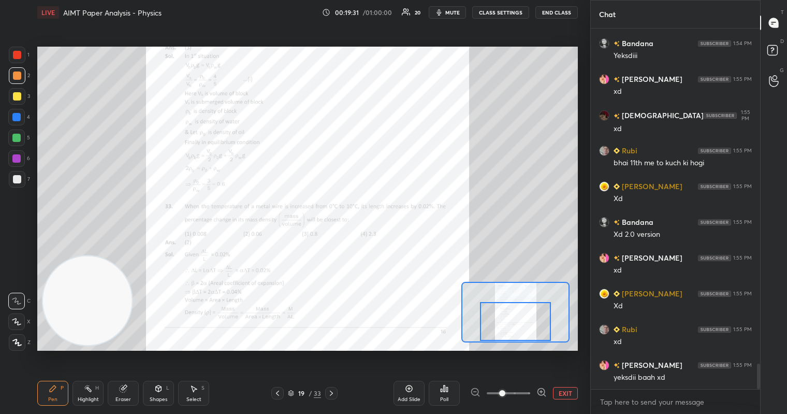
scroll to position [4823, 0]
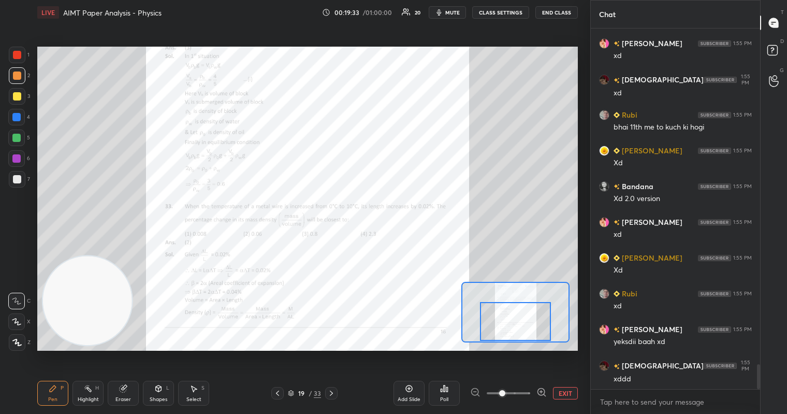
click at [197, 395] on div "Select S" at bounding box center [193, 393] width 31 height 25
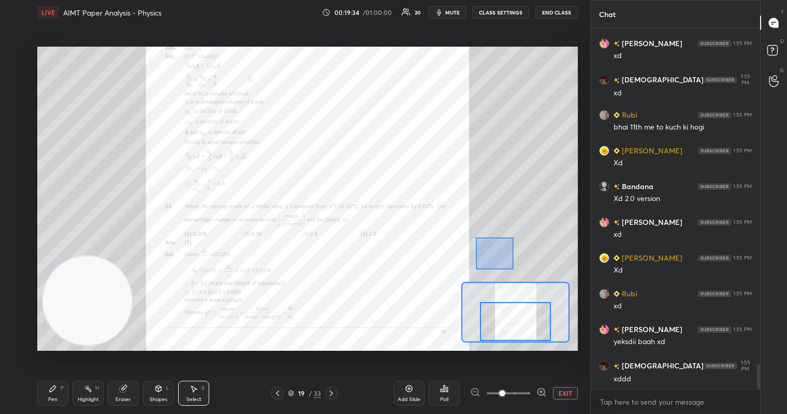
drag, startPoint x: 476, startPoint y: 237, endPoint x: 513, endPoint y: 268, distance: 47.8
click at [513, 268] on div "0 ° Undo Copy Duplicate Duplicate to new slide Delete" at bounding box center [307, 126] width 811 height 456
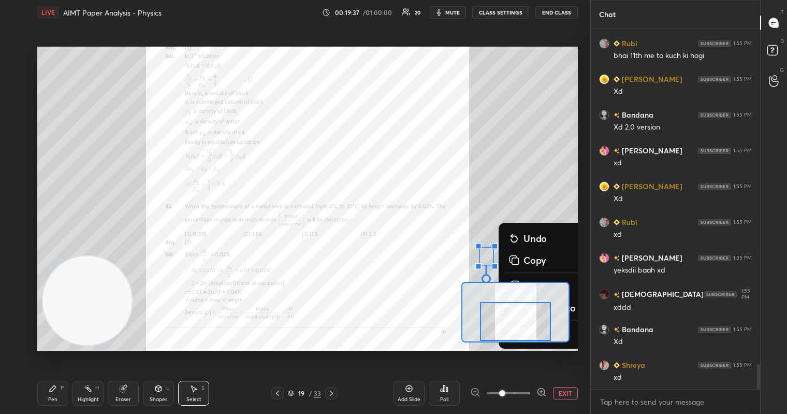
scroll to position [4930, 0]
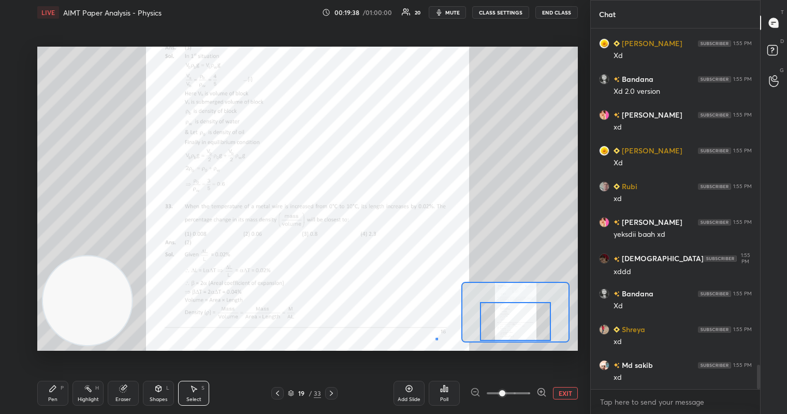
drag, startPoint x: 436, startPoint y: 338, endPoint x: 420, endPoint y: 333, distance: 17.2
click at [434, 336] on div "0 ° Undo Copy Duplicate Duplicate to new slide Delete" at bounding box center [307, 126] width 811 height 456
click at [50, 391] on div "Pen P" at bounding box center [52, 393] width 31 height 25
drag, startPoint x: 17, startPoint y: 56, endPoint x: 23, endPoint y: 54, distance: 7.0
click at [19, 54] on div at bounding box center [17, 55] width 8 height 8
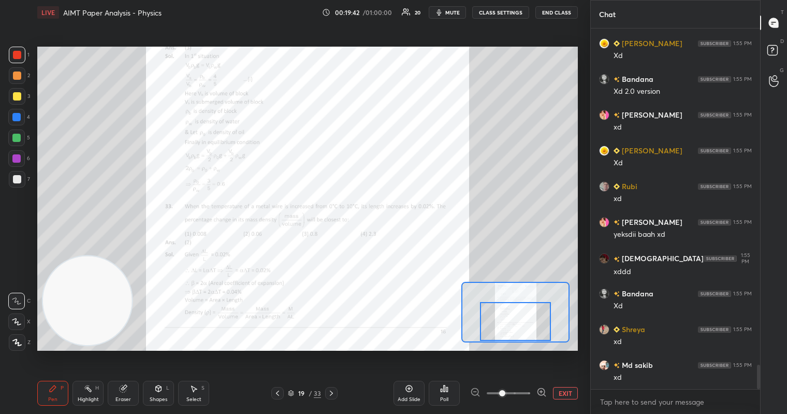
scroll to position [4966, 0]
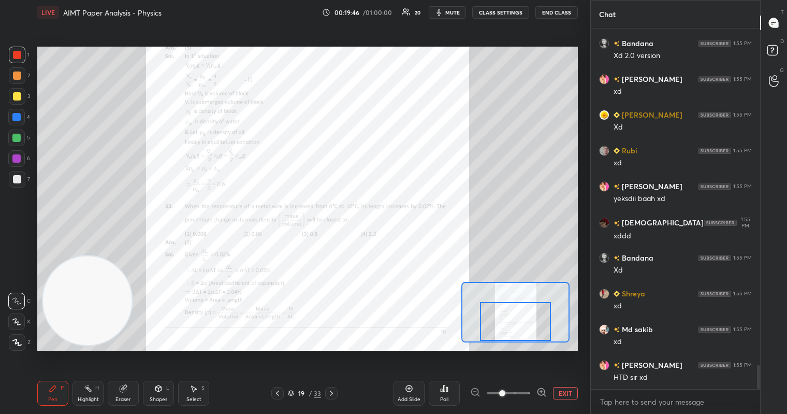
click at [453, 16] on button "mute" at bounding box center [447, 12] width 37 height 12
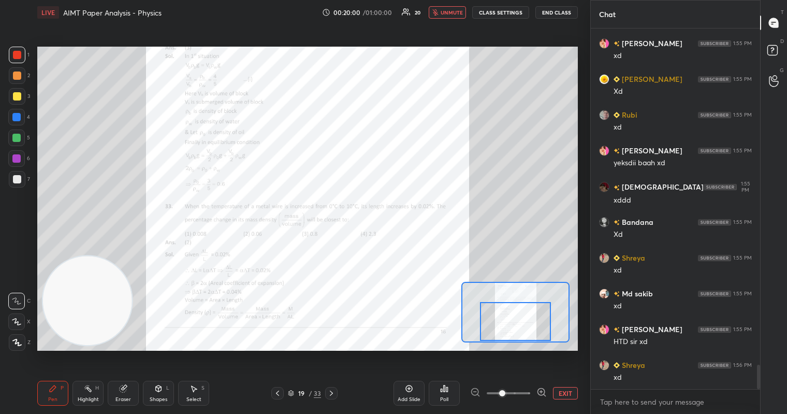
click at [445, 16] on button "unmute" at bounding box center [447, 12] width 37 height 12
click at [15, 73] on div at bounding box center [17, 75] width 8 height 8
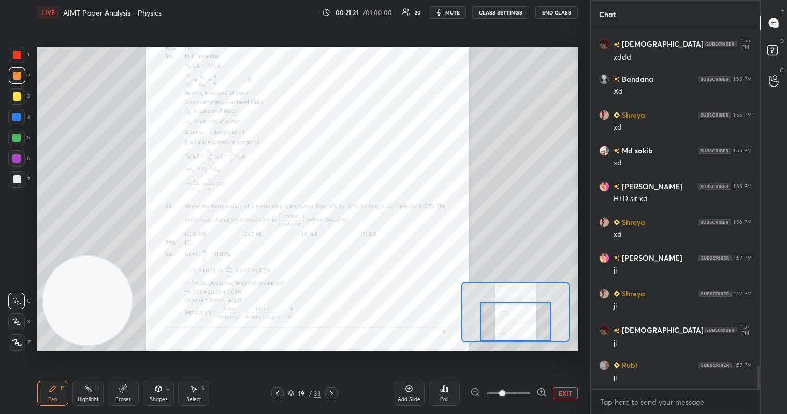
scroll to position [5180, 0]
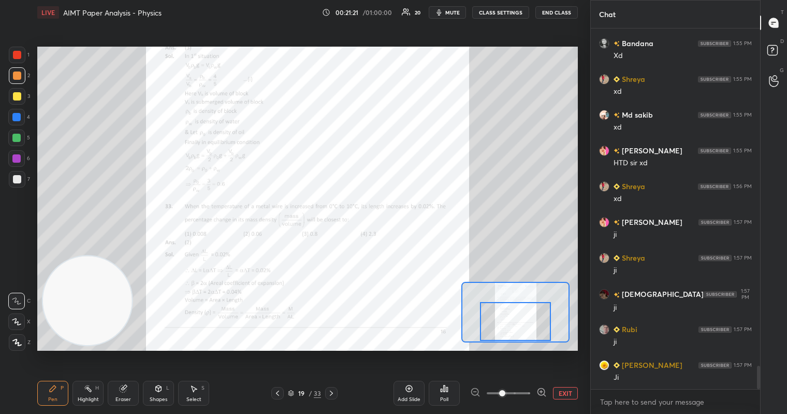
click at [15, 52] on div at bounding box center [17, 55] width 8 height 8
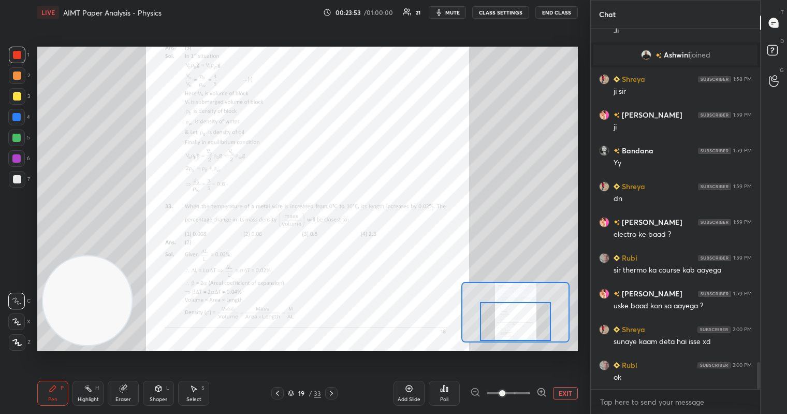
scroll to position [4475, 0]
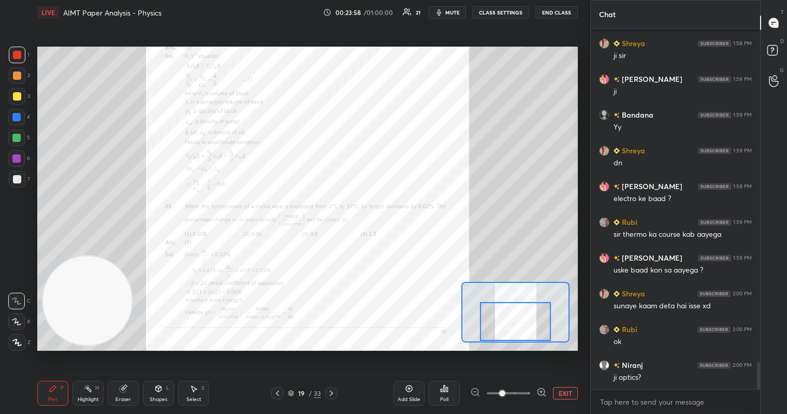
click at [331, 394] on icon at bounding box center [331, 393] width 3 height 5
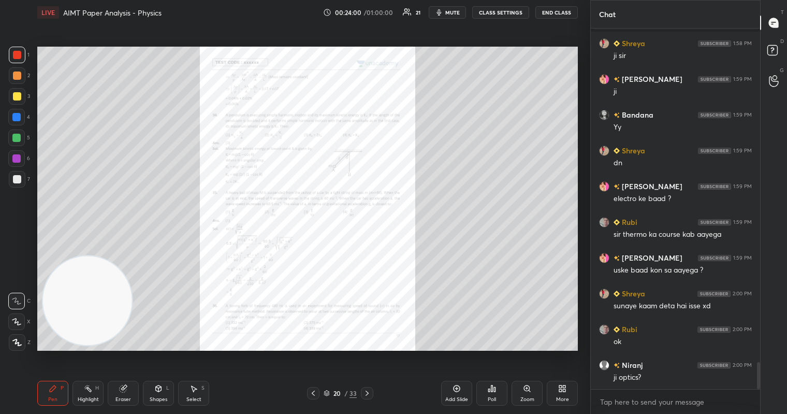
click at [529, 390] on icon at bounding box center [530, 391] width 2 height 2
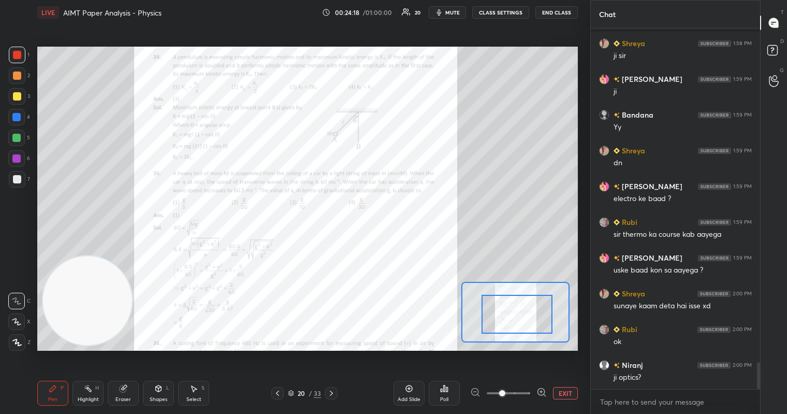
click at [518, 309] on div at bounding box center [517, 314] width 71 height 39
drag, startPoint x: 18, startPoint y: 57, endPoint x: 36, endPoint y: 50, distance: 20.0
click at [20, 56] on div at bounding box center [17, 55] width 8 height 8
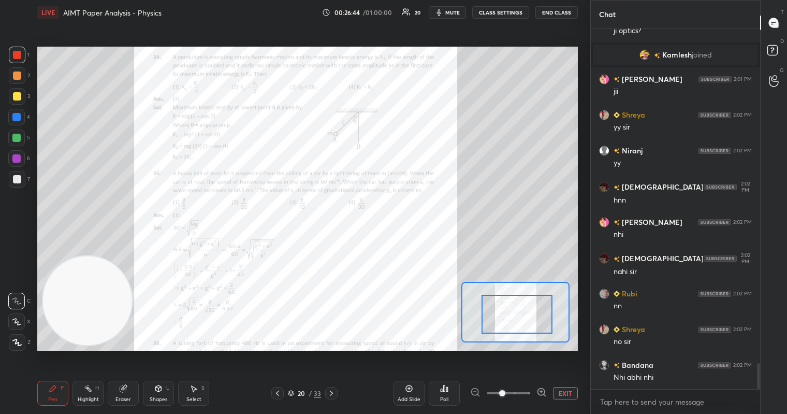
scroll to position [4630, 0]
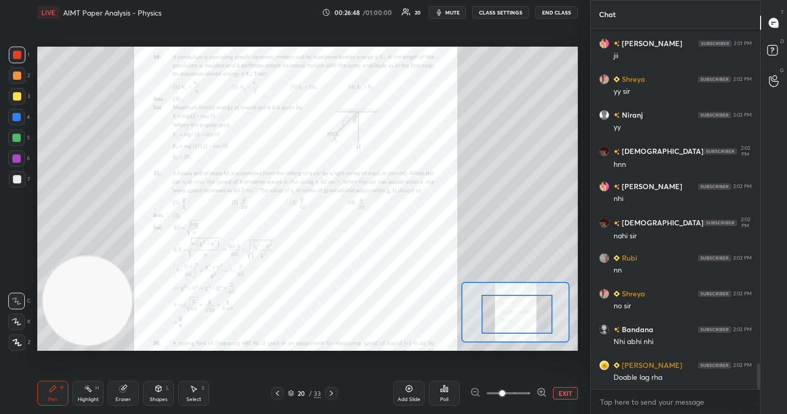
click at [15, 56] on div at bounding box center [17, 55] width 8 height 8
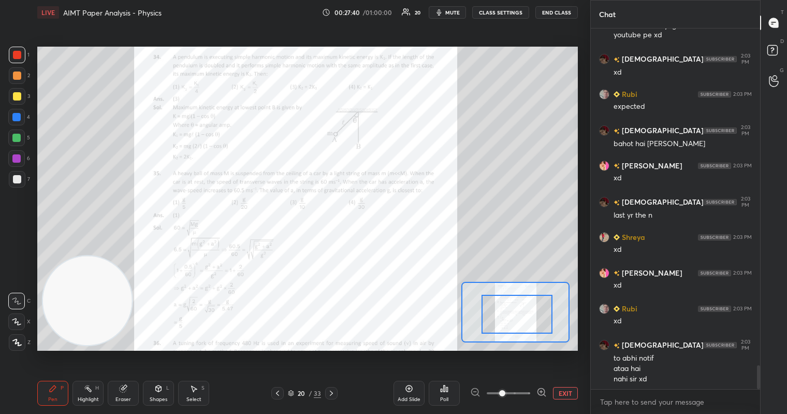
scroll to position [5053, 0]
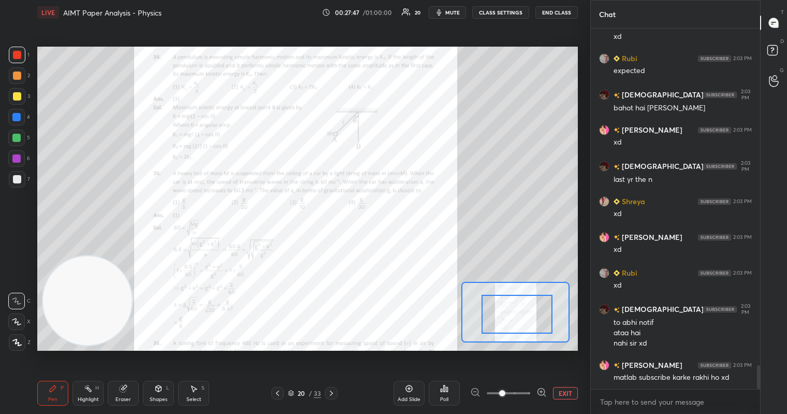
click at [8, 74] on div "1 2 3 4 5 6 7 C X Z C X Z E E Erase all H H" at bounding box center [16, 199] width 33 height 304
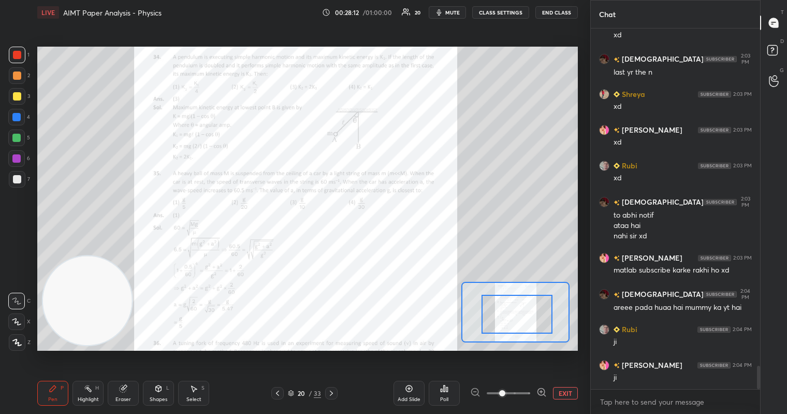
scroll to position [5196, 0]
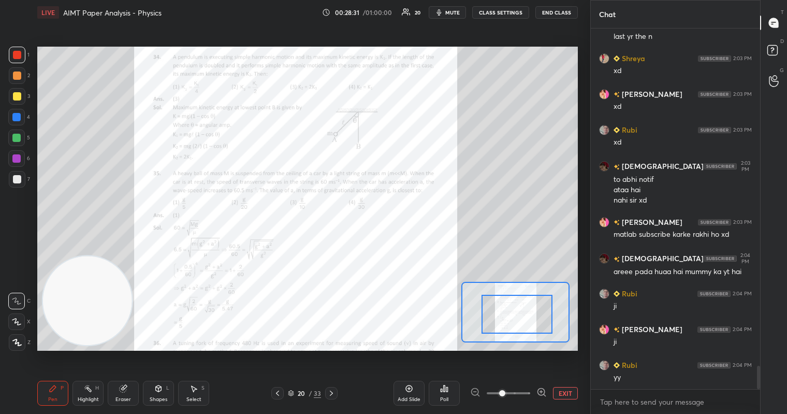
drag, startPoint x: 17, startPoint y: 94, endPoint x: 30, endPoint y: 101, distance: 15.1
click at [18, 99] on div at bounding box center [17, 96] width 8 height 8
click at [25, 57] on div "1" at bounding box center [19, 55] width 21 height 17
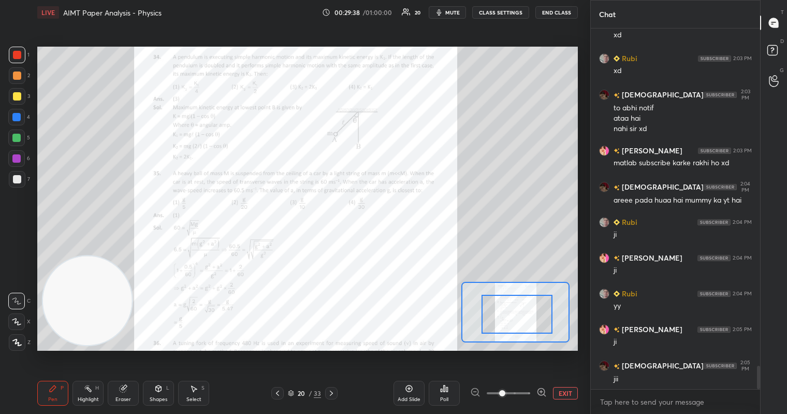
scroll to position [5303, 0]
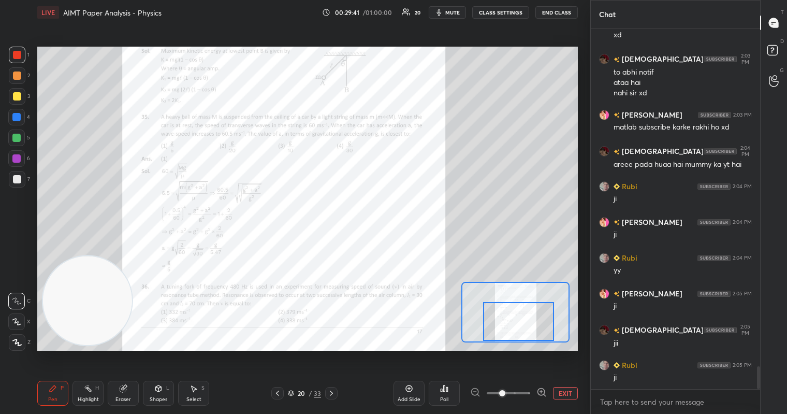
drag, startPoint x: 511, startPoint y: 320, endPoint x: 512, endPoint y: 331, distance: 12.0
click at [512, 331] on div at bounding box center [518, 321] width 71 height 39
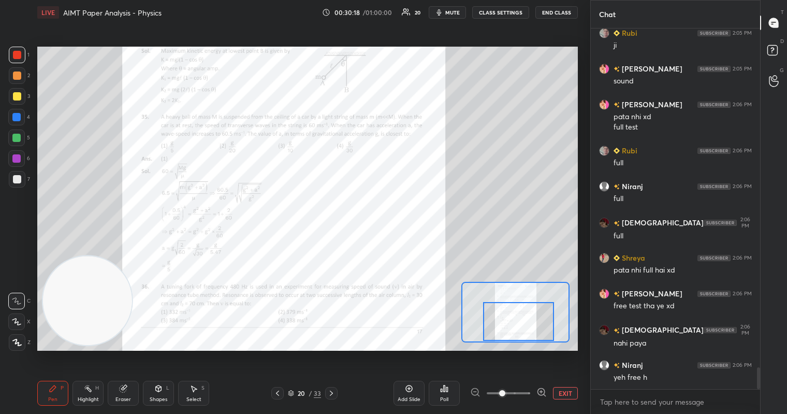
scroll to position [5671, 0]
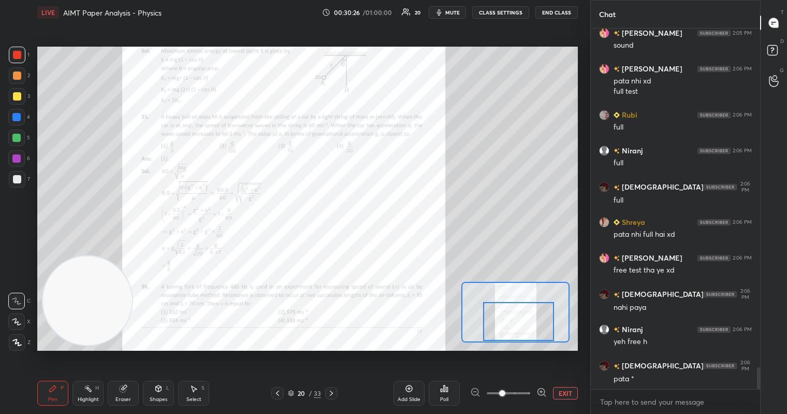
click at [329, 394] on icon at bounding box center [331, 393] width 8 height 8
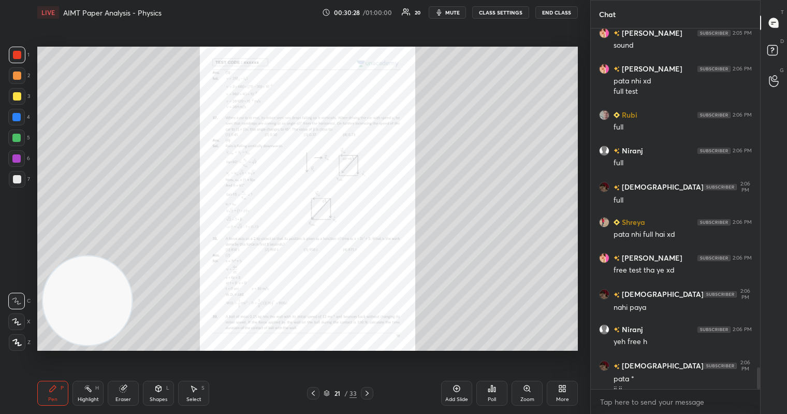
scroll to position [5681, 0]
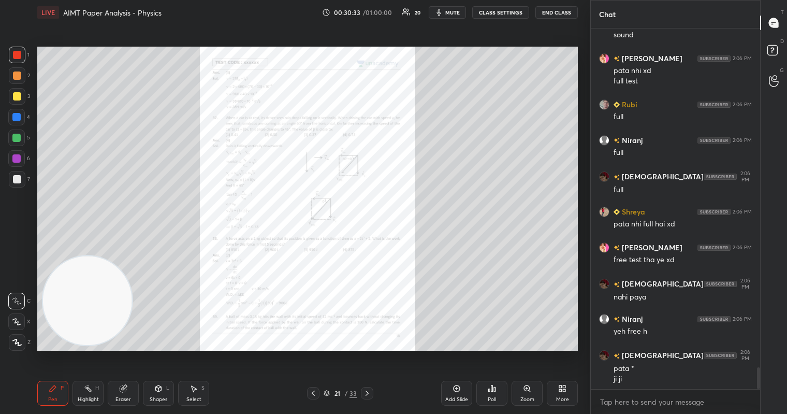
click at [527, 393] on div "Zoom" at bounding box center [527, 393] width 31 height 25
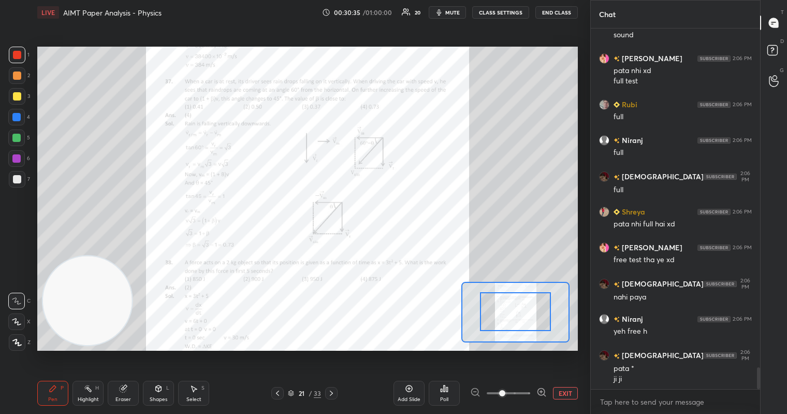
drag, startPoint x: 519, startPoint y: 320, endPoint x: 508, endPoint y: 319, distance: 11.4
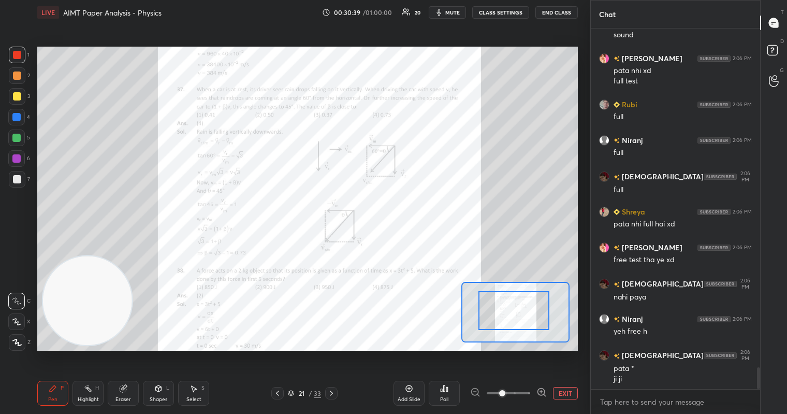
click at [515, 315] on div at bounding box center [514, 310] width 71 height 39
click at [454, 10] on span "mute" at bounding box center [452, 12] width 15 height 7
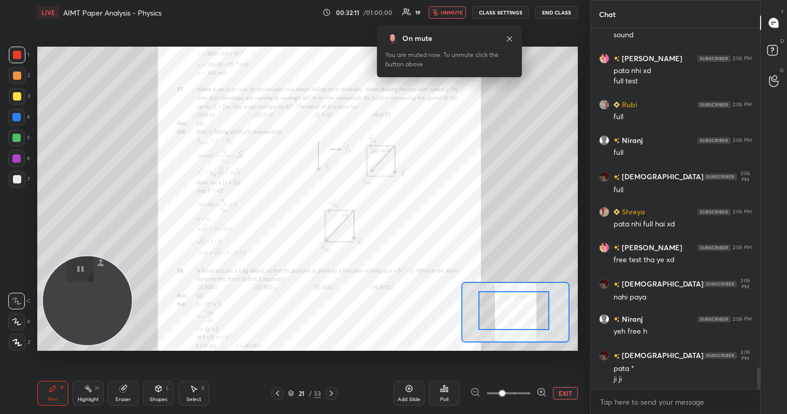
scroll to position [5753, 0]
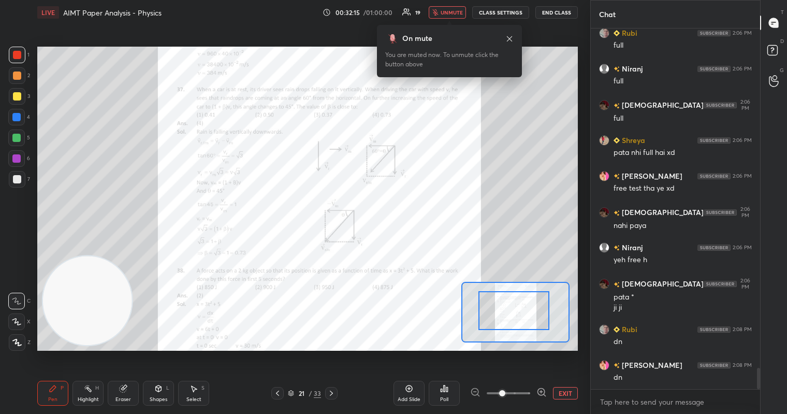
click at [455, 11] on span "unmute" at bounding box center [452, 12] width 22 height 7
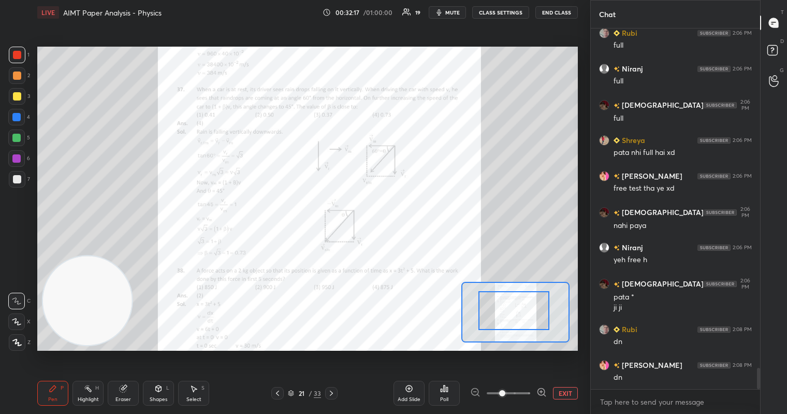
drag, startPoint x: 19, startPoint y: 62, endPoint x: 7, endPoint y: 59, distance: 11.8
click at [9, 61] on div "1" at bounding box center [19, 55] width 21 height 17
click at [7, 58] on div "1 2 3 4 5 6 7 C X Z C X Z E E Erase all H H" at bounding box center [16, 199] width 33 height 304
click at [20, 95] on div at bounding box center [17, 96] width 8 height 8
click at [20, 60] on div at bounding box center [17, 55] width 17 height 17
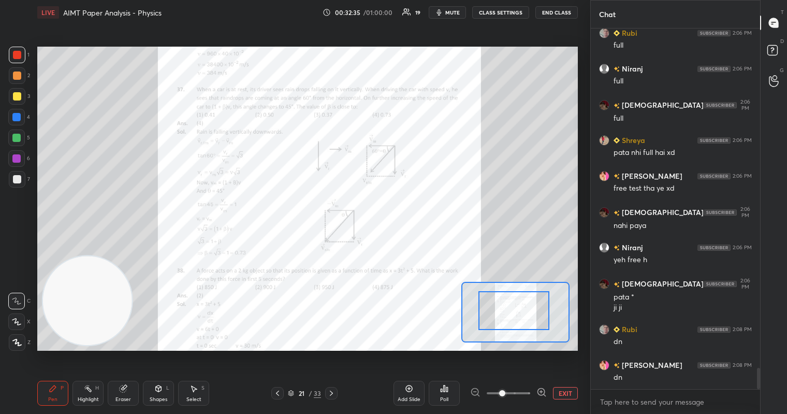
click at [198, 400] on div "Select" at bounding box center [193, 399] width 15 height 5
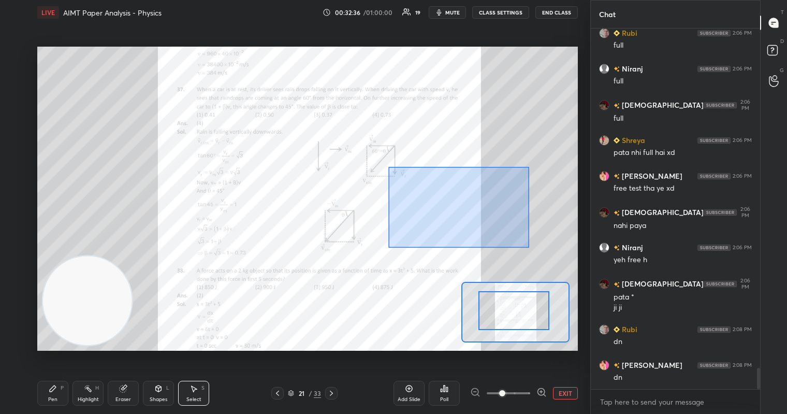
drag, startPoint x: 392, startPoint y: 204, endPoint x: 546, endPoint y: 245, distance: 159.8
click at [547, 246] on div "0 ° Undo Copy Duplicate Duplicate to new slide Delete" at bounding box center [319, 211] width 811 height 456
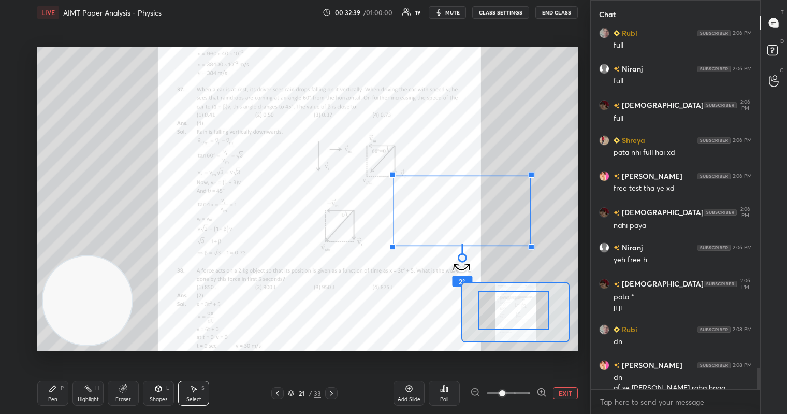
scroll to position [5763, 0]
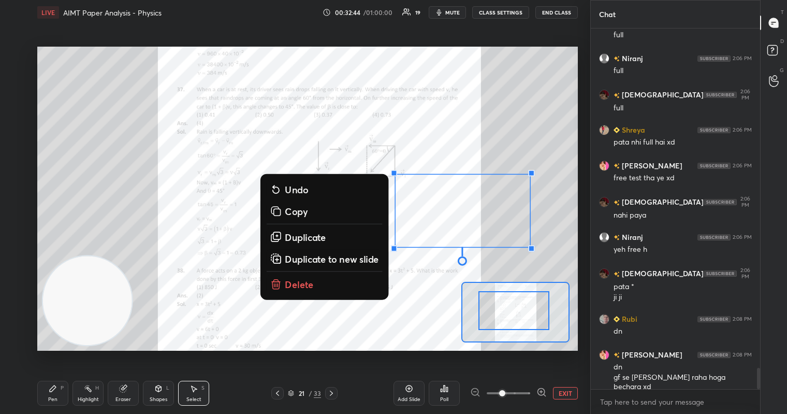
drag, startPoint x: 463, startPoint y: 262, endPoint x: 542, endPoint y: 302, distance: 89.4
click at [542, 302] on div "0 ° Undo Copy Duplicate Duplicate to new slide Delete Setting up your live clas…" at bounding box center [307, 199] width 541 height 304
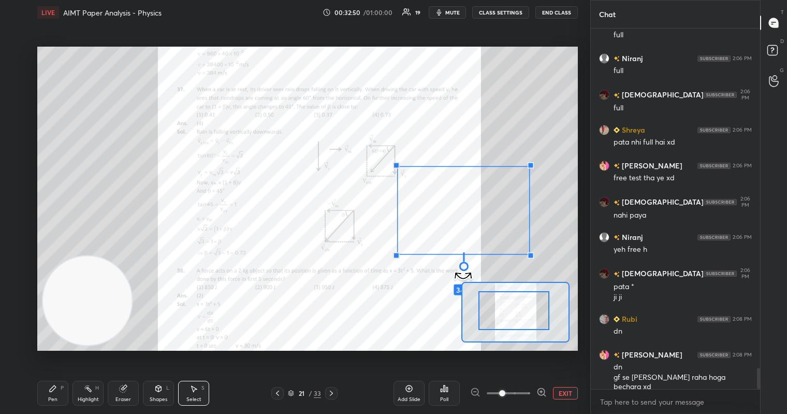
drag, startPoint x: 467, startPoint y: 263, endPoint x: 559, endPoint y: 260, distance: 92.7
click at [559, 260] on div "349 ° Undo Copy Duplicate Duplicate to new slide Delete" at bounding box center [319, 211] width 811 height 456
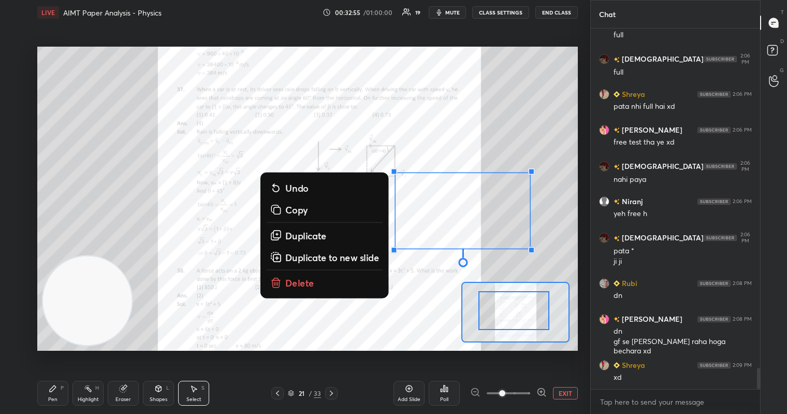
drag, startPoint x: 467, startPoint y: 269, endPoint x: 438, endPoint y: 255, distance: 32.2
click at [385, 275] on div "0 ° Undo Copy Duplicate Duplicate to new slide Delete" at bounding box center [319, 211] width 811 height 456
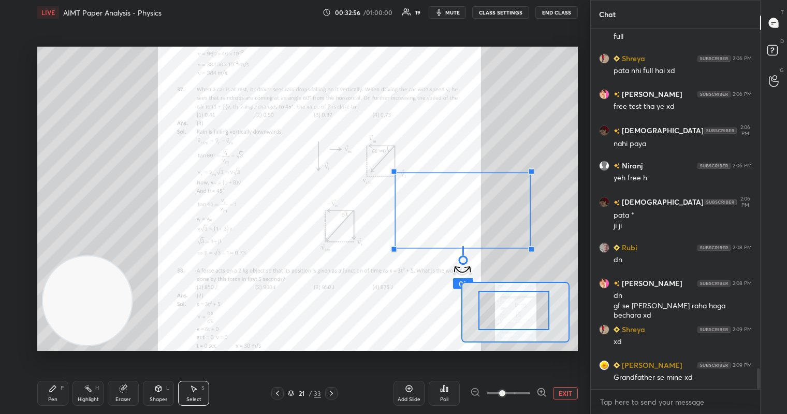
scroll to position [5870, 0]
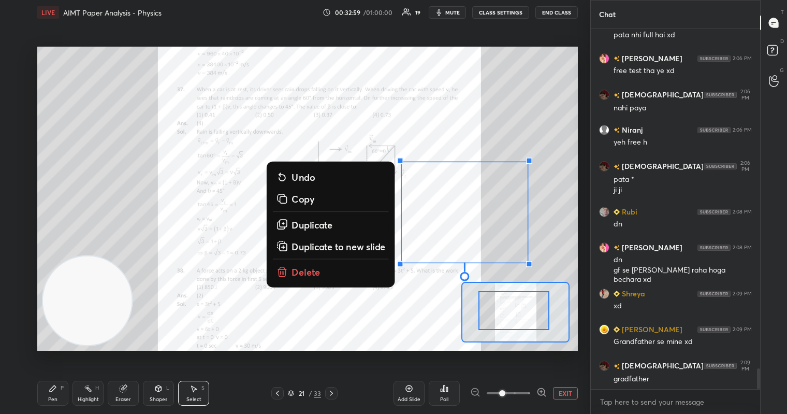
drag, startPoint x: 459, startPoint y: 264, endPoint x: 515, endPoint y: 247, distance: 57.8
click at [481, 263] on div "0 ° Undo Copy Duplicate Duplicate to new slide Delete" at bounding box center [319, 211] width 811 height 456
click at [383, 334] on div "0 ° Undo Copy Duplicate Duplicate to new slide Delete" at bounding box center [319, 211] width 811 height 456
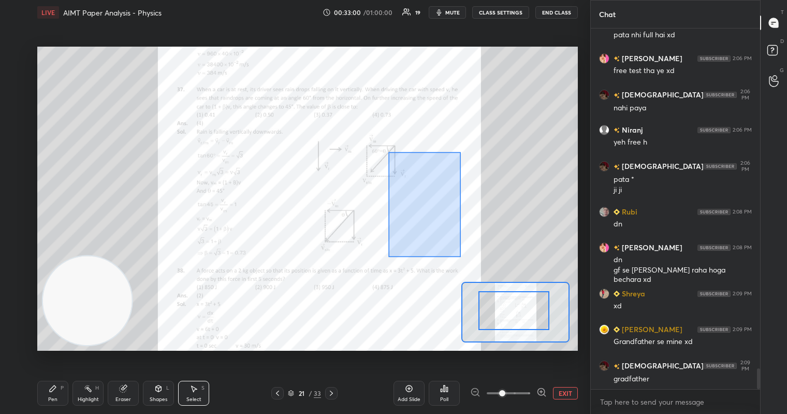
drag, startPoint x: 444, startPoint y: 251, endPoint x: 578, endPoint y: 263, distance: 134.6
click at [586, 263] on div "1 2 3 4 5 6 7 C X Z C X Z E E Erase all H H LIVE AIMT Paper Analysis - Physics …" at bounding box center [295, 207] width 590 height 414
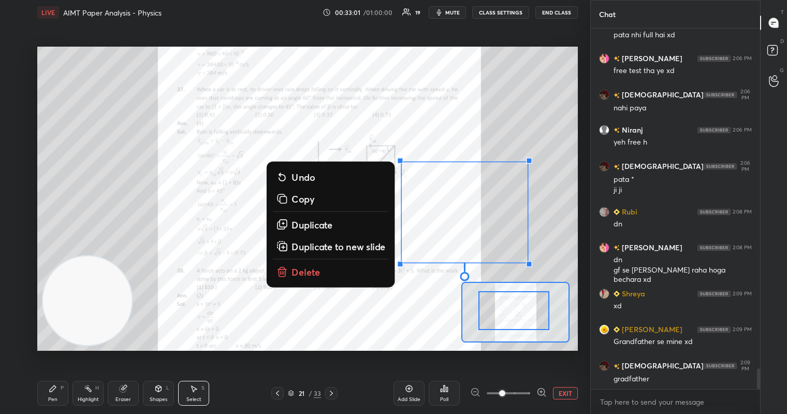
click at [333, 270] on button "Delete" at bounding box center [331, 271] width 116 height 19
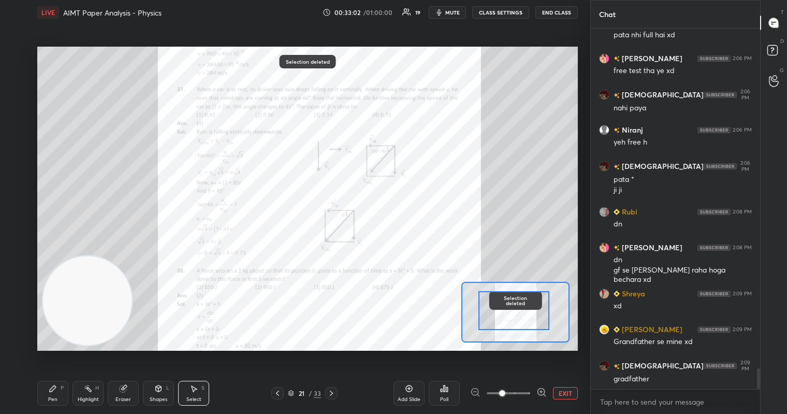
click at [53, 388] on icon at bounding box center [53, 388] width 8 height 8
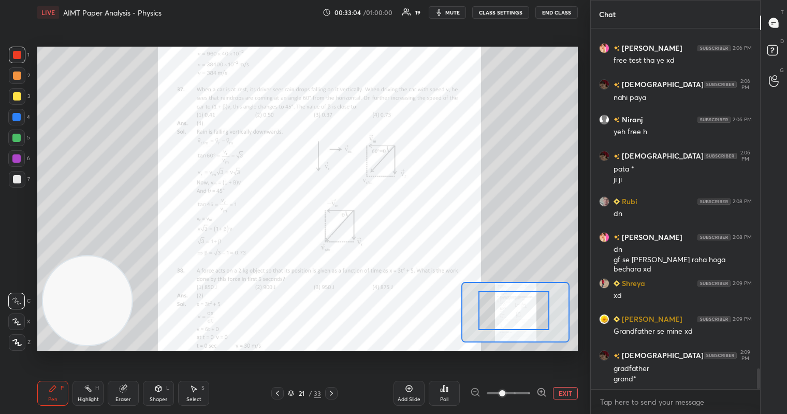
drag, startPoint x: 13, startPoint y: 54, endPoint x: 19, endPoint y: 47, distance: 9.3
click at [11, 53] on div at bounding box center [17, 55] width 17 height 17
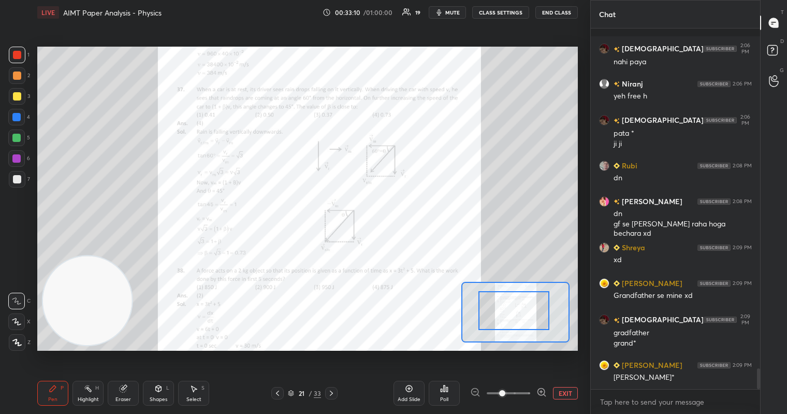
scroll to position [5961, 0]
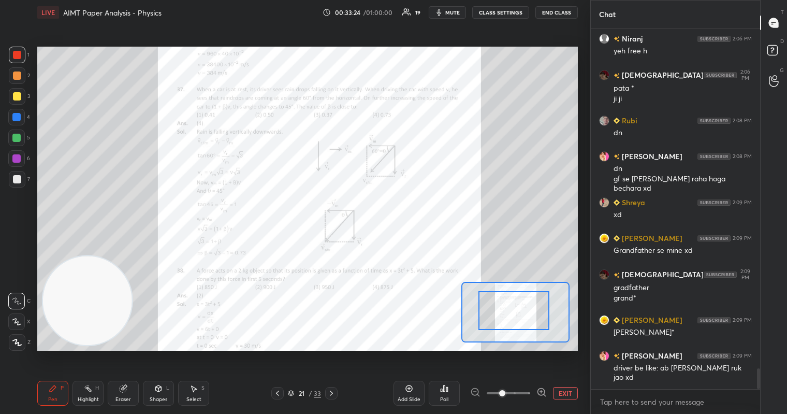
drag, startPoint x: 125, startPoint y: 406, endPoint x: 132, endPoint y: 394, distance: 13.5
click at [126, 405] on div "Pen P Highlight H Eraser Shapes L Select S 21 / 33 Add Slide Poll EXIT" at bounding box center [307, 392] width 541 height 41
click at [52, 393] on div "Pen P" at bounding box center [52, 393] width 31 height 25
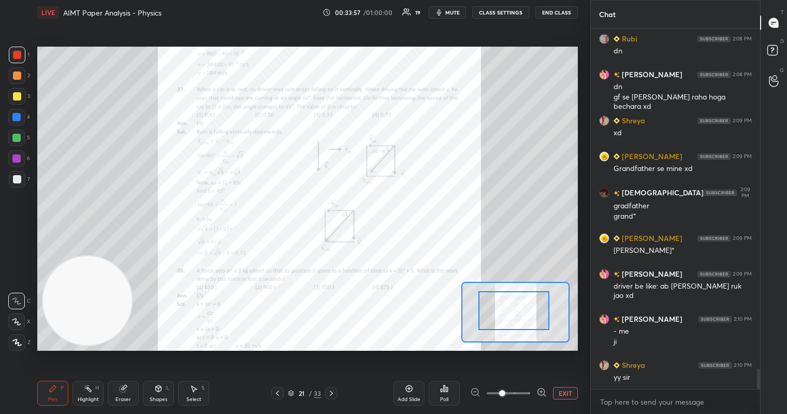
scroll to position [6068, 0]
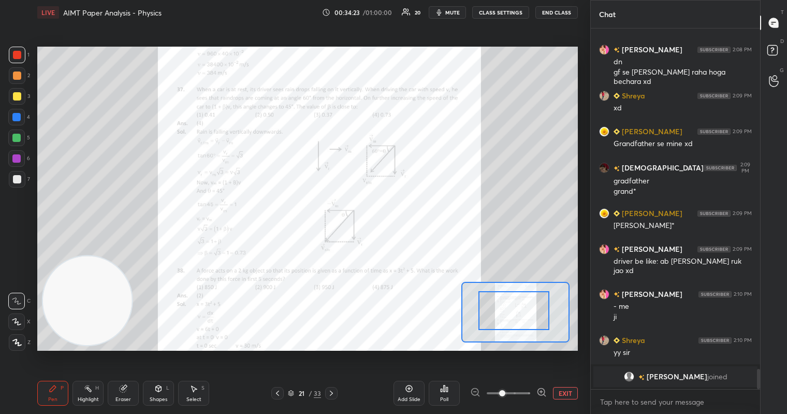
drag, startPoint x: 456, startPoint y: 10, endPoint x: 436, endPoint y: 31, distance: 28.6
click at [456, 12] on span "mute" at bounding box center [452, 12] width 15 height 7
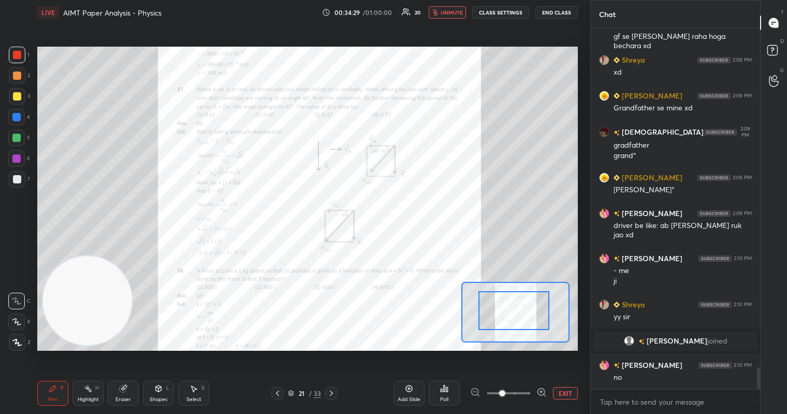
scroll to position [5649, 0]
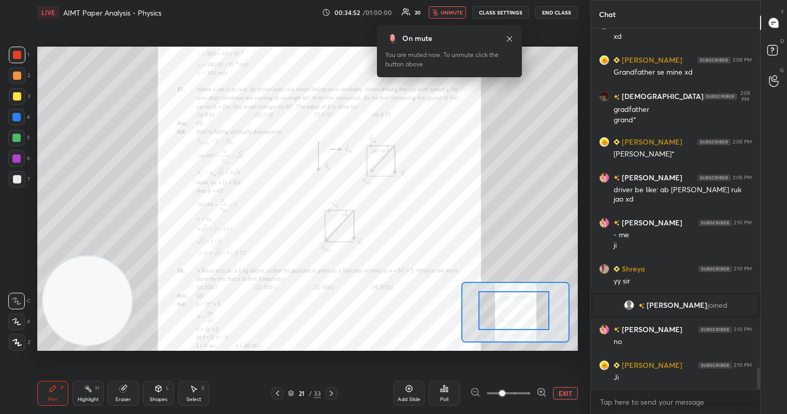
click at [451, 8] on button "unmute" at bounding box center [447, 12] width 37 height 12
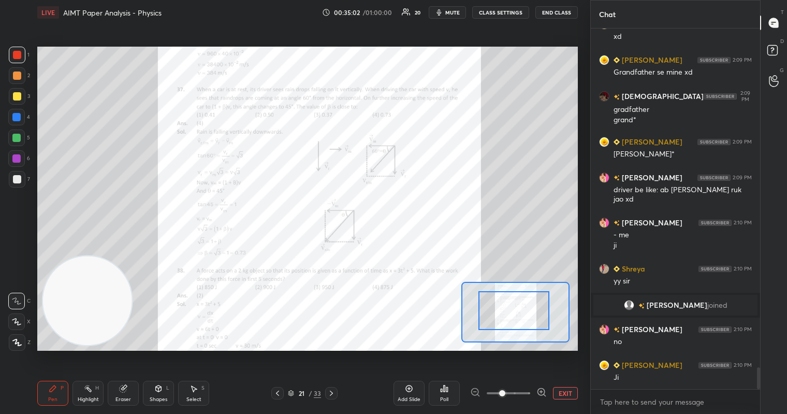
click at [17, 56] on div at bounding box center [17, 55] width 8 height 8
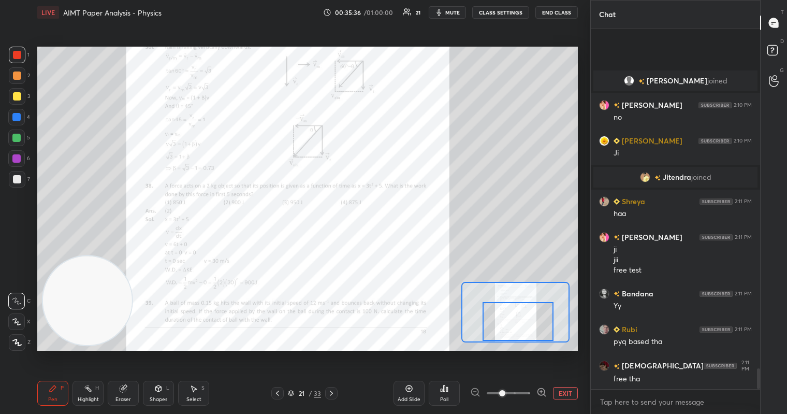
scroll to position [5915, 0]
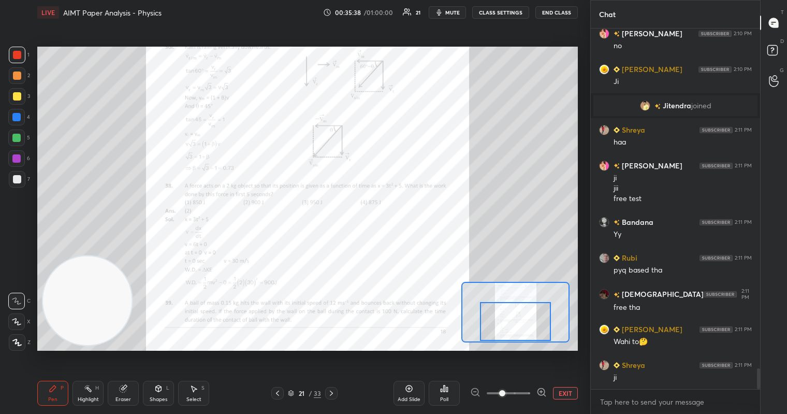
drag, startPoint x: 512, startPoint y: 311, endPoint x: 514, endPoint y: 327, distance: 16.1
click at [514, 327] on div at bounding box center [515, 321] width 71 height 39
click at [20, 74] on div at bounding box center [17, 75] width 8 height 8
click at [24, 134] on div at bounding box center [16, 137] width 17 height 17
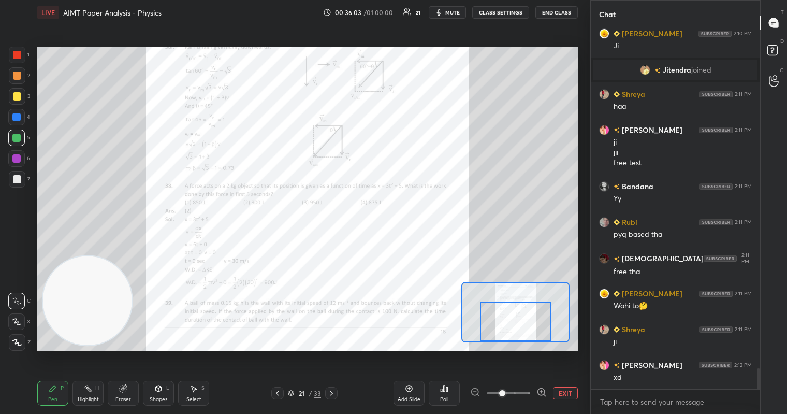
scroll to position [5961, 0]
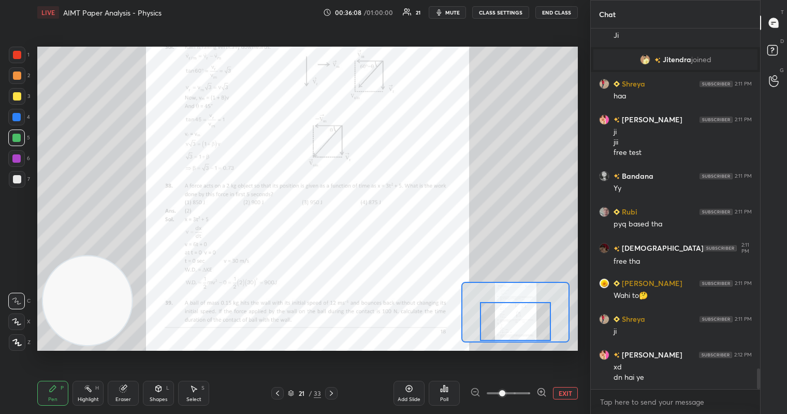
click at [15, 51] on div at bounding box center [17, 55] width 8 height 8
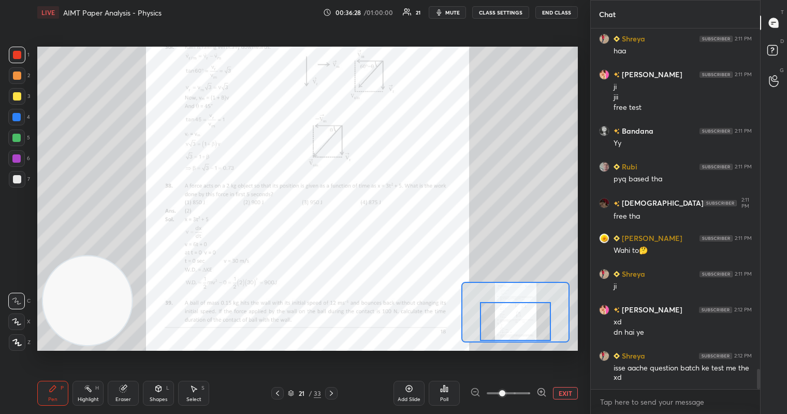
scroll to position [6042, 0]
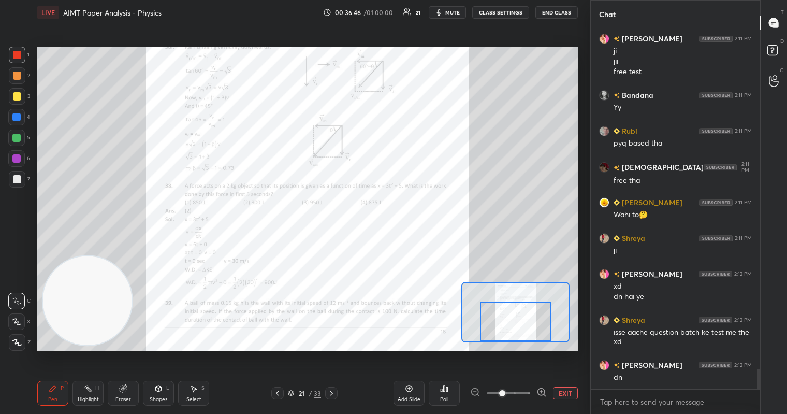
click at [20, 56] on div at bounding box center [17, 55] width 8 height 8
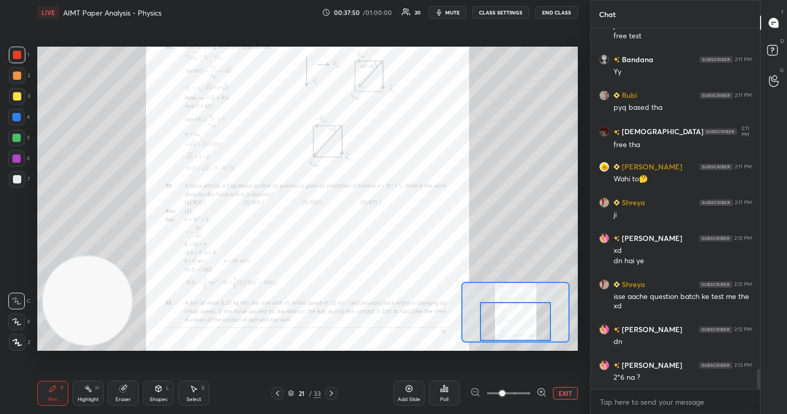
scroll to position [6114, 0]
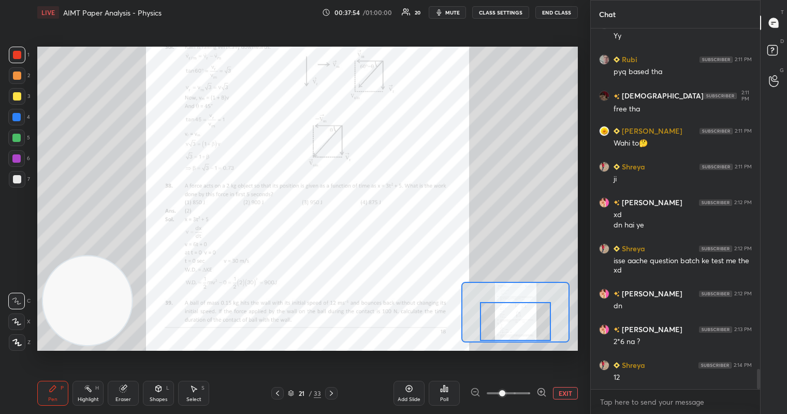
drag, startPoint x: 127, startPoint y: 395, endPoint x: 139, endPoint y: 379, distance: 20.0
click at [131, 391] on div "Eraser" at bounding box center [123, 393] width 31 height 25
click at [54, 380] on div "Pen P Highlight H Eraser Shapes L Select S 21 / 33 Add Slide Poll EXIT" at bounding box center [307, 392] width 541 height 41
click at [52, 391] on div "Pen P" at bounding box center [52, 393] width 31 height 25
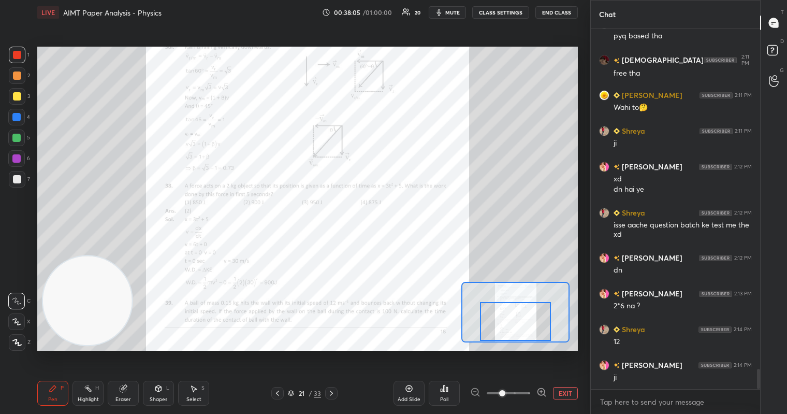
click at [133, 393] on div "Eraser" at bounding box center [123, 393] width 31 height 25
click at [47, 391] on div "Pen P" at bounding box center [52, 393] width 31 height 25
click at [456, 10] on span "mute" at bounding box center [452, 12] width 15 height 7
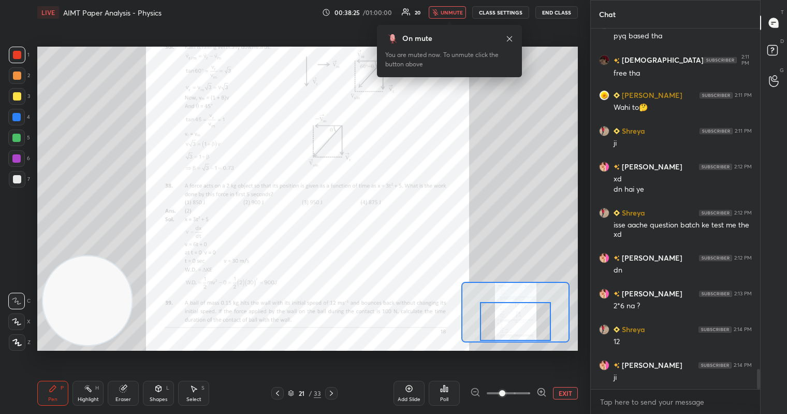
click at [21, 52] on div at bounding box center [17, 55] width 17 height 17
click at [458, 14] on span "unmute" at bounding box center [452, 12] width 22 height 7
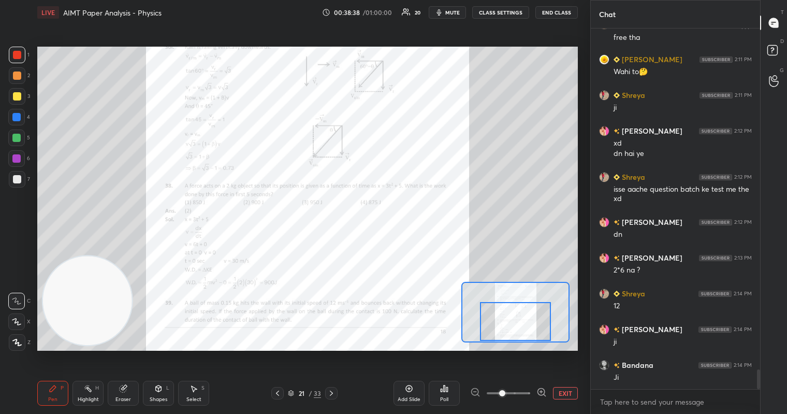
scroll to position [6221, 0]
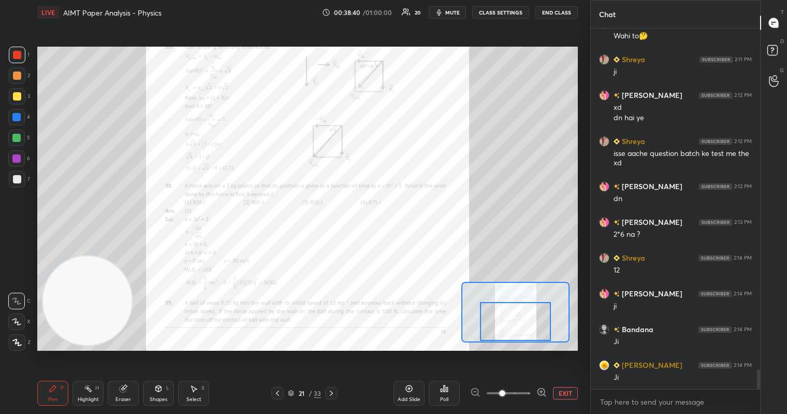
click at [200, 390] on div "Select S" at bounding box center [193, 393] width 31 height 25
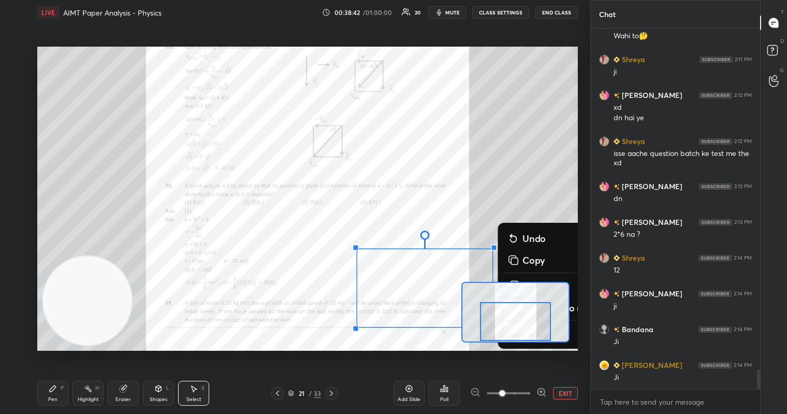
drag, startPoint x: 337, startPoint y: 279, endPoint x: 448, endPoint y: 312, distance: 116.2
click at [452, 344] on div "0 ° Undo Copy Duplicate Duplicate to new slide Delete" at bounding box center [307, 126] width 811 height 456
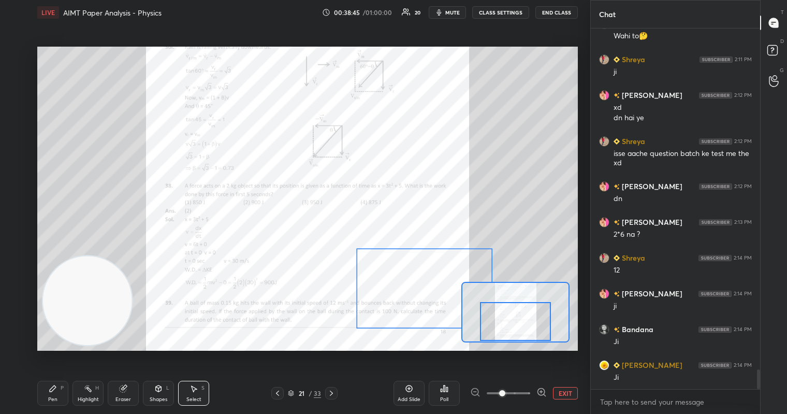
click at [431, 292] on div "0 ° Undo Copy Duplicate Duplicate to new slide Delete" at bounding box center [307, 126] width 811 height 456
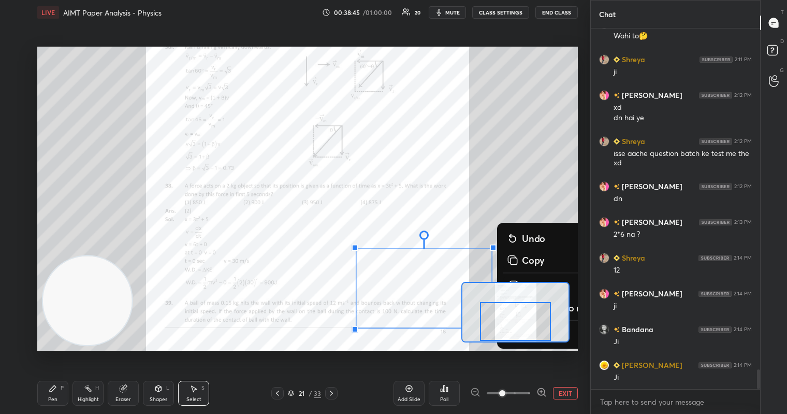
click at [549, 171] on div "0 ° Undo Copy Duplicate Duplicate to new slide Delete" at bounding box center [307, 126] width 811 height 456
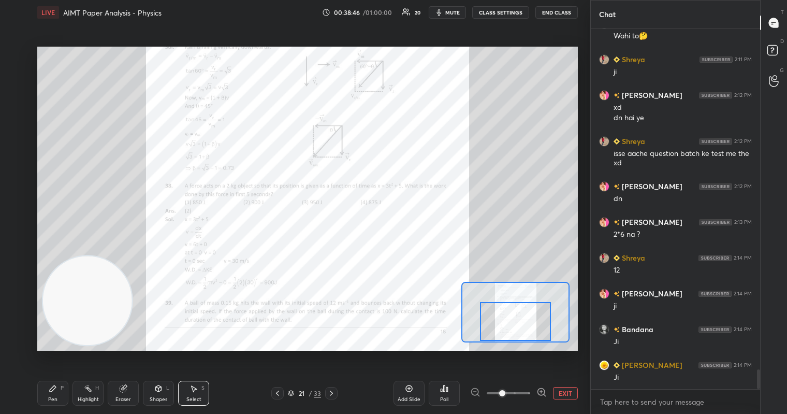
click at [464, 16] on button "mute" at bounding box center [447, 12] width 37 height 12
click at [565, 395] on button "EXIT" at bounding box center [565, 393] width 25 height 12
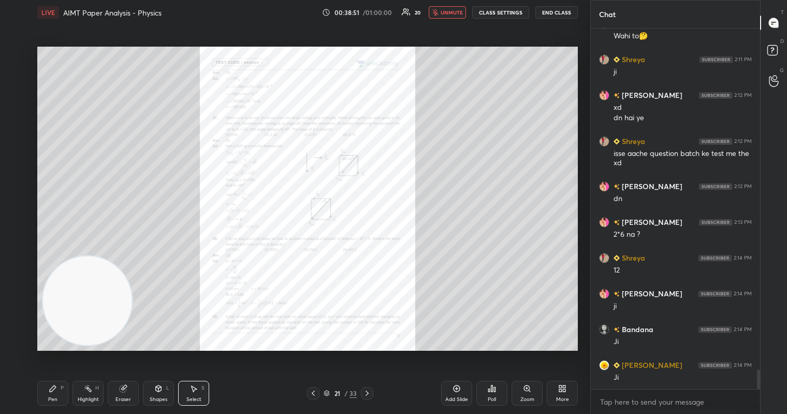
click at [198, 392] on div "Select S" at bounding box center [193, 393] width 31 height 25
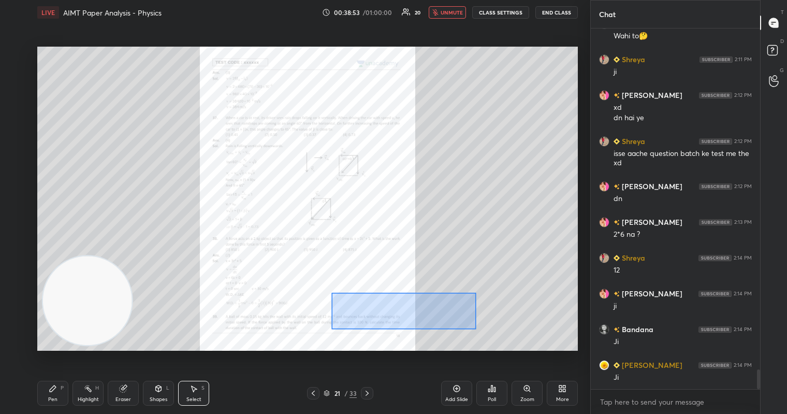
drag, startPoint x: 331, startPoint y: 293, endPoint x: 477, endPoint y: 331, distance: 150.1
click at [477, 331] on div "0 ° Undo Copy Duplicate Duplicate to new slide Delete" at bounding box center [307, 126] width 811 height 456
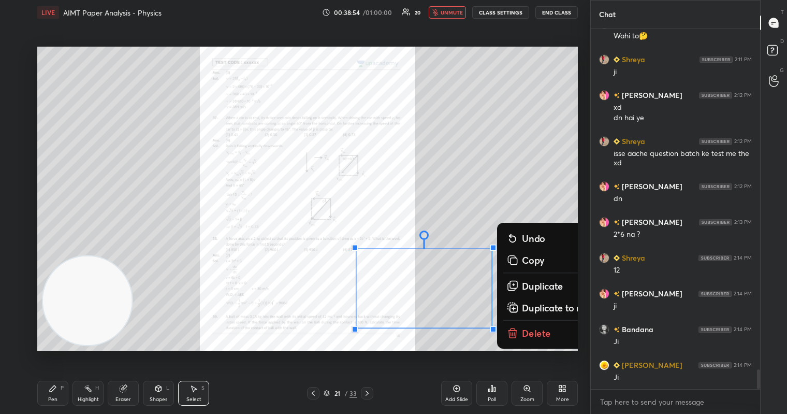
drag, startPoint x: 460, startPoint y: 340, endPoint x: 407, endPoint y: 330, distance: 54.2
click at [458, 339] on div "0 ° Undo Copy Duplicate Duplicate to new slide Delete" at bounding box center [307, 126] width 811 height 456
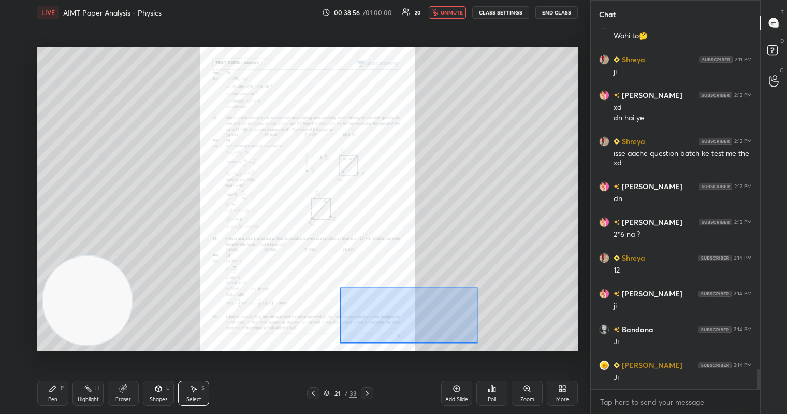
drag, startPoint x: 338, startPoint y: 286, endPoint x: 472, endPoint y: 335, distance: 142.5
click at [476, 340] on div "0 ° Undo Copy Duplicate Duplicate to new slide Delete" at bounding box center [307, 126] width 811 height 456
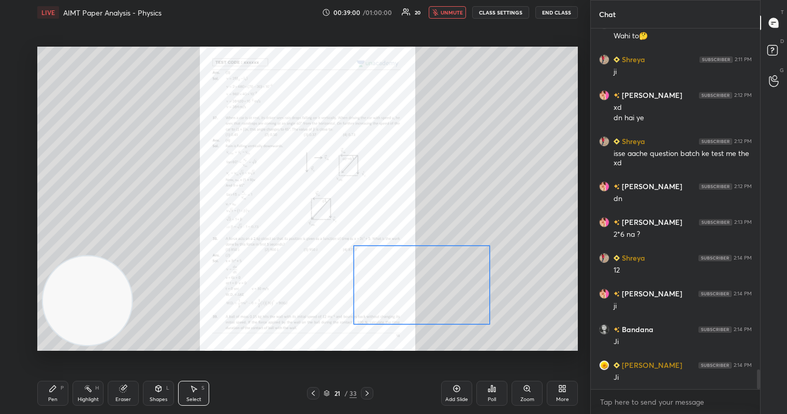
click at [415, 299] on div "0 ° Undo Copy Duplicate Duplicate to new slide Delete" at bounding box center [307, 126] width 811 height 456
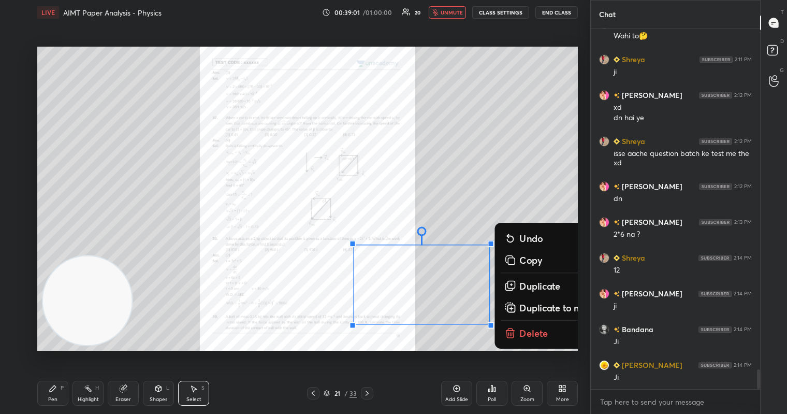
click at [440, 349] on div "0 ° Undo Copy Duplicate Duplicate to new slide Delete" at bounding box center [307, 126] width 811 height 456
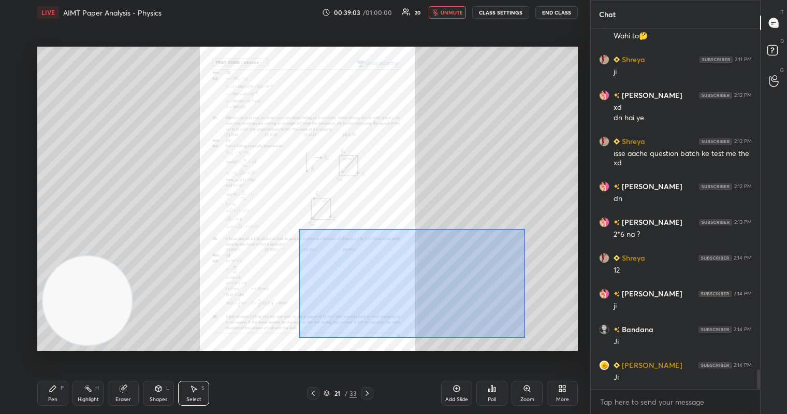
drag, startPoint x: 299, startPoint y: 229, endPoint x: 488, endPoint y: 323, distance: 211.0
click at [526, 337] on div "0 ° Undo Copy Duplicate Duplicate to new slide Delete" at bounding box center [307, 126] width 811 height 456
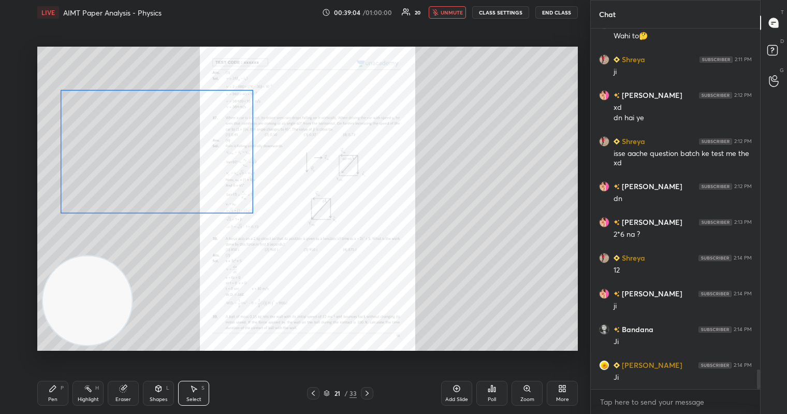
drag, startPoint x: 444, startPoint y: 267, endPoint x: 183, endPoint y: 160, distance: 282.4
click at [183, 158] on div "0 ° Undo Copy Duplicate Duplicate to new slide Delete" at bounding box center [307, 126] width 811 height 456
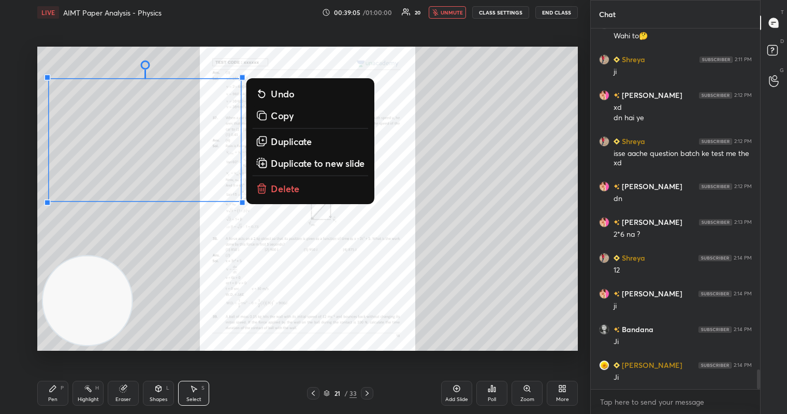
click at [355, 315] on div "0 ° Undo Copy Duplicate Duplicate to new slide Delete" at bounding box center [307, 126] width 811 height 456
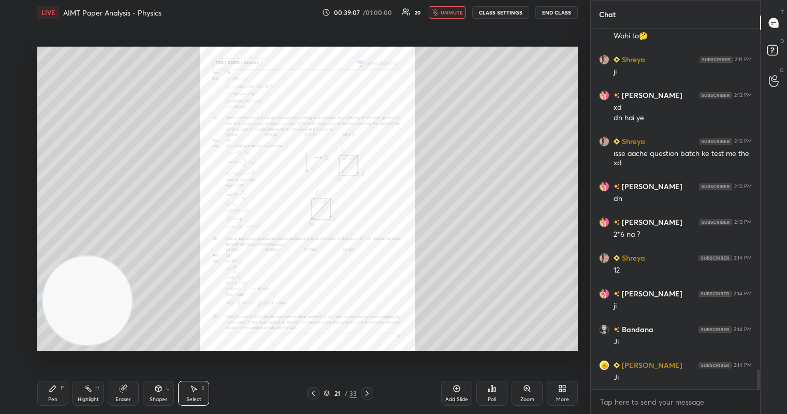
click at [457, 13] on span "unmute" at bounding box center [452, 12] width 22 height 7
click at [46, 385] on div "Pen P" at bounding box center [52, 393] width 31 height 25
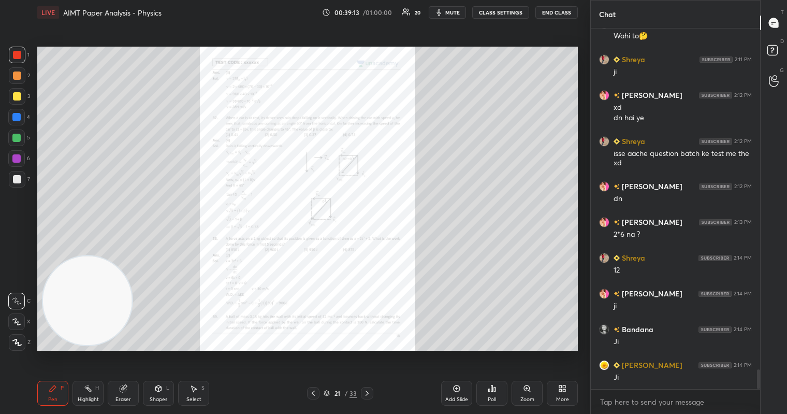
drag, startPoint x: 531, startPoint y: 391, endPoint x: 561, endPoint y: 355, distance: 46.7
click at [532, 390] on div "Zoom" at bounding box center [527, 393] width 31 height 25
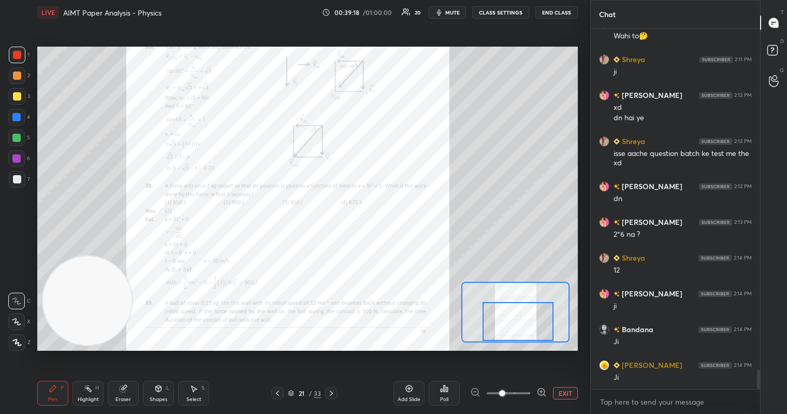
drag, startPoint x: 526, startPoint y: 323, endPoint x: 527, endPoint y: 334, distance: 11.0
click at [528, 336] on div at bounding box center [518, 321] width 71 height 39
click at [22, 51] on div at bounding box center [17, 55] width 17 height 17
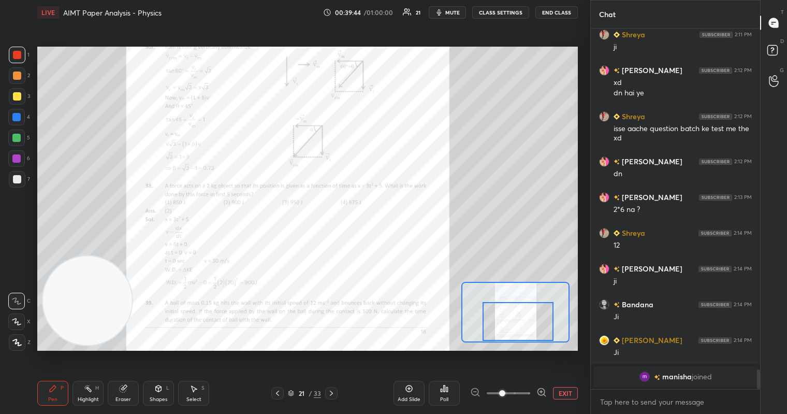
scroll to position [6073, 0]
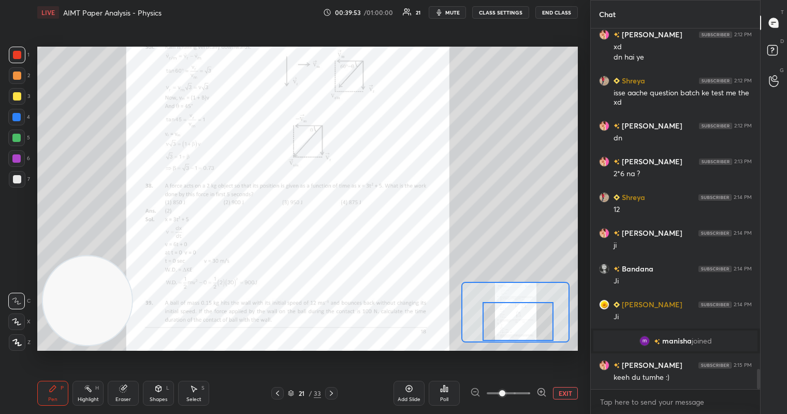
click at [135, 387] on div "Eraser" at bounding box center [123, 393] width 31 height 25
click at [47, 394] on div "Pen P" at bounding box center [52, 393] width 31 height 25
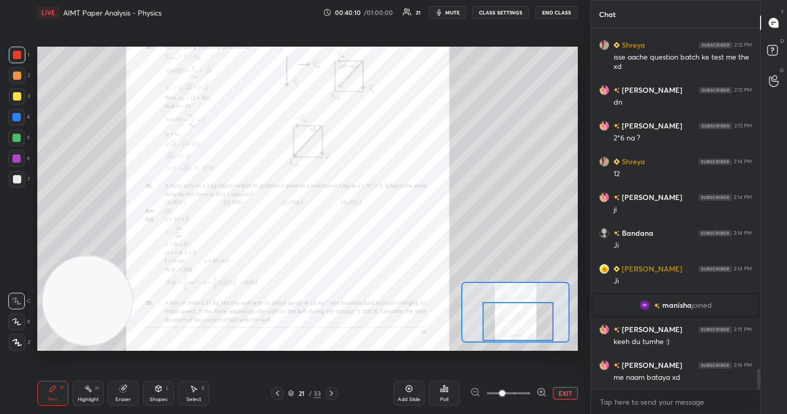
scroll to position [6145, 0]
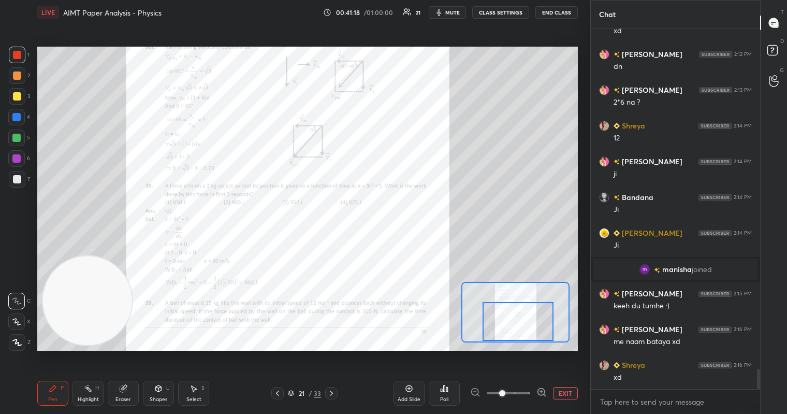
click at [18, 80] on div at bounding box center [17, 75] width 17 height 17
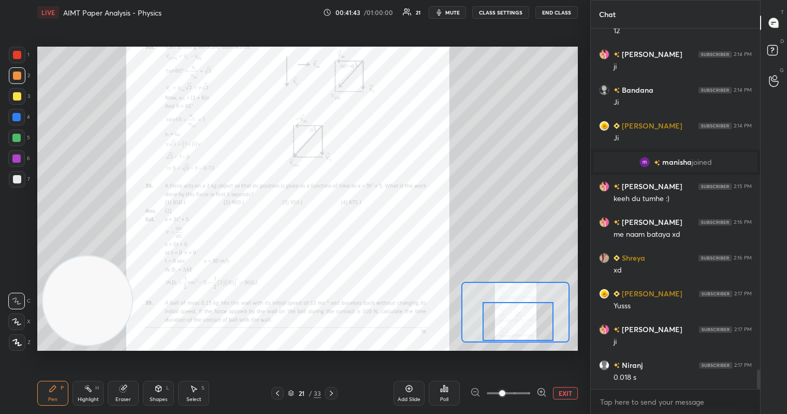
scroll to position [6288, 0]
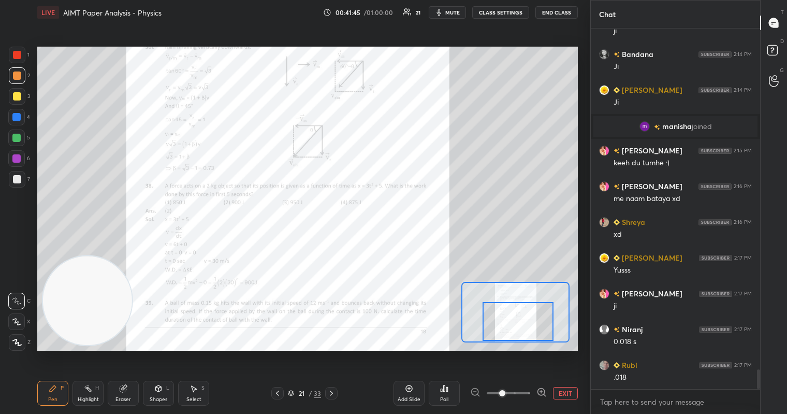
click at [335, 390] on icon at bounding box center [331, 393] width 8 height 8
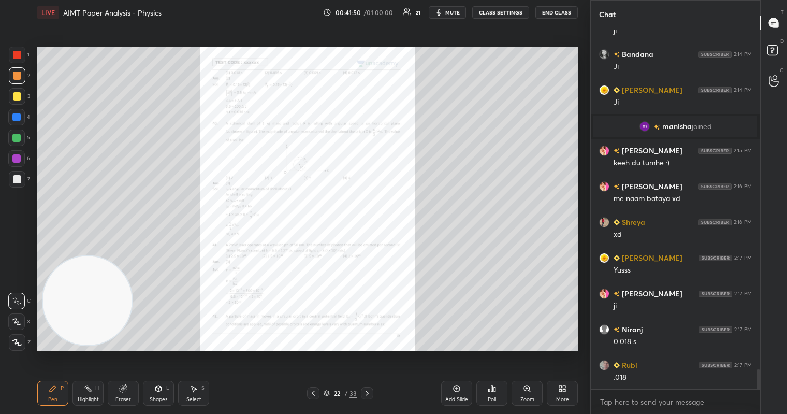
click at [522, 388] on div "Zoom" at bounding box center [527, 393] width 31 height 25
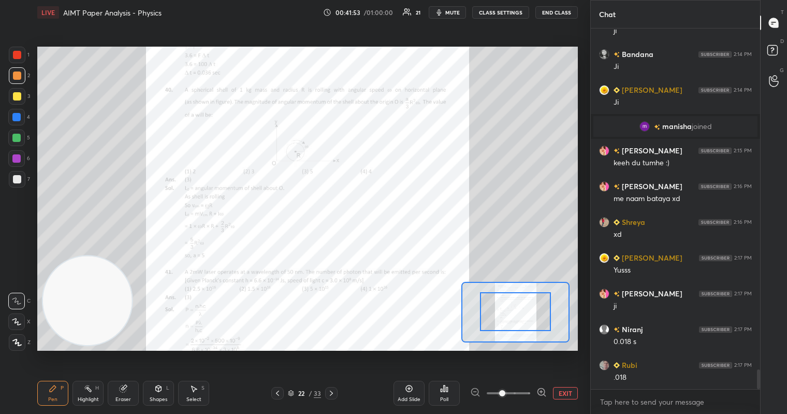
drag, startPoint x: 525, startPoint y: 323, endPoint x: 519, endPoint y: 308, distance: 16.3
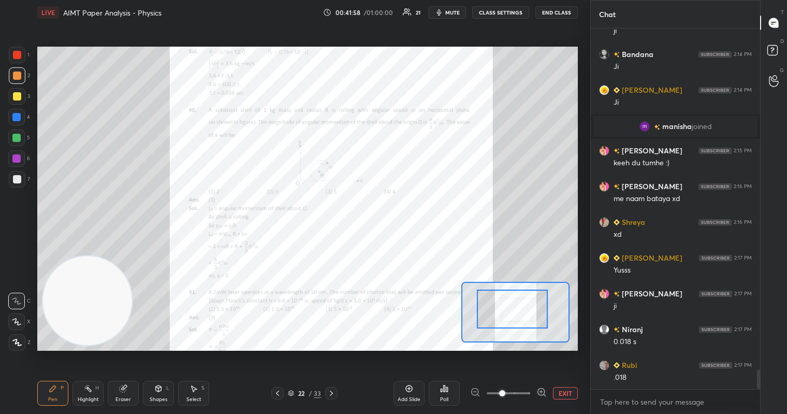
click at [509, 316] on div at bounding box center [512, 309] width 71 height 39
click at [13, 57] on div at bounding box center [17, 55] width 17 height 17
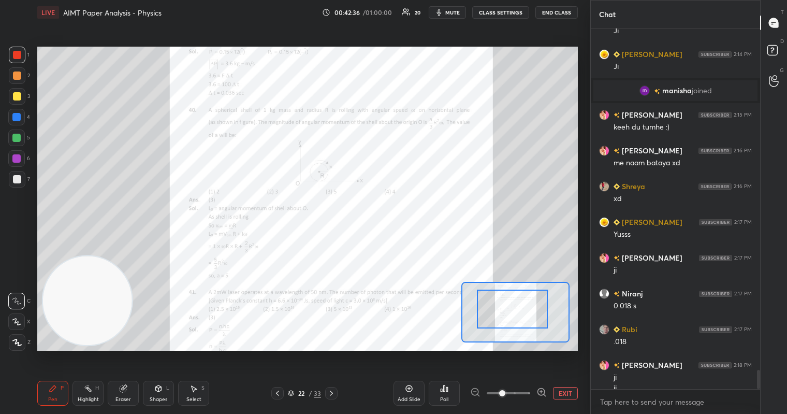
scroll to position [6334, 0]
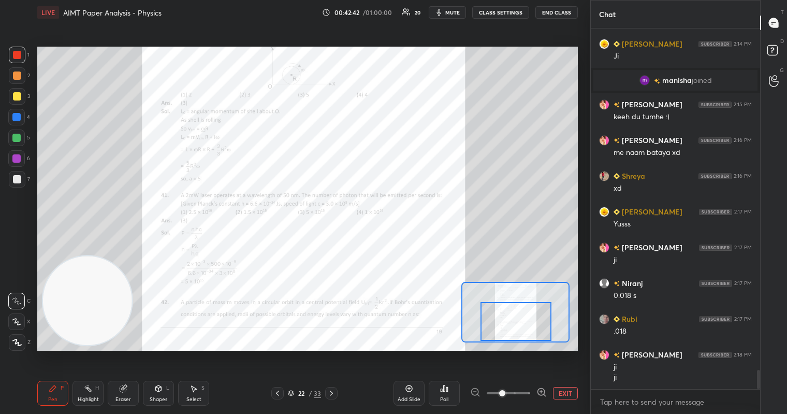
drag, startPoint x: 516, startPoint y: 313, endPoint x: 519, endPoint y: 331, distance: 18.3
click at [520, 333] on div at bounding box center [516, 321] width 71 height 39
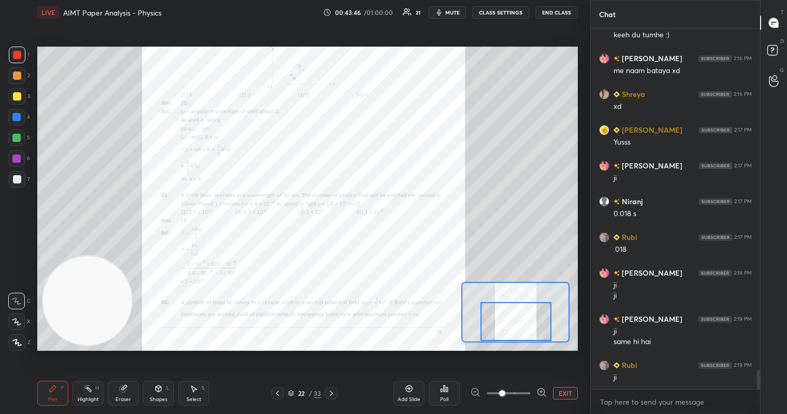
scroll to position [6451, 0]
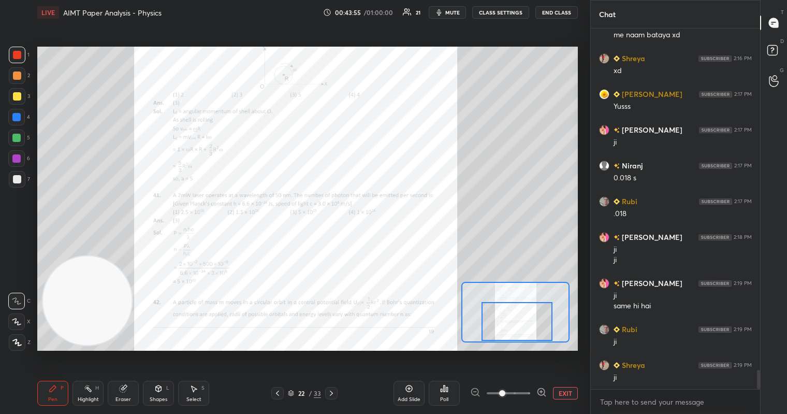
drag, startPoint x: 525, startPoint y: 320, endPoint x: 526, endPoint y: 330, distance: 10.9
click at [526, 330] on div at bounding box center [517, 321] width 71 height 39
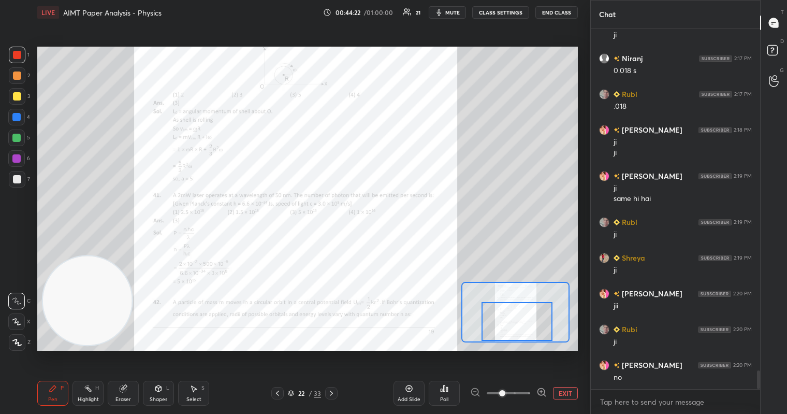
scroll to position [6594, 0]
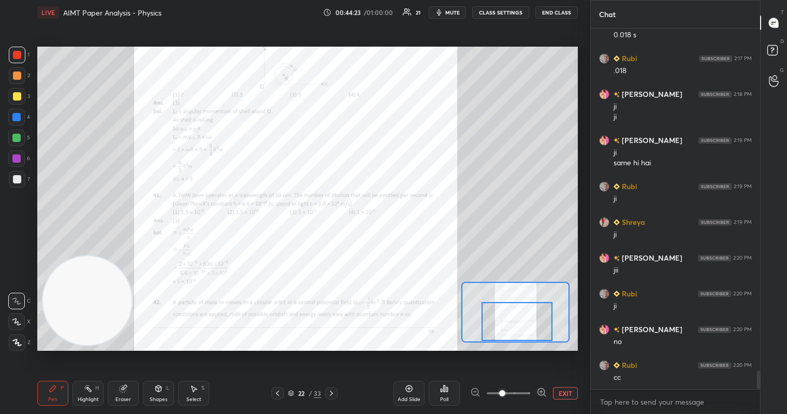
click at [329, 394] on icon at bounding box center [331, 393] width 8 height 8
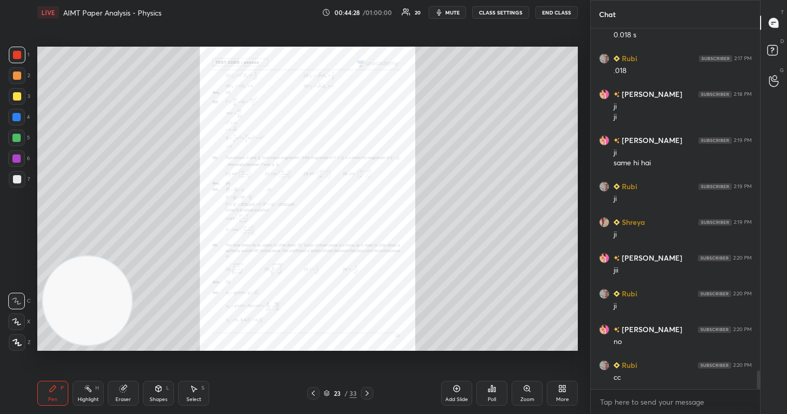
click at [526, 394] on div "Zoom" at bounding box center [527, 393] width 31 height 25
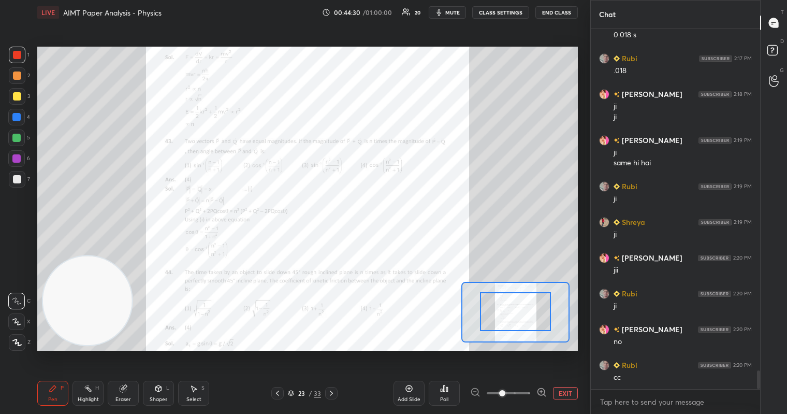
drag, startPoint x: 513, startPoint y: 319, endPoint x: 516, endPoint y: 295, distance: 24.5
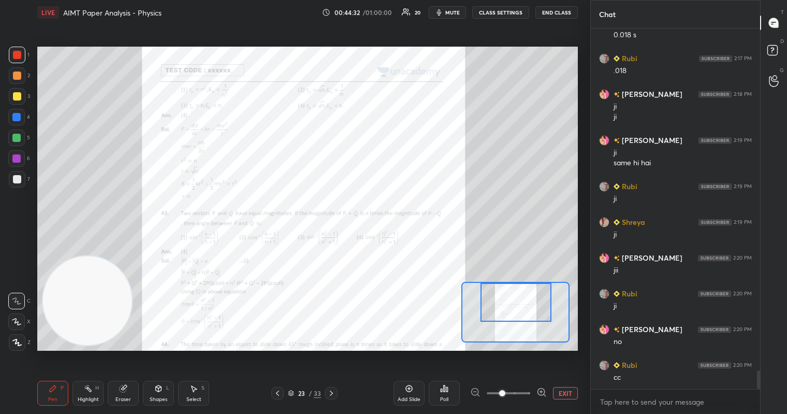
drag, startPoint x: 518, startPoint y: 313, endPoint x: 518, endPoint y: 300, distance: 13.0
click at [518, 300] on div at bounding box center [516, 302] width 71 height 39
click at [22, 53] on div at bounding box center [17, 55] width 17 height 17
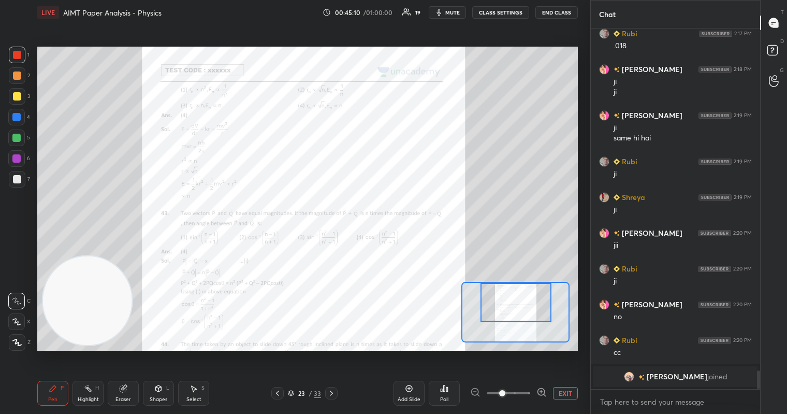
click at [16, 49] on div at bounding box center [17, 55] width 17 height 17
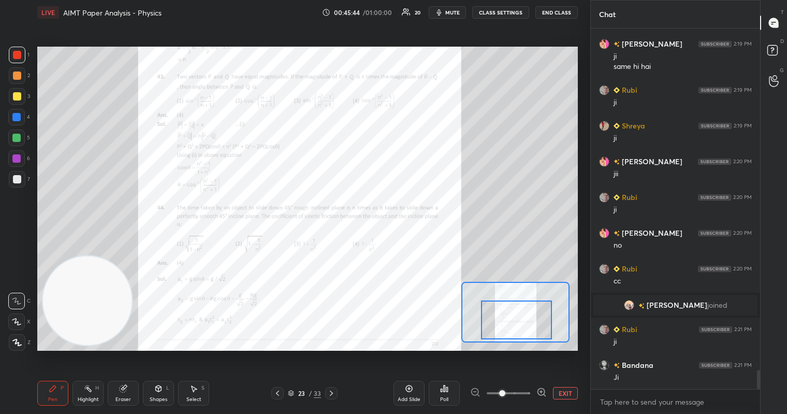
scroll to position [6530, 0]
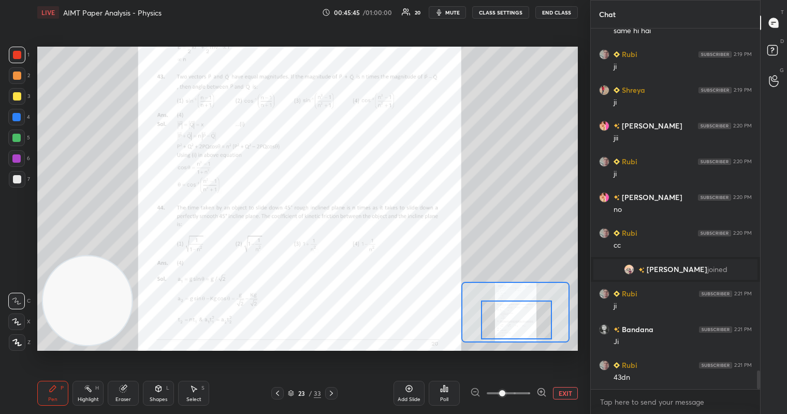
drag, startPoint x: 513, startPoint y: 299, endPoint x: 514, endPoint y: 316, distance: 17.6
click at [514, 316] on div at bounding box center [516, 319] width 71 height 39
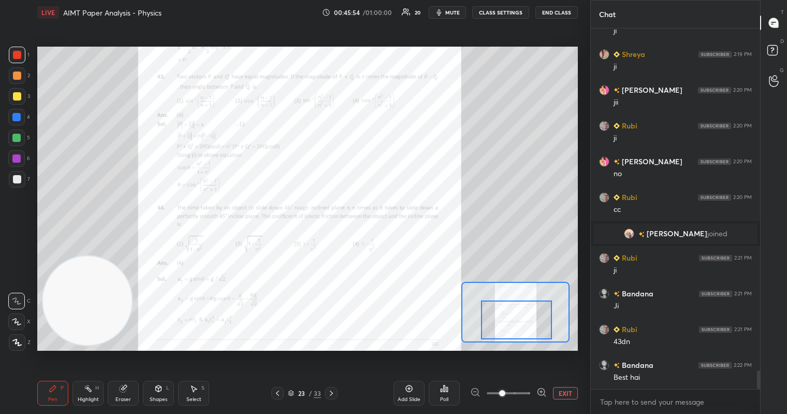
drag, startPoint x: 12, startPoint y: 54, endPoint x: 12, endPoint y: 64, distance: 10.4
click at [13, 49] on div at bounding box center [17, 55] width 17 height 17
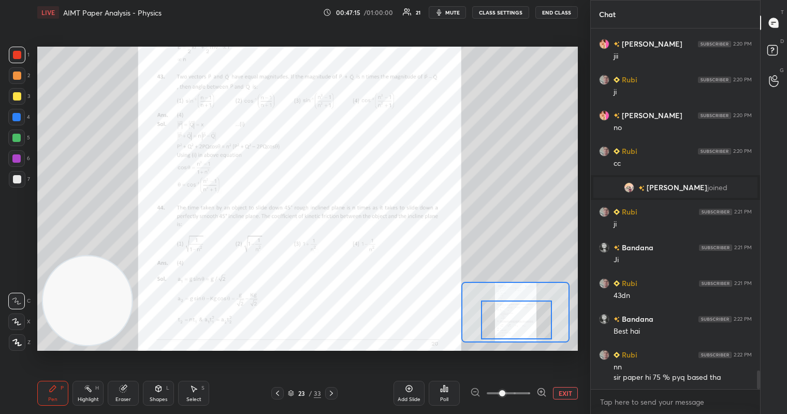
scroll to position [6648, 0]
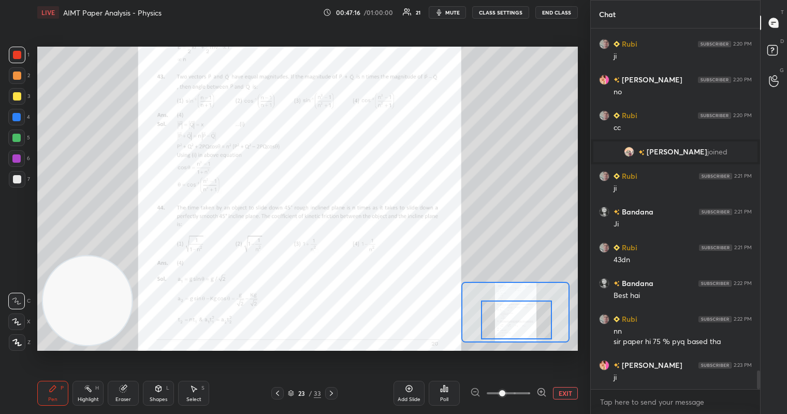
click at [337, 395] on div at bounding box center [331, 393] width 12 height 12
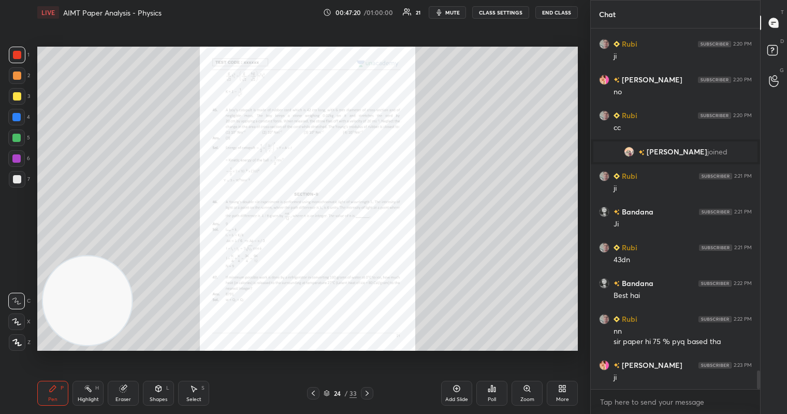
click at [529, 395] on div "Zoom" at bounding box center [527, 393] width 31 height 25
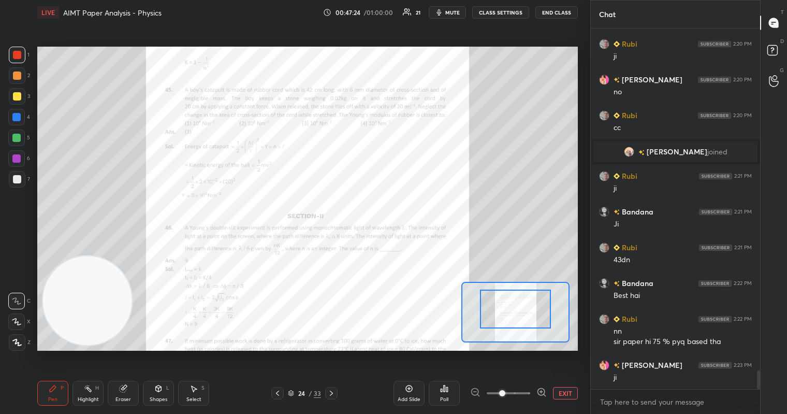
drag, startPoint x: 509, startPoint y: 324, endPoint x: 512, endPoint y: 310, distance: 14.2
click at [513, 314] on div at bounding box center [515, 308] width 71 height 39
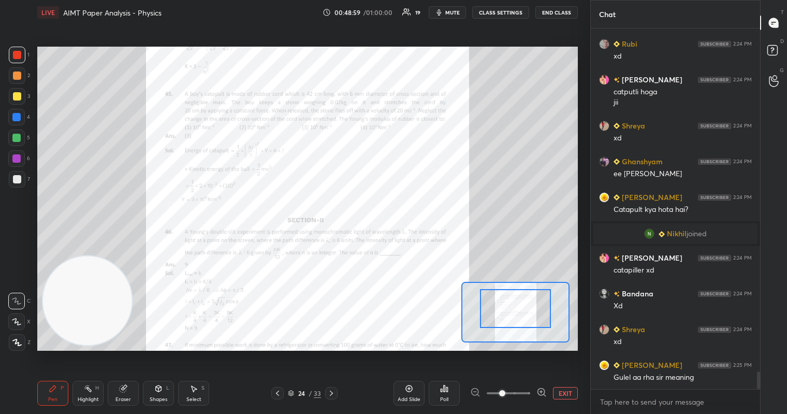
scroll to position [6978, 0]
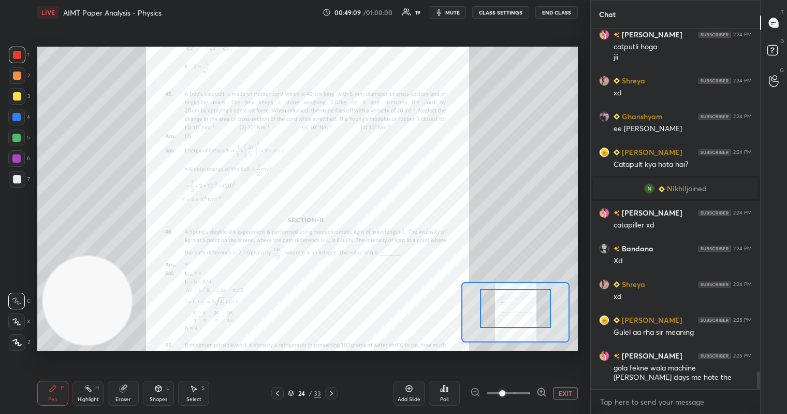
click at [6, 100] on div "1 2 3 4 5 6 7 C X Z C X Z E E Erase all H H" at bounding box center [16, 199] width 33 height 304
click at [30, 93] on div "3" at bounding box center [19, 96] width 21 height 17
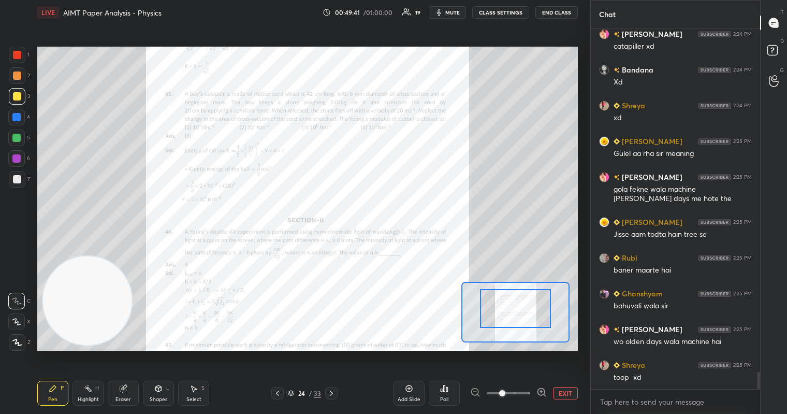
scroll to position [7193, 0]
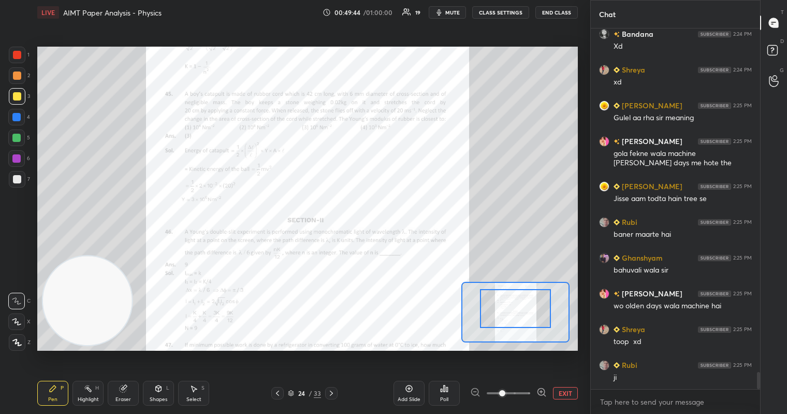
click at [20, 52] on div at bounding box center [17, 55] width 8 height 8
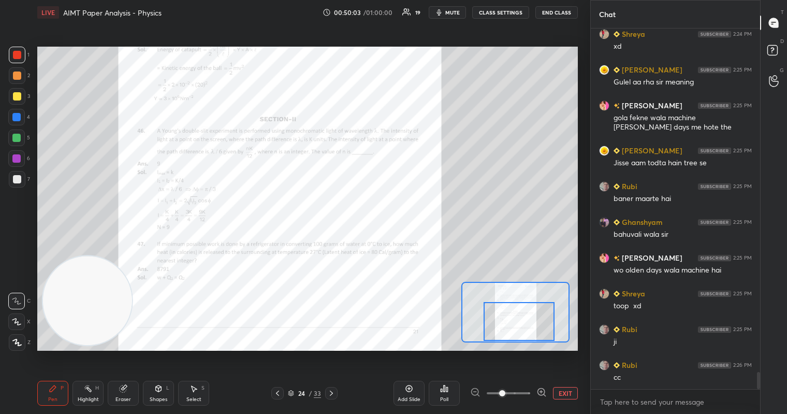
drag, startPoint x: 519, startPoint y: 308, endPoint x: 522, endPoint y: 326, distance: 18.3
click at [523, 327] on div at bounding box center [519, 321] width 71 height 39
click at [15, 46] on div "1 2 3 4 5 6 7 C X Z C X Z E E Erase all H H LIVE AIMT Paper Analysis - Physics …" at bounding box center [291, 207] width 582 height 414
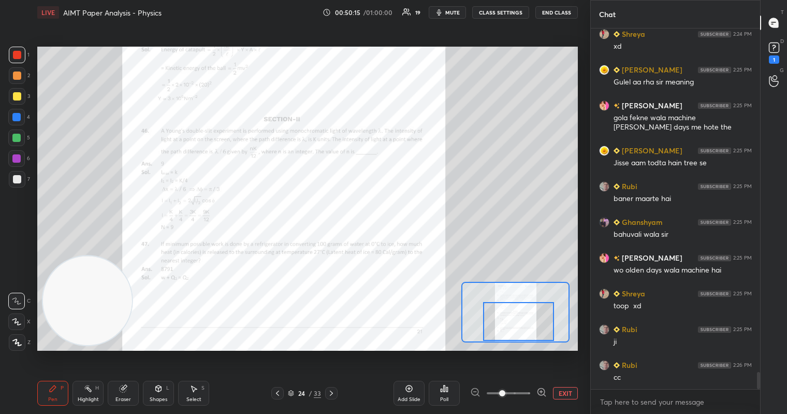
scroll to position [7273, 0]
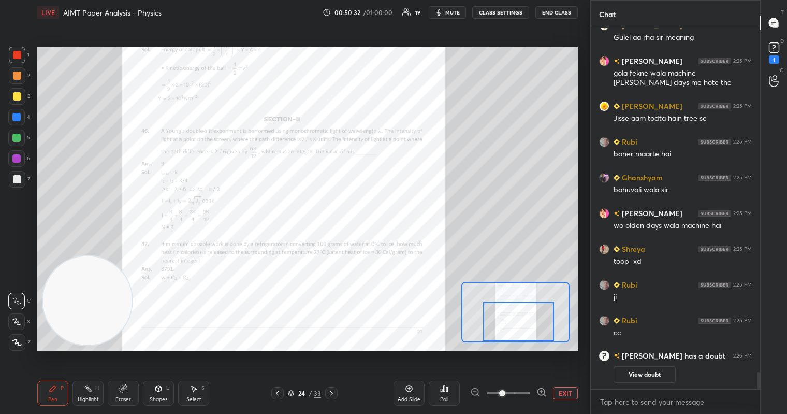
click at [331, 394] on icon at bounding box center [331, 393] width 8 height 8
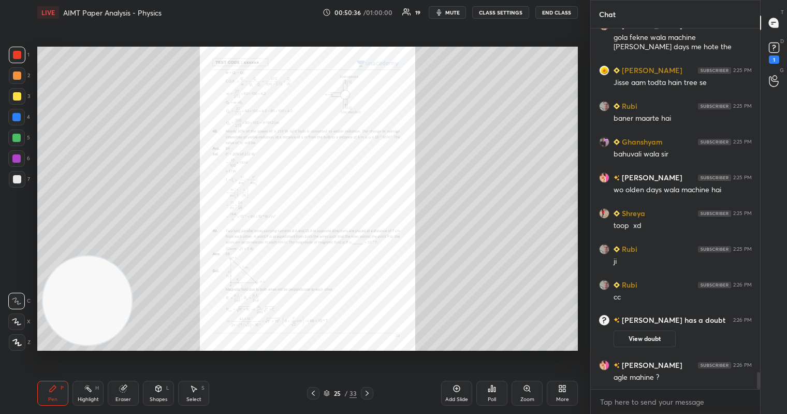
scroll to position [7215, 0]
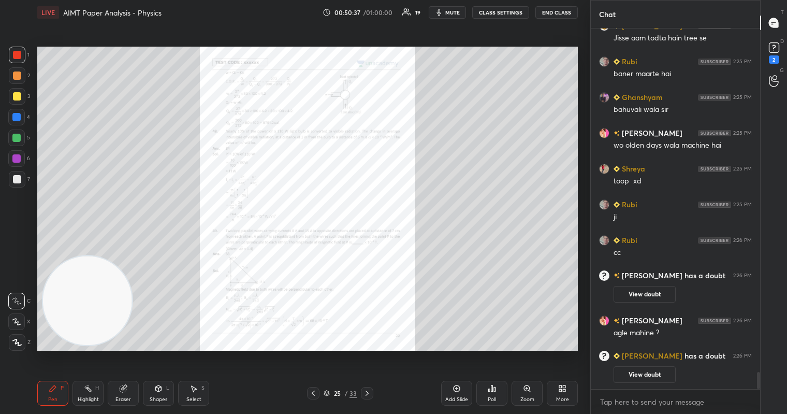
click at [460, 393] on div "Add Slide" at bounding box center [456, 393] width 31 height 25
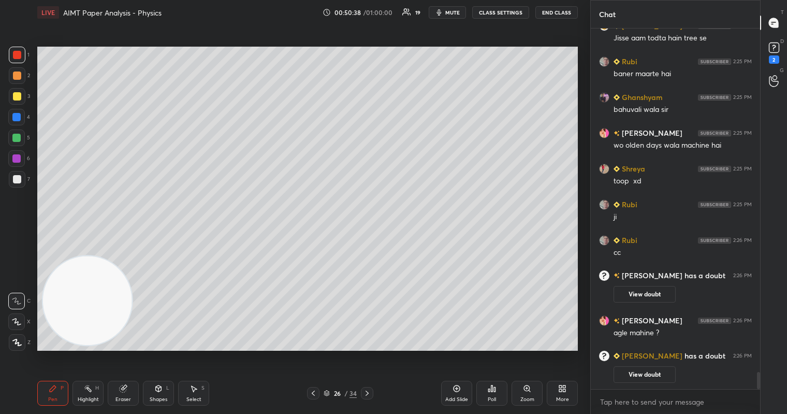
click at [312, 396] on icon at bounding box center [313, 393] width 8 height 8
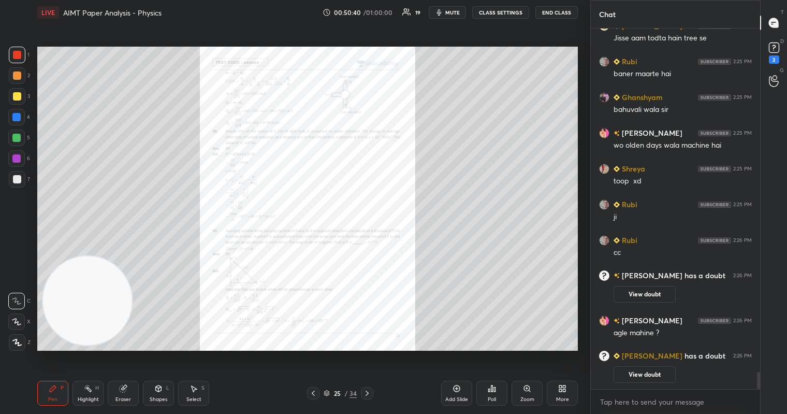
click at [528, 397] on div "Zoom" at bounding box center [528, 399] width 14 height 5
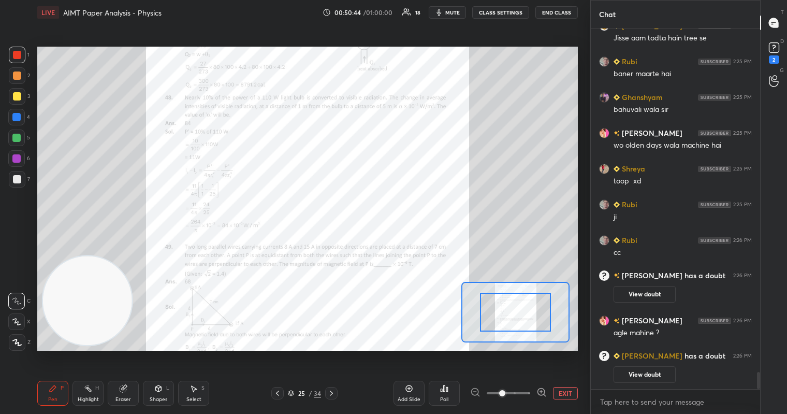
click at [20, 73] on div at bounding box center [17, 75] width 8 height 8
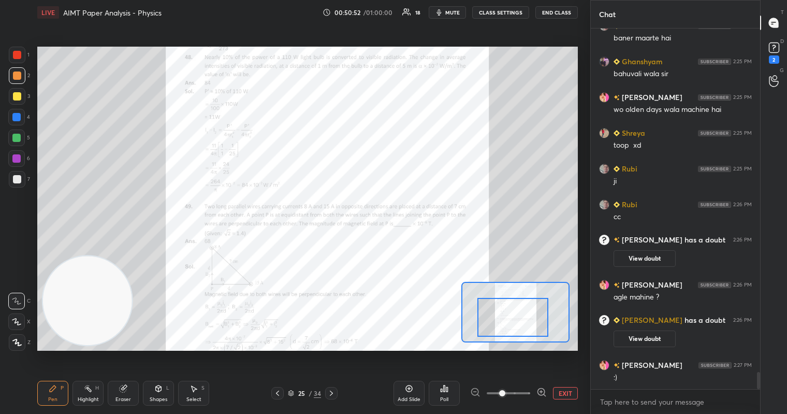
scroll to position [7247, 0]
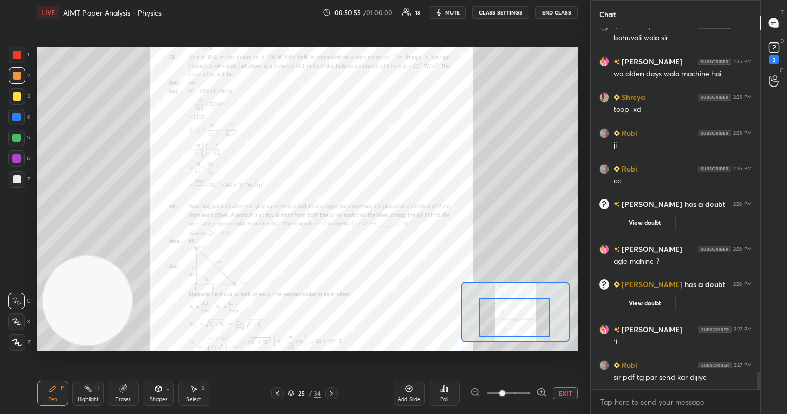
drag, startPoint x: 516, startPoint y: 309, endPoint x: 514, endPoint y: 315, distance: 6.3
click at [515, 315] on div at bounding box center [515, 317] width 71 height 39
drag, startPoint x: 16, startPoint y: 49, endPoint x: 28, endPoint y: 62, distance: 18.3
click at [16, 53] on div at bounding box center [17, 55] width 17 height 17
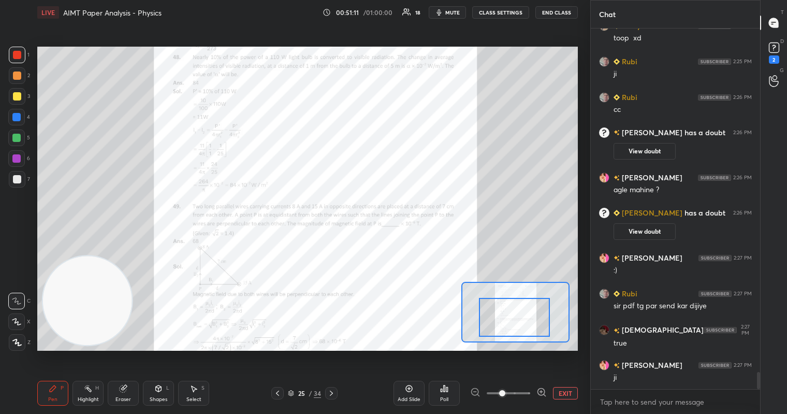
scroll to position [7354, 0]
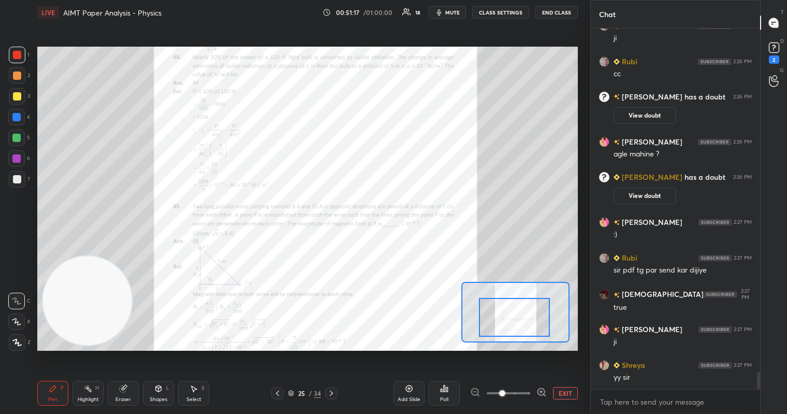
click at [178, 41] on div "Setting up your live class Poll for secs No correct answer Start poll" at bounding box center [307, 199] width 549 height 348
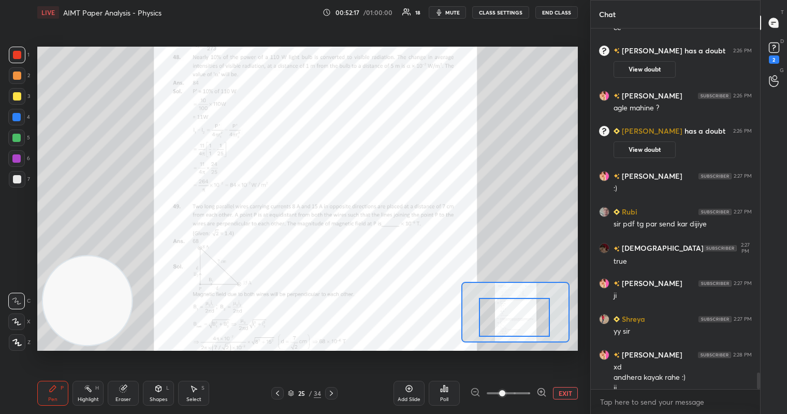
scroll to position [7411, 0]
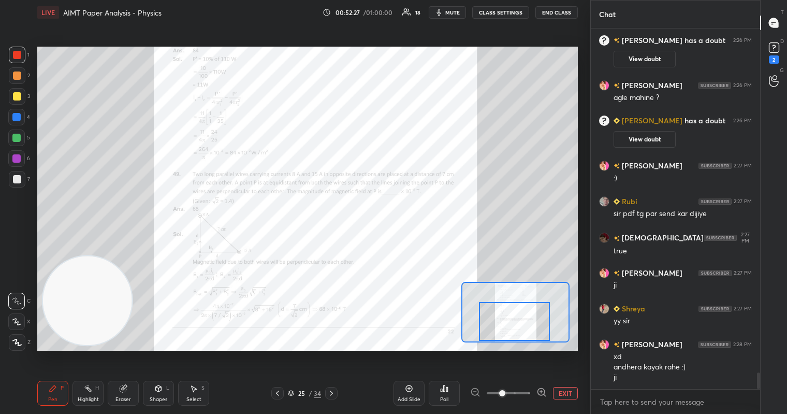
drag, startPoint x: 518, startPoint y: 315, endPoint x: 517, endPoint y: 326, distance: 11.5
click at [518, 328] on div at bounding box center [514, 321] width 71 height 39
click at [21, 57] on div at bounding box center [17, 55] width 8 height 8
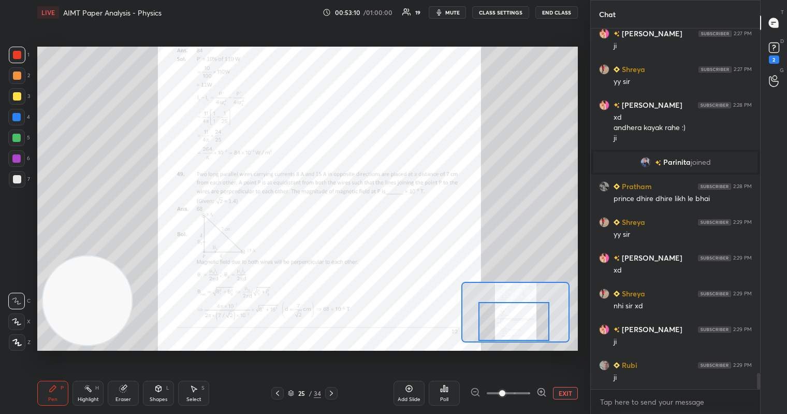
scroll to position [7627, 0]
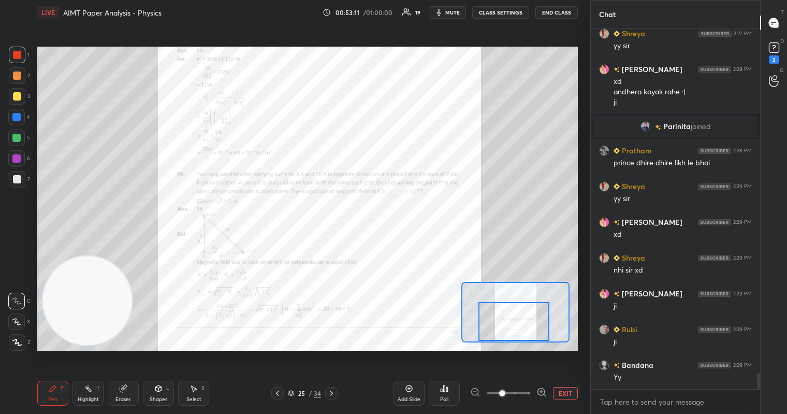
click at [335, 395] on icon at bounding box center [331, 393] width 8 height 8
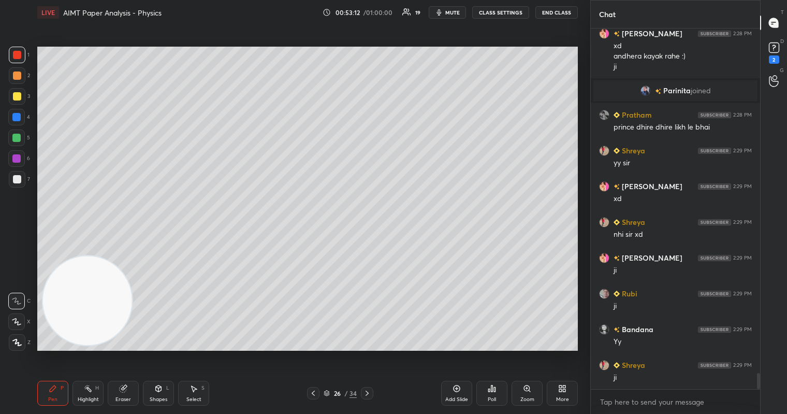
click at [335, 395] on div "26" at bounding box center [337, 393] width 10 height 6
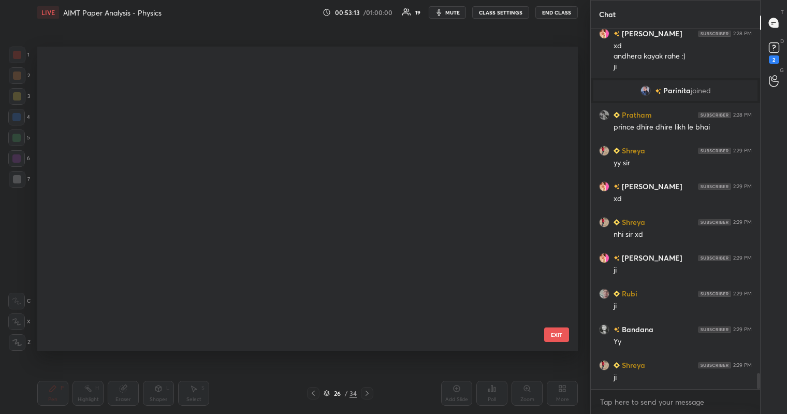
scroll to position [301, 536]
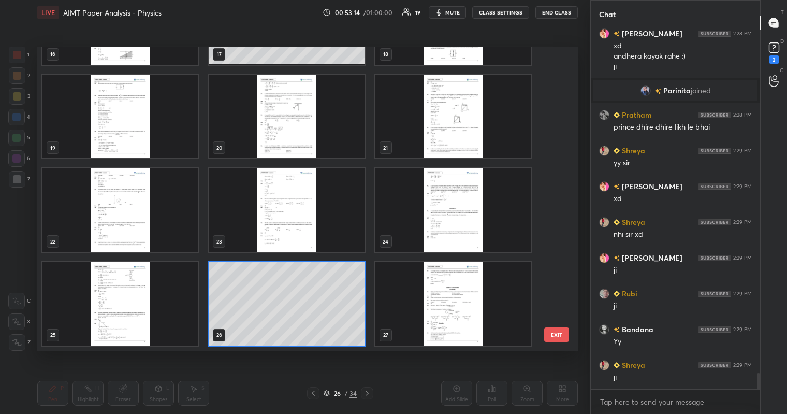
click at [554, 335] on button "EXIT" at bounding box center [556, 334] width 25 height 15
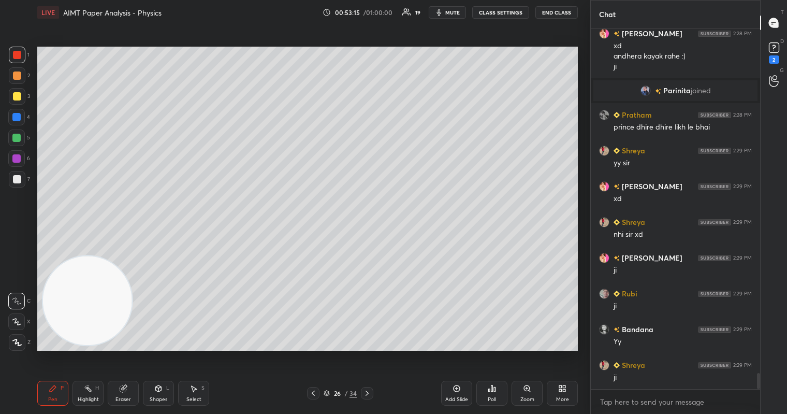
click at [368, 394] on icon at bounding box center [367, 393] width 8 height 8
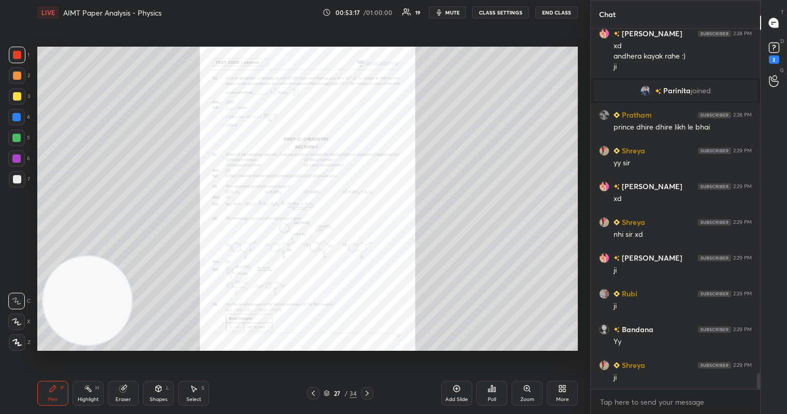
scroll to position [7699, 0]
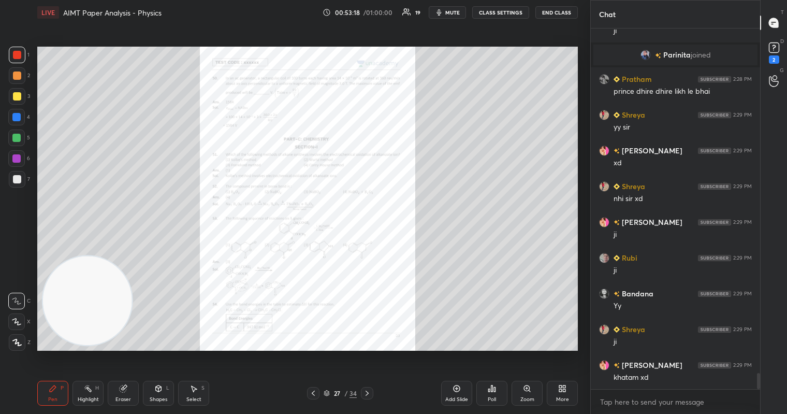
click at [528, 393] on div "Zoom" at bounding box center [527, 393] width 31 height 25
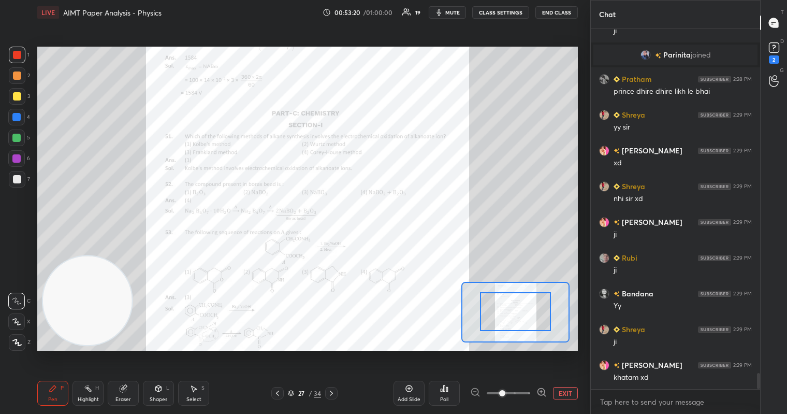
drag, startPoint x: 523, startPoint y: 317, endPoint x: 520, endPoint y: 297, distance: 20.9
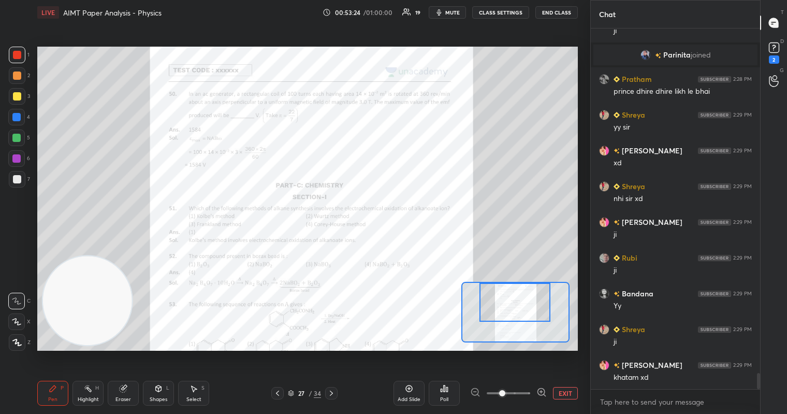
drag, startPoint x: 516, startPoint y: 315, endPoint x: 515, endPoint y: 297, distance: 18.1
click at [515, 297] on div at bounding box center [515, 302] width 71 height 39
click at [35, 65] on div "Setting up your live class Poll for secs No correct answer Start poll" at bounding box center [307, 199] width 549 height 348
click at [16, 49] on div at bounding box center [17, 55] width 17 height 17
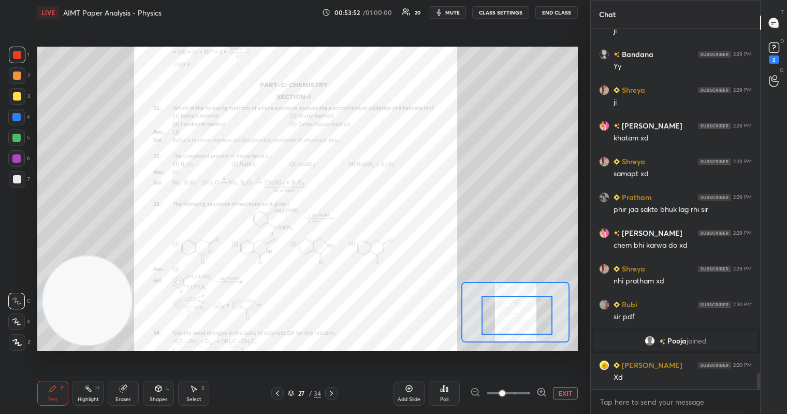
scroll to position [7782, 0]
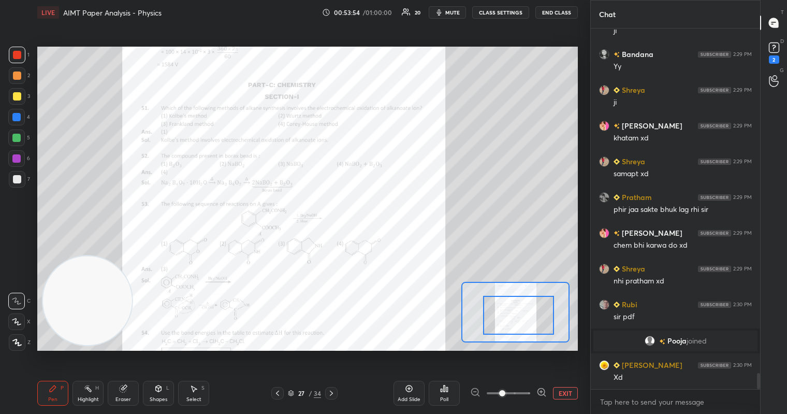
drag, startPoint x: 513, startPoint y: 298, endPoint x: 517, endPoint y: 311, distance: 13.4
click at [517, 311] on div at bounding box center [518, 315] width 71 height 39
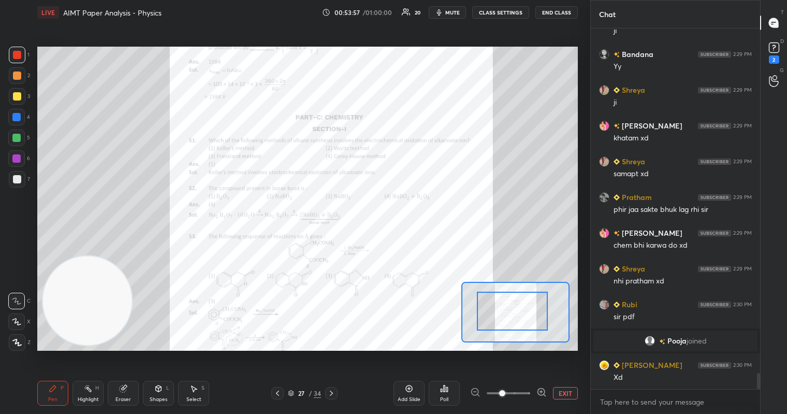
scroll to position [7818, 0]
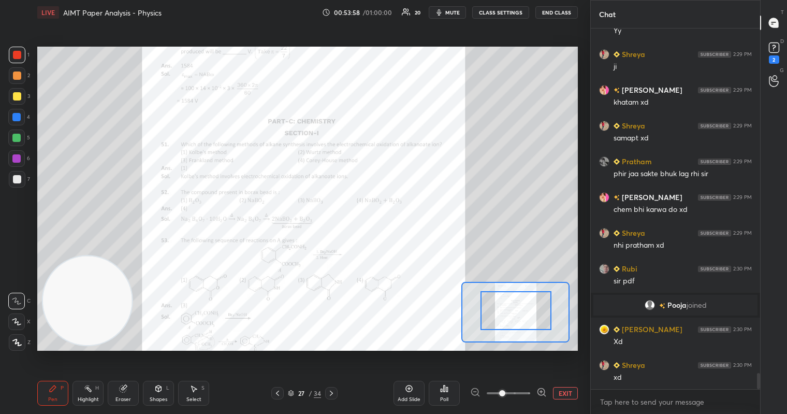
drag, startPoint x: 515, startPoint y: 311, endPoint x: 513, endPoint y: 307, distance: 5.3
click at [513, 307] on div at bounding box center [516, 310] width 71 height 39
click at [566, 396] on button "EXIT" at bounding box center [565, 393] width 25 height 12
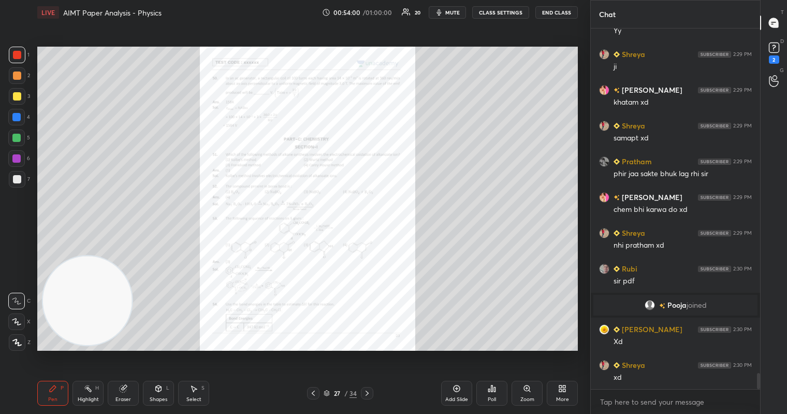
scroll to position [7853, 0]
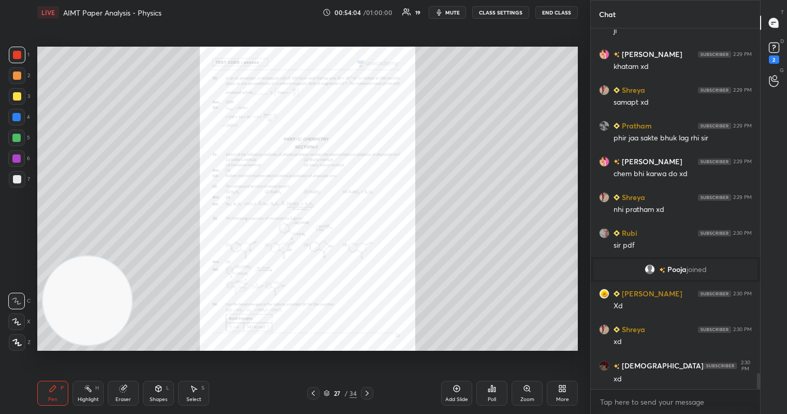
click at [368, 394] on icon at bounding box center [367, 393] width 8 height 8
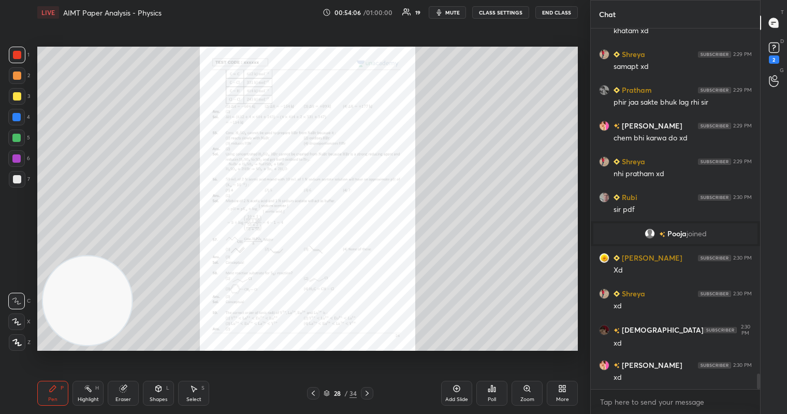
scroll to position [7925, 0]
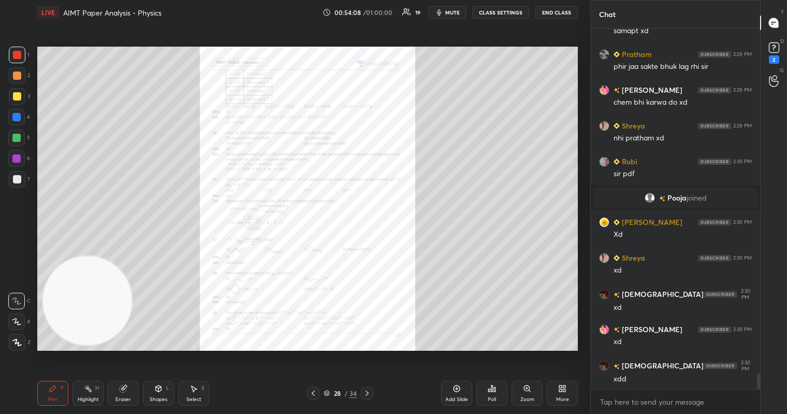
click at [368, 394] on icon at bounding box center [367, 393] width 8 height 8
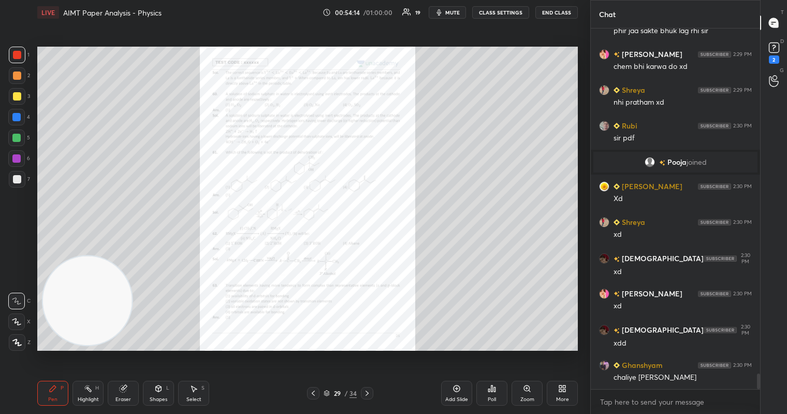
click at [368, 394] on icon at bounding box center [367, 393] width 8 height 8
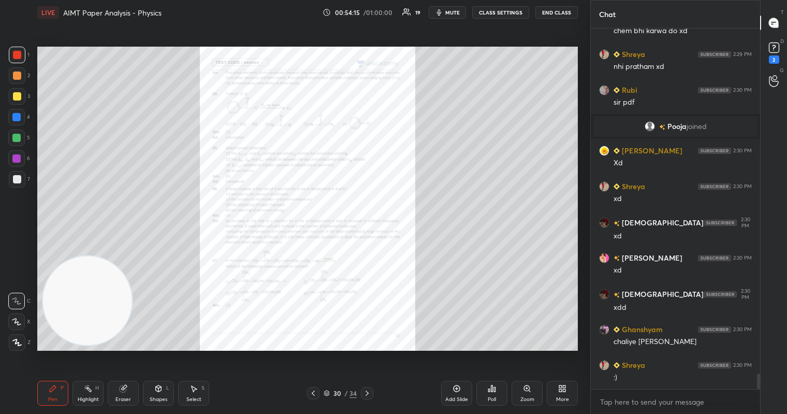
click at [368, 394] on icon at bounding box center [367, 393] width 8 height 8
click at [529, 391] on icon at bounding box center [527, 388] width 8 height 8
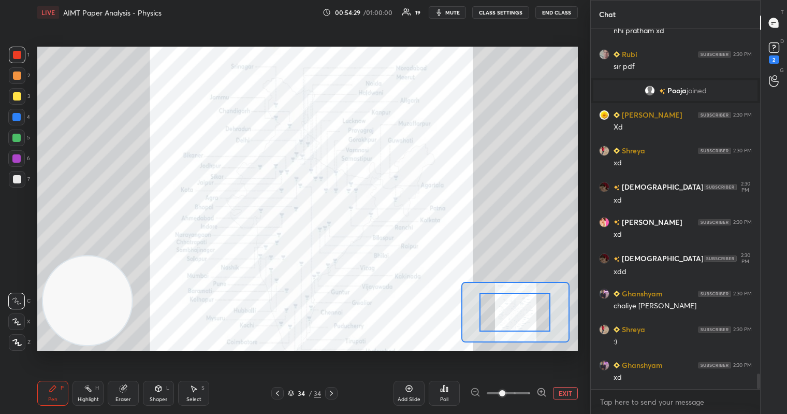
scroll to position [8068, 0]
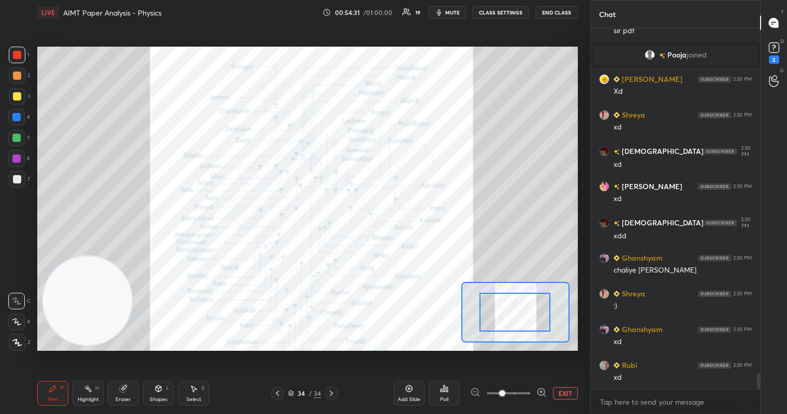
drag, startPoint x: 515, startPoint y: 311, endPoint x: 496, endPoint y: 319, distance: 21.2
drag, startPoint x: 21, startPoint y: 55, endPoint x: 26, endPoint y: 54, distance: 5.8
click at [22, 54] on div at bounding box center [17, 55] width 17 height 17
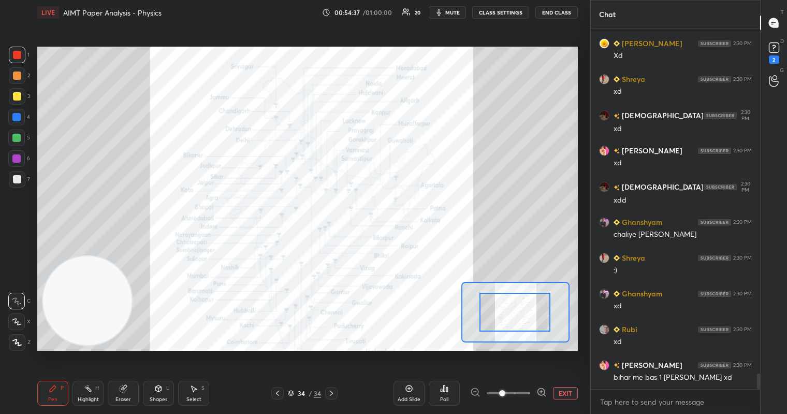
scroll to position [8139, 0]
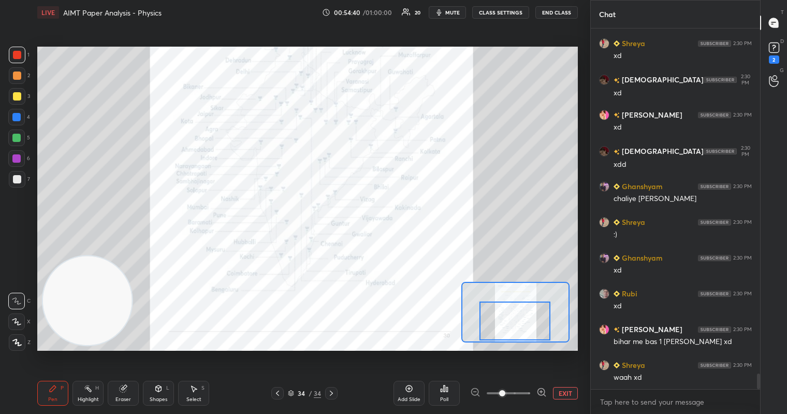
drag, startPoint x: 520, startPoint y: 308, endPoint x: 517, endPoint y: 316, distance: 8.7
click at [519, 317] on div at bounding box center [515, 320] width 71 height 39
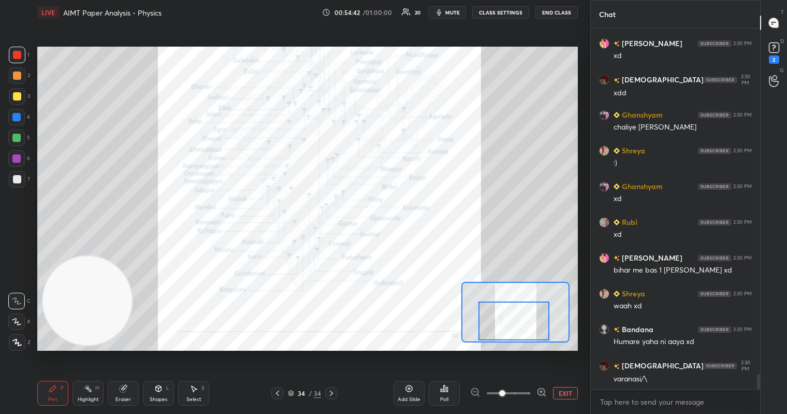
scroll to position [8247, 0]
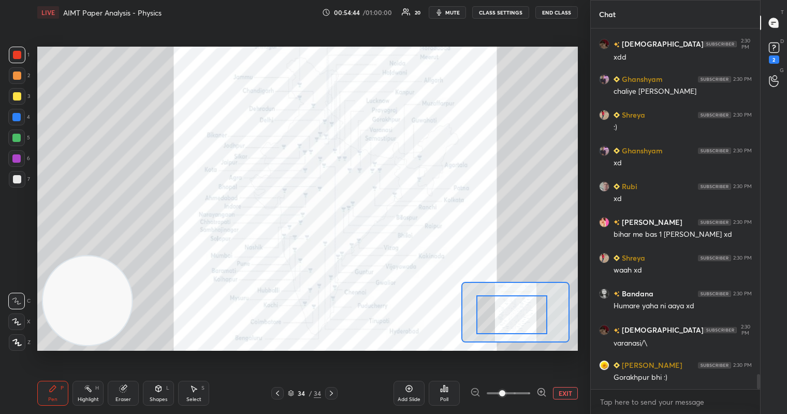
drag, startPoint x: 520, startPoint y: 322, endPoint x: 518, endPoint y: 315, distance: 6.6
click at [518, 315] on div at bounding box center [512, 314] width 71 height 39
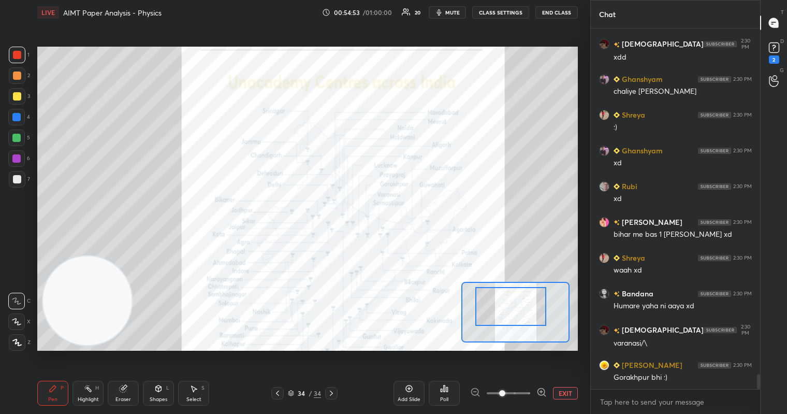
scroll to position [8282, 0]
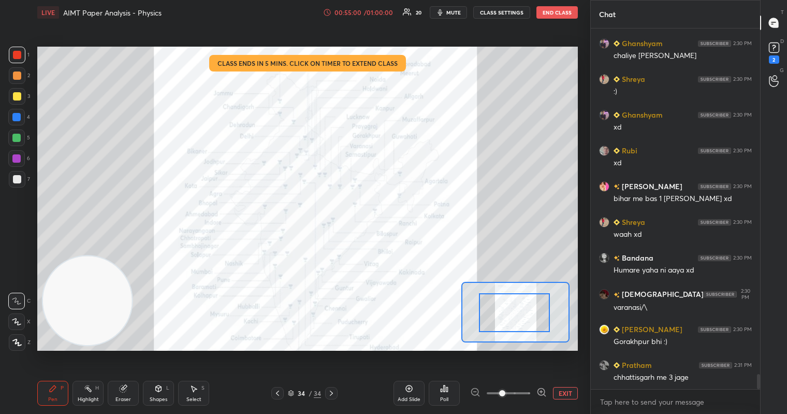
drag, startPoint x: 517, startPoint y: 317, endPoint x: 519, endPoint y: 312, distance: 5.6
click at [519, 315] on div at bounding box center [514, 312] width 71 height 39
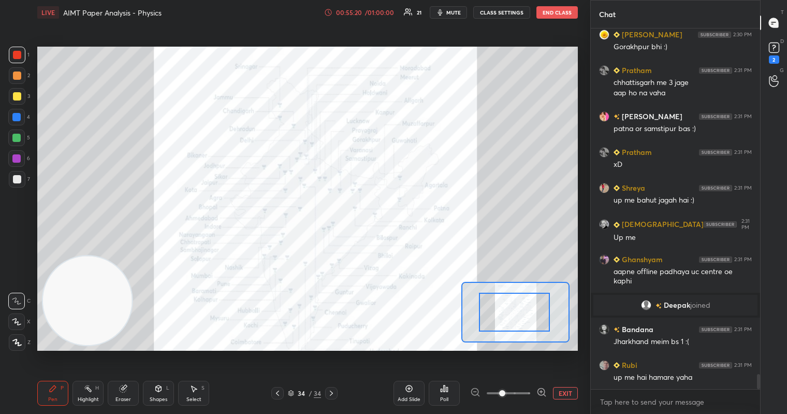
scroll to position [8378, 0]
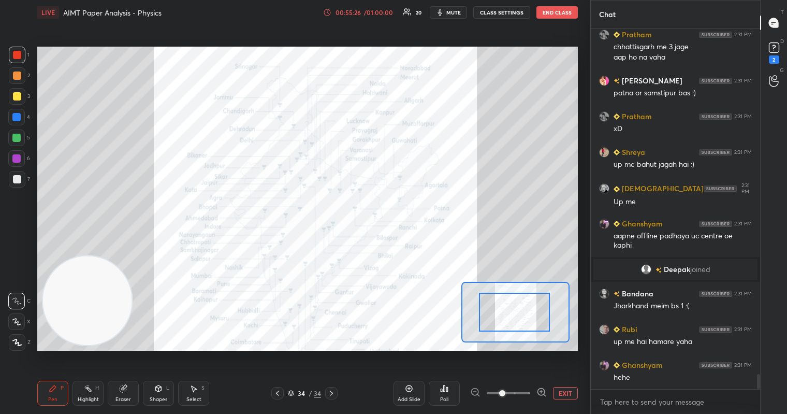
click at [16, 52] on div at bounding box center [17, 55] width 8 height 8
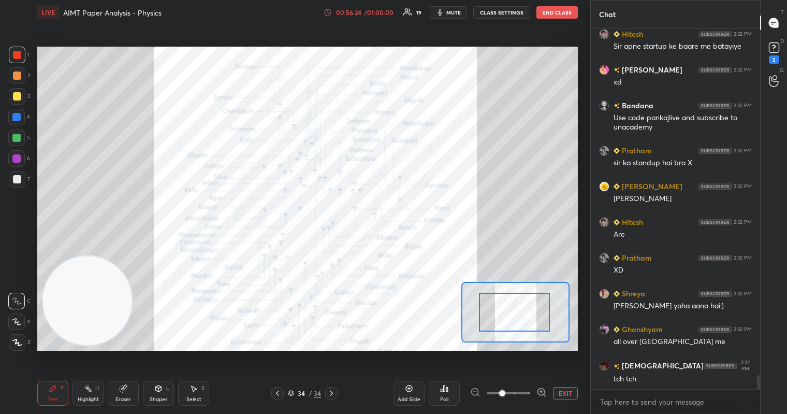
scroll to position [8942, 0]
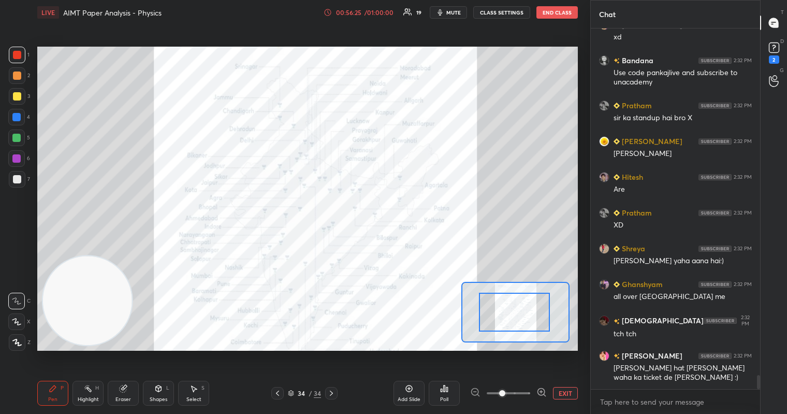
click at [459, 11] on span "mute" at bounding box center [453, 12] width 15 height 7
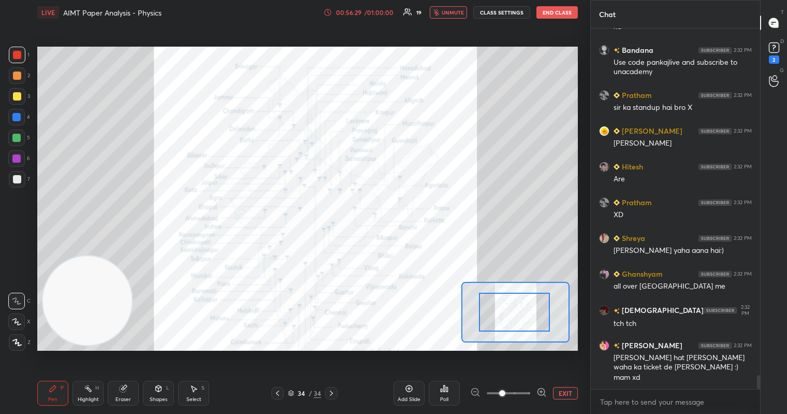
scroll to position [8988, 0]
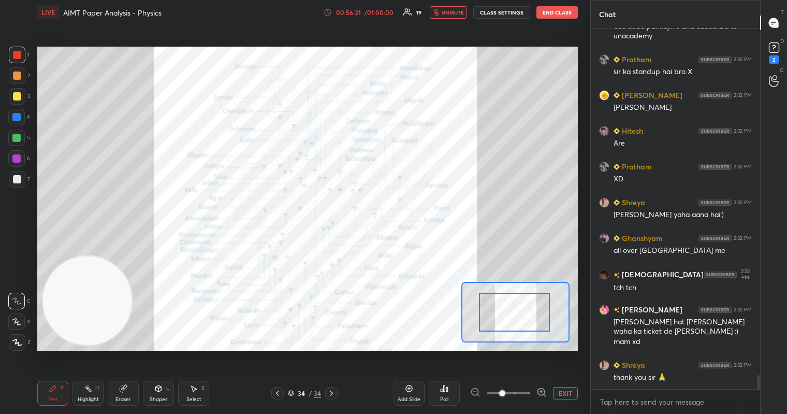
click at [459, 11] on span "unmute" at bounding box center [453, 12] width 22 height 7
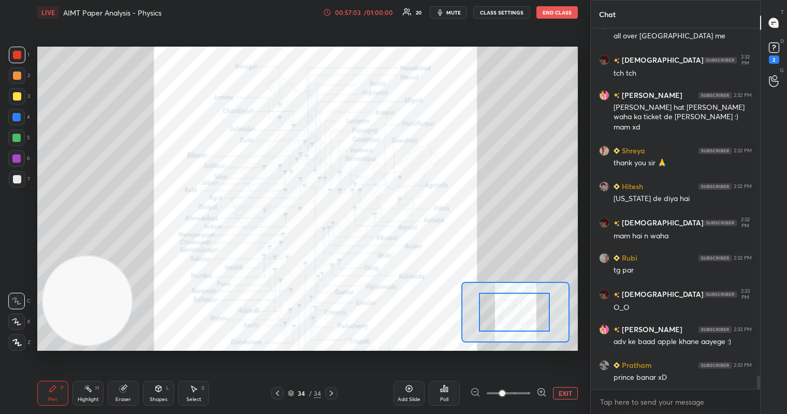
scroll to position [9238, 0]
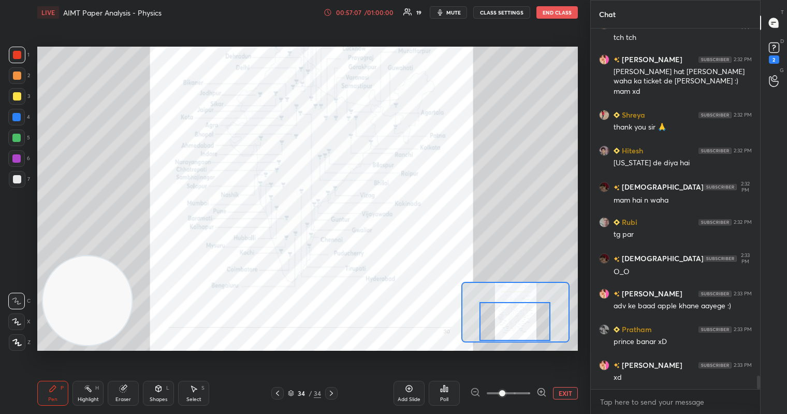
drag, startPoint x: 515, startPoint y: 312, endPoint x: 516, endPoint y: 323, distance: 11.4
click at [516, 323] on div at bounding box center [515, 321] width 71 height 39
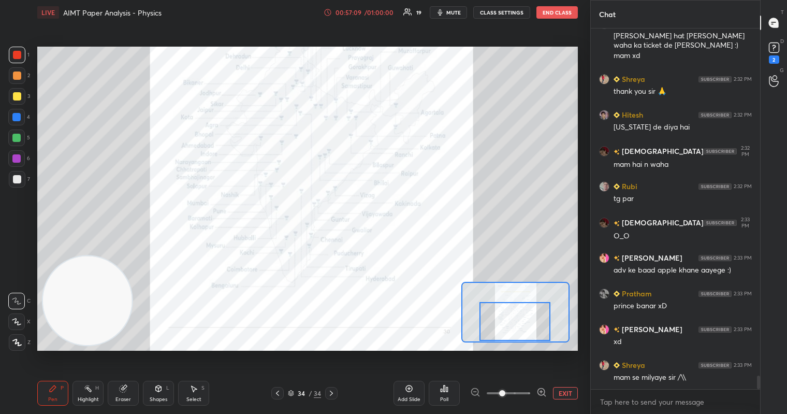
scroll to position [9309, 0]
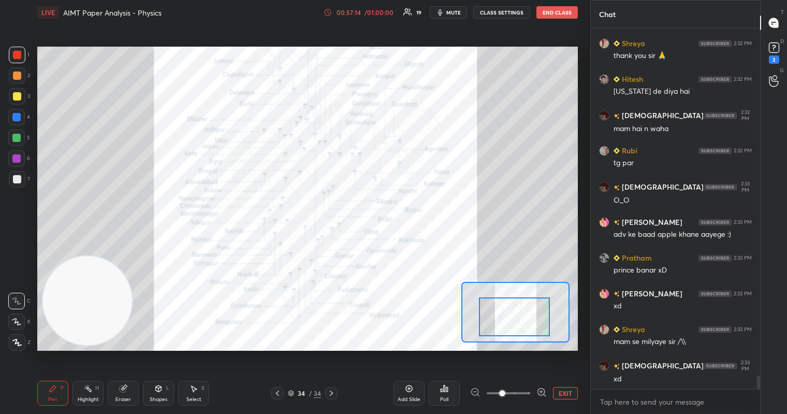
click at [517, 313] on div at bounding box center [514, 316] width 71 height 39
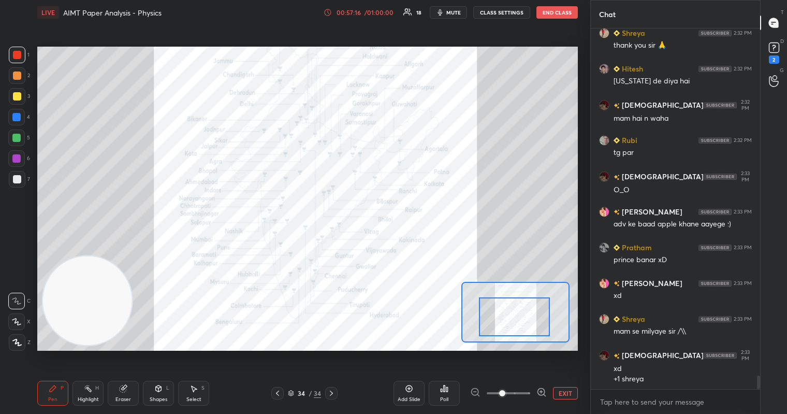
scroll to position [9356, 0]
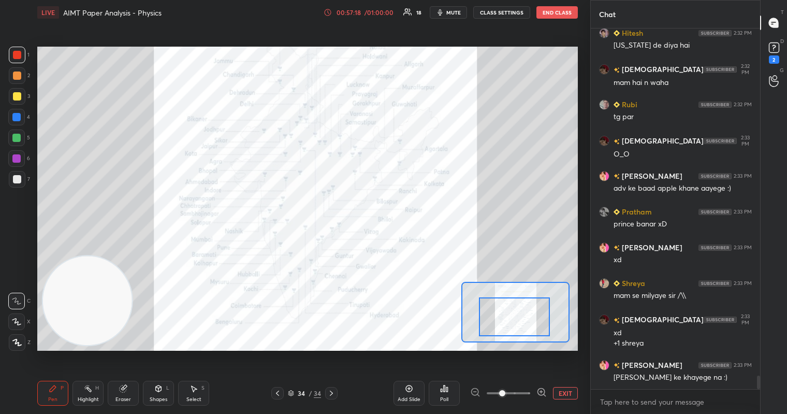
click at [455, 16] on button "mute" at bounding box center [448, 12] width 37 height 12
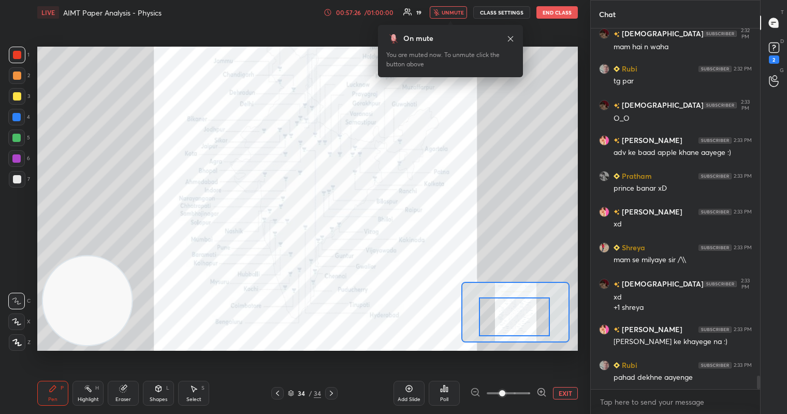
scroll to position [9427, 0]
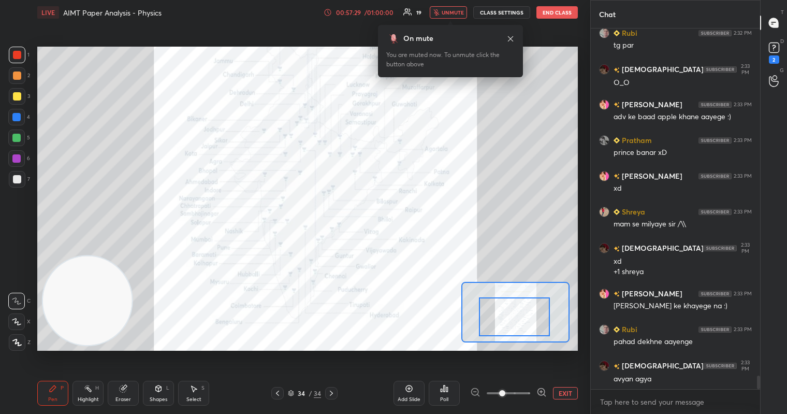
click at [455, 16] on button "unmute" at bounding box center [448, 12] width 37 height 12
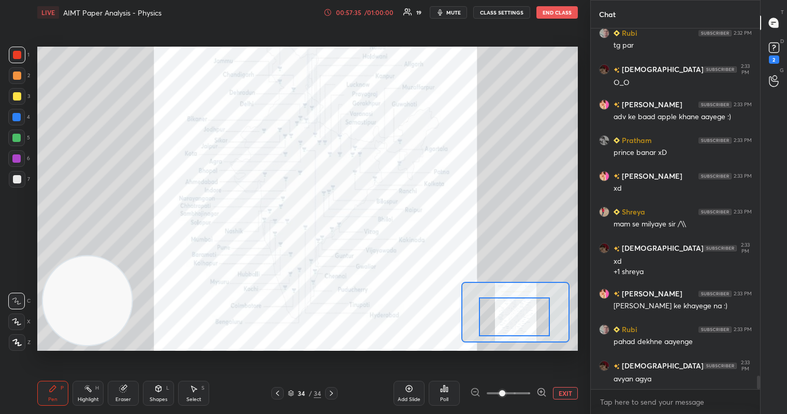
click at [441, 27] on div "Setting up your live class Poll for secs No correct answer Start poll" at bounding box center [307, 199] width 549 height 348
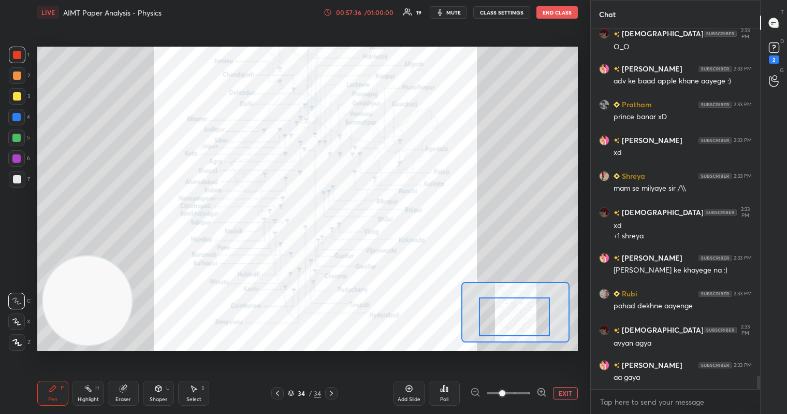
click at [459, 17] on button "mute" at bounding box center [448, 12] width 37 height 12
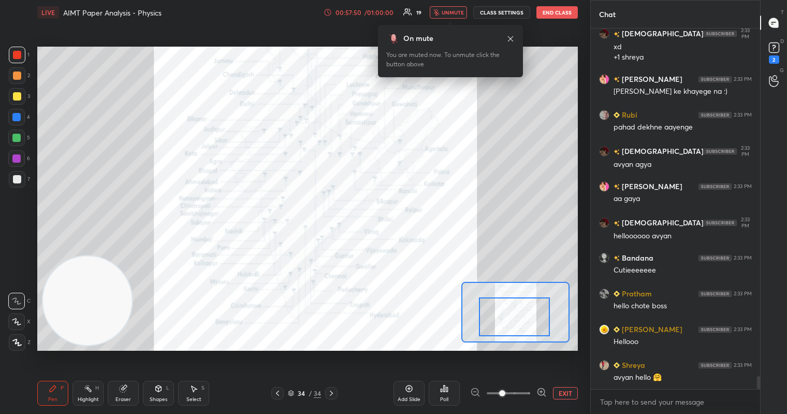
scroll to position [9677, 0]
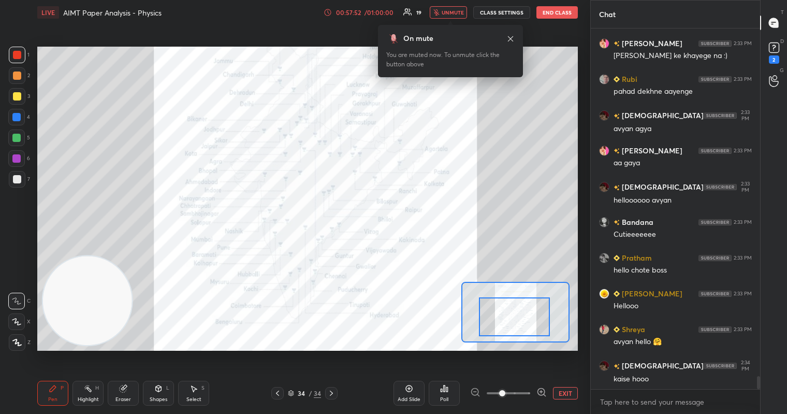
click at [464, 9] on span "unmute" at bounding box center [453, 12] width 22 height 7
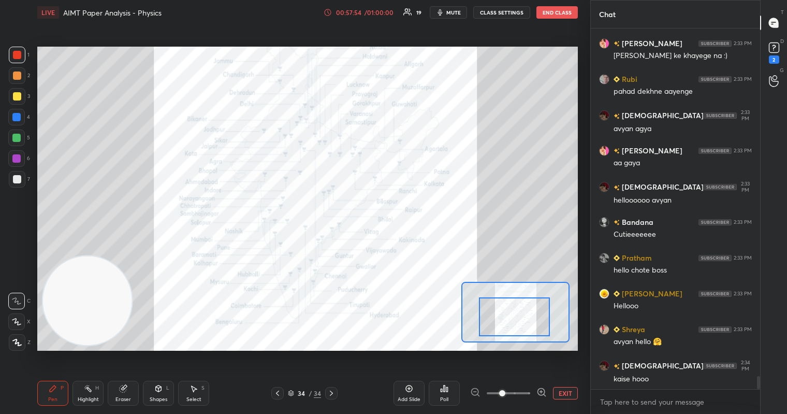
drag, startPoint x: 17, startPoint y: 71, endPoint x: 22, endPoint y: 74, distance: 5.8
click at [15, 31] on div "1 2 3 4 5 6 7 C X Z C X Z E E Erase all H H LIVE AIMT Paper Analysis - Physics …" at bounding box center [291, 207] width 582 height 414
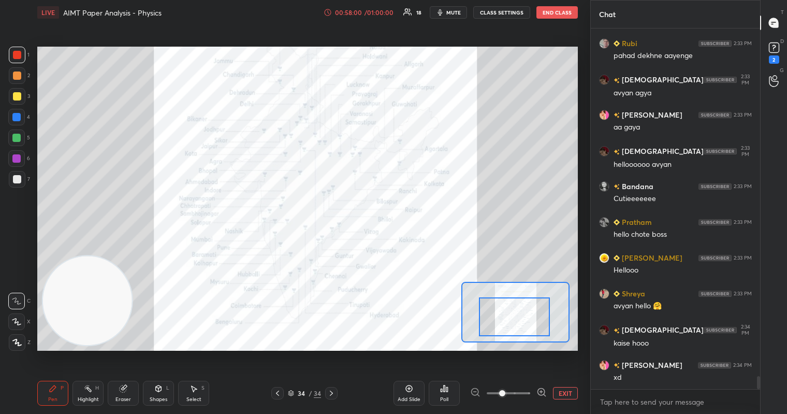
drag, startPoint x: 22, startPoint y: 103, endPoint x: 12, endPoint y: 121, distance: 20.4
click at [10, 121] on div "1 2 3 4 5 6 7 C X Z C X Z E E Erase all H H" at bounding box center [16, 199] width 33 height 304
click at [19, 123] on div "4" at bounding box center [19, 117] width 22 height 17
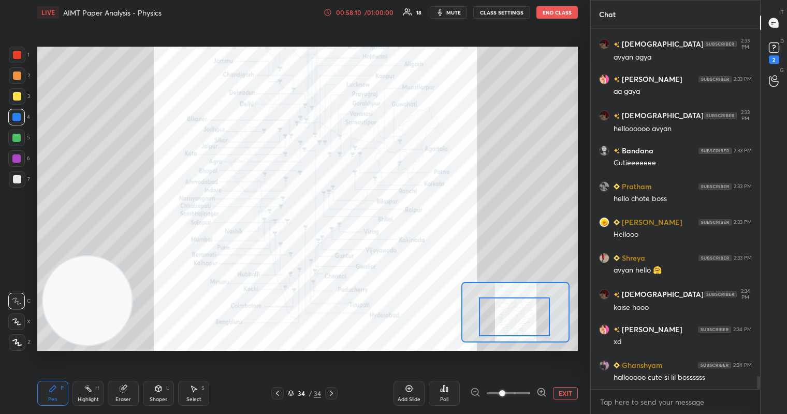
scroll to position [9784, 0]
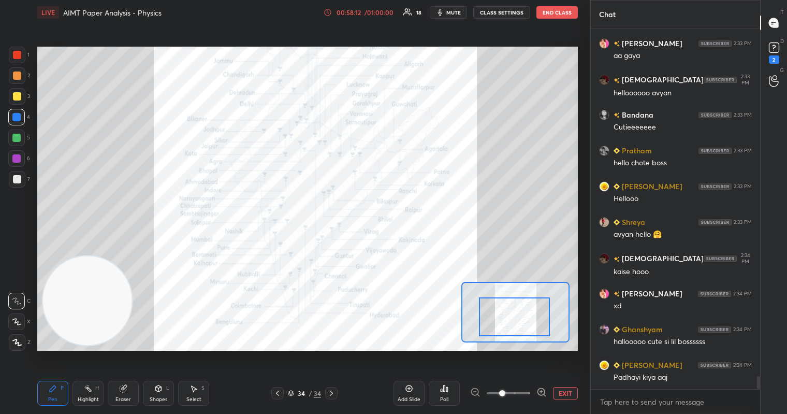
drag, startPoint x: 13, startPoint y: 170, endPoint x: 3, endPoint y: 175, distance: 10.9
click at [0, 0] on html "1 2 3 4 5 6 7 C X Z C X Z E E Erase all H H LIVE AIMT Paper Analysis - Physics …" at bounding box center [393, 0] width 787 height 0
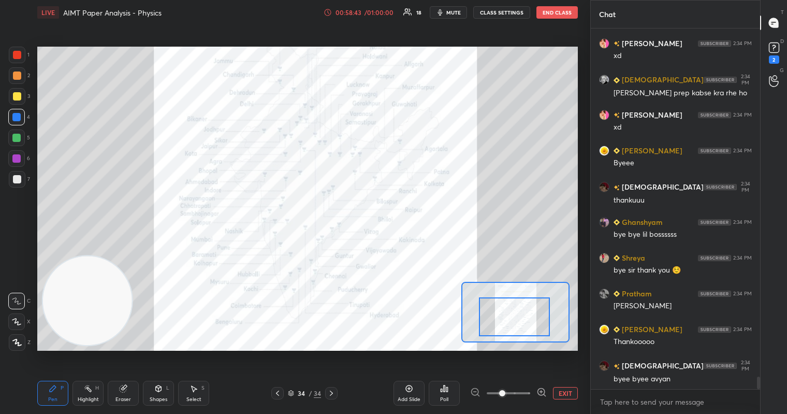
scroll to position [10249, 0]
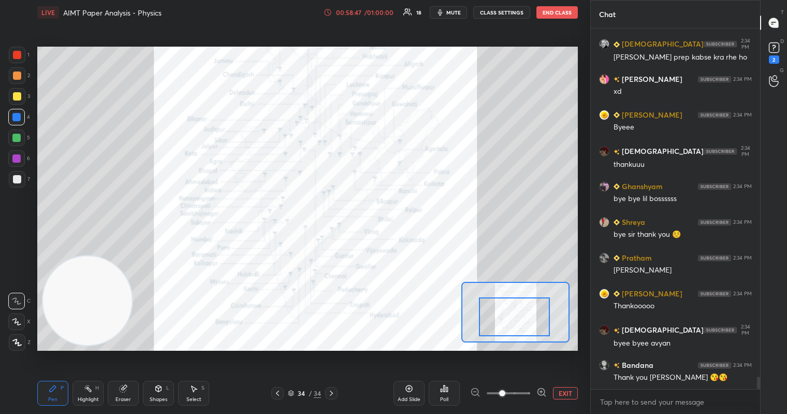
click at [452, 9] on span "mute" at bounding box center [453, 12] width 15 height 7
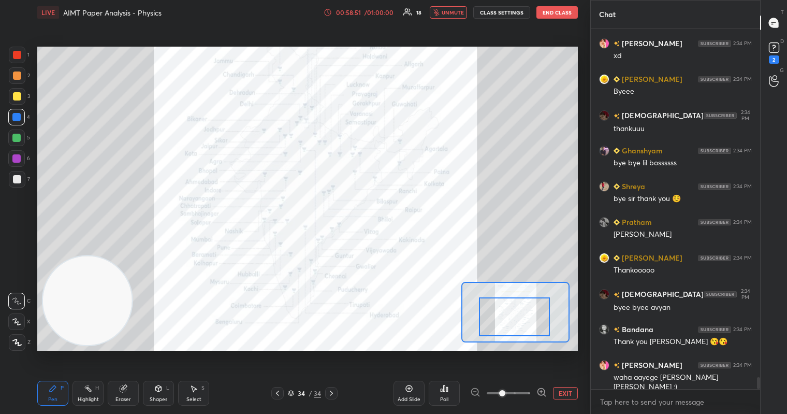
scroll to position [10320, 0]
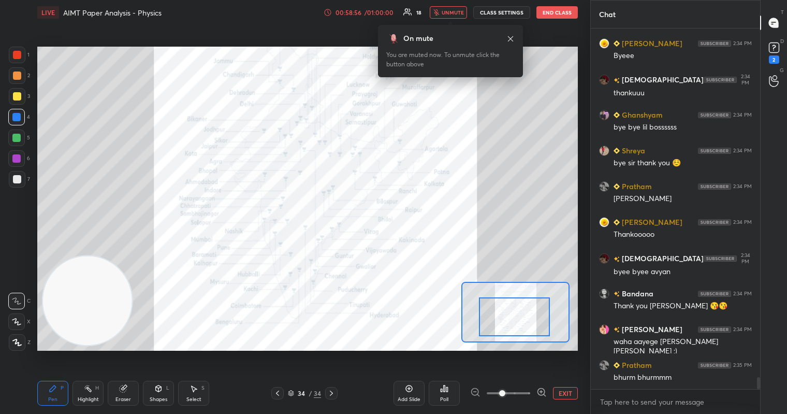
click at [448, 13] on span "unmute" at bounding box center [453, 12] width 22 height 7
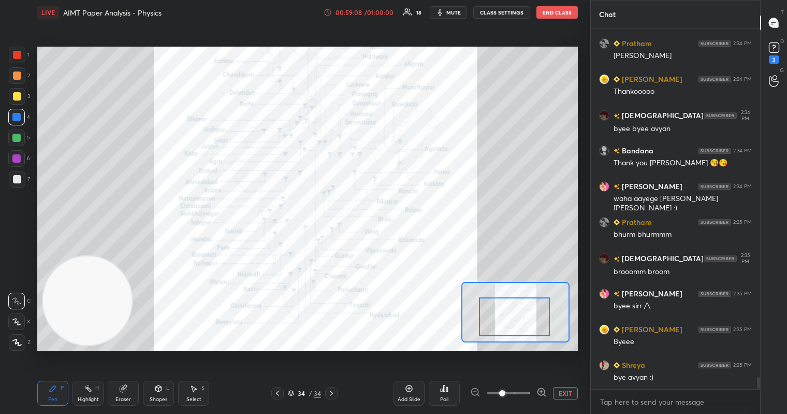
scroll to position [10499, 0]
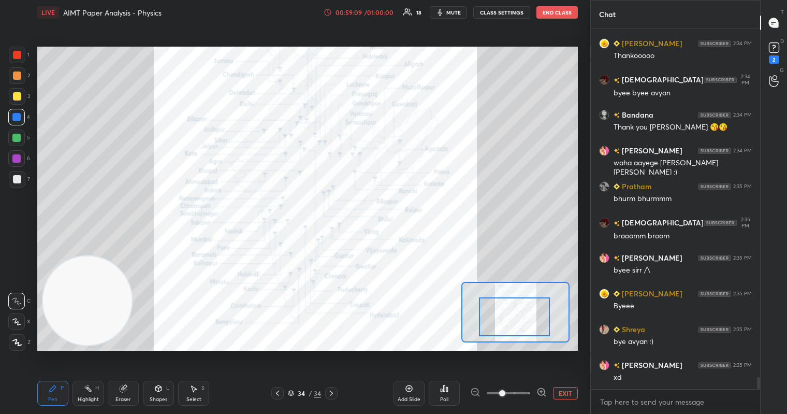
click at [448, 13] on span "mute" at bounding box center [453, 12] width 15 height 7
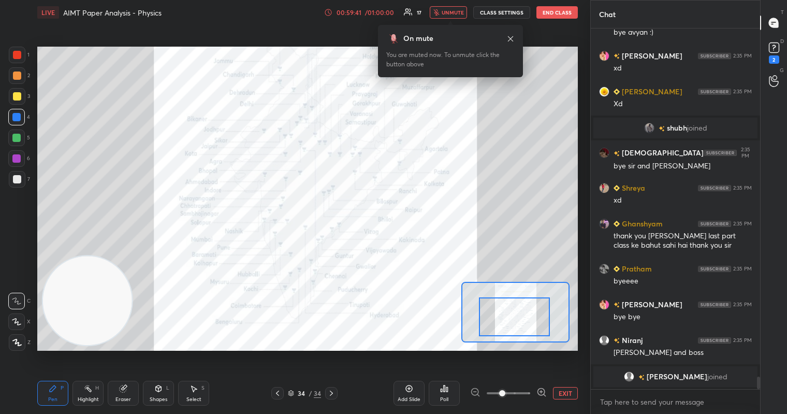
scroll to position [10109, 0]
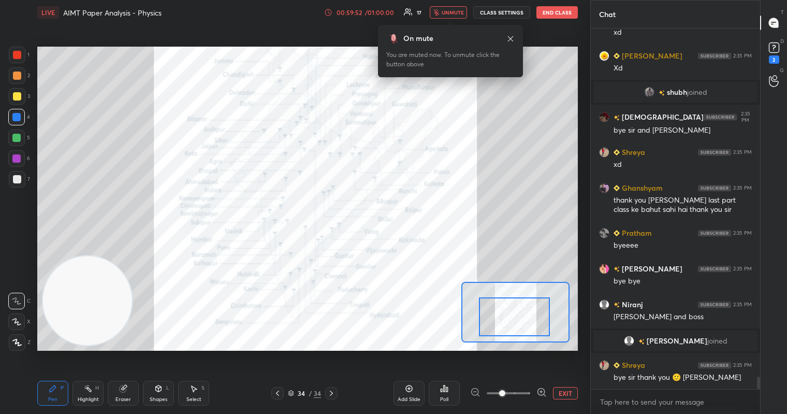
click at [563, 15] on button "End Class" at bounding box center [557, 12] width 41 height 12
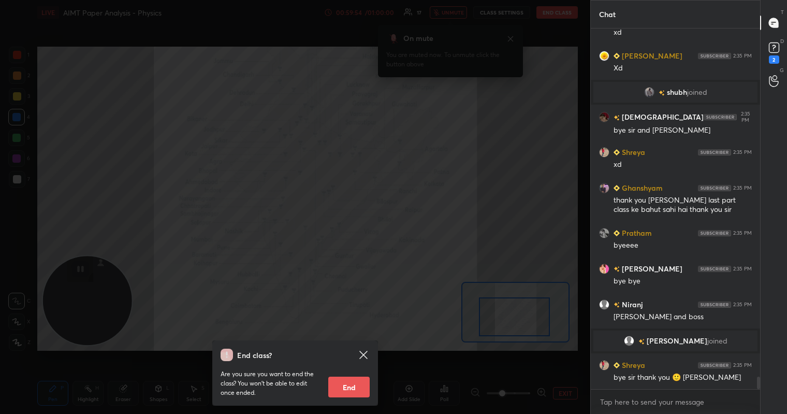
click at [423, 200] on div "End class? Are you sure you want to end the class? You won’t be able to edit on…" at bounding box center [295, 207] width 590 height 414
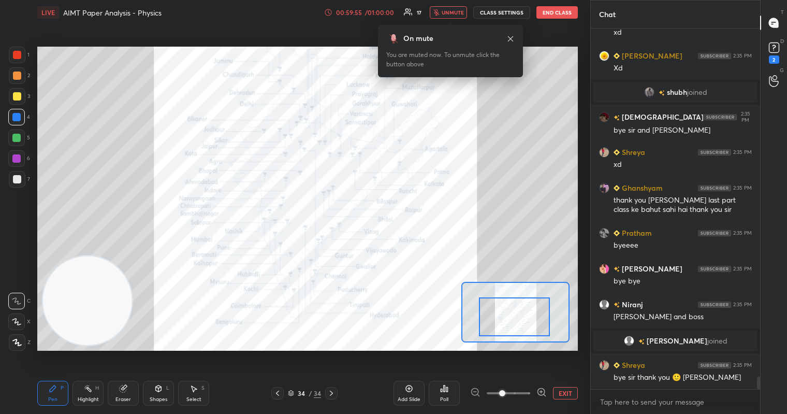
scroll to position [10144, 0]
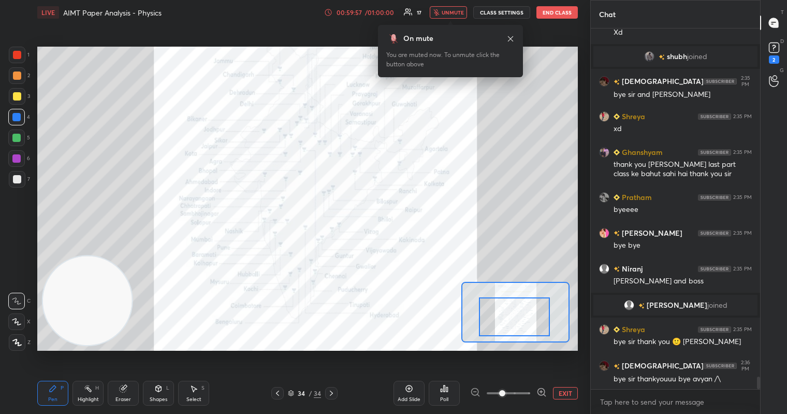
click at [557, 16] on button "End Class" at bounding box center [557, 12] width 41 height 12
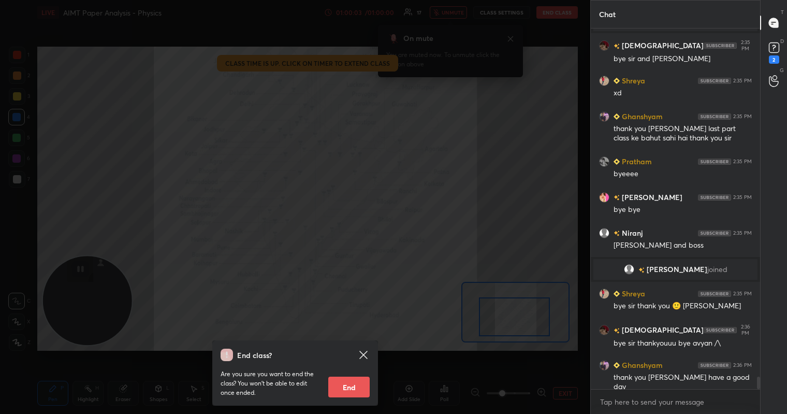
scroll to position [10216, 0]
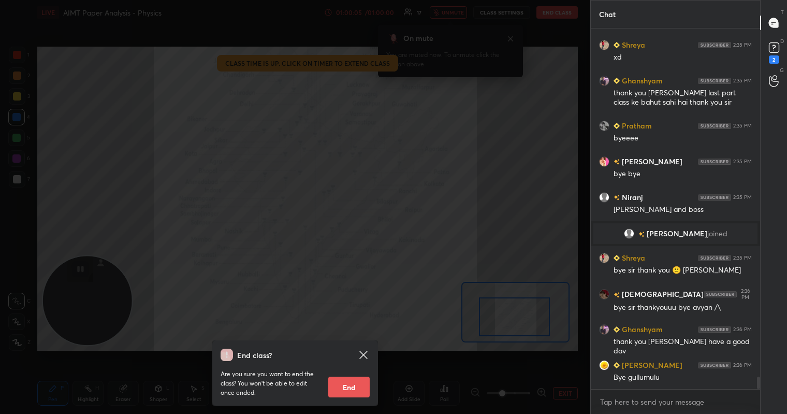
click at [367, 381] on button "End" at bounding box center [348, 387] width 41 height 21
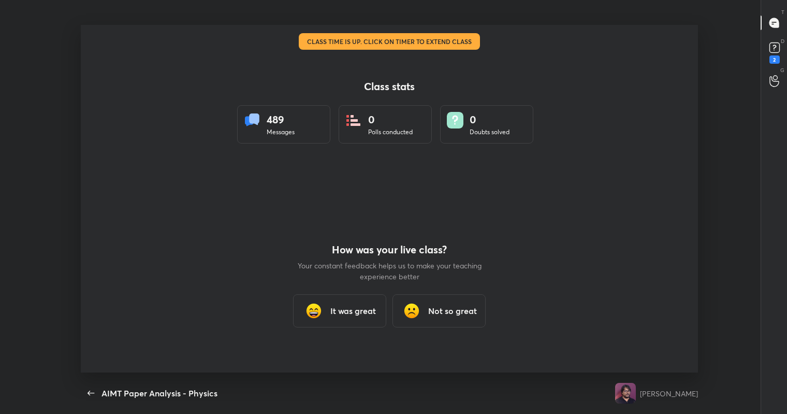
scroll to position [51446, 51015]
type textarea "x"
